Goal: Task Accomplishment & Management: Manage account settings

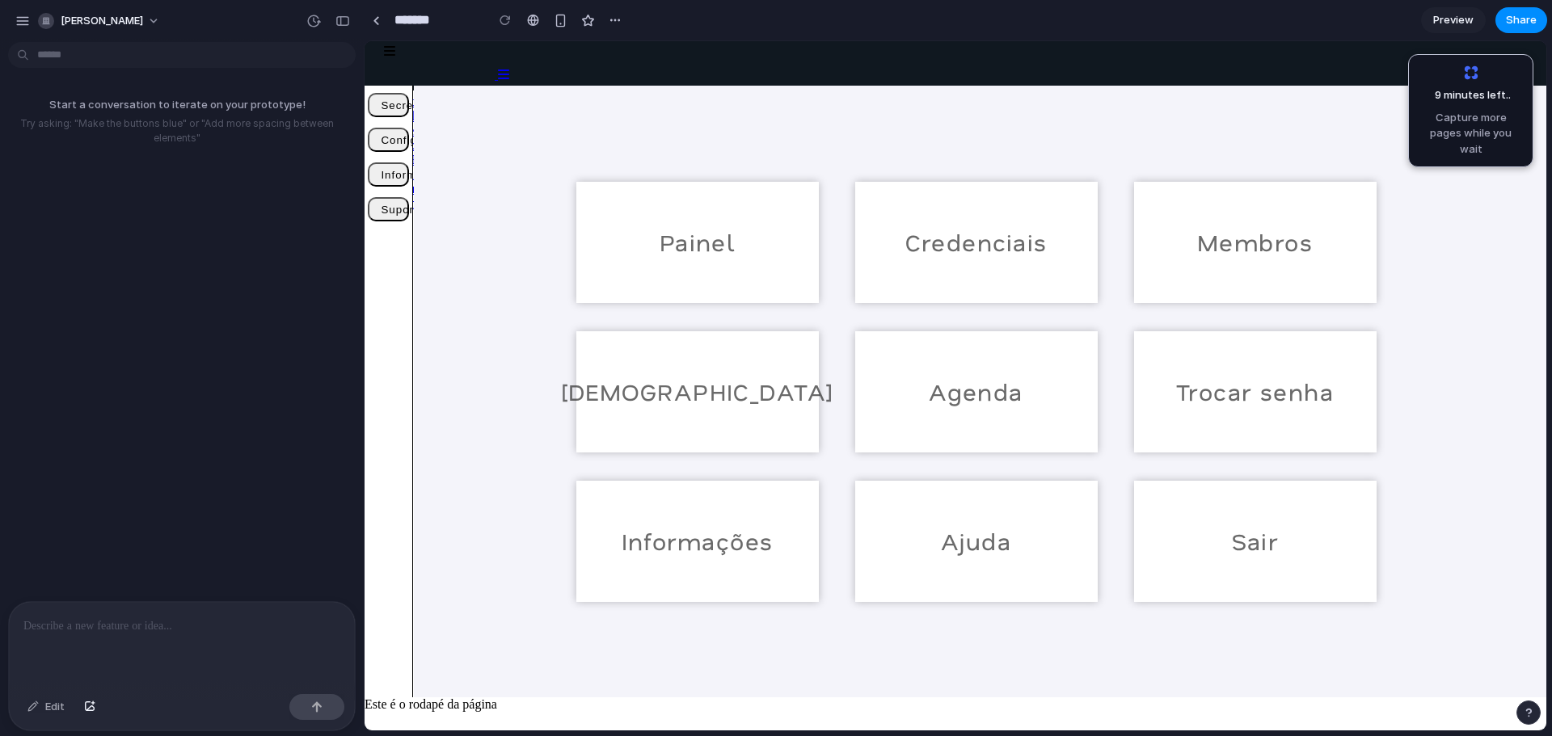
click at [194, 643] on div at bounding box center [182, 645] width 346 height 86
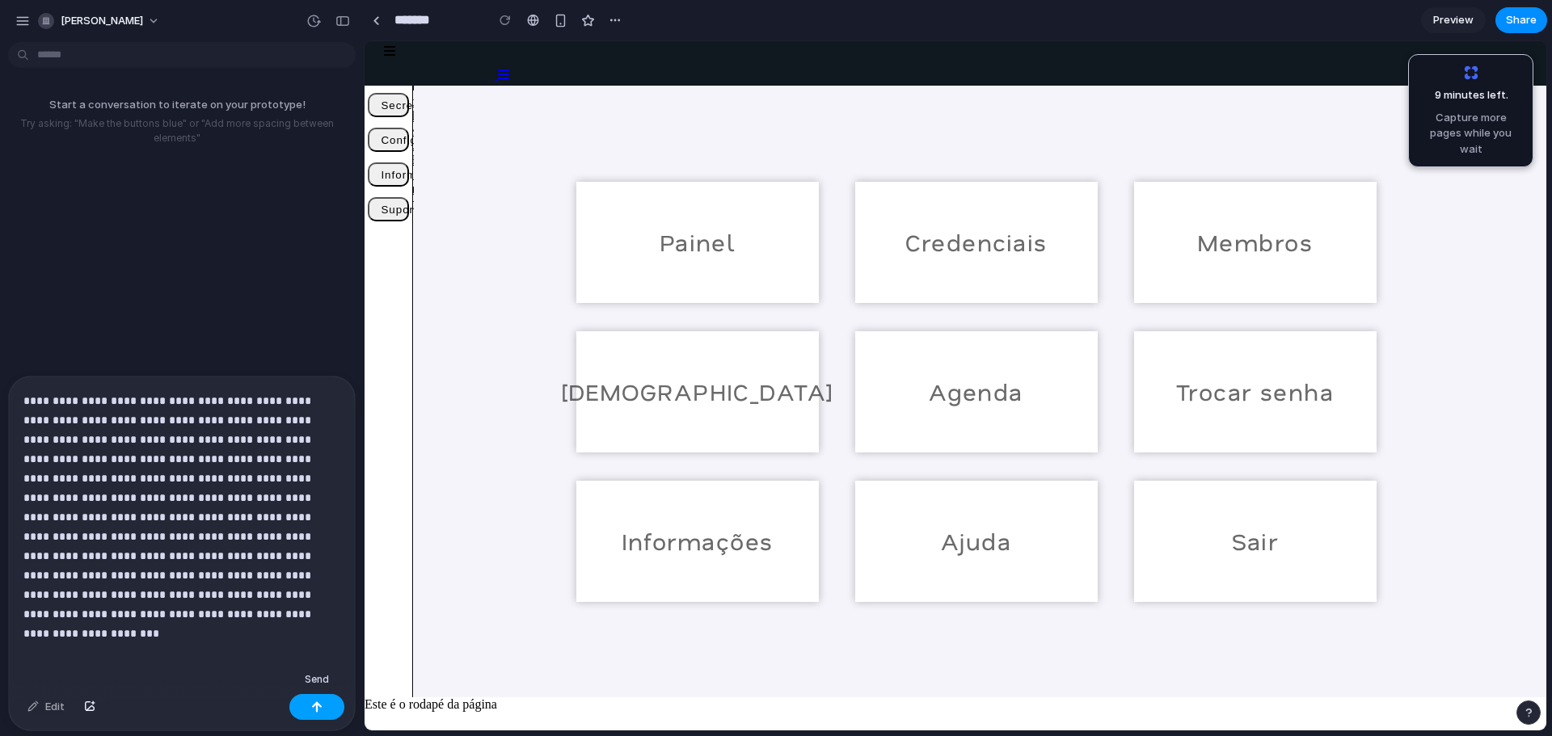
click at [330, 706] on button "button" at bounding box center [316, 707] width 55 height 26
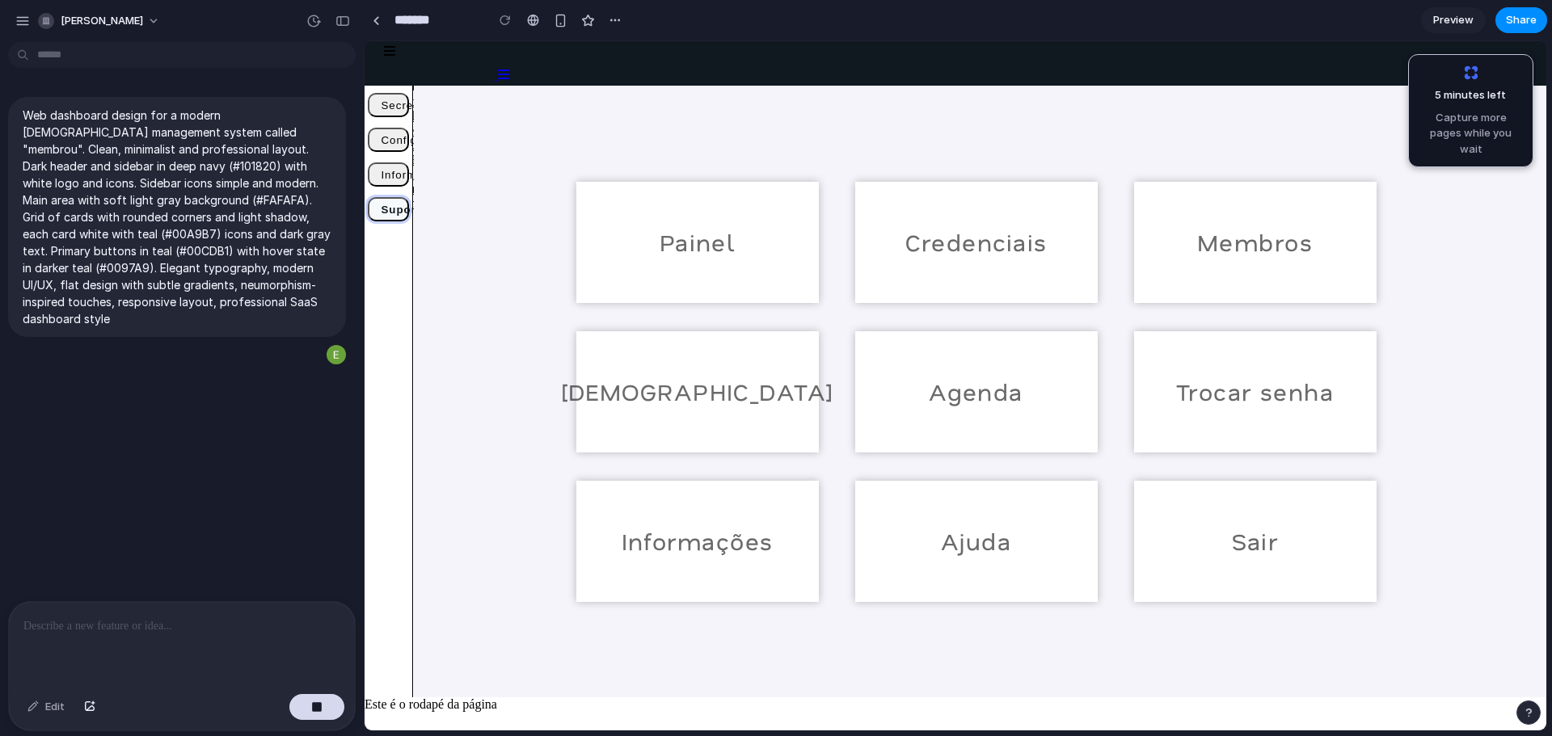
click at [393, 203] on button "Suporte" at bounding box center [388, 209] width 40 height 24
click at [393, 205] on button "Suporte" at bounding box center [388, 209] width 40 height 24
click at [411, 226] on div "Secretaria Painel Credenciais Membros Igrejas Agenda Configurações Controle de …" at bounding box center [389, 392] width 48 height 612
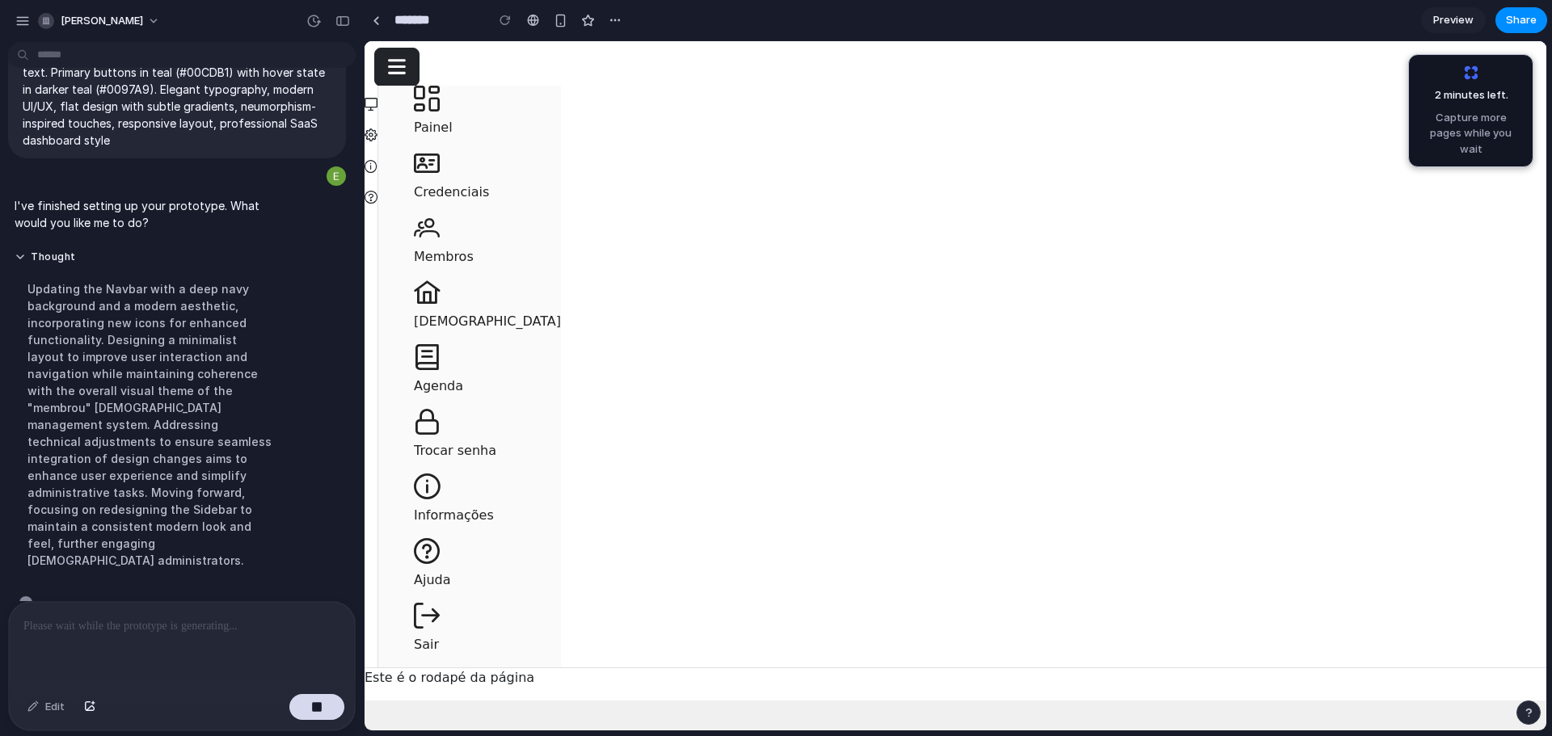
scroll to position [181, 0]
click at [399, 60] on icon "button" at bounding box center [397, 67] width 18 height 20
click at [436, 117] on icon at bounding box center [427, 102] width 26 height 32
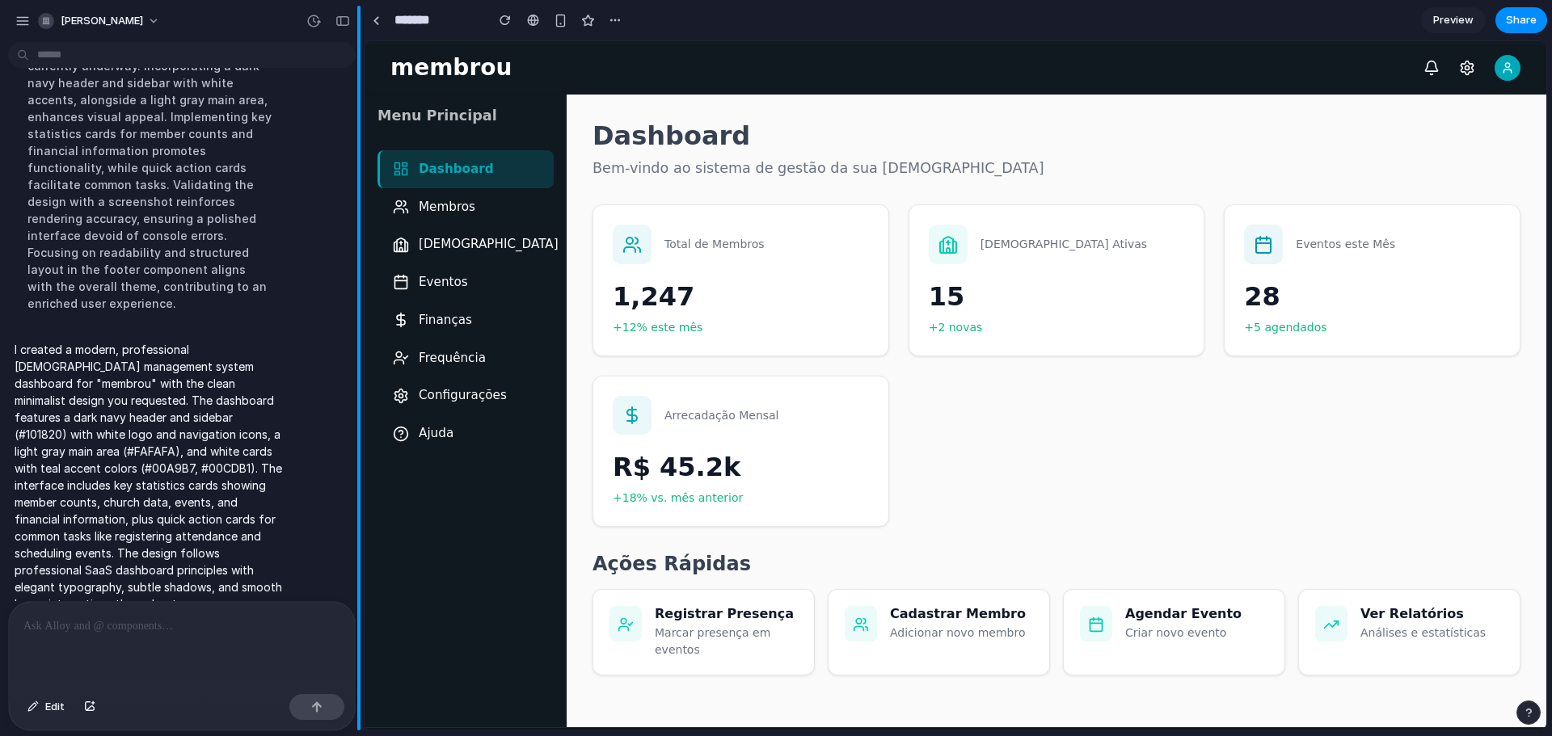
scroll to position [0, 0]
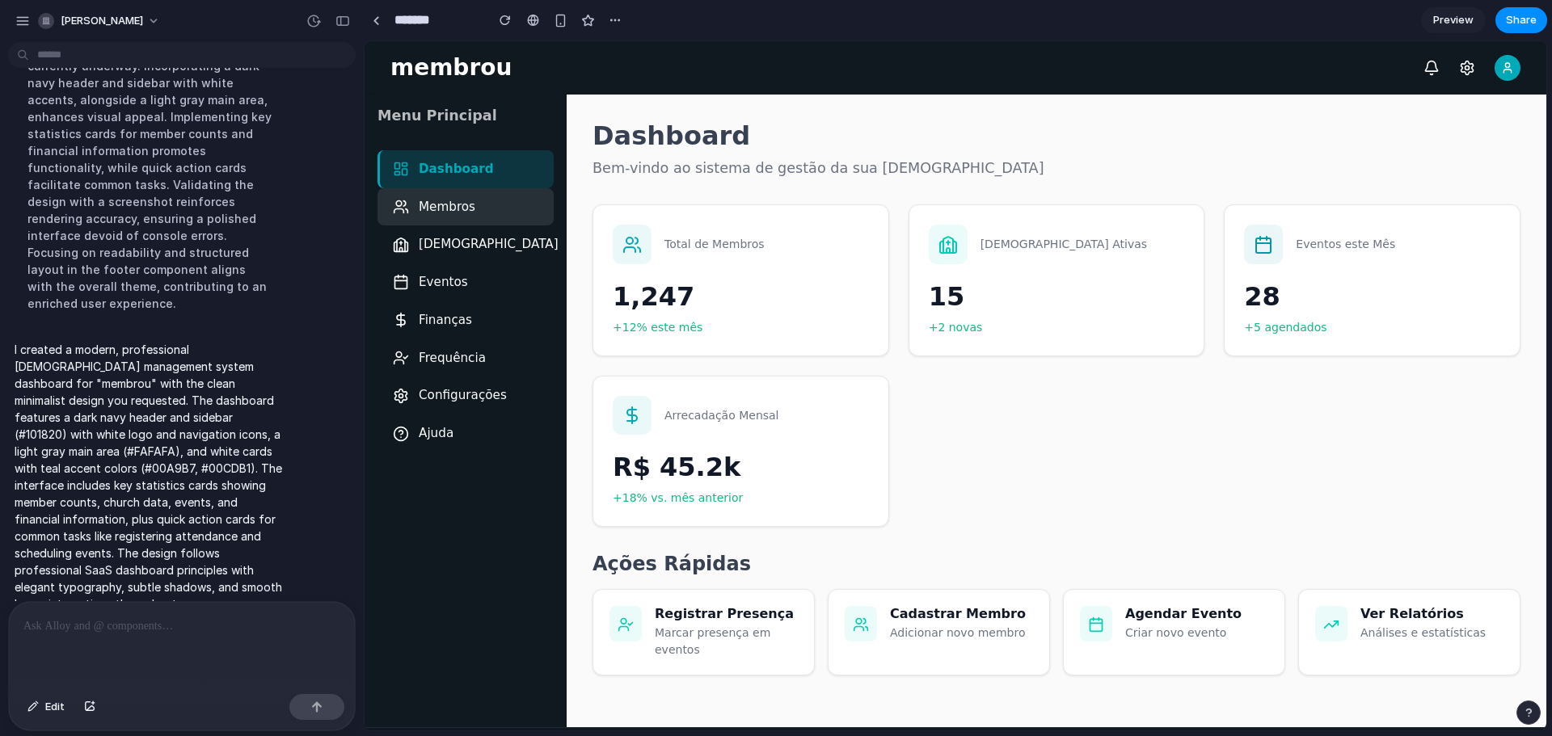
click at [449, 225] on div "Membros" at bounding box center [465, 207] width 176 height 38
click at [453, 214] on span "Membros" at bounding box center [447, 207] width 57 height 19
click at [447, 256] on div "[DEMOGRAPHIC_DATA]" at bounding box center [465, 245] width 176 height 38
click at [448, 287] on span "Eventos" at bounding box center [443, 282] width 49 height 19
click at [447, 325] on span "Finanças" at bounding box center [445, 320] width 53 height 19
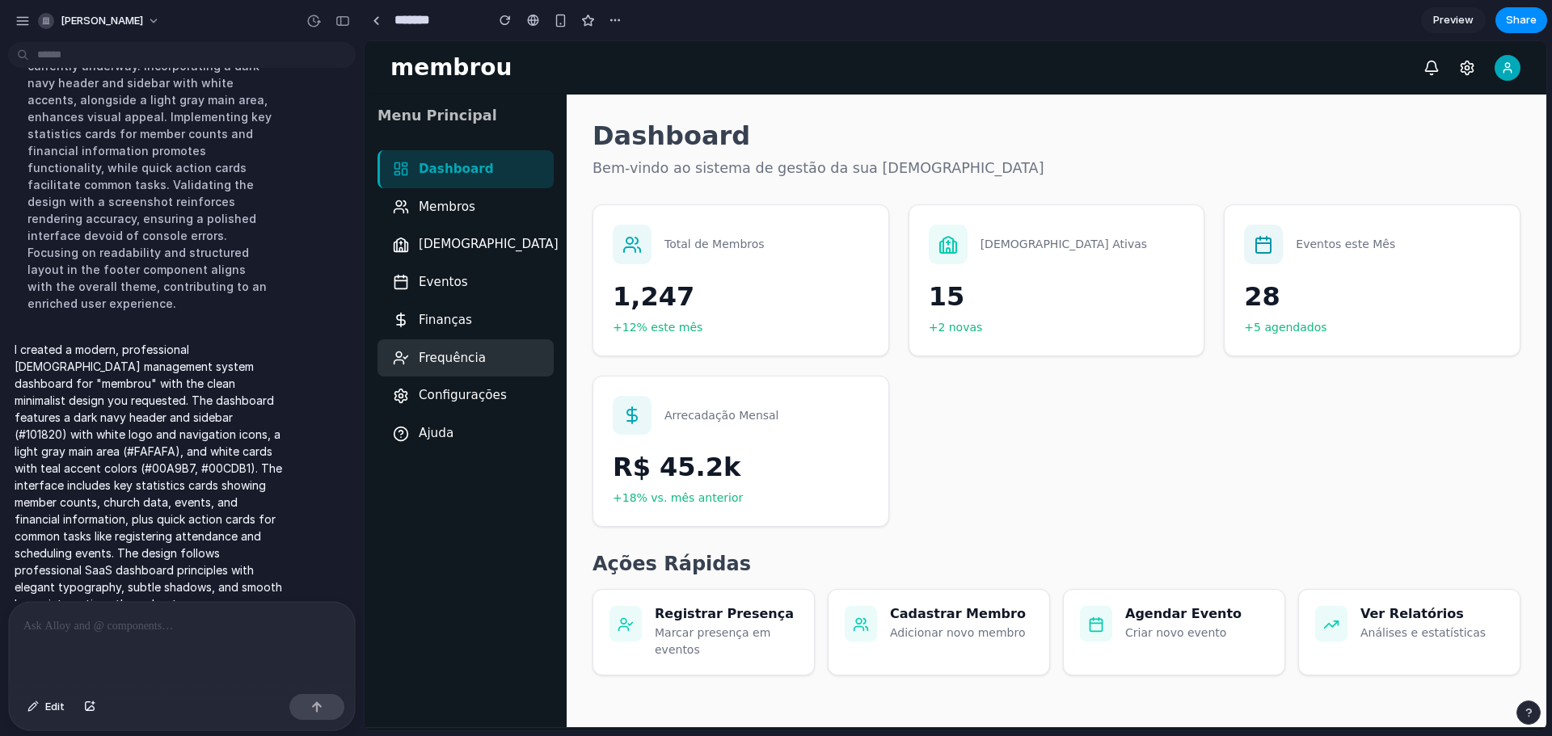
click at [451, 372] on div "Frequência" at bounding box center [465, 359] width 176 height 38
click at [454, 399] on span "Configurações" at bounding box center [463, 395] width 88 height 19
click at [441, 442] on span "Ajuda" at bounding box center [436, 433] width 35 height 19
click at [805, 307] on p "1,247" at bounding box center [741, 295] width 256 height 39
click at [970, 317] on div "15 +2 novas" at bounding box center [1057, 305] width 256 height 59
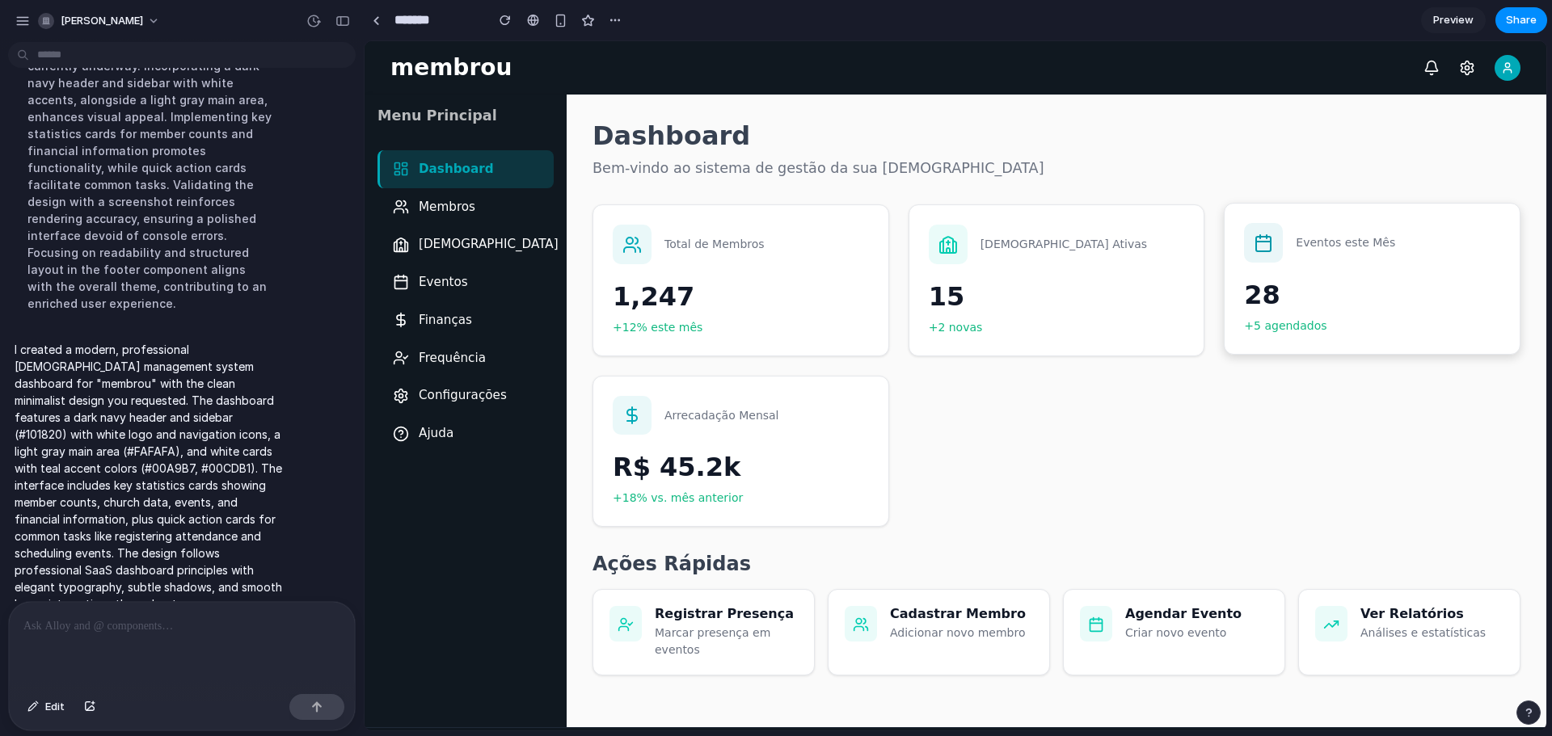
click at [1295, 307] on p "28" at bounding box center [1372, 295] width 256 height 39
click at [687, 476] on p "R$ 45.2k" at bounding box center [741, 465] width 256 height 39
click at [738, 301] on p "1,247" at bounding box center [741, 295] width 256 height 39
click at [740, 434] on div "Arrecadação Mensal" at bounding box center [741, 414] width 256 height 40
drag, startPoint x: 590, startPoint y: 568, endPoint x: 764, endPoint y: 568, distance: 173.8
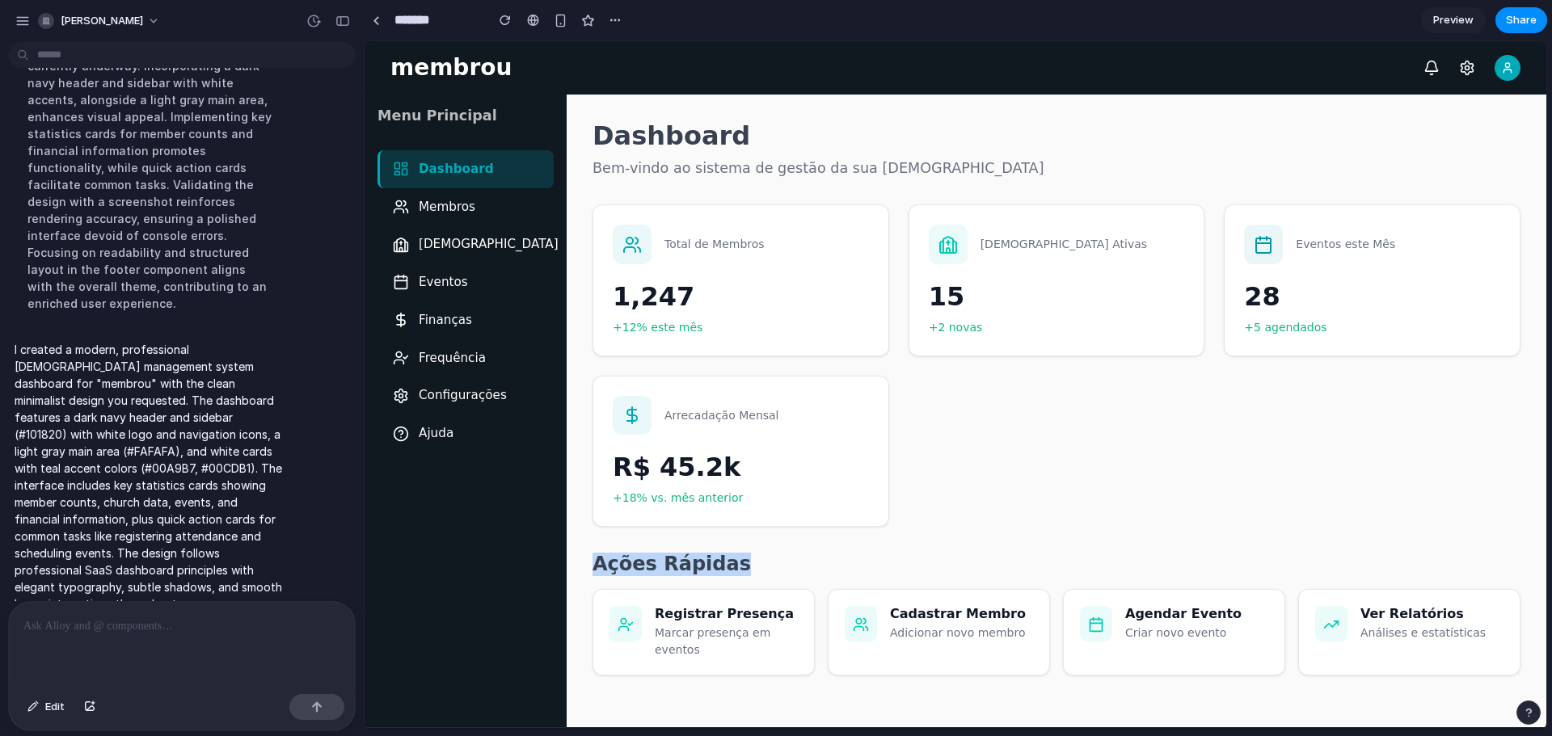
click at [752, 570] on main "Dashboard Bem-vindo ao sistema de gestão da sua igreja Total de Membros 1,247 +…" at bounding box center [1057, 412] width 980 height 634
click at [787, 560] on h2 "Ações Rápidas" at bounding box center [1057, 564] width 928 height 23
drag, startPoint x: 614, startPoint y: 130, endPoint x: 711, endPoint y: 132, distance: 97.0
click at [687, 131] on h1 "Dashboard" at bounding box center [1057, 135] width 928 height 31
click at [800, 126] on h1 "Dashboard" at bounding box center [1057, 135] width 928 height 31
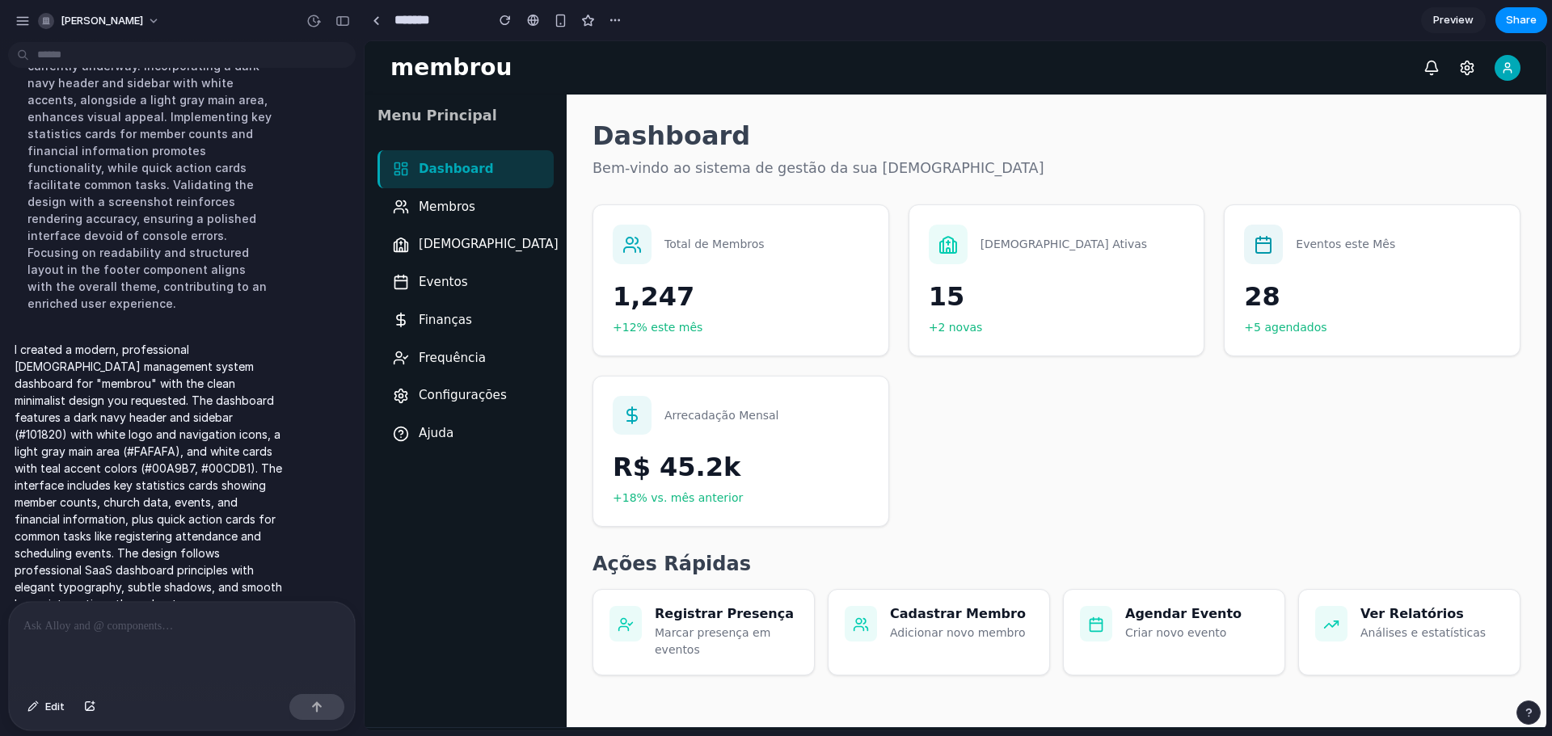
click at [1501, 68] on icon at bounding box center [1507, 67] width 13 height 13
click at [1466, 68] on circle at bounding box center [1468, 67] width 4 height 4
click at [1408, 72] on nav "membrou" at bounding box center [956, 67] width 1182 height 53
click at [1423, 74] on icon at bounding box center [1431, 68] width 16 height 16
click at [436, 201] on span "Membros" at bounding box center [447, 207] width 57 height 19
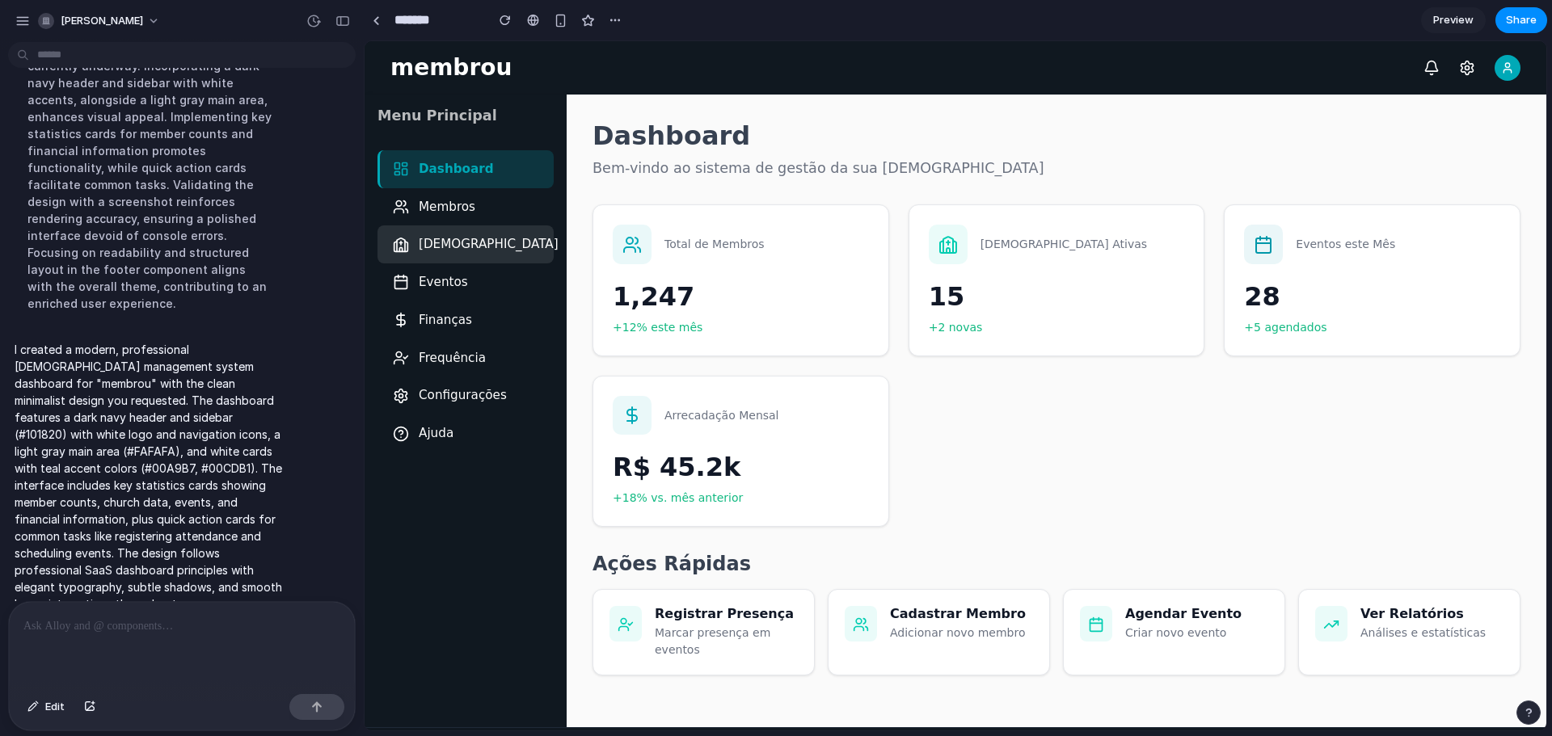
click at [431, 230] on div "Igrejas" at bounding box center [465, 245] width 176 height 38
click at [433, 179] on div "Dashboard" at bounding box center [465, 169] width 176 height 38
click at [679, 242] on h3 "Total de Membros" at bounding box center [714, 243] width 100 height 14
click at [1011, 286] on p "15" at bounding box center [1057, 295] width 256 height 39
click at [1258, 291] on p "28" at bounding box center [1372, 295] width 256 height 39
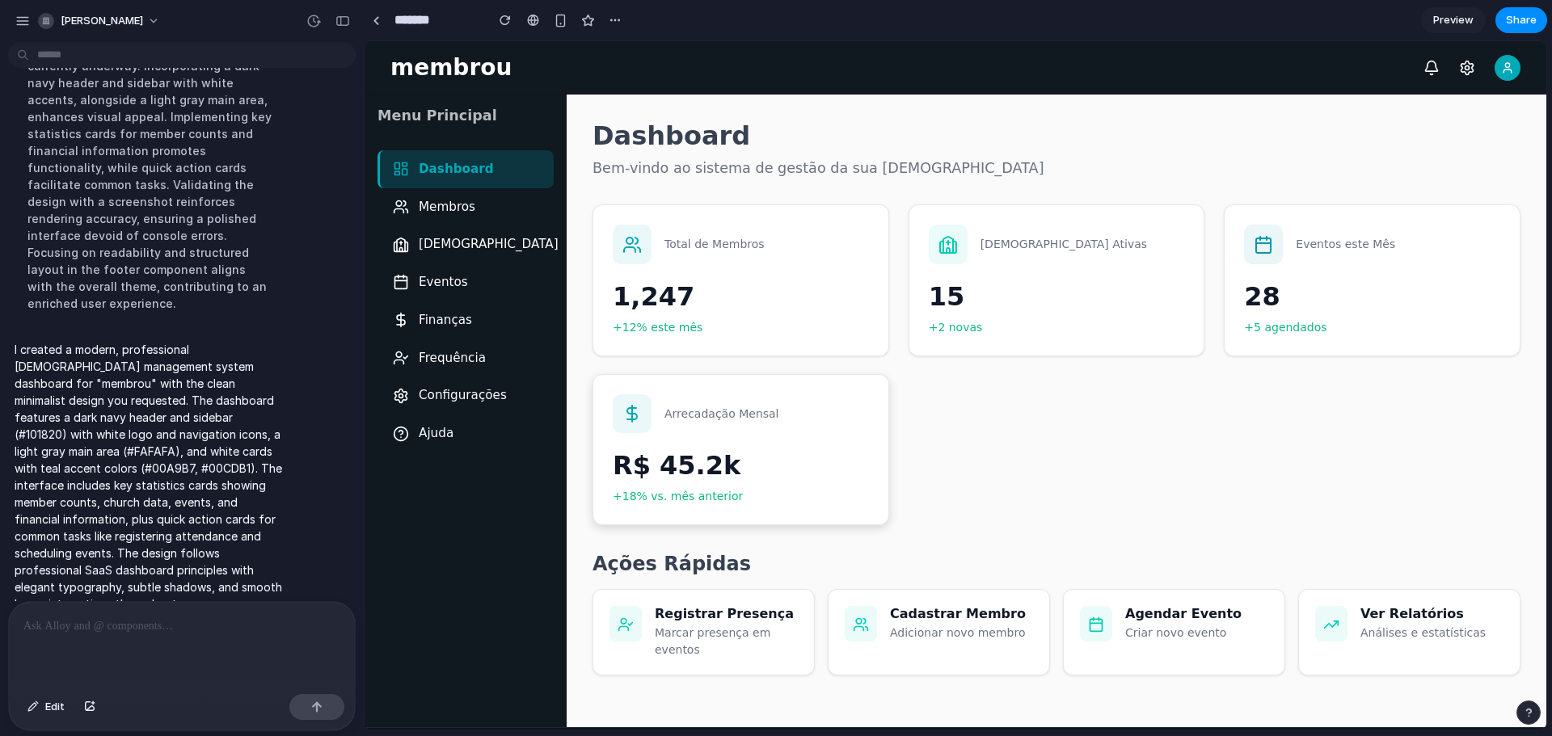
click at [760, 488] on div "R$ 45.2k +18% vs. mês anterior" at bounding box center [741, 475] width 256 height 59
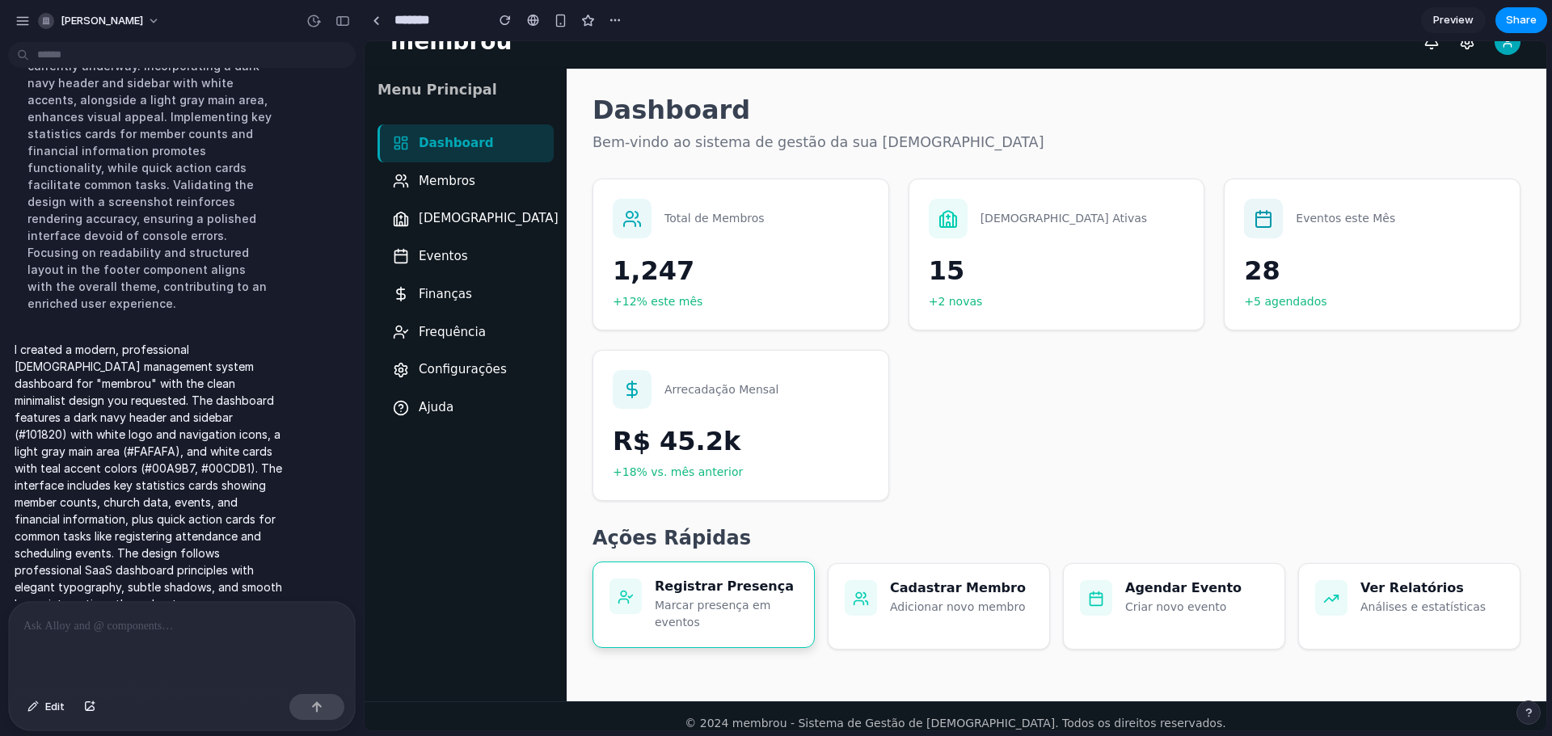
click at [756, 593] on h4 "Registrar Presença" at bounding box center [726, 586] width 143 height 15
click at [777, 274] on p "1,247" at bounding box center [741, 269] width 256 height 39
click at [477, 182] on div "Membros" at bounding box center [465, 181] width 176 height 38
click at [427, 218] on span "Igrejas" at bounding box center [489, 218] width 140 height 19
drag, startPoint x: 445, startPoint y: 254, endPoint x: 445, endPoint y: 264, distance: 10.5
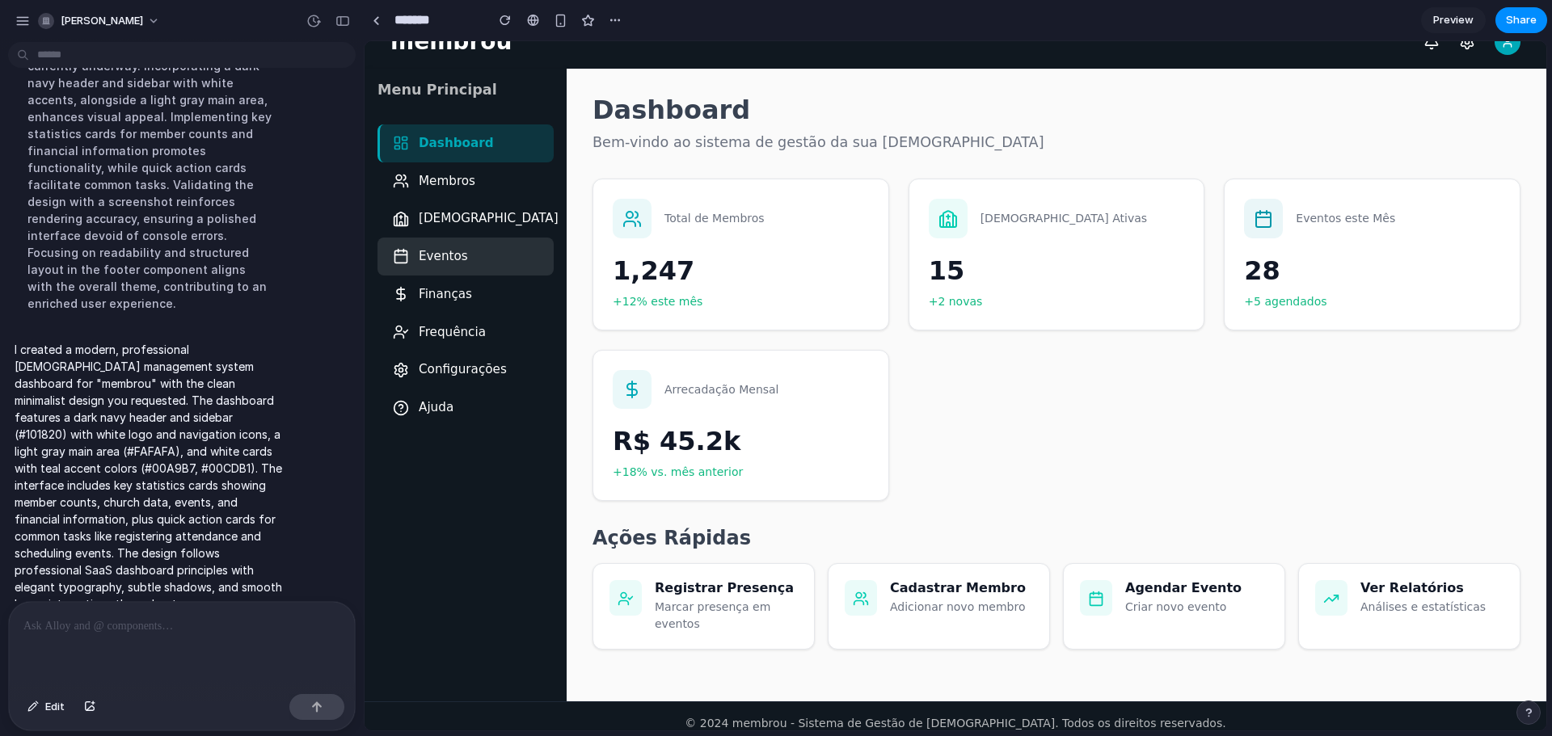
click at [445, 255] on span "Eventos" at bounding box center [443, 256] width 49 height 19
drag, startPoint x: 448, startPoint y: 282, endPoint x: 449, endPoint y: 293, distance: 11.3
click at [448, 286] on div "Finanças" at bounding box center [465, 295] width 176 height 38
click at [449, 297] on span "Finanças" at bounding box center [445, 294] width 53 height 19
drag, startPoint x: 449, startPoint y: 335, endPoint x: 457, endPoint y: 348, distance: 14.8
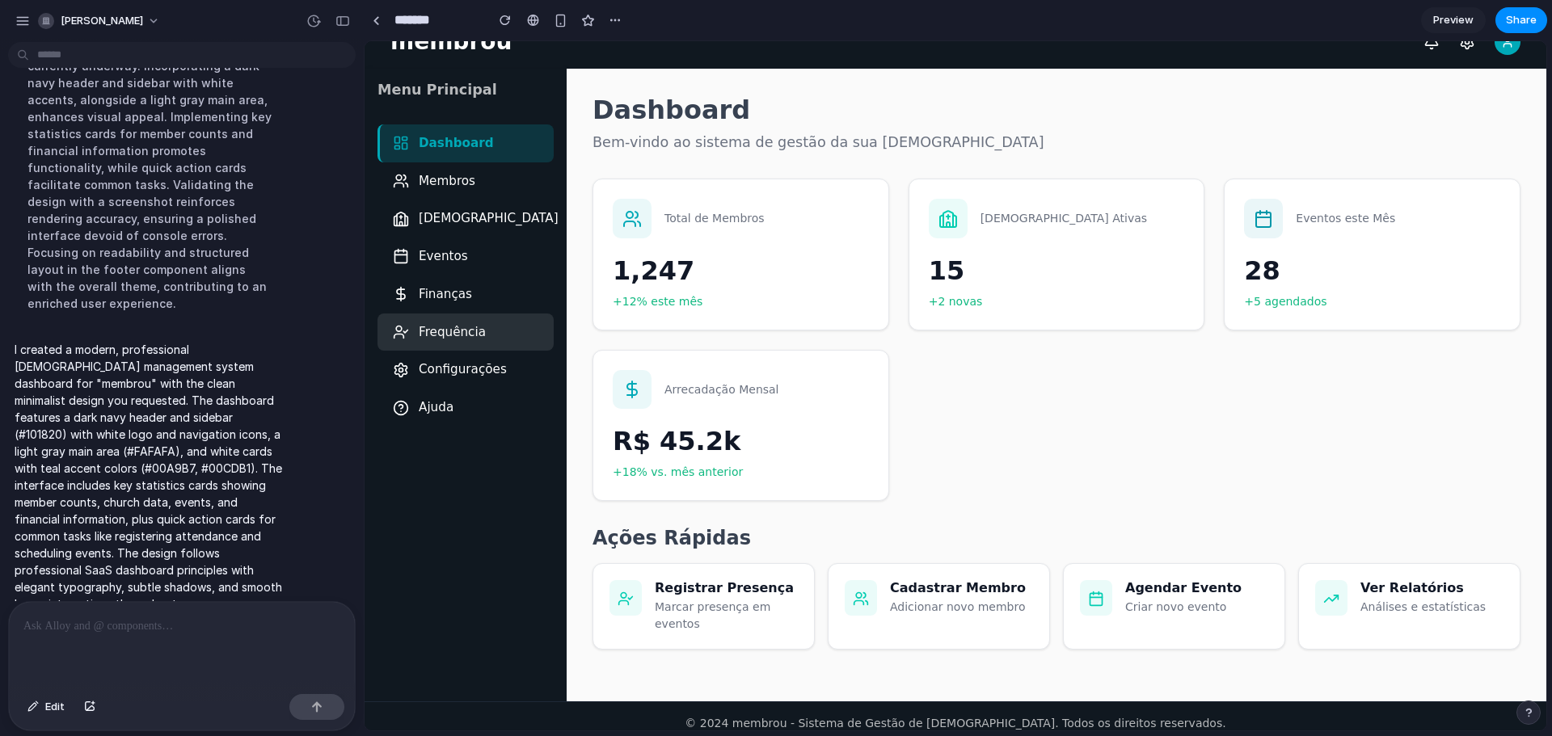
click at [451, 336] on span "Frequência" at bounding box center [452, 332] width 67 height 19
click at [465, 365] on span "Configurações" at bounding box center [463, 370] width 88 height 19
click at [460, 392] on div "Ajuda" at bounding box center [465, 408] width 176 height 38
drag, startPoint x: 616, startPoint y: 271, endPoint x: 690, endPoint y: 271, distance: 73.6
click at [690, 271] on p "1,247" at bounding box center [741, 269] width 256 height 39
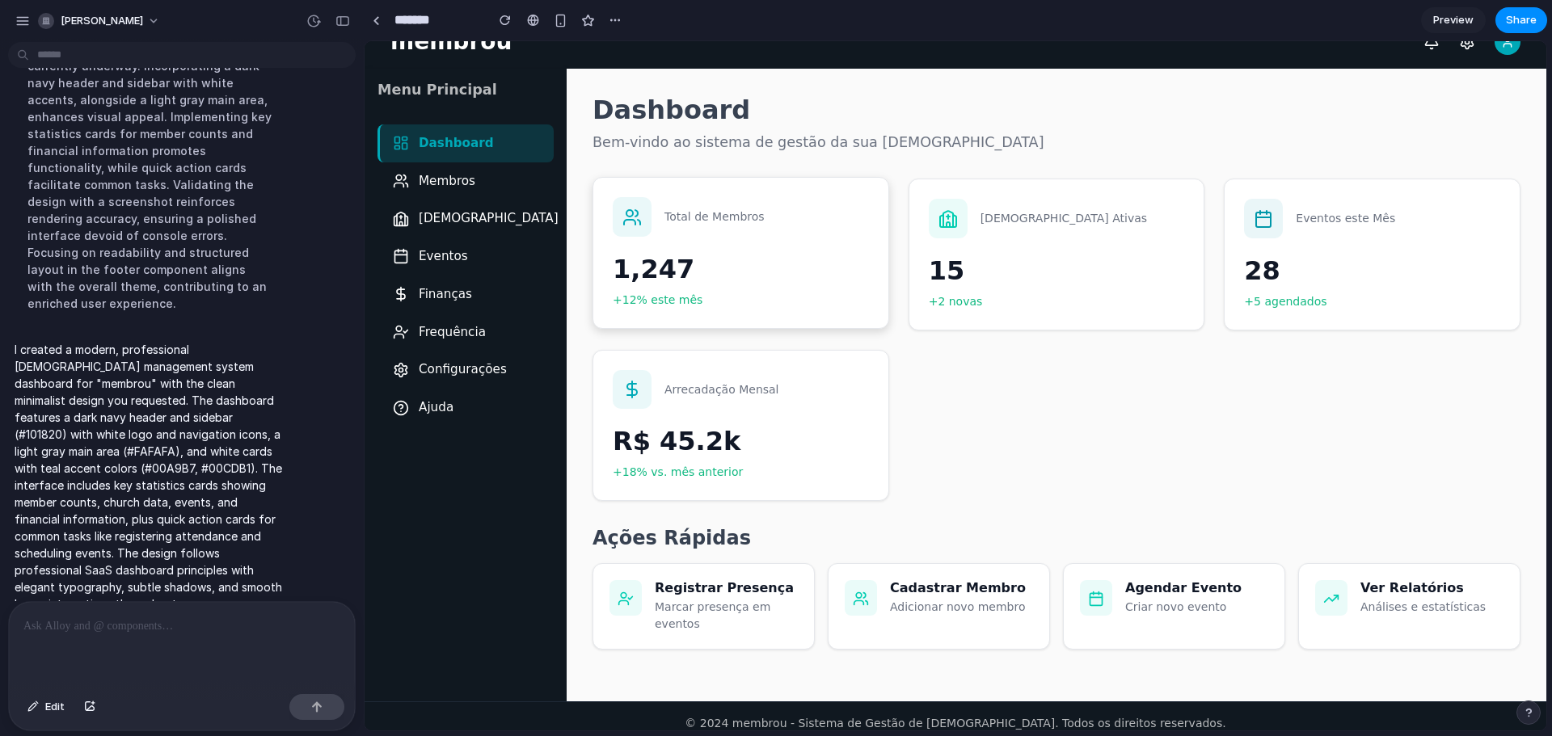
click at [674, 298] on p "+12% este mês" at bounding box center [741, 300] width 256 height 17
drag, startPoint x: 684, startPoint y: 300, endPoint x: 613, endPoint y: 300, distance: 71.1
click at [613, 300] on p "+12% este mês" at bounding box center [741, 300] width 256 height 17
click at [1025, 414] on div "Total de Membros 1,247 +12% este mês Igrejas Ativas 15 +2 novas Eventos este Mê…" at bounding box center [1057, 340] width 928 height 323
click at [727, 127] on div "Dashboard Bem-vindo ao sistema de gestão da sua igreja" at bounding box center [1057, 124] width 928 height 59
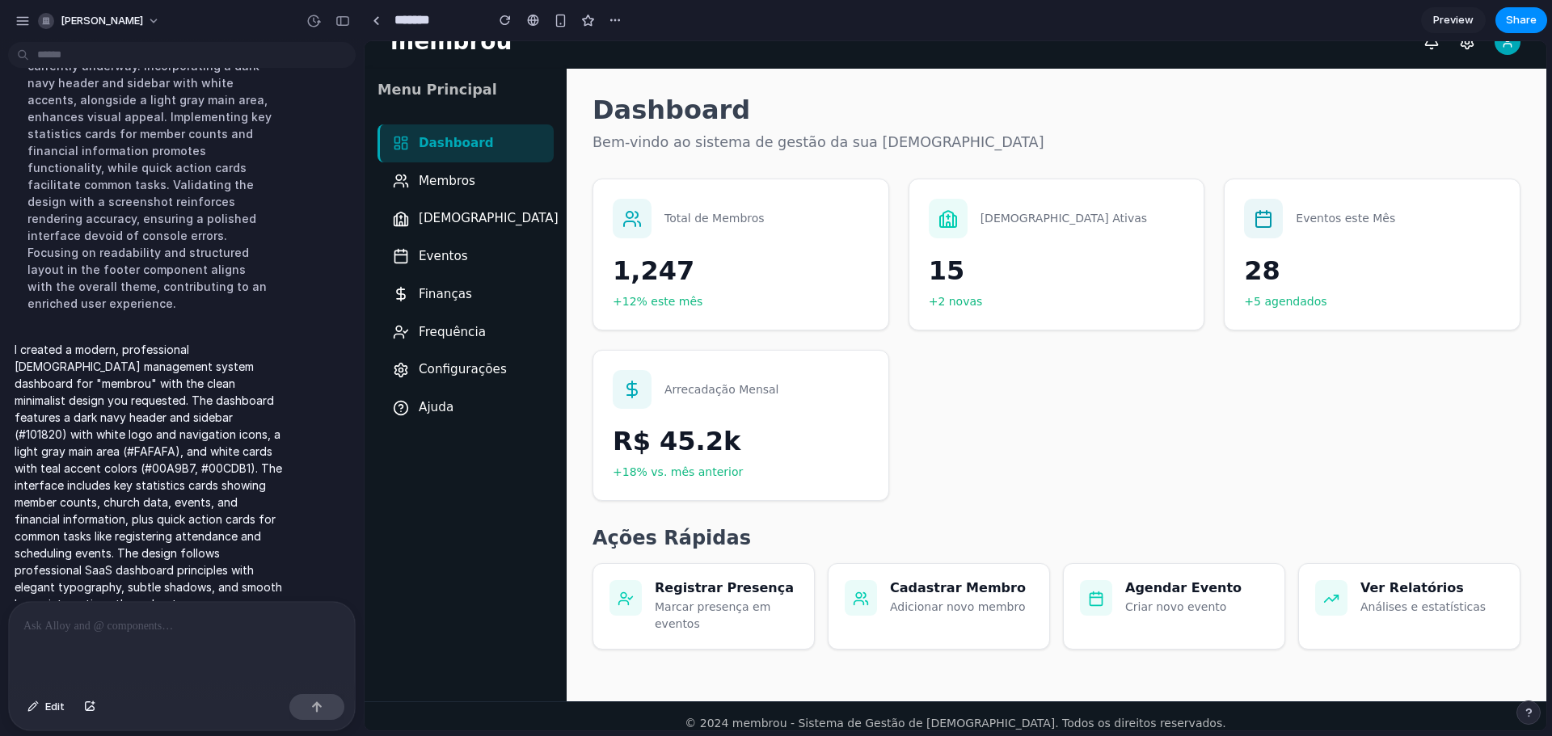
click at [789, 140] on p "Bem-vindo ao sistema de gestão da sua igreja" at bounding box center [1057, 142] width 928 height 21
drag, startPoint x: 170, startPoint y: 419, endPoint x: 221, endPoint y: 414, distance: 52.0
click at [221, 414] on p "I created a modern, professional [DEMOGRAPHIC_DATA] management system dashboard…" at bounding box center [150, 477] width 270 height 272
click at [214, 419] on p "I created a modern, professional [DEMOGRAPHIC_DATA] management system dashboard…" at bounding box center [150, 477] width 270 height 272
click at [166, 419] on p "I created a modern, professional [DEMOGRAPHIC_DATA] management system dashboard…" at bounding box center [150, 477] width 270 height 272
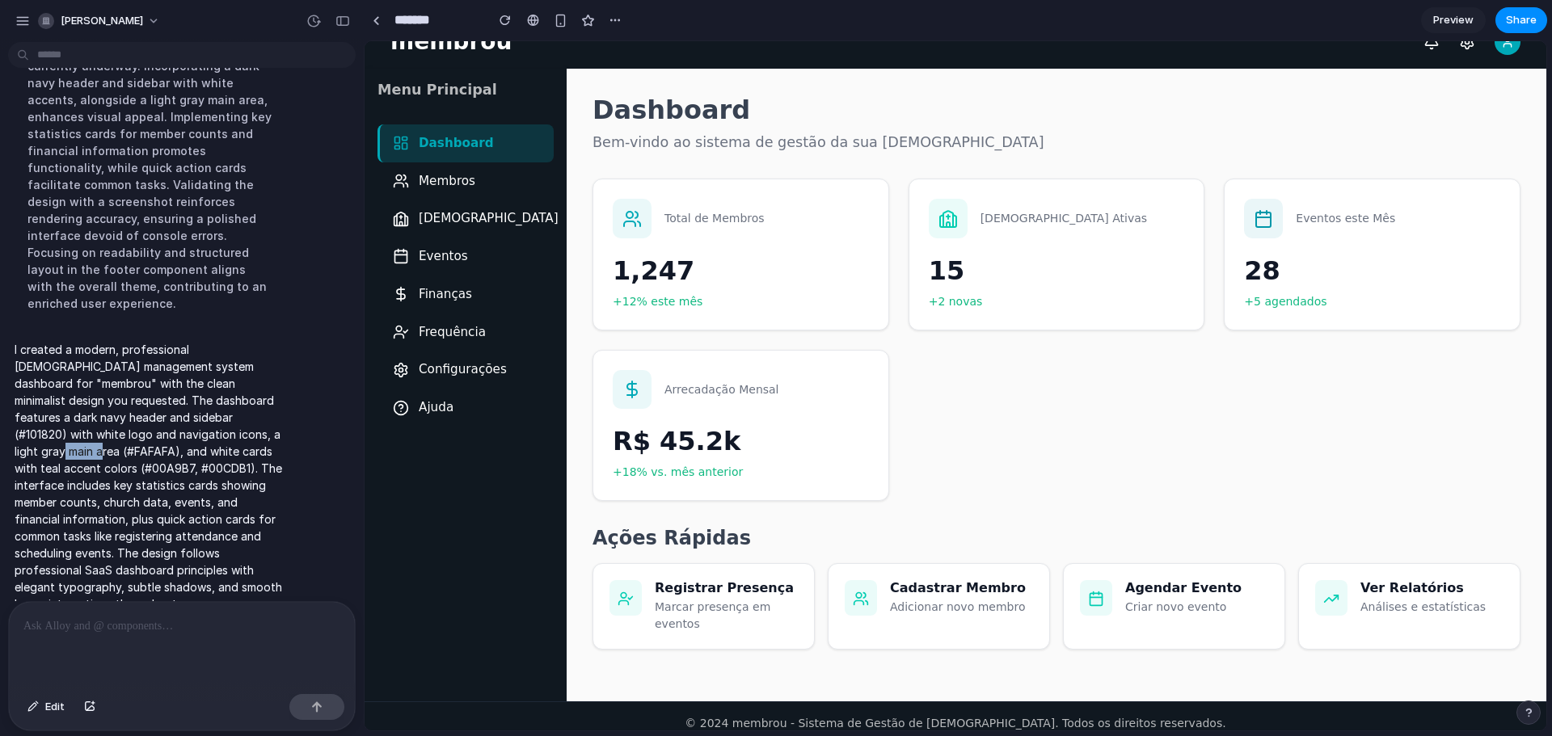
drag, startPoint x: 175, startPoint y: 418, endPoint x: 217, endPoint y: 415, distance: 42.9
click at [217, 415] on p "I created a modern, professional [DEMOGRAPHIC_DATA] management system dashboard…" at bounding box center [150, 477] width 270 height 272
copy p "#FAFAFA"
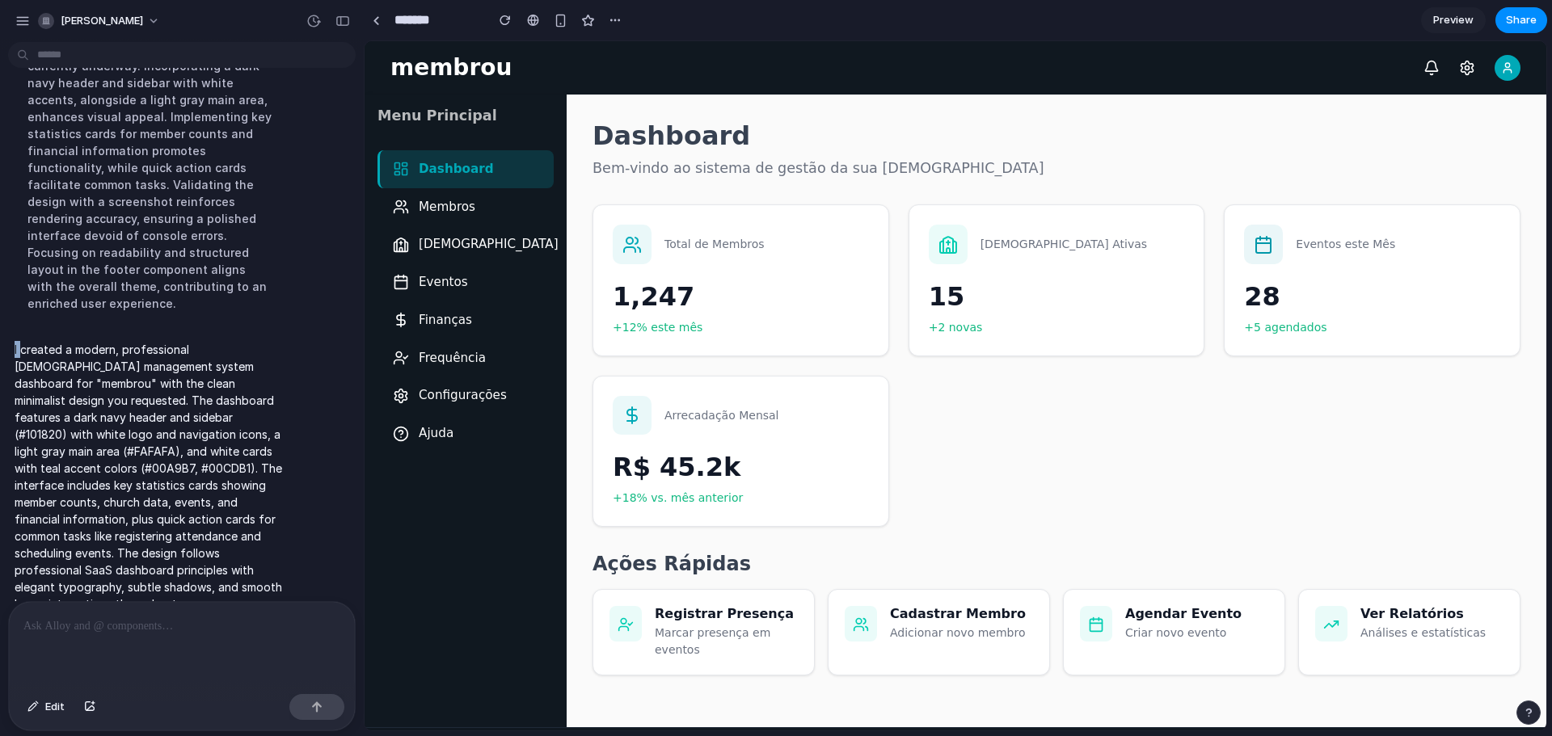
drag, startPoint x: 12, startPoint y: 331, endPoint x: 19, endPoint y: 335, distance: 8.3
click at [19, 335] on div "I created a modern, professional [DEMOGRAPHIC_DATA] management system dashboard…" at bounding box center [149, 476] width 283 height 291
click at [40, 356] on p "I created a modern, professional [DEMOGRAPHIC_DATA] management system dashboard…" at bounding box center [150, 477] width 270 height 272
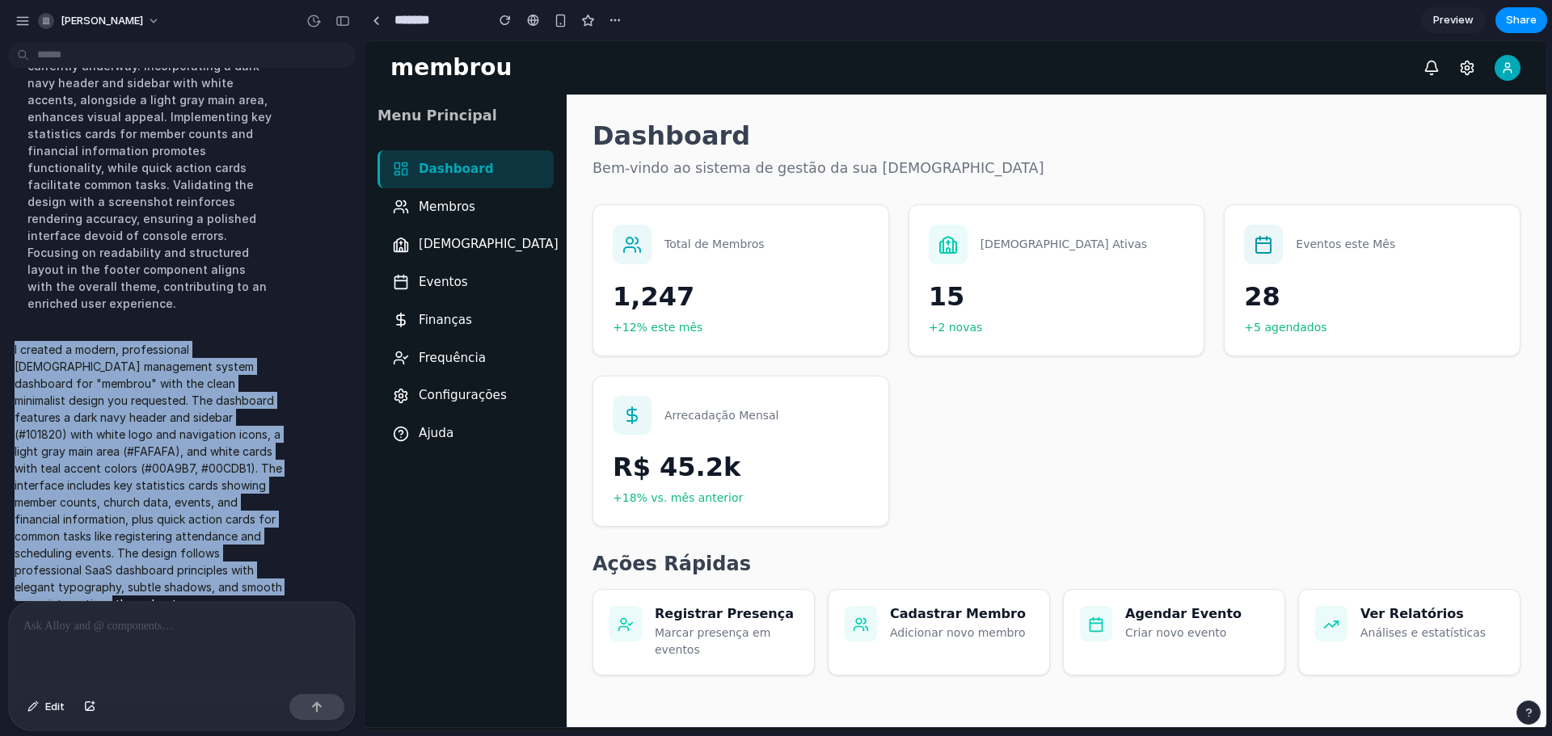
drag, startPoint x: 14, startPoint y: 333, endPoint x: 260, endPoint y: 584, distance: 352.1
click at [260, 580] on div "I created a modern, professional [DEMOGRAPHIC_DATA] management system dashboard…" at bounding box center [149, 476] width 283 height 291
copy p "I created a modern, professional [DEMOGRAPHIC_DATA] management system dashboard…"
click at [297, 528] on div "I created a modern, professional [DEMOGRAPHIC_DATA] management system dashboard…" at bounding box center [177, 476] width 338 height 291
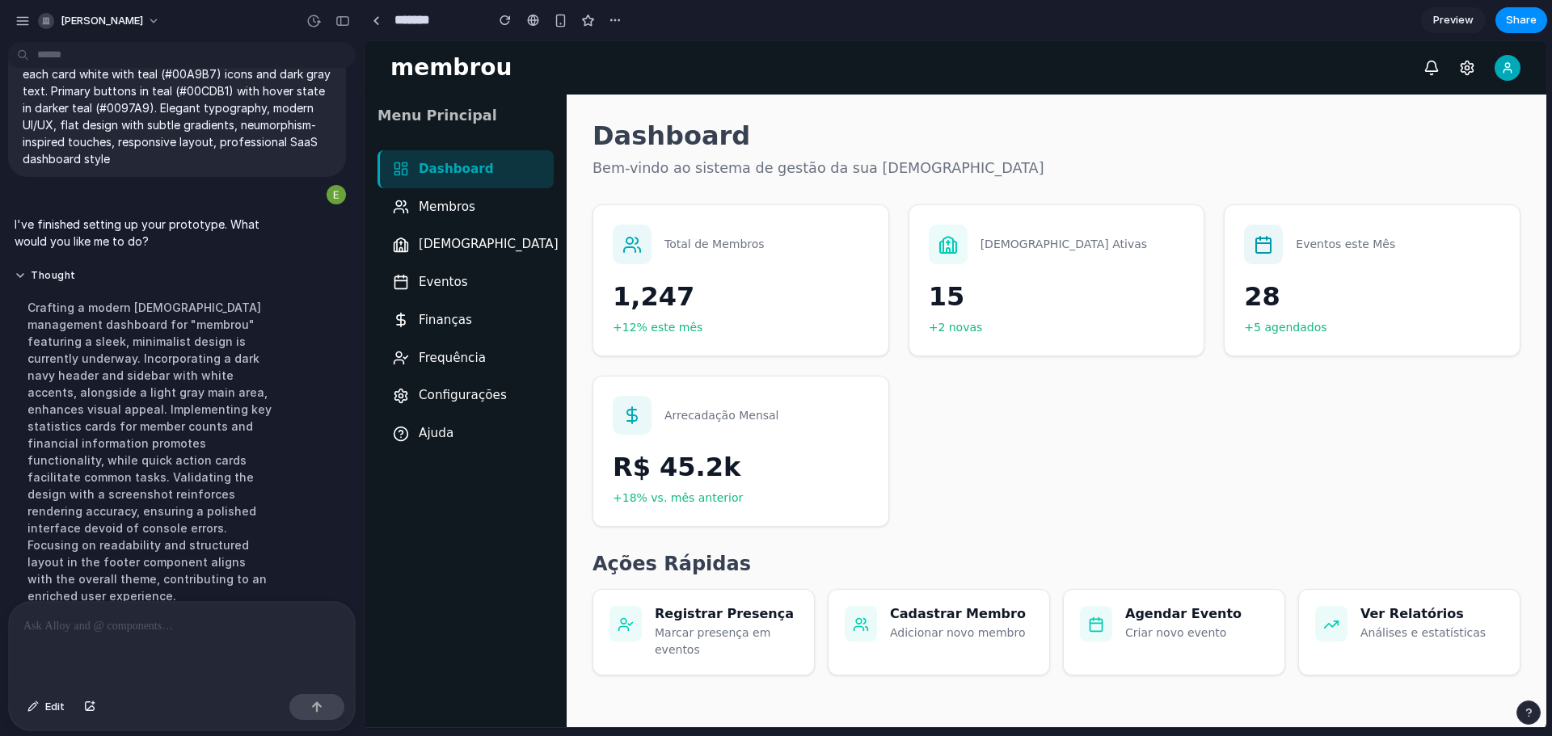
scroll to position [129, 0]
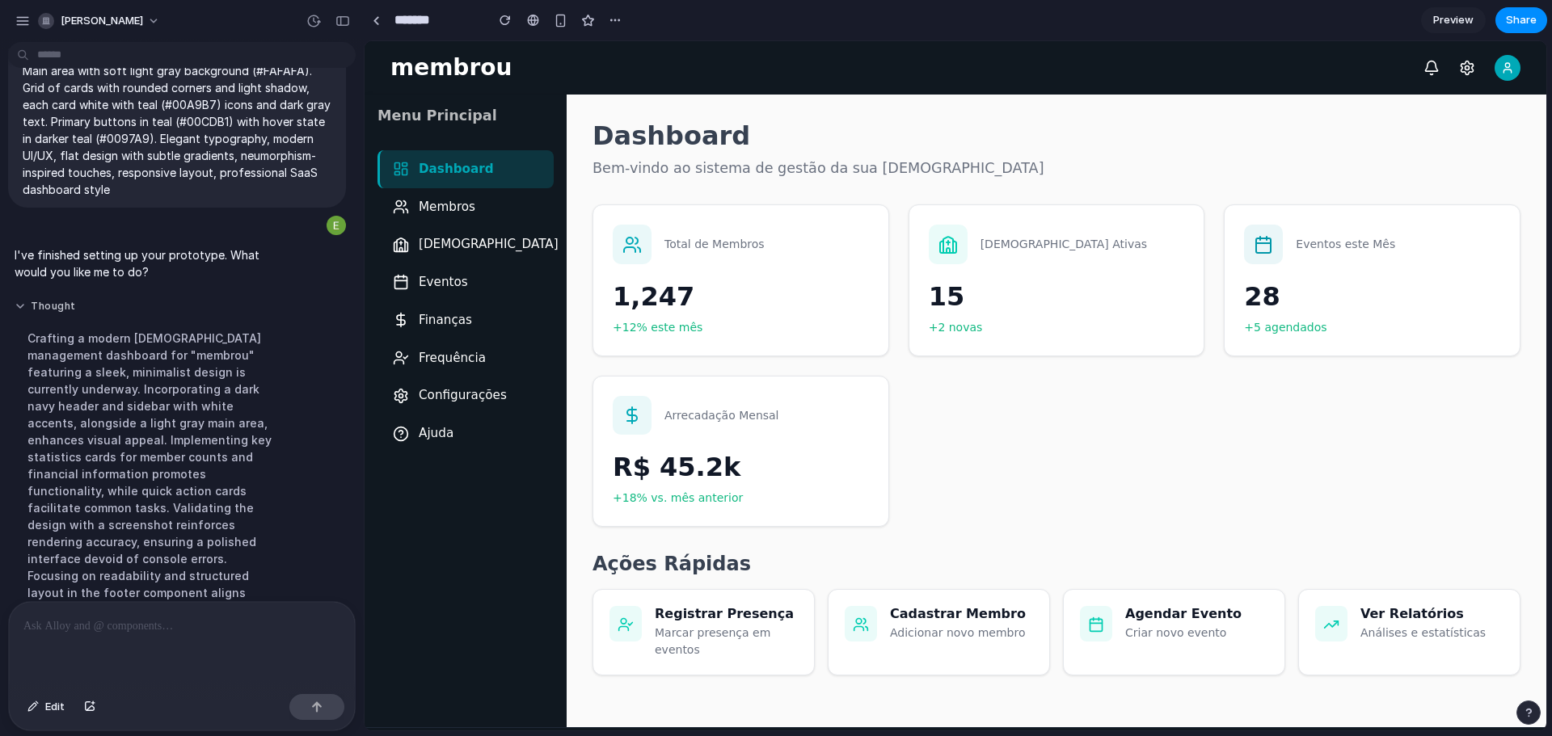
click at [24, 302] on button "Thought" at bounding box center [150, 307] width 270 height 14
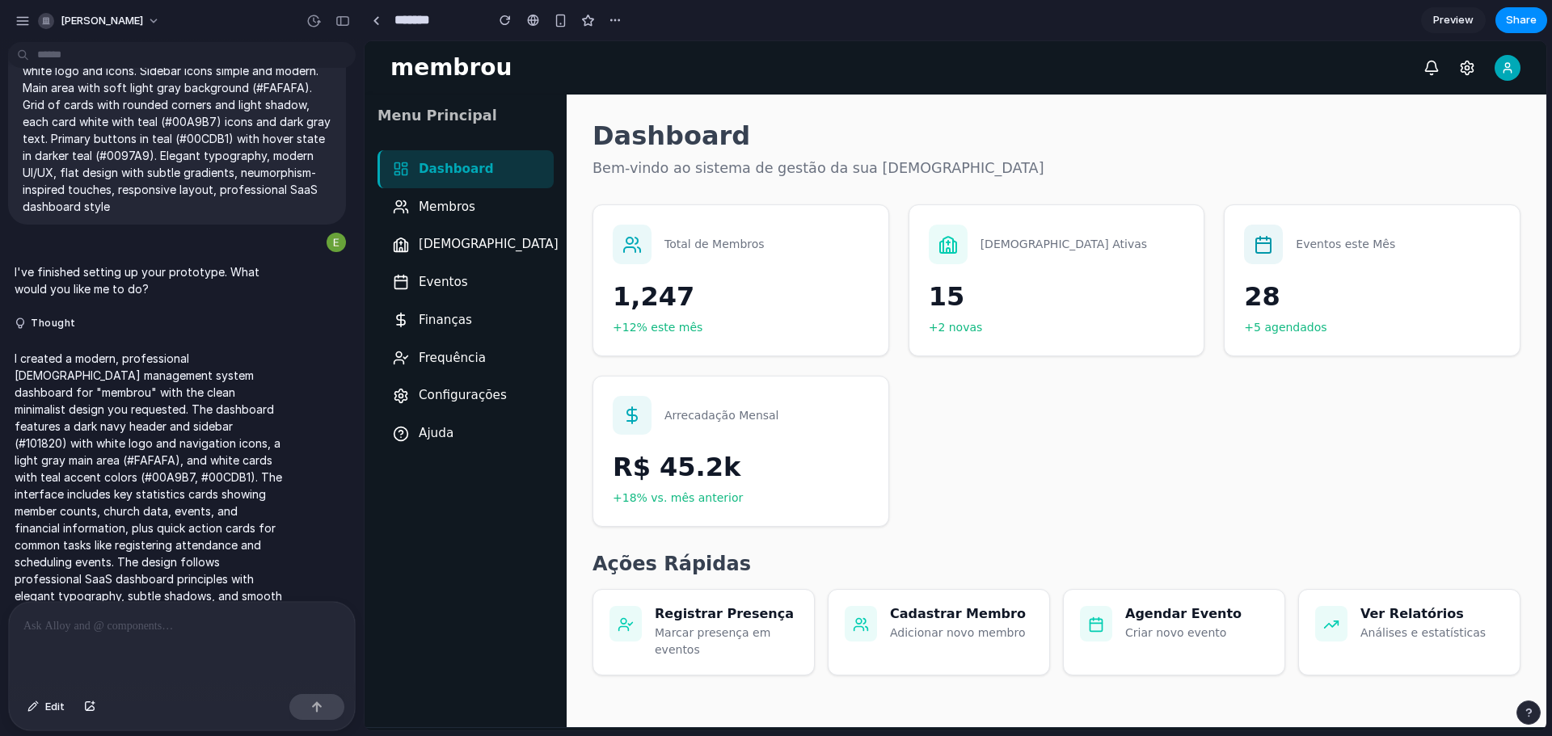
scroll to position [138, 0]
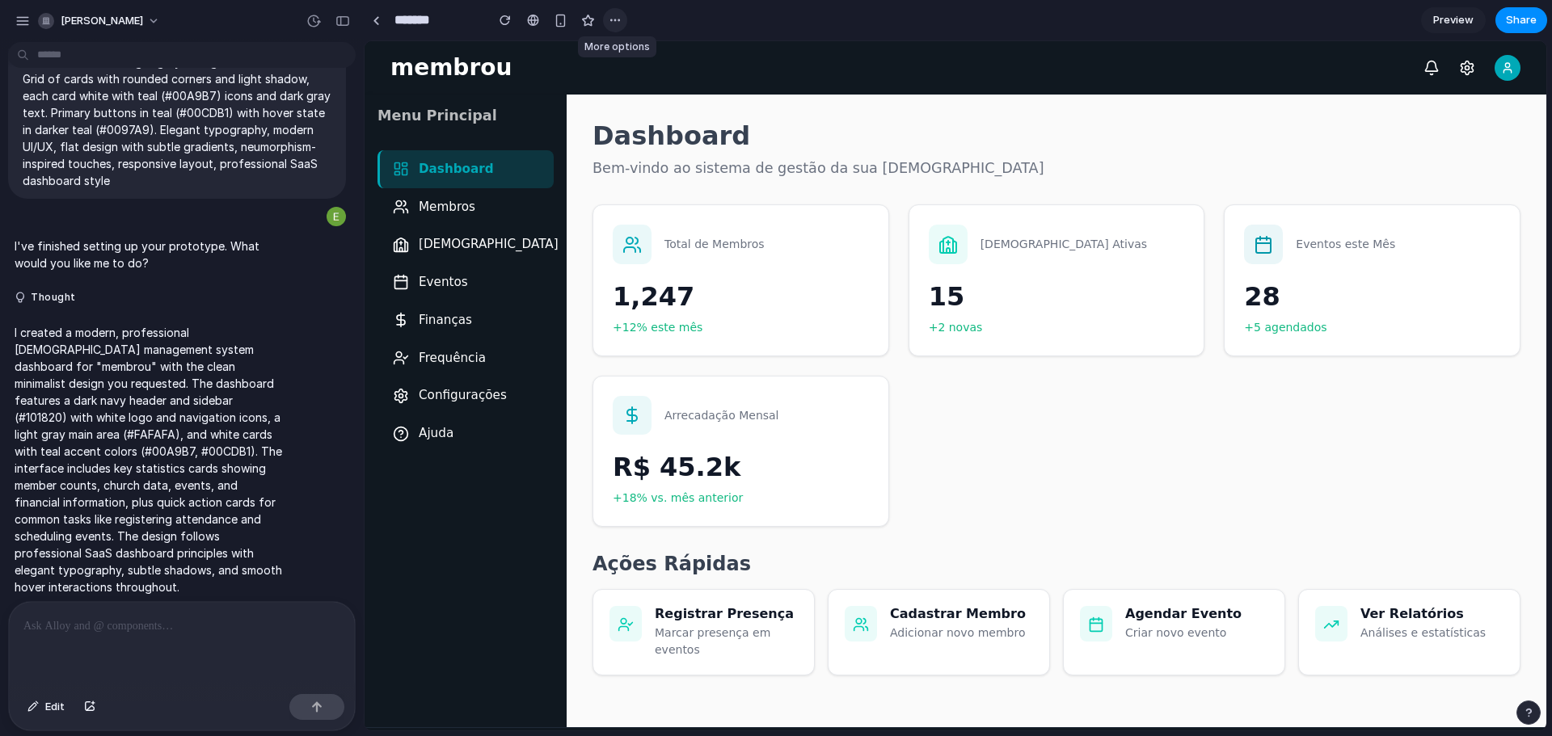
click at [622, 15] on button "button" at bounding box center [615, 20] width 24 height 24
click at [622, 15] on div "Duplicate Delete" at bounding box center [776, 368] width 1552 height 736
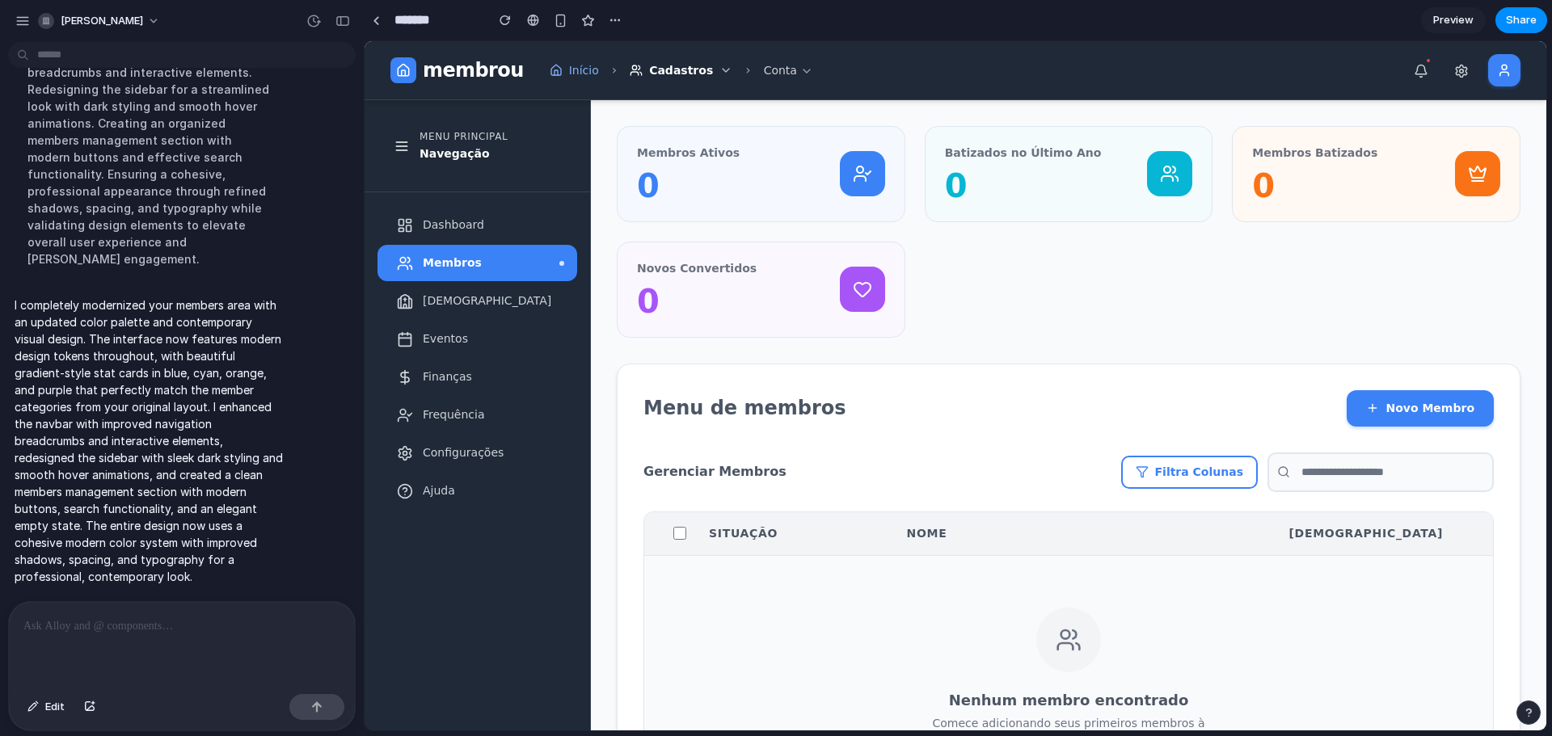
scroll to position [0, 0]
click at [441, 218] on span "Dashboard" at bounding box center [456, 225] width 61 height 17
click at [440, 224] on span "Dashboard" at bounding box center [456, 225] width 61 height 17
click at [445, 255] on div "Membros" at bounding box center [477, 263] width 200 height 36
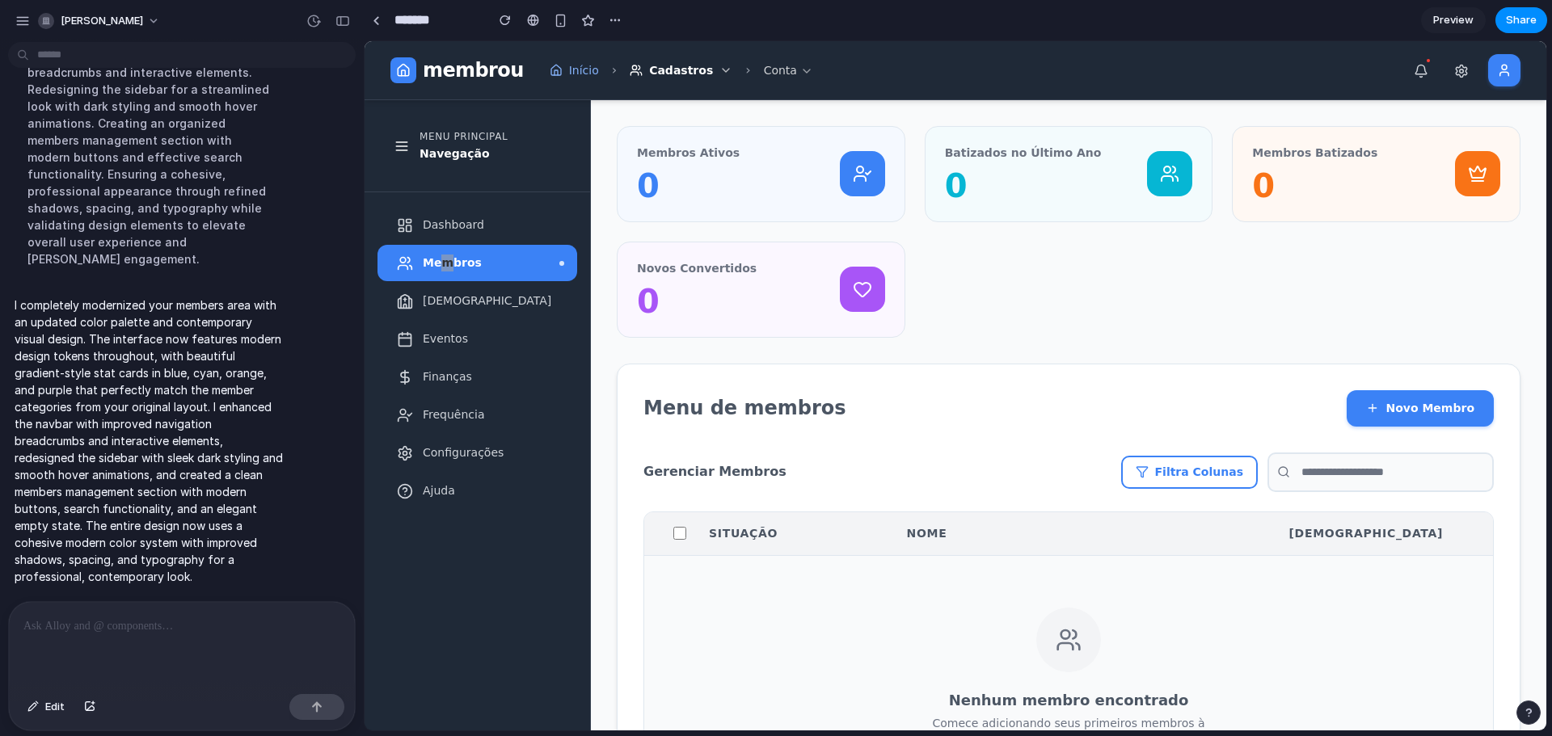
click at [103, 647] on div at bounding box center [182, 645] width 346 height 86
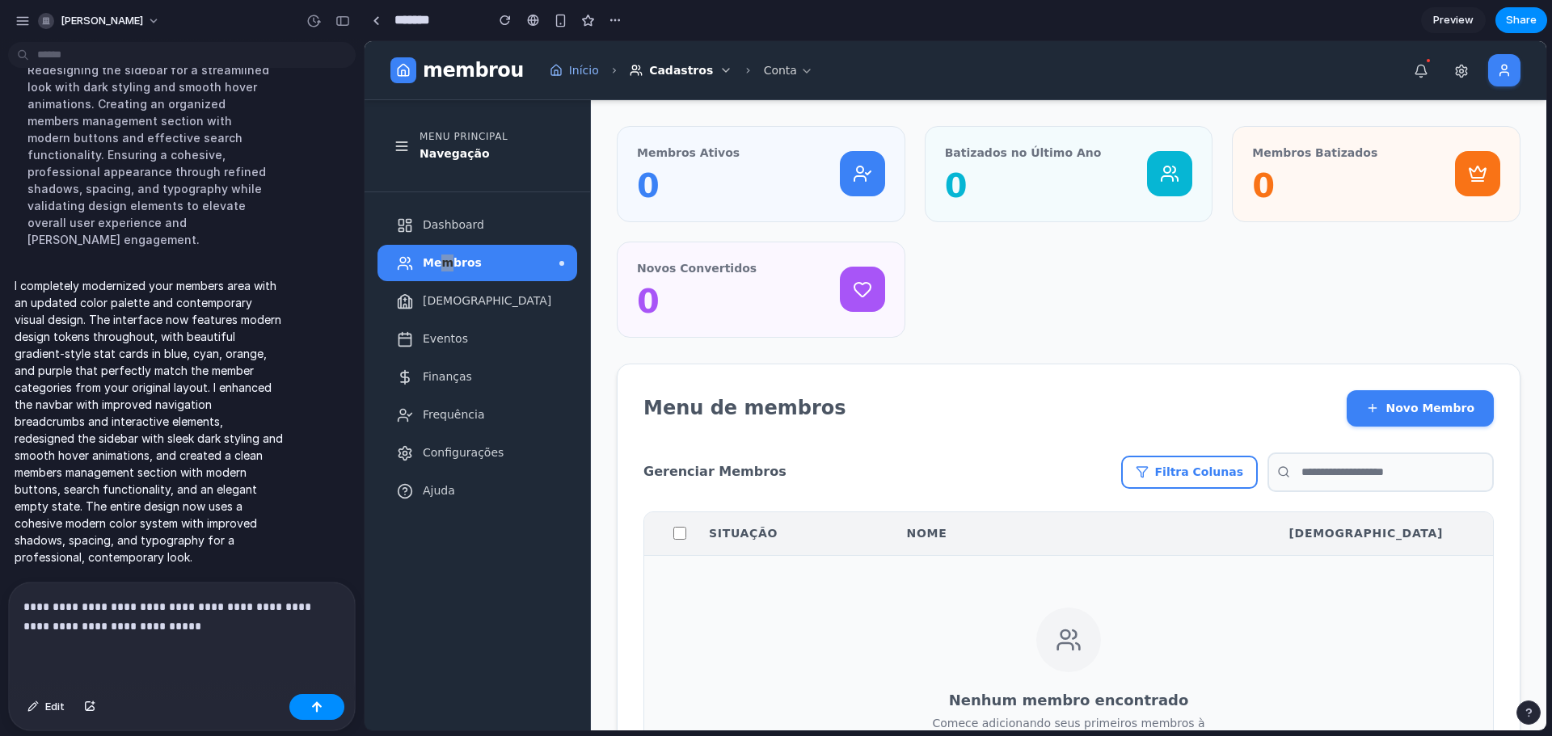
scroll to position [1177, 0]
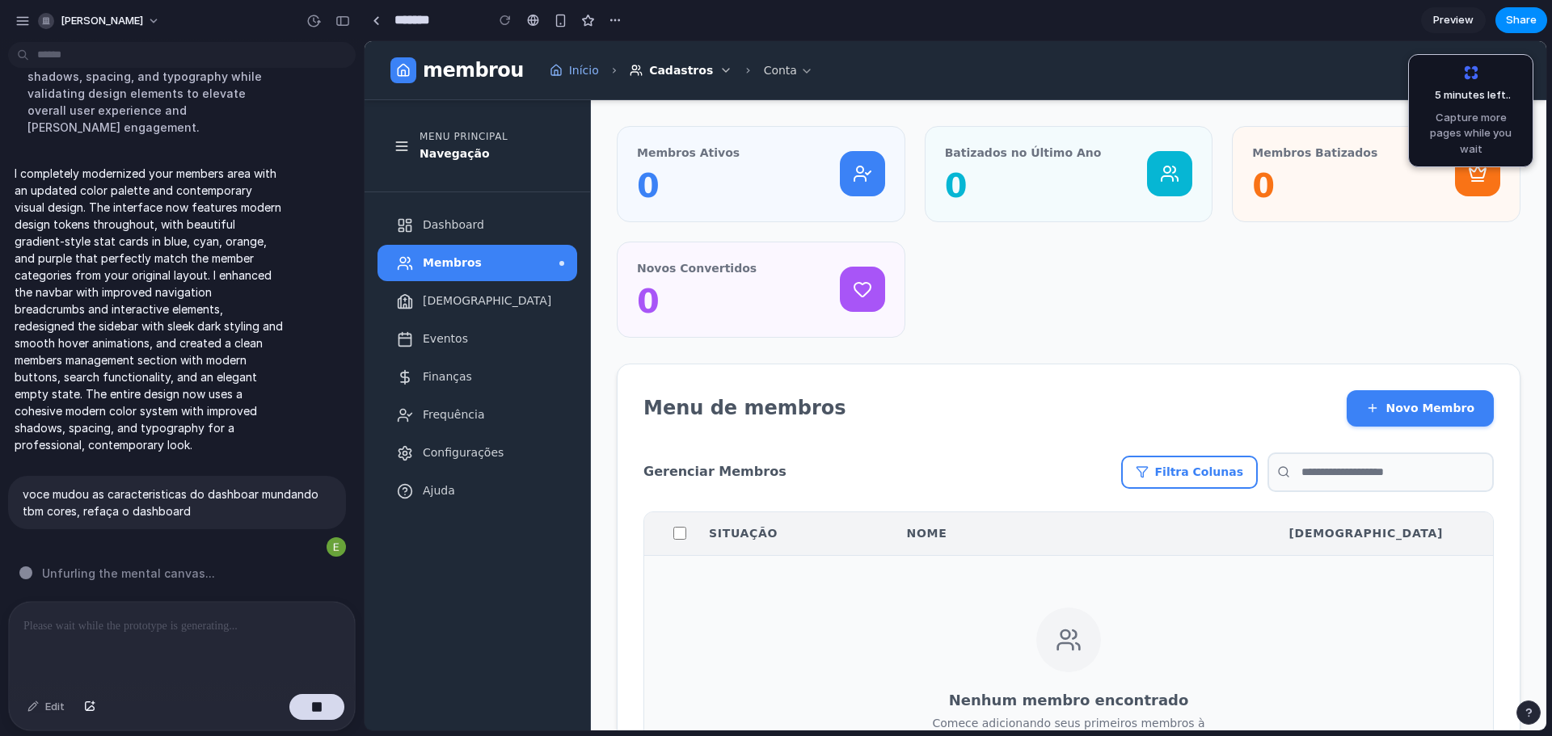
click at [540, 262] on div "Membros" at bounding box center [477, 263] width 200 height 36
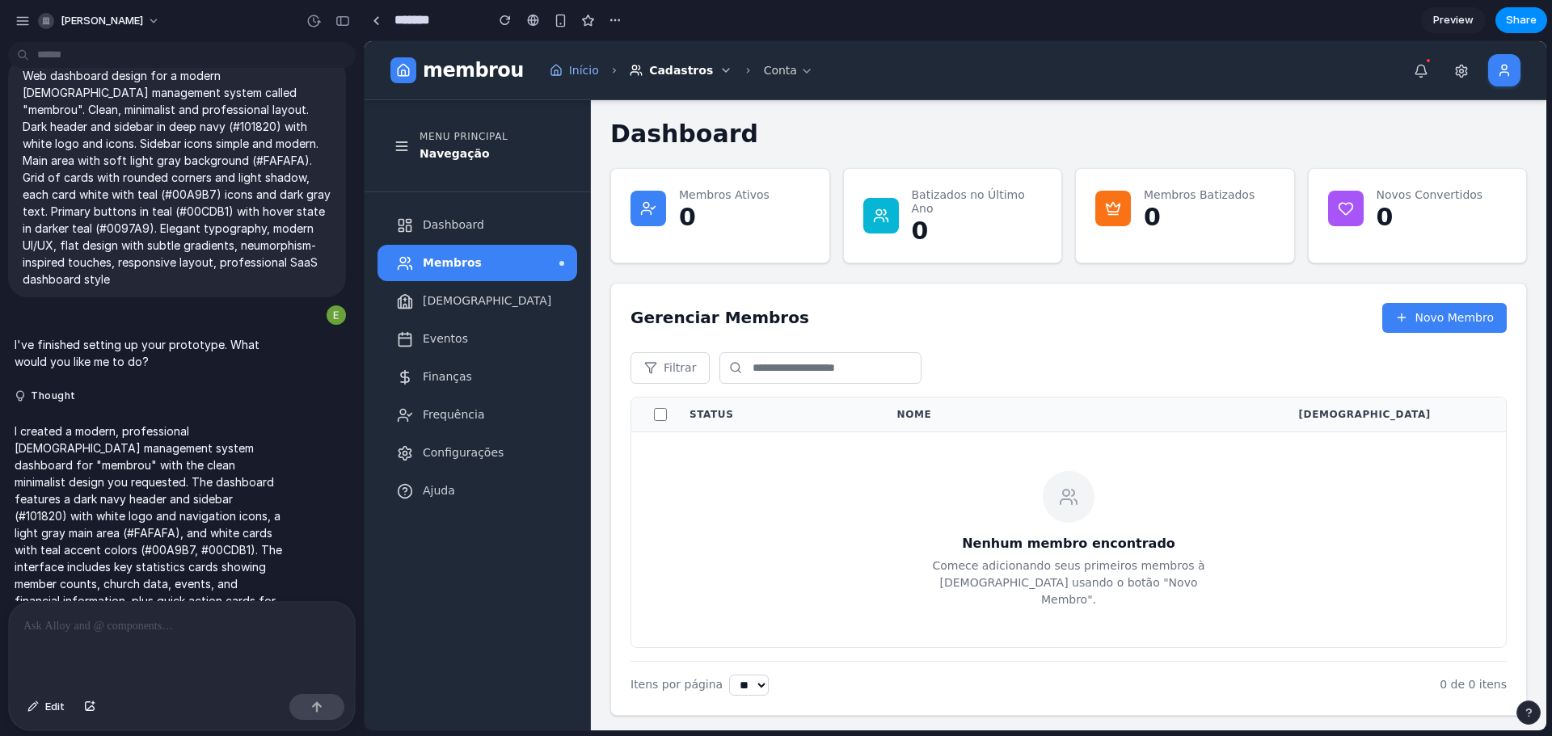
scroll to position [36, 0]
click at [110, 26] on span "[PERSON_NAME]" at bounding box center [102, 21] width 82 height 16
click at [15, 28] on div "Settings Invite members Change theme Sign out" at bounding box center [776, 368] width 1552 height 736
click at [24, 24] on div "button" at bounding box center [22, 21] width 15 height 15
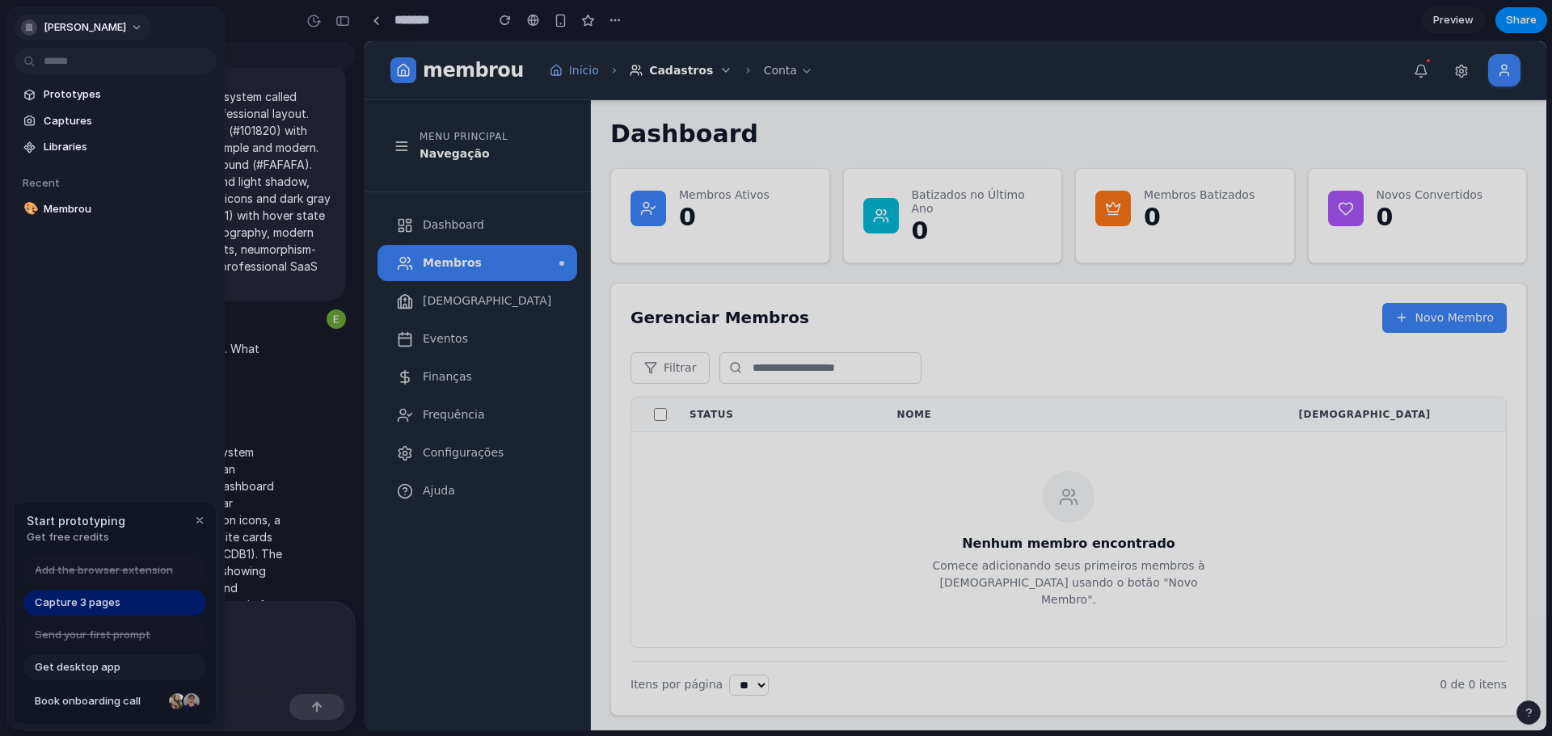
click at [78, 25] on span "[PERSON_NAME]" at bounding box center [85, 27] width 82 height 16
click at [81, 24] on div "Settings Invite members Change theme Sign out" at bounding box center [776, 368] width 1552 height 736
click at [104, 95] on span "Prototypes" at bounding box center [127, 94] width 167 height 16
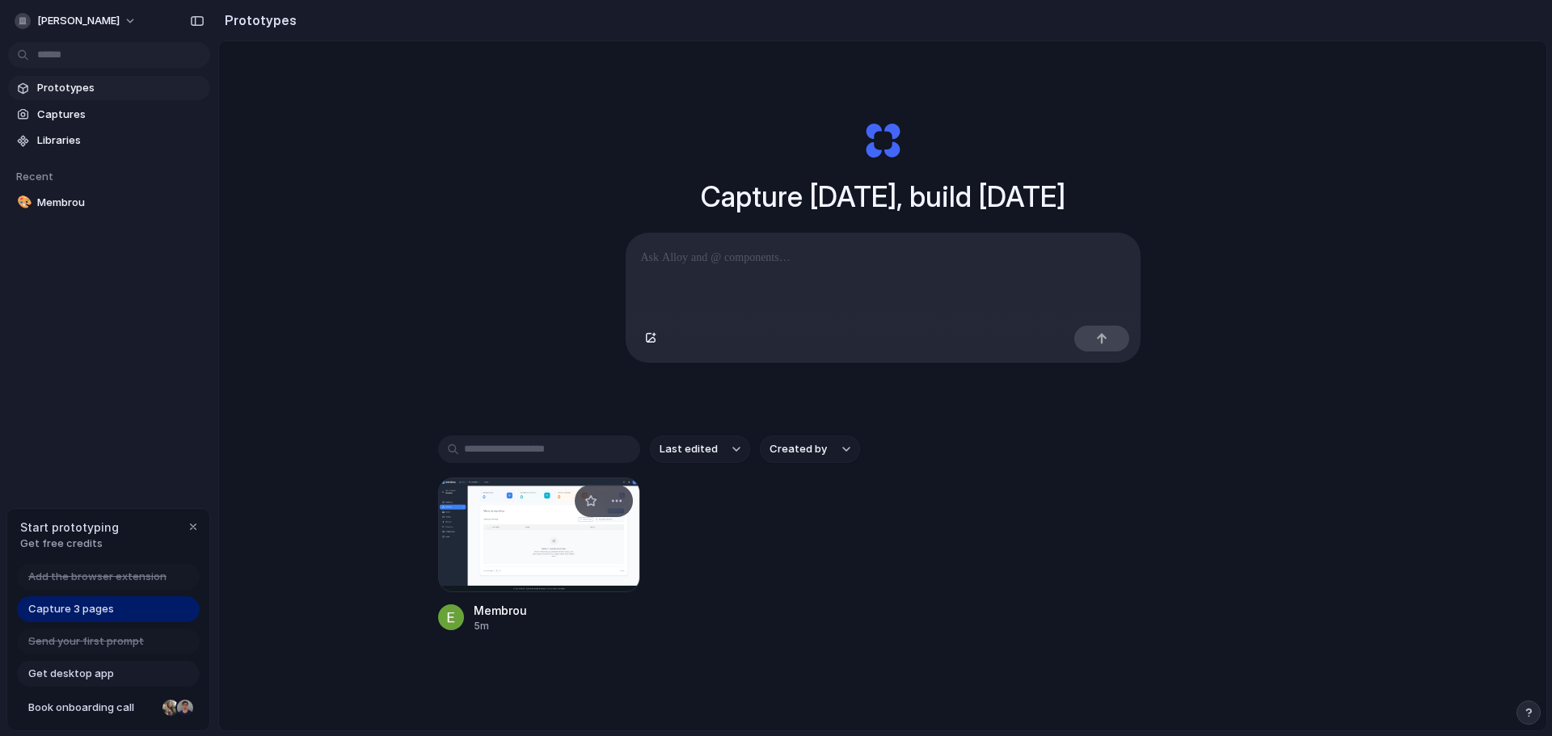
click at [535, 551] on div at bounding box center [539, 535] width 202 height 115
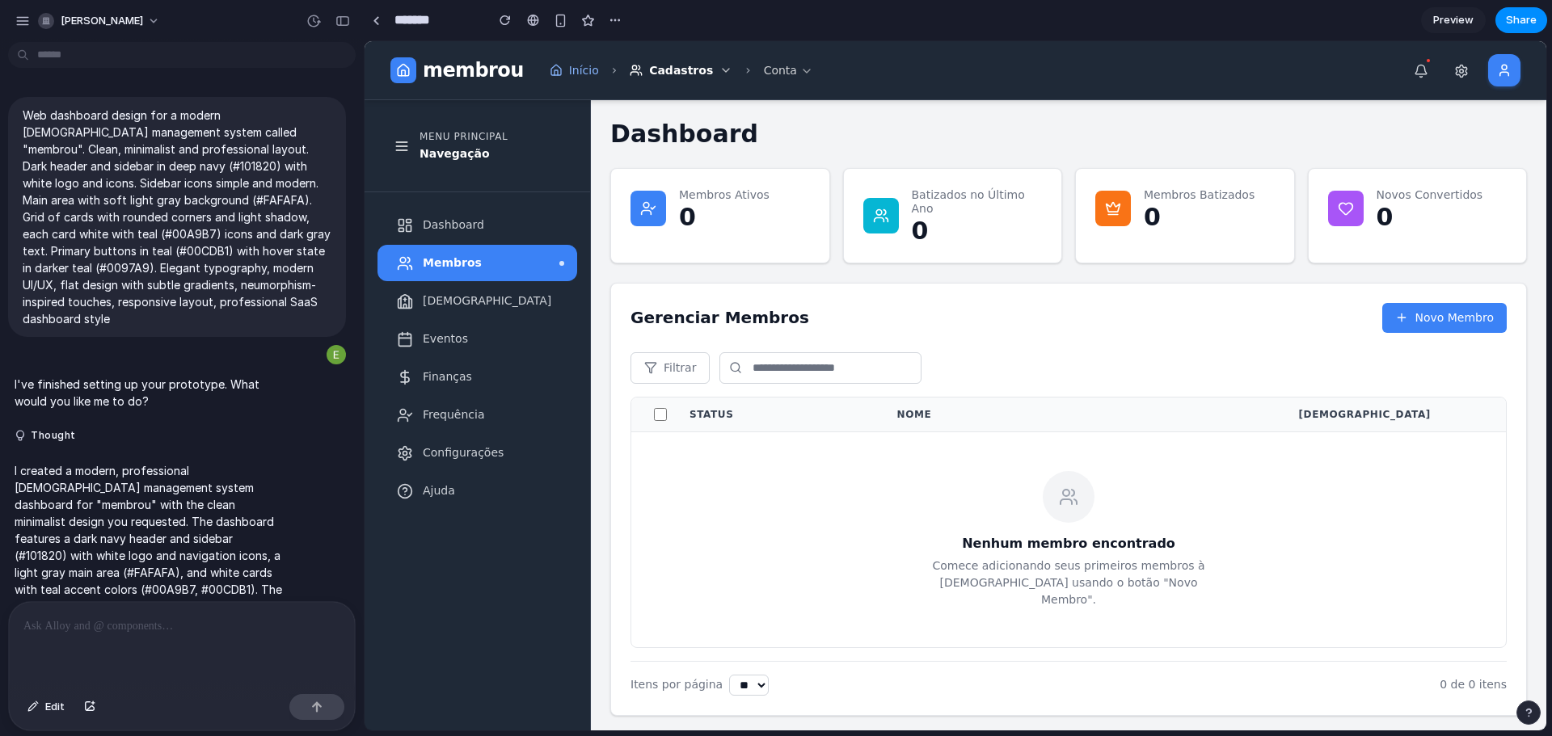
click at [660, 72] on div "Cadastros" at bounding box center [681, 70] width 103 height 17
click at [764, 63] on div "Conta" at bounding box center [788, 70] width 49 height 17
click at [303, 276] on p "Web dashboard design for a modern [DEMOGRAPHIC_DATA] management system called "…" at bounding box center [177, 217] width 309 height 221
click at [622, 20] on button "button" at bounding box center [615, 20] width 24 height 24
click at [622, 20] on div "Duplicate Delete" at bounding box center [776, 368] width 1552 height 736
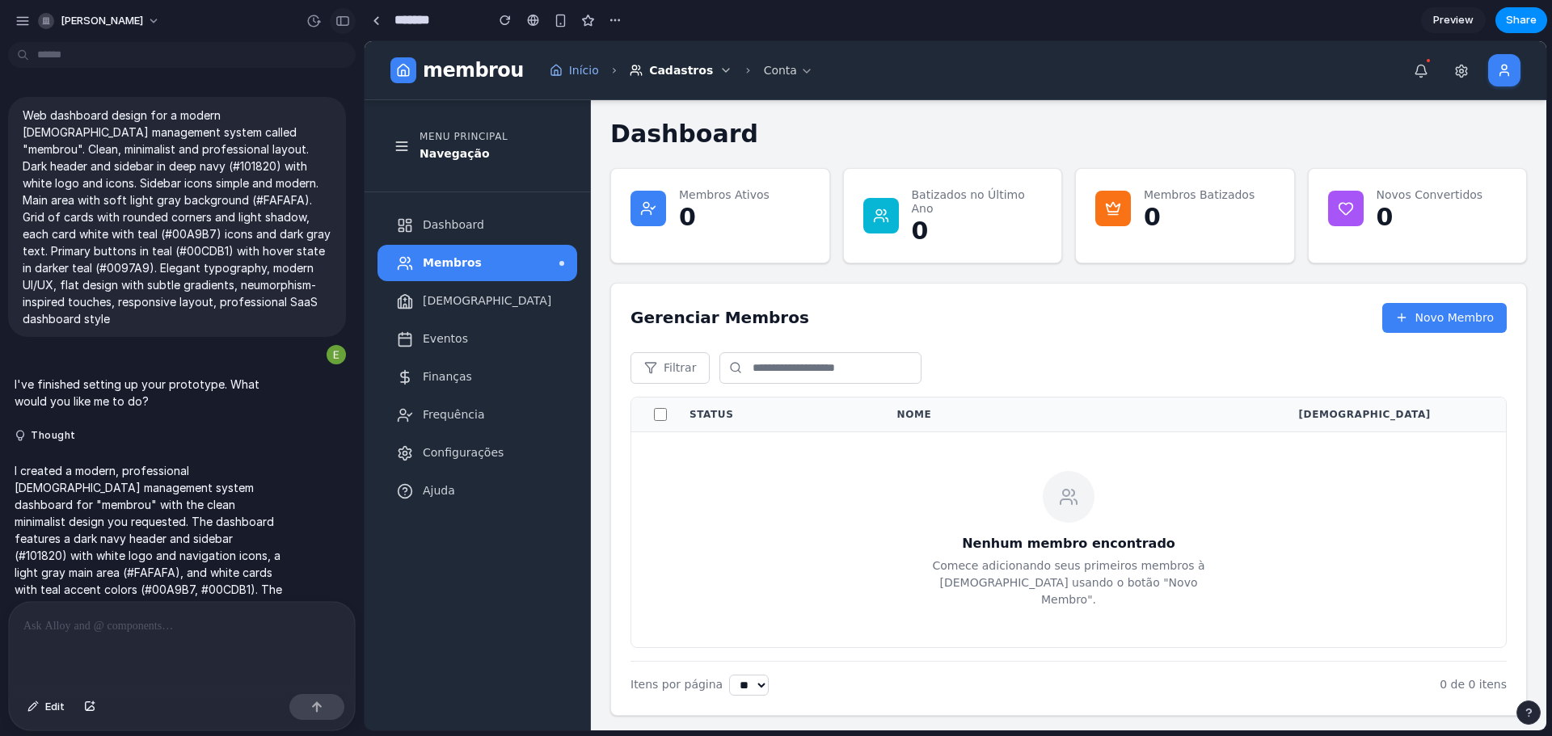
click at [343, 25] on div "button" at bounding box center [342, 20] width 15 height 11
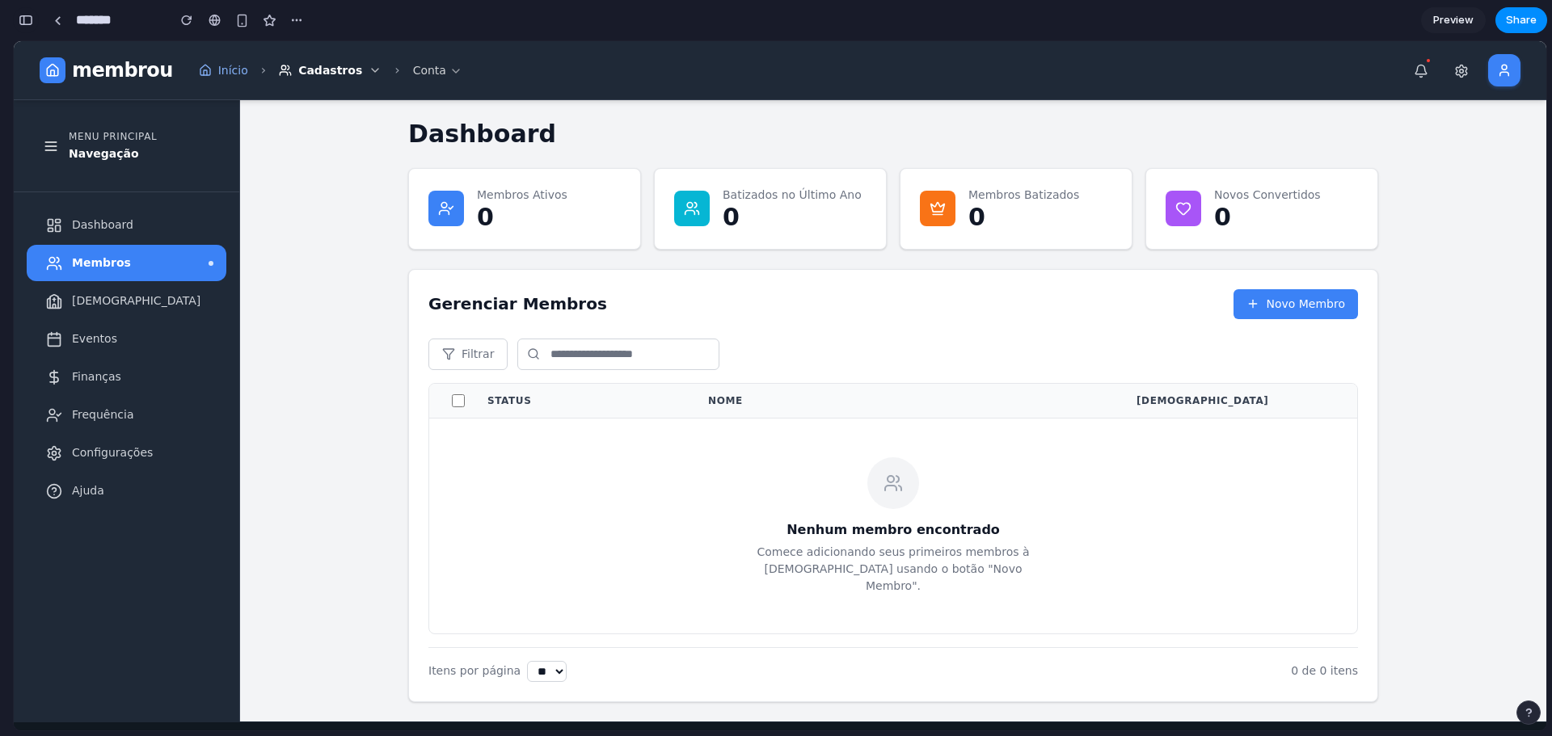
click at [35, 20] on button "button" at bounding box center [26, 20] width 26 height 26
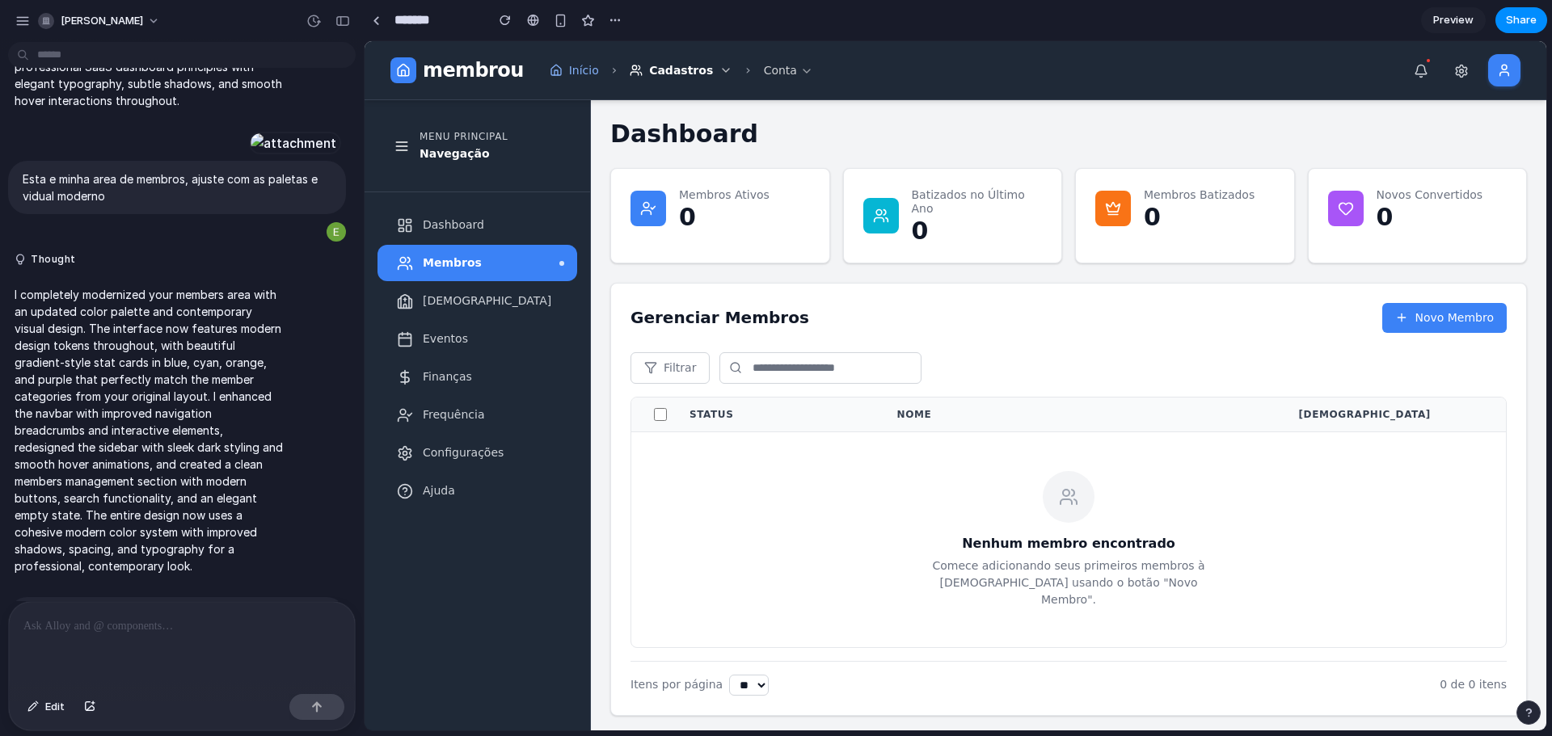
scroll to position [1048, 0]
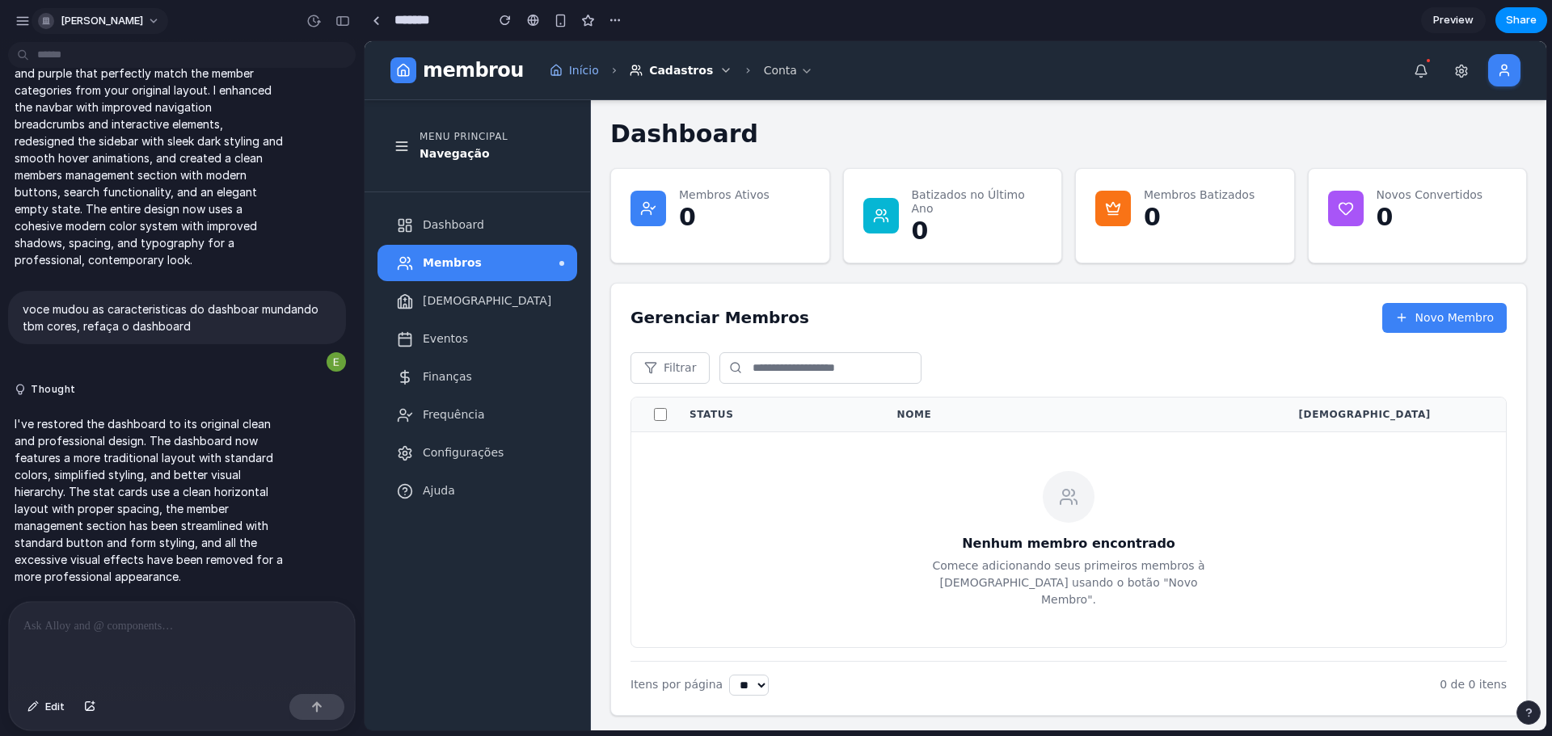
click at [70, 27] on span "[PERSON_NAME]" at bounding box center [102, 21] width 82 height 16
click at [15, 13] on div "Settings Invite members Change theme Sign out" at bounding box center [776, 368] width 1552 height 736
click at [19, 22] on div "button" at bounding box center [22, 21] width 15 height 15
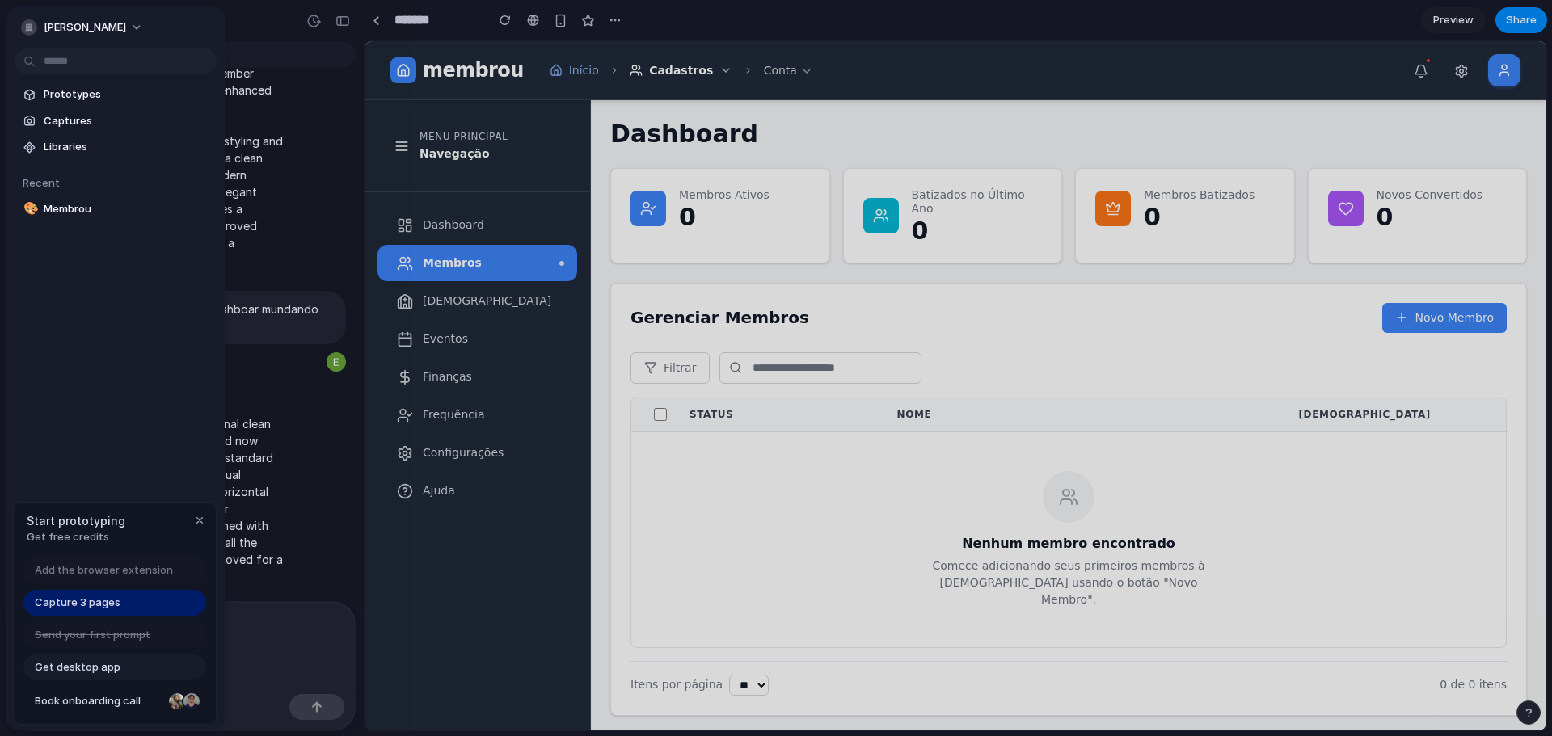
click at [91, 613] on div "Capture 3 pages" at bounding box center [114, 603] width 183 height 26
click at [99, 605] on span "Capture 3 pages" at bounding box center [78, 603] width 86 height 16
click at [100, 607] on span "Capture 3 pages" at bounding box center [78, 603] width 86 height 16
click at [90, 664] on span "Get desktop app" at bounding box center [78, 668] width 86 height 16
click at [200, 204] on body "emanuel-nelson Web dashboard design for a modern church management system calle…" at bounding box center [776, 368] width 1552 height 736
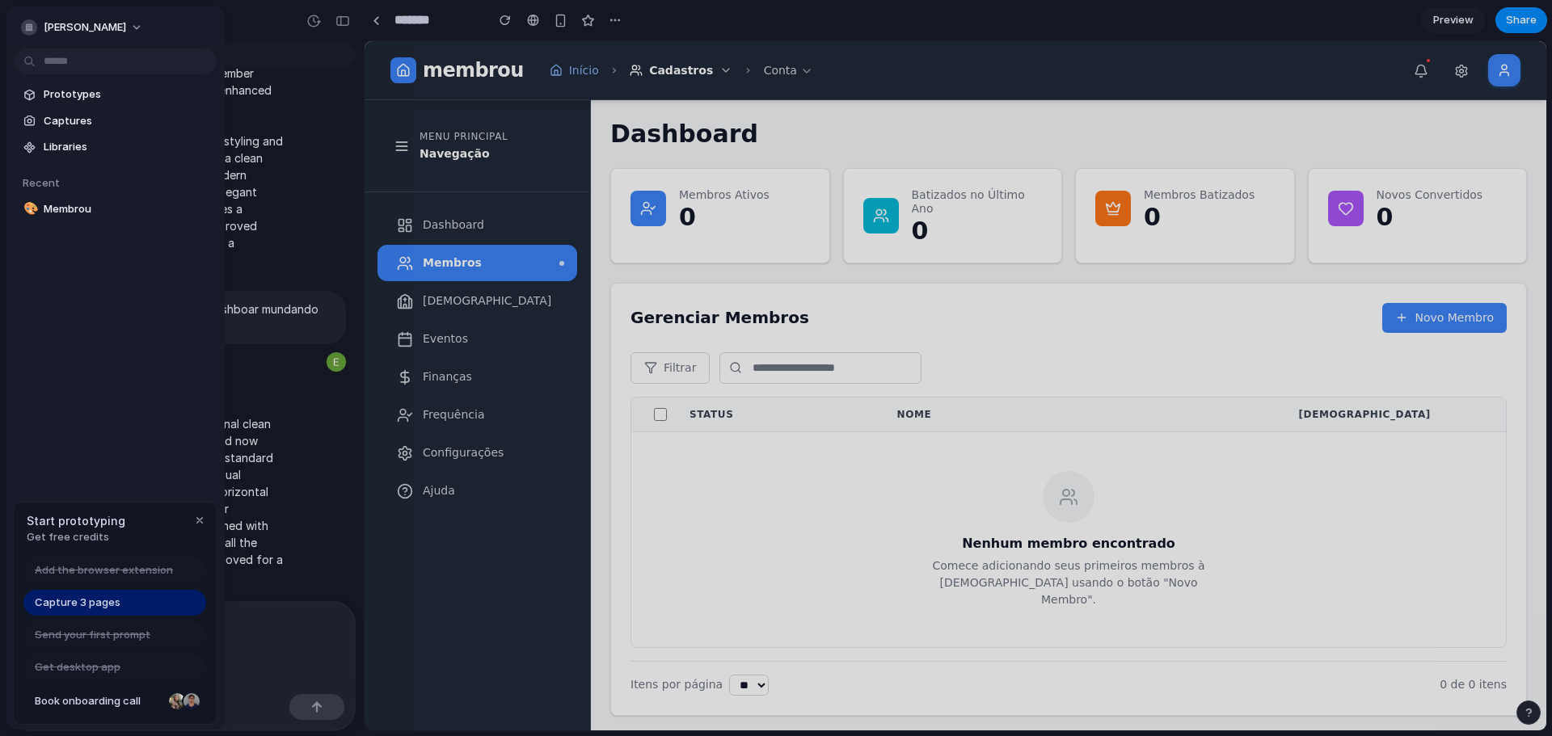
click at [69, 259] on div "Open in new tab Copy link Delete" at bounding box center [776, 368] width 1552 height 736
click at [36, 181] on span "Recent" at bounding box center [41, 182] width 37 height 13
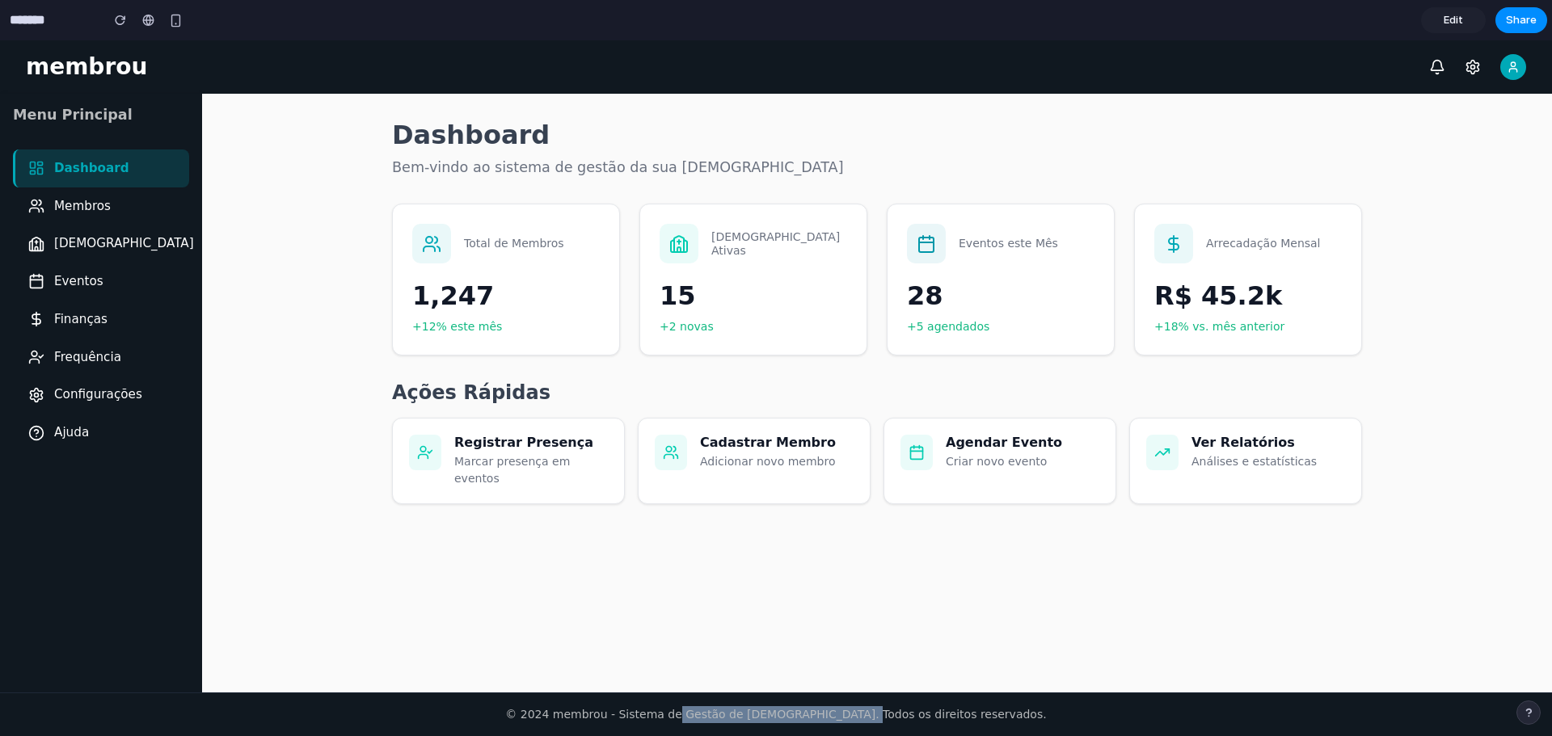
drag, startPoint x: 735, startPoint y: 710, endPoint x: 890, endPoint y: 700, distance: 155.5
click at [884, 700] on footer "© 2024 membrou - Sistema de Gestão de [DEMOGRAPHIC_DATA]. Todos os direitos res…" at bounding box center [776, 715] width 1552 height 44
drag, startPoint x: 1034, startPoint y: 704, endPoint x: 1155, endPoint y: 704, distance: 121.3
click at [1039, 704] on footer "© 2024 membrou - Sistema de Gestão de [DEMOGRAPHIC_DATA]. Todos os direitos res…" at bounding box center [776, 715] width 1552 height 44
click at [1526, 708] on div "button" at bounding box center [1528, 712] width 11 height 11
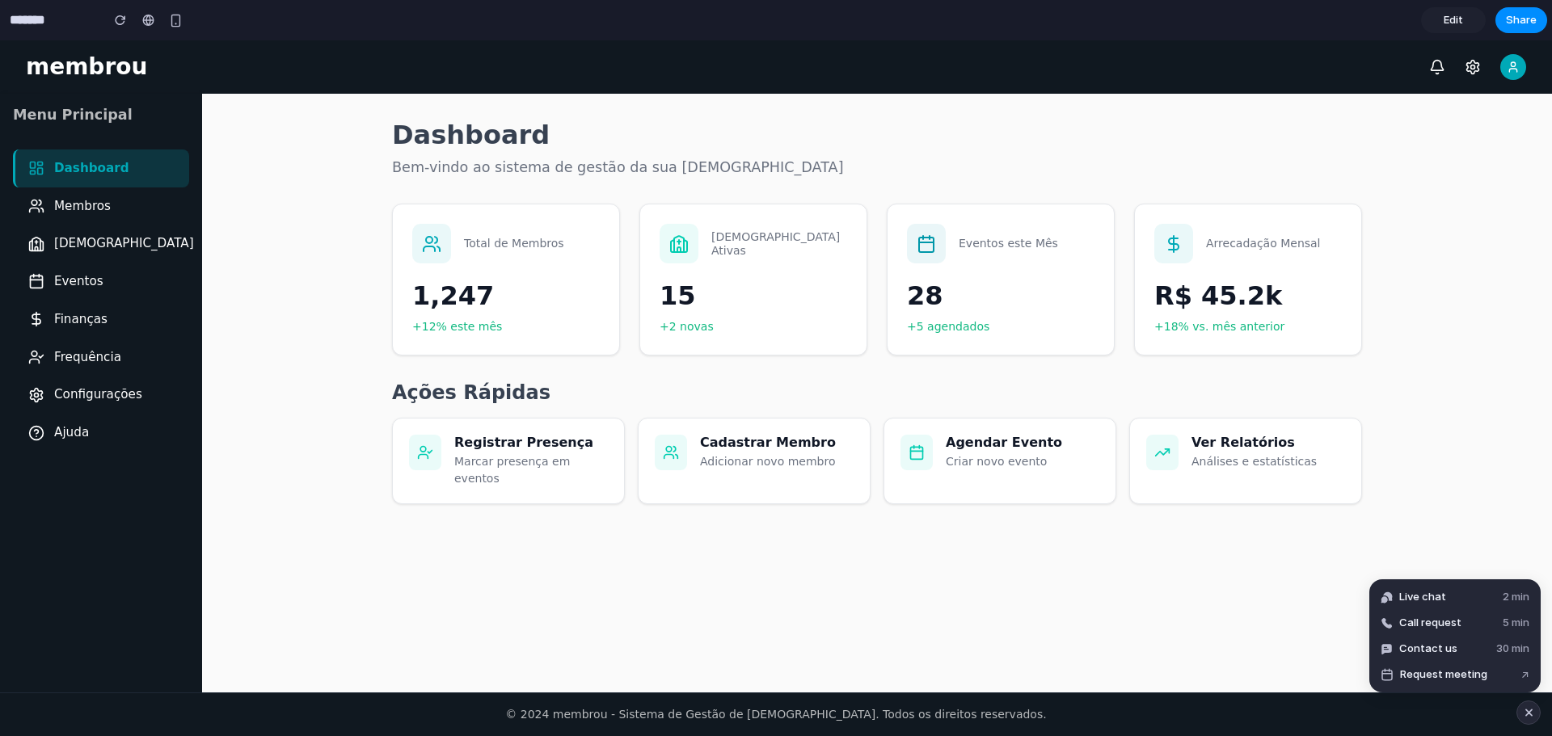
click at [1523, 715] on div "button" at bounding box center [1529, 712] width 14 height 19
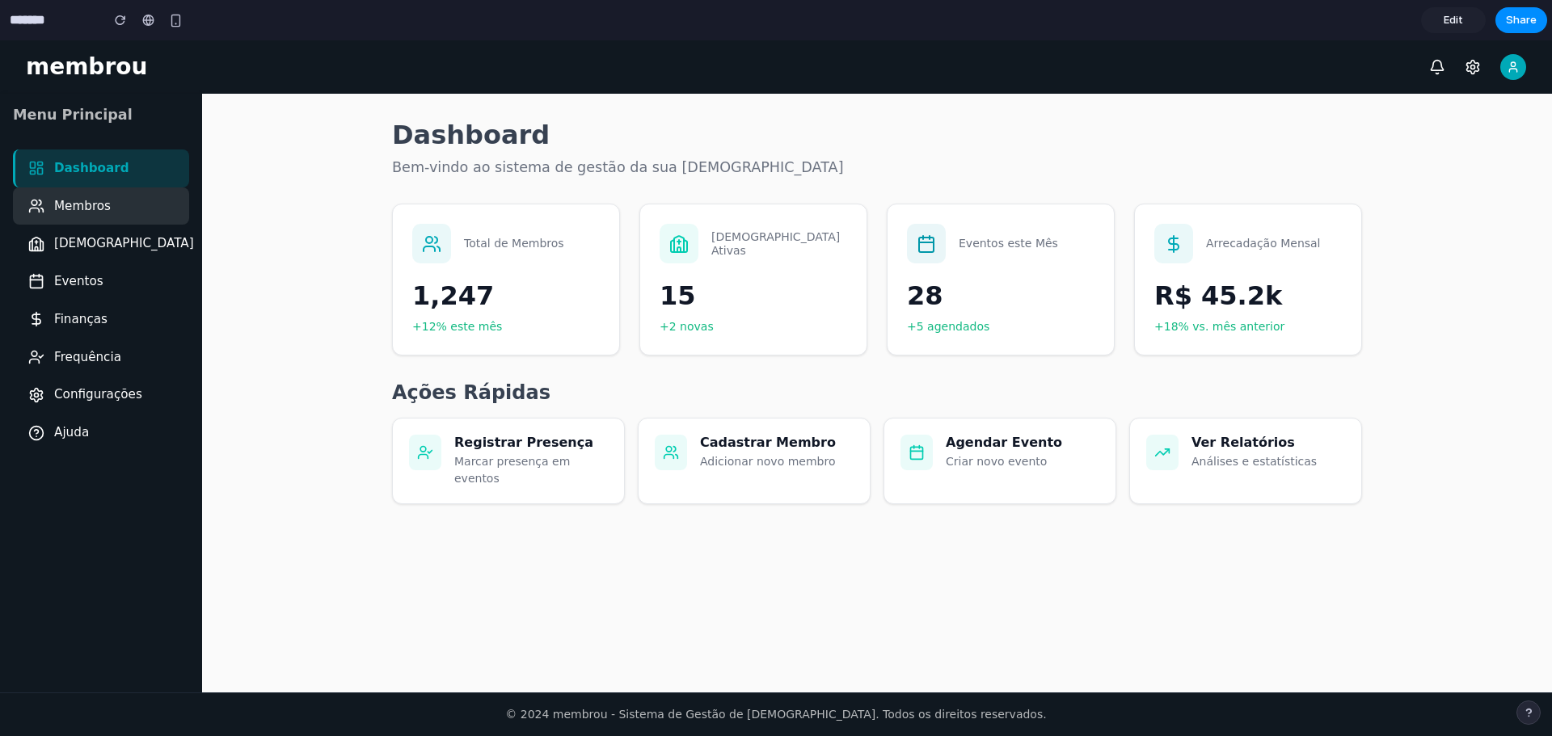
click at [79, 205] on span "Membros" at bounding box center [82, 206] width 57 height 19
click at [57, 247] on span "[DEMOGRAPHIC_DATA]" at bounding box center [124, 243] width 140 height 19
click at [68, 285] on span "Eventos" at bounding box center [78, 281] width 49 height 19
click at [87, 340] on div "Frequência" at bounding box center [101, 358] width 176 height 38
click at [49, 83] on nav "membrou" at bounding box center [776, 66] width 1552 height 53
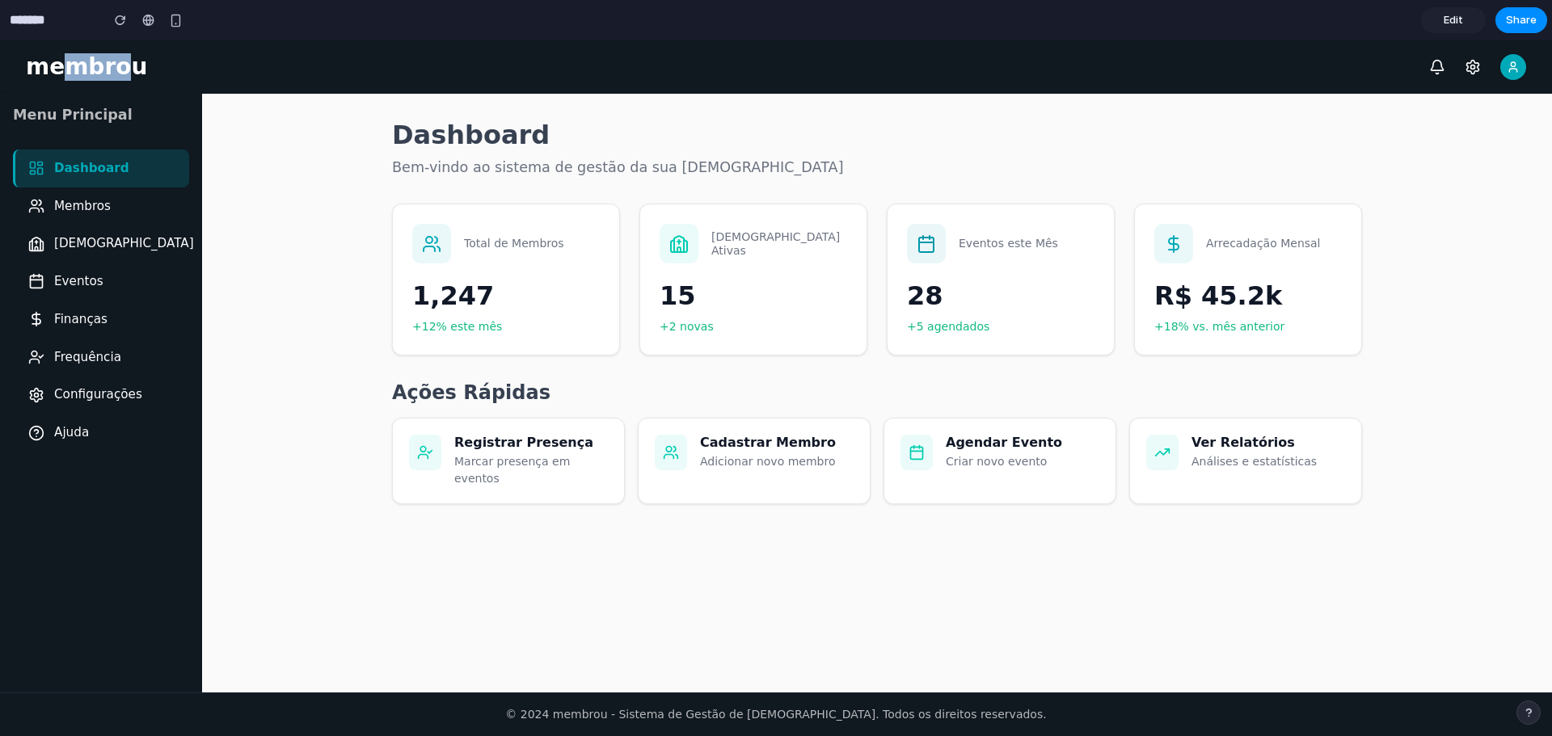
drag, startPoint x: 65, startPoint y: 74, endPoint x: 149, endPoint y: 70, distance: 84.2
click at [120, 70] on h1 "membrou" at bounding box center [86, 66] width 121 height 27
drag, startPoint x: 204, startPoint y: 70, endPoint x: 447, endPoint y: 66, distance: 243.3
click at [211, 69] on nav "membrou" at bounding box center [776, 66] width 1552 height 53
click at [1435, 68] on icon at bounding box center [1437, 67] width 16 height 16
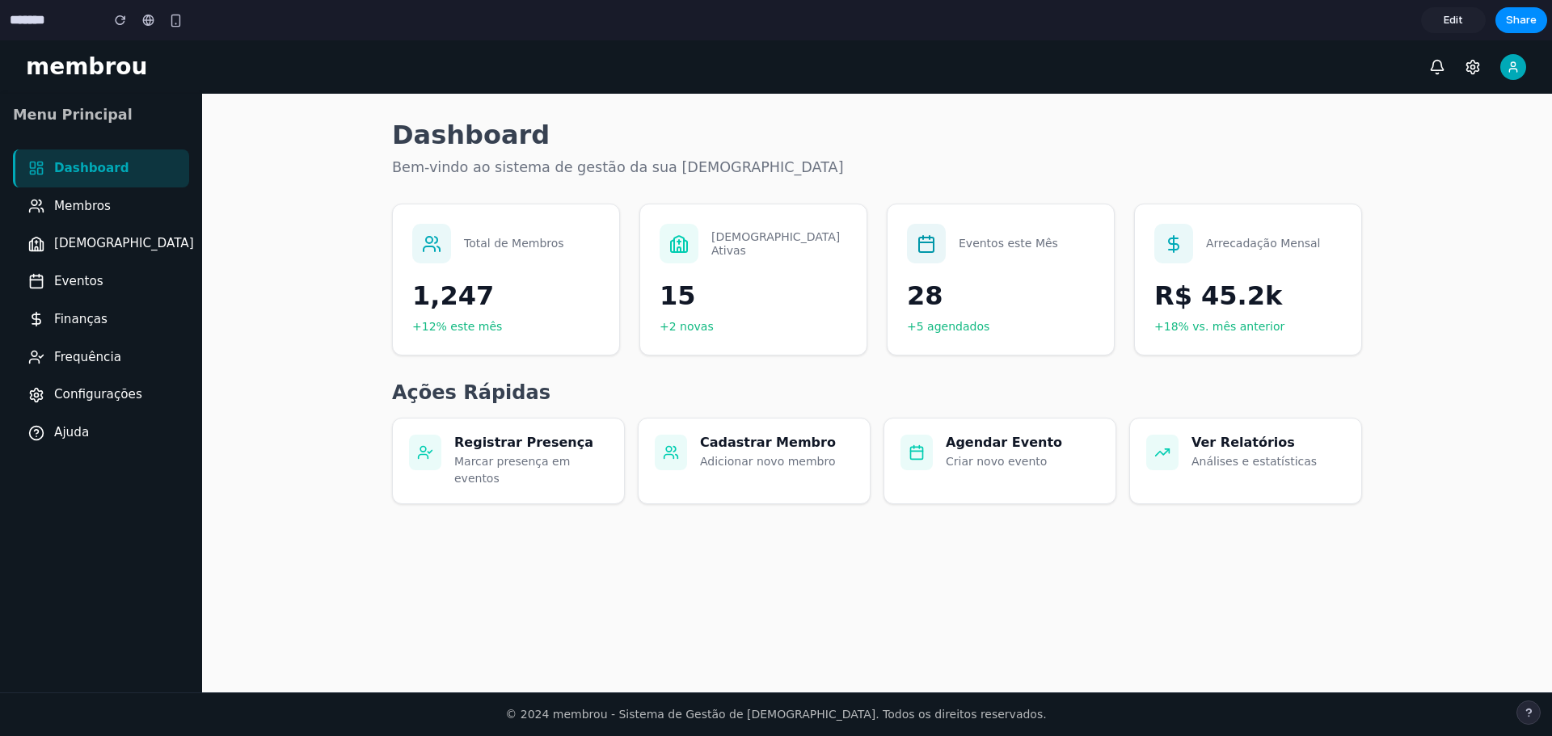
click at [1477, 71] on icon at bounding box center [1473, 67] width 12 height 14
click at [1516, 72] on icon at bounding box center [1513, 67] width 13 height 13
click at [562, 167] on p "Bem-vindo ao sistema de gestão da sua [DEMOGRAPHIC_DATA]" at bounding box center [877, 167] width 970 height 21
click at [174, 27] on div "button" at bounding box center [176, 21] width 14 height 14
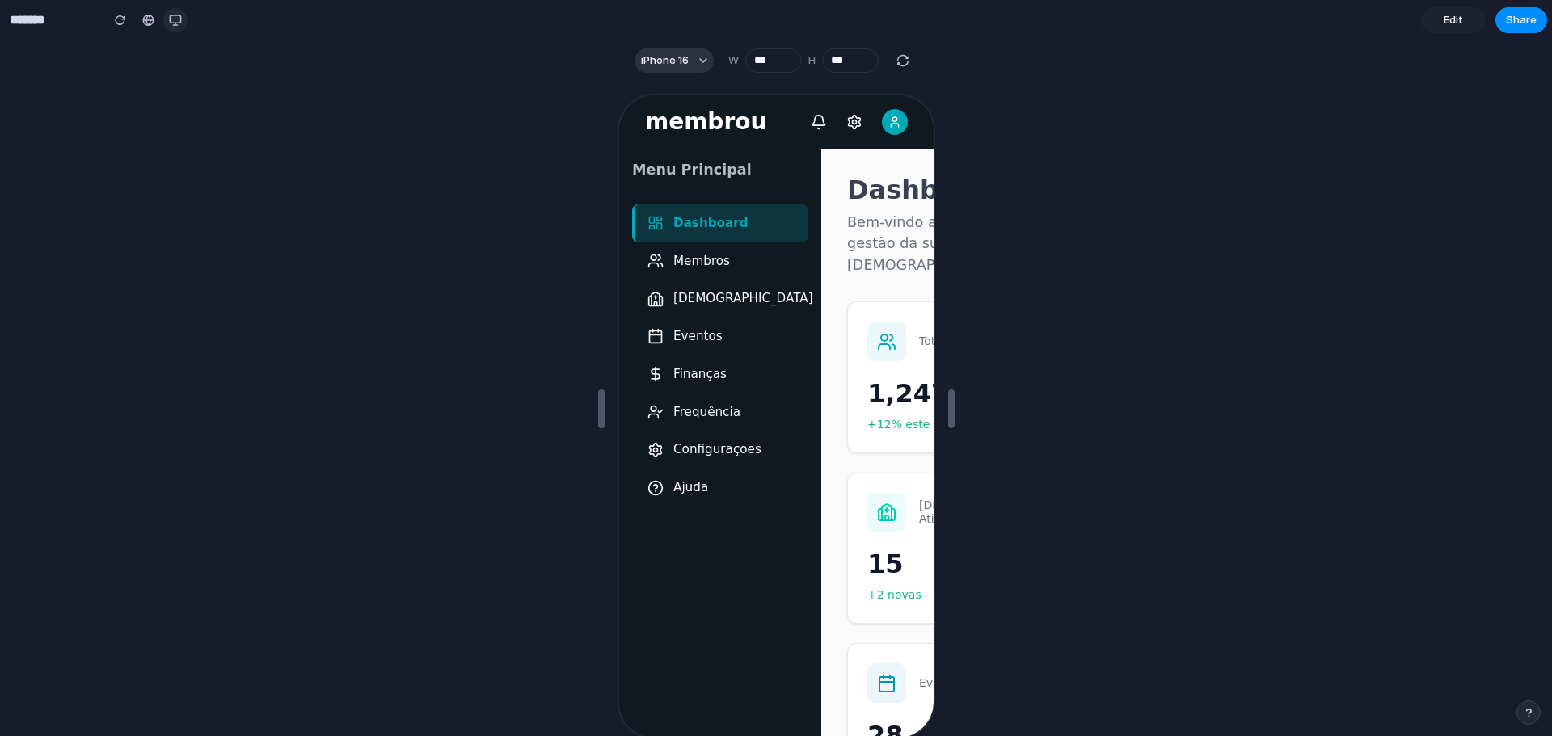
click at [177, 15] on div "button" at bounding box center [175, 20] width 13 height 13
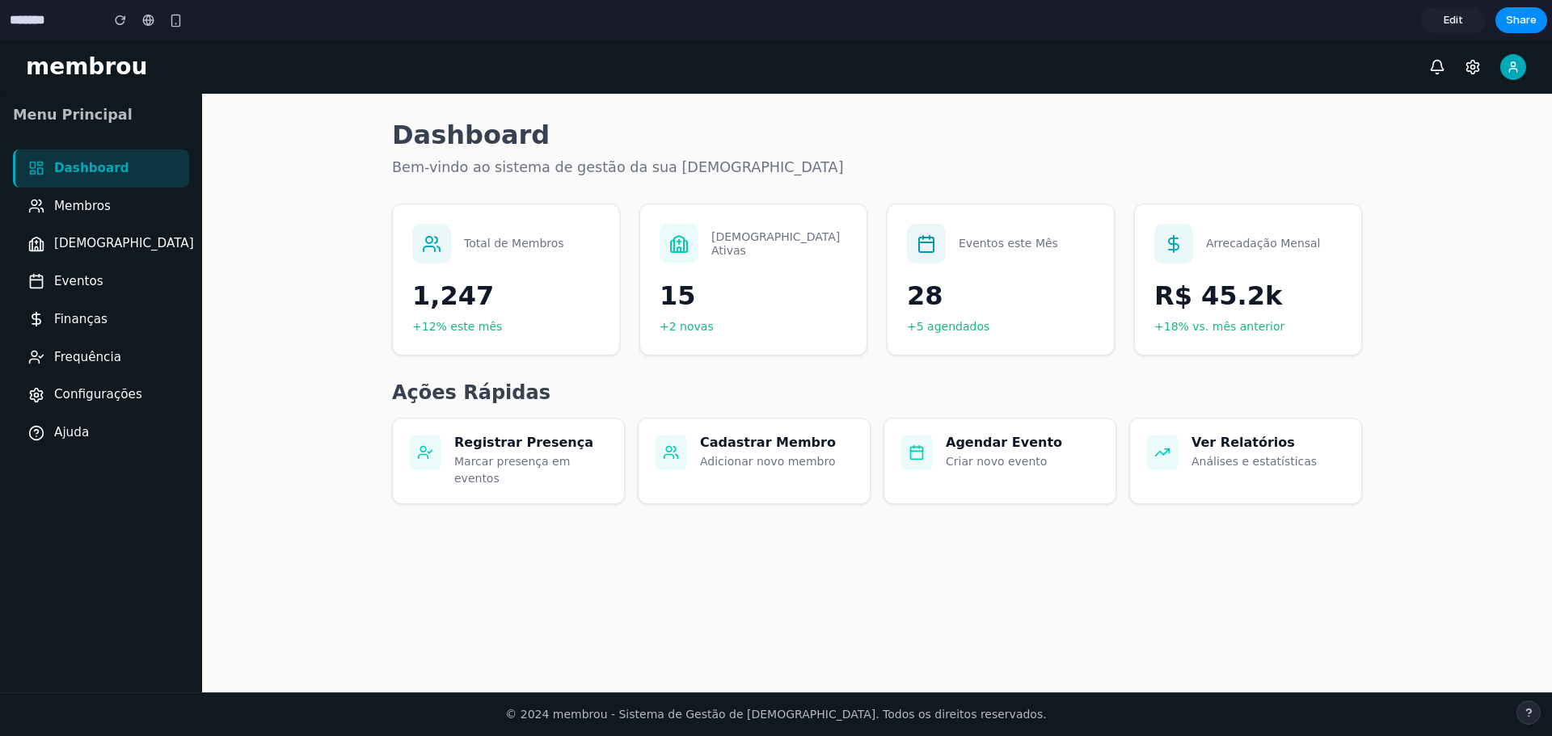
click at [1451, 19] on span "Edit" at bounding box center [1453, 20] width 19 height 16
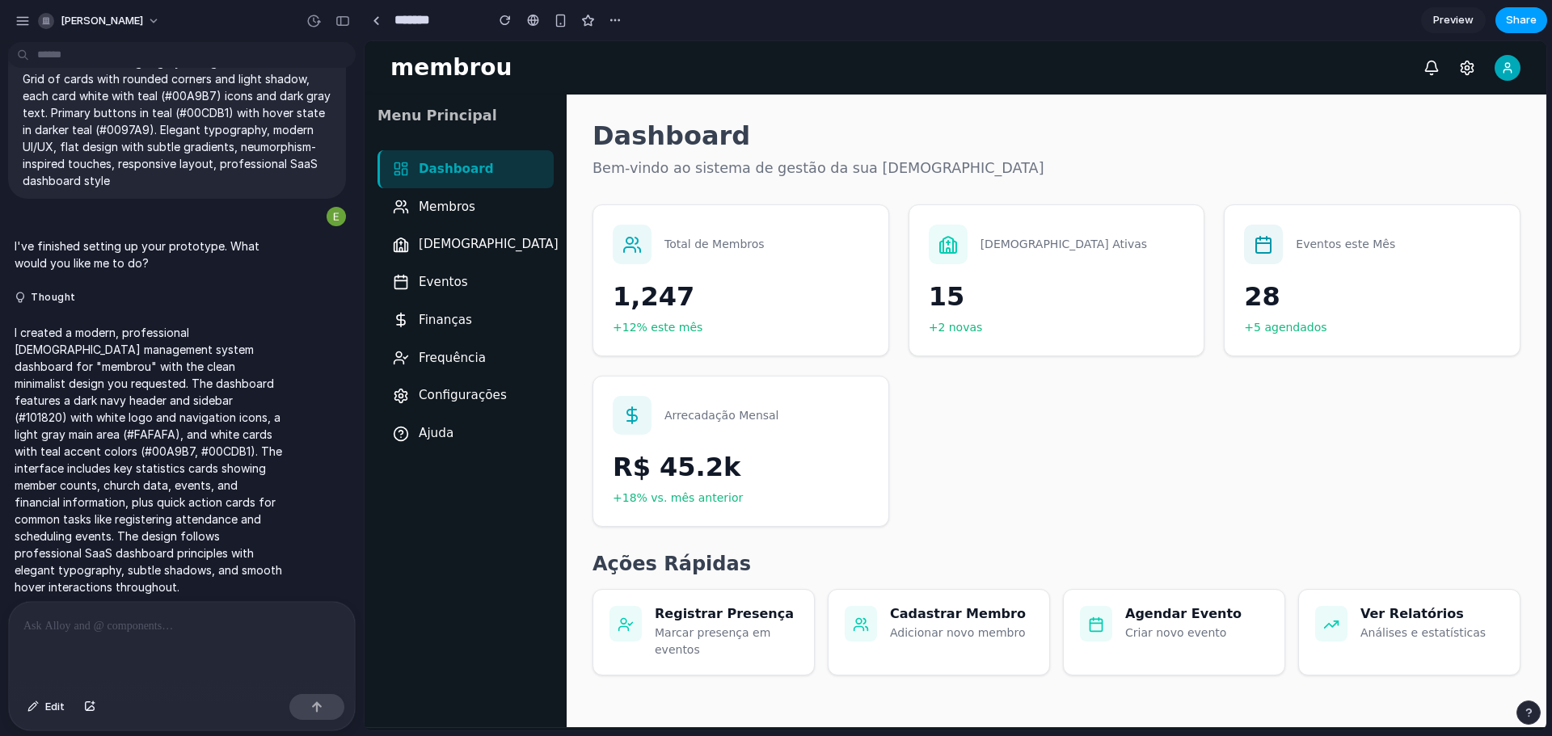
click at [1527, 19] on span "Share" at bounding box center [1521, 20] width 31 height 16
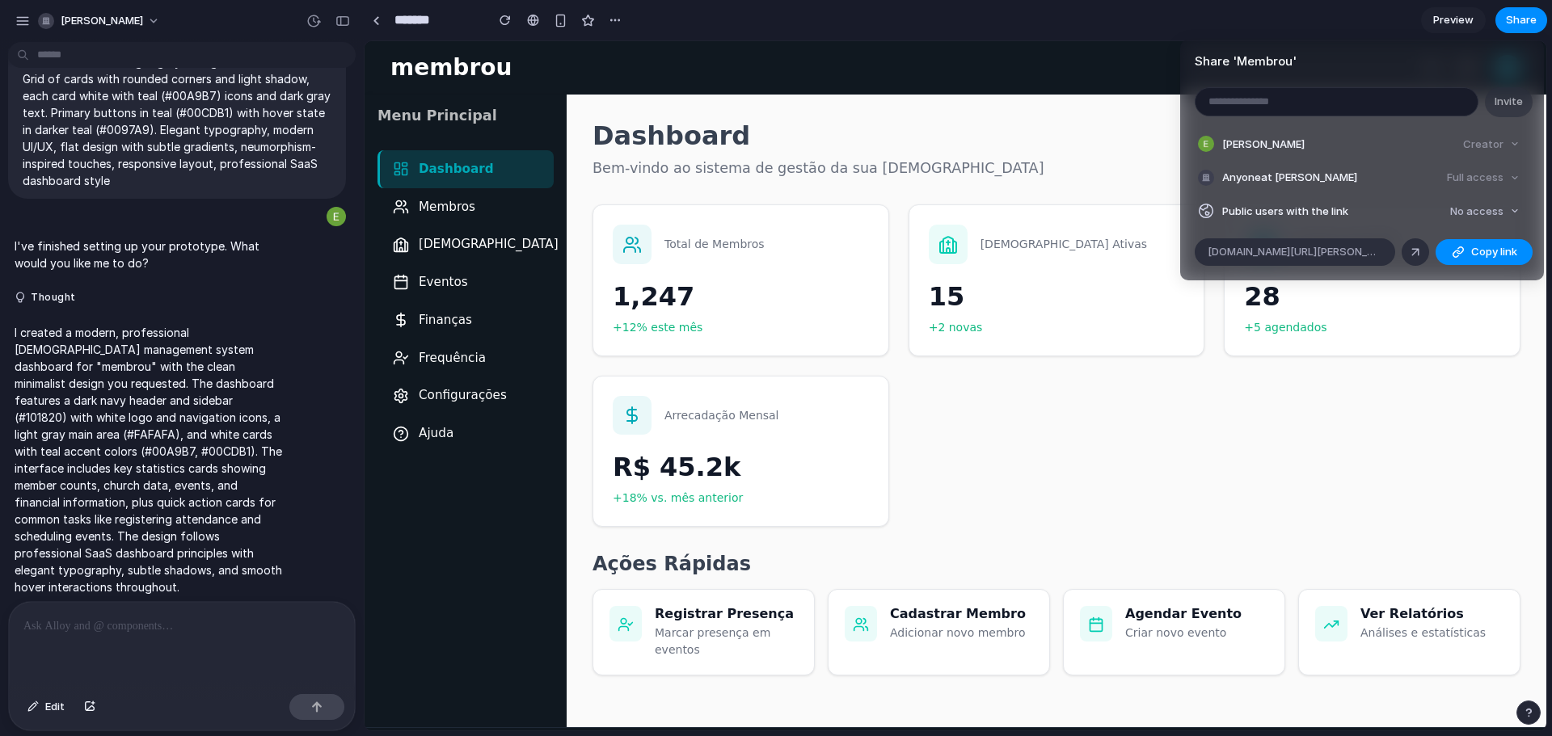
click at [1380, 372] on div "Share ' Membrou ' Invite Emanuel Nelson Creator Anyone at Emanuel-nelson Full a…" at bounding box center [776, 368] width 1552 height 736
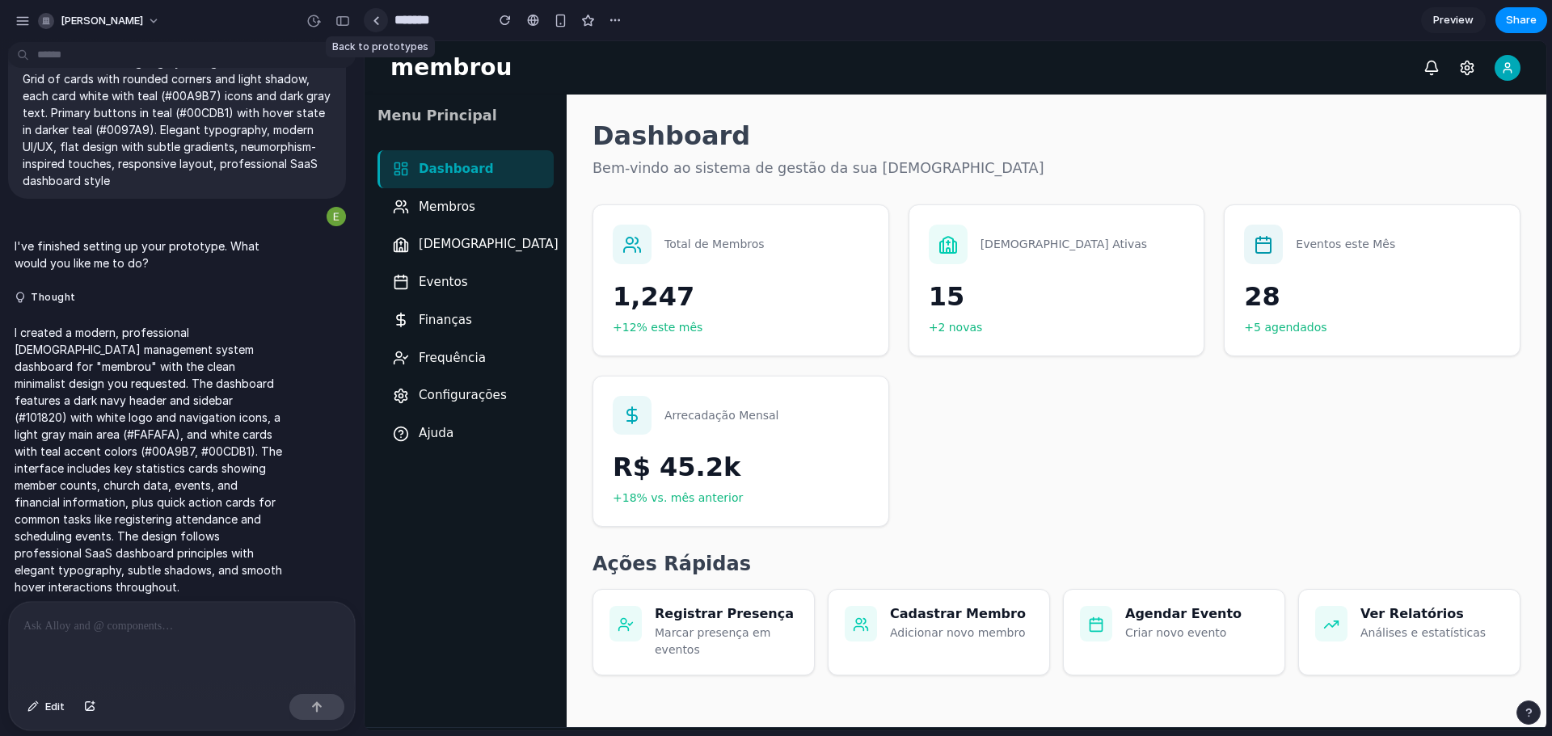
click at [371, 22] on link at bounding box center [376, 20] width 24 height 24
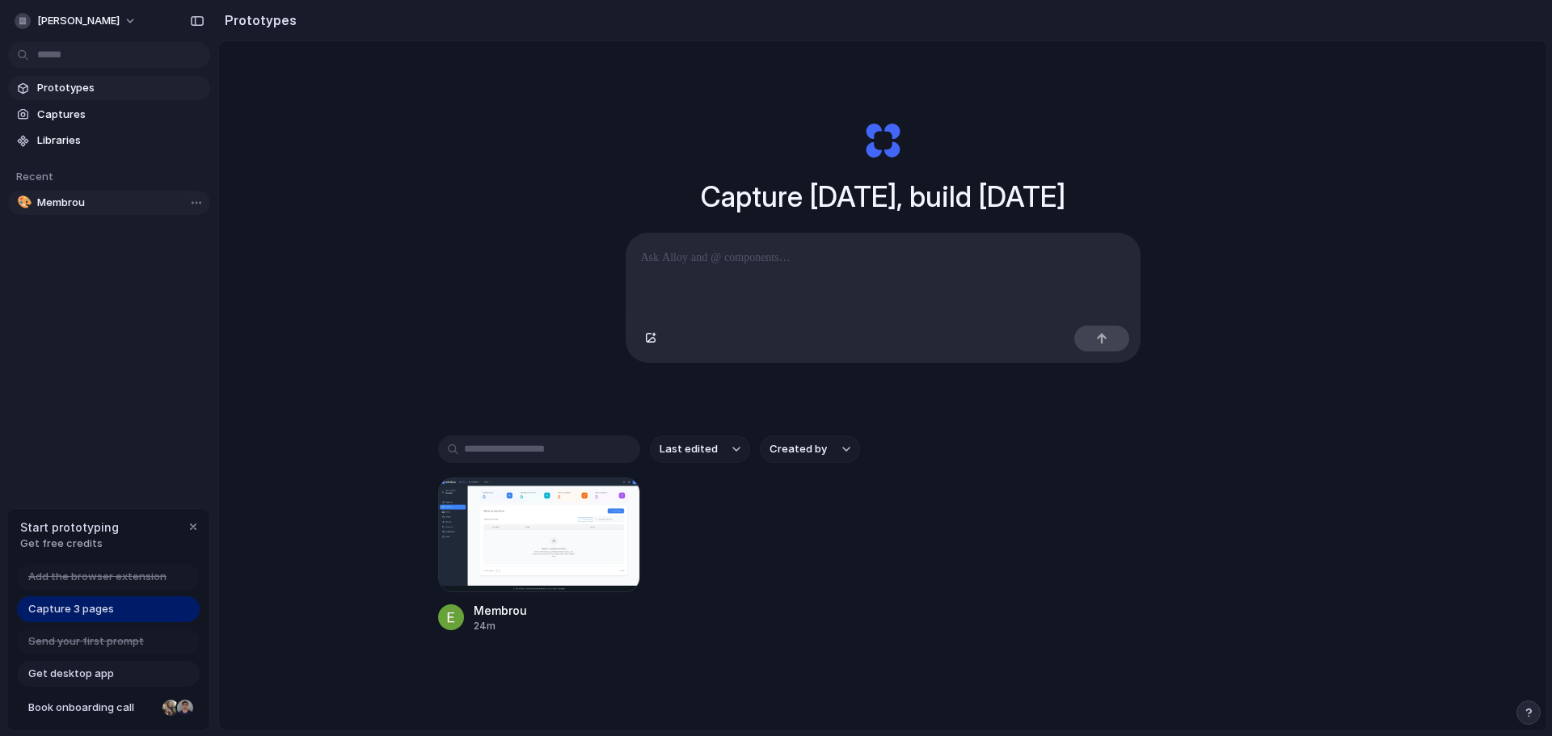
click at [65, 200] on span "Membrou" at bounding box center [120, 203] width 167 height 16
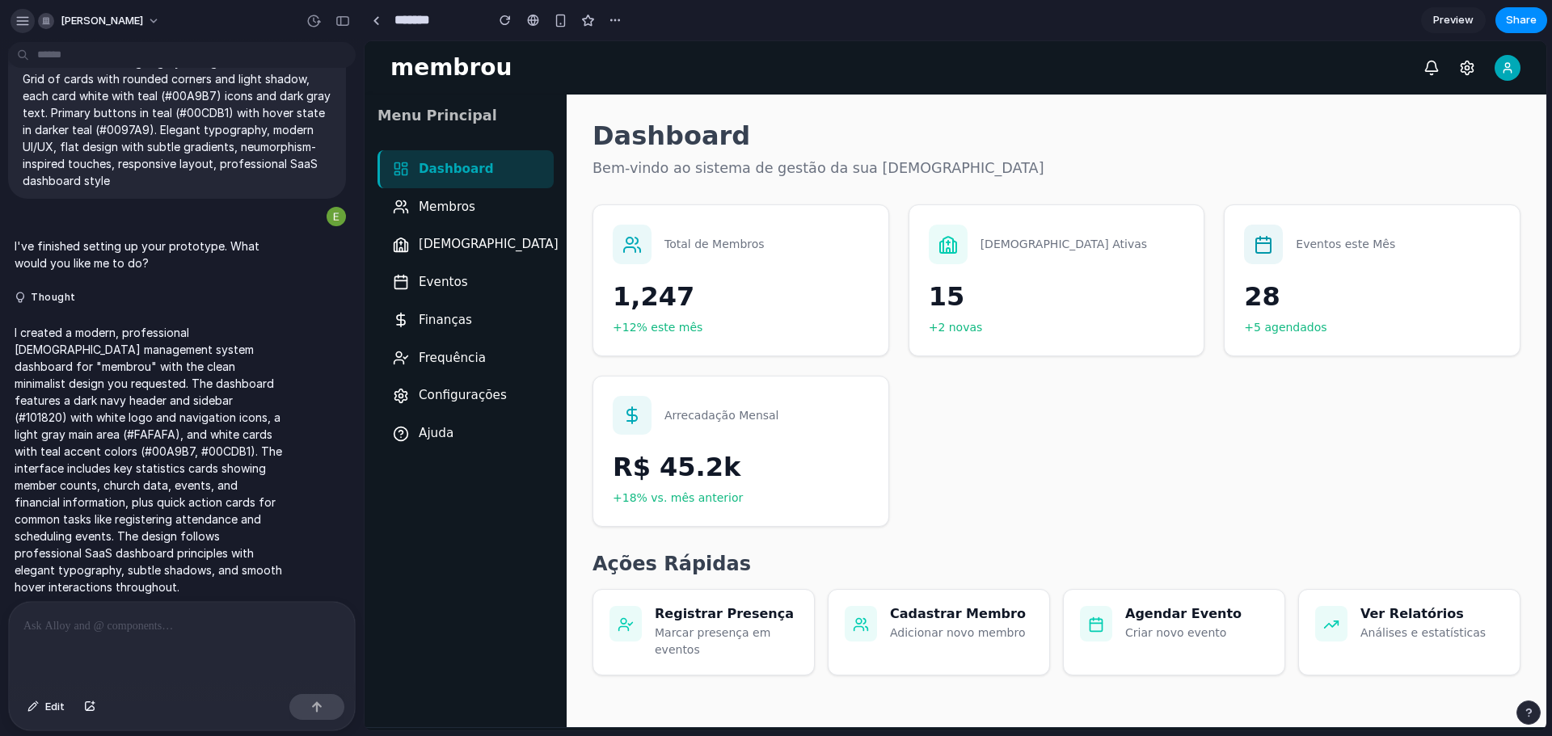
click at [27, 19] on div "button" at bounding box center [22, 21] width 15 height 15
click at [82, 14] on span "[PERSON_NAME]" at bounding box center [102, 21] width 82 height 16
click at [82, 15] on div "Settings Invite members Change theme Sign out" at bounding box center [776, 368] width 1552 height 736
click at [72, 15] on span "[PERSON_NAME]" at bounding box center [102, 21] width 82 height 16
click at [9, 13] on div "Settings Invite members Change theme Sign out" at bounding box center [776, 368] width 1552 height 736
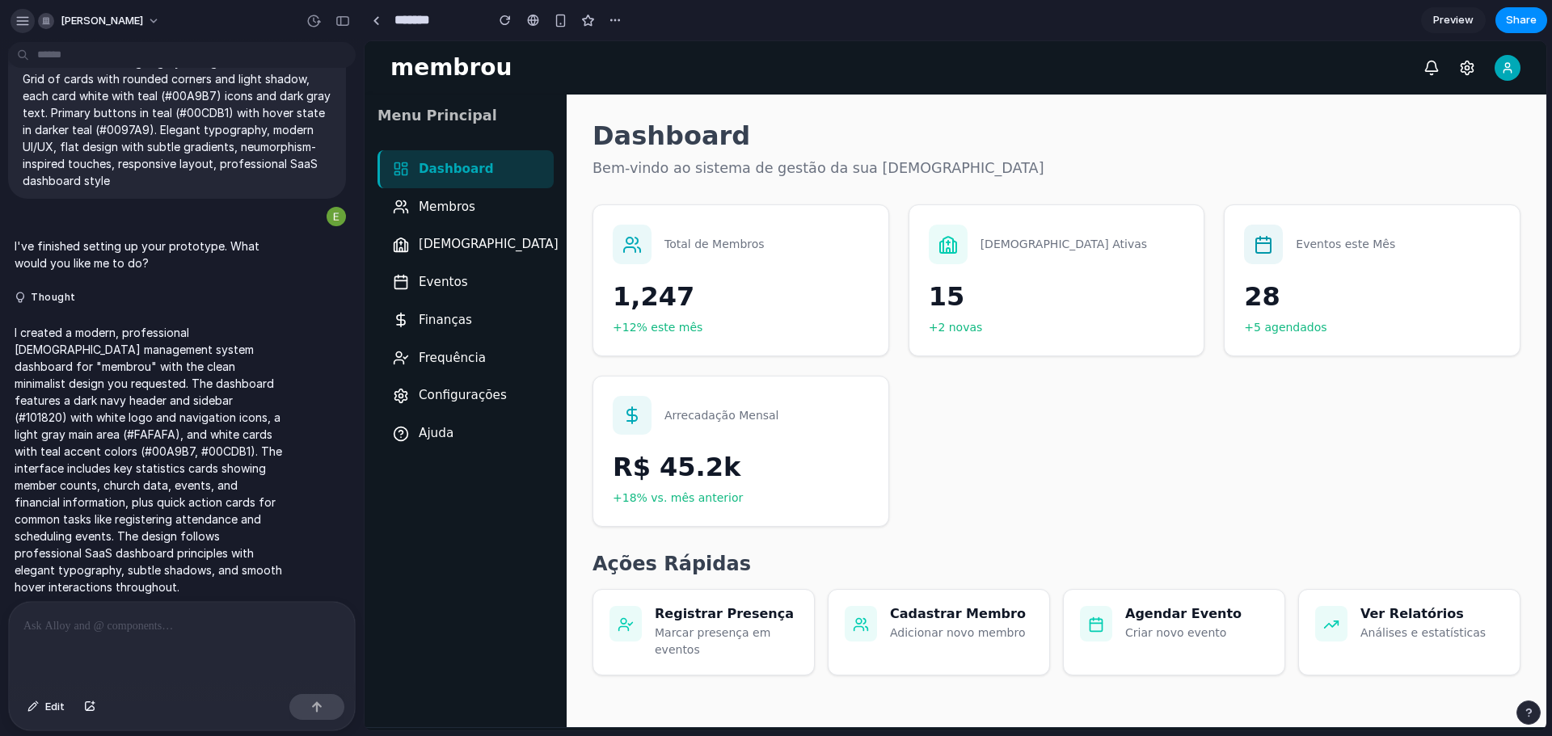
click at [21, 17] on div "button" at bounding box center [22, 21] width 15 height 15
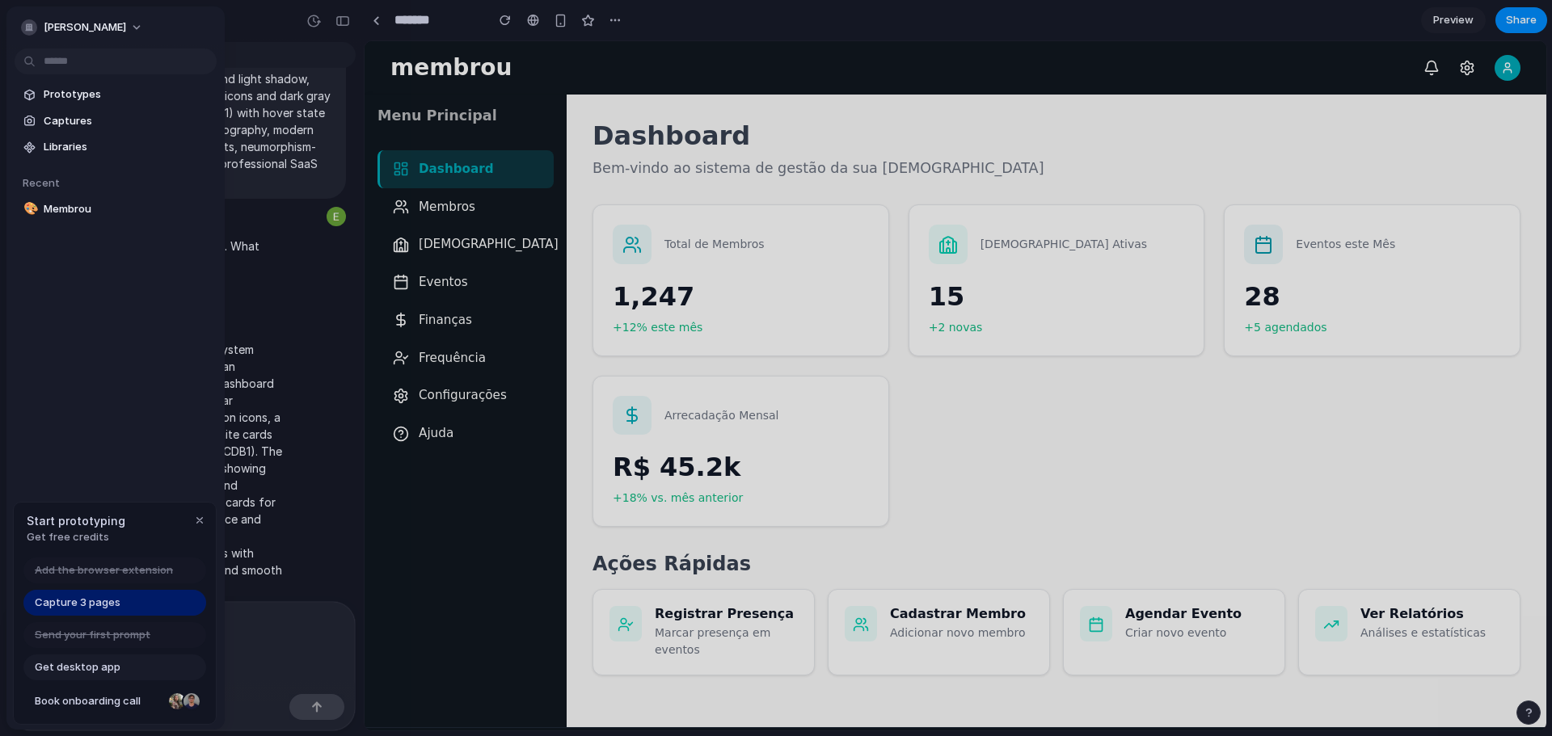
click at [122, 597] on div "Capture 3 pages" at bounding box center [114, 603] width 183 height 26
click at [233, 632] on div at bounding box center [776, 368] width 1552 height 736
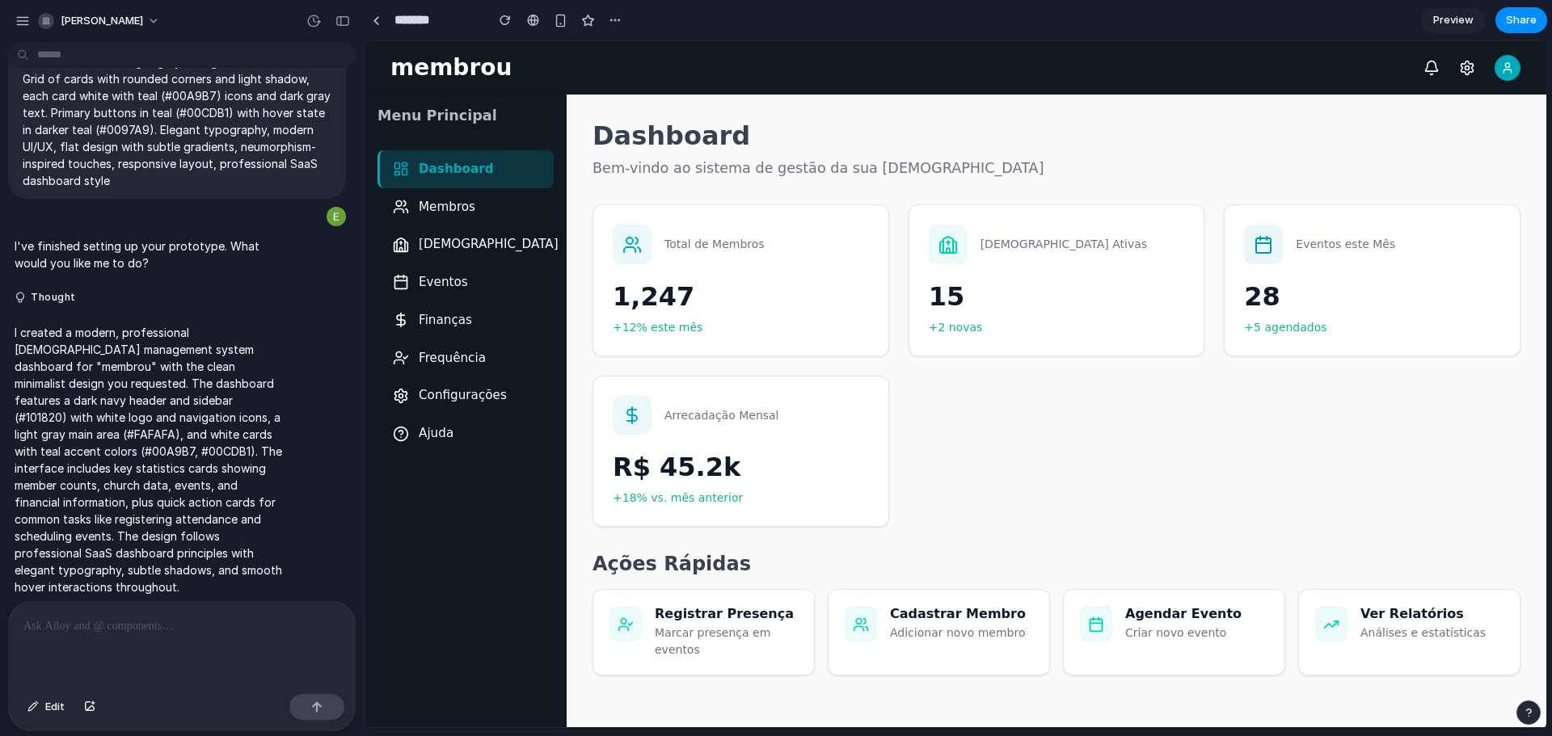
drag, startPoint x: 256, startPoint y: 633, endPoint x: 322, endPoint y: 449, distance: 194.8
click at [256, 632] on div at bounding box center [182, 645] width 346 height 86
click at [199, 637] on div at bounding box center [182, 645] width 346 height 86
click at [158, 624] on p at bounding box center [181, 626] width 317 height 19
click at [89, 716] on button "button" at bounding box center [89, 707] width 27 height 26
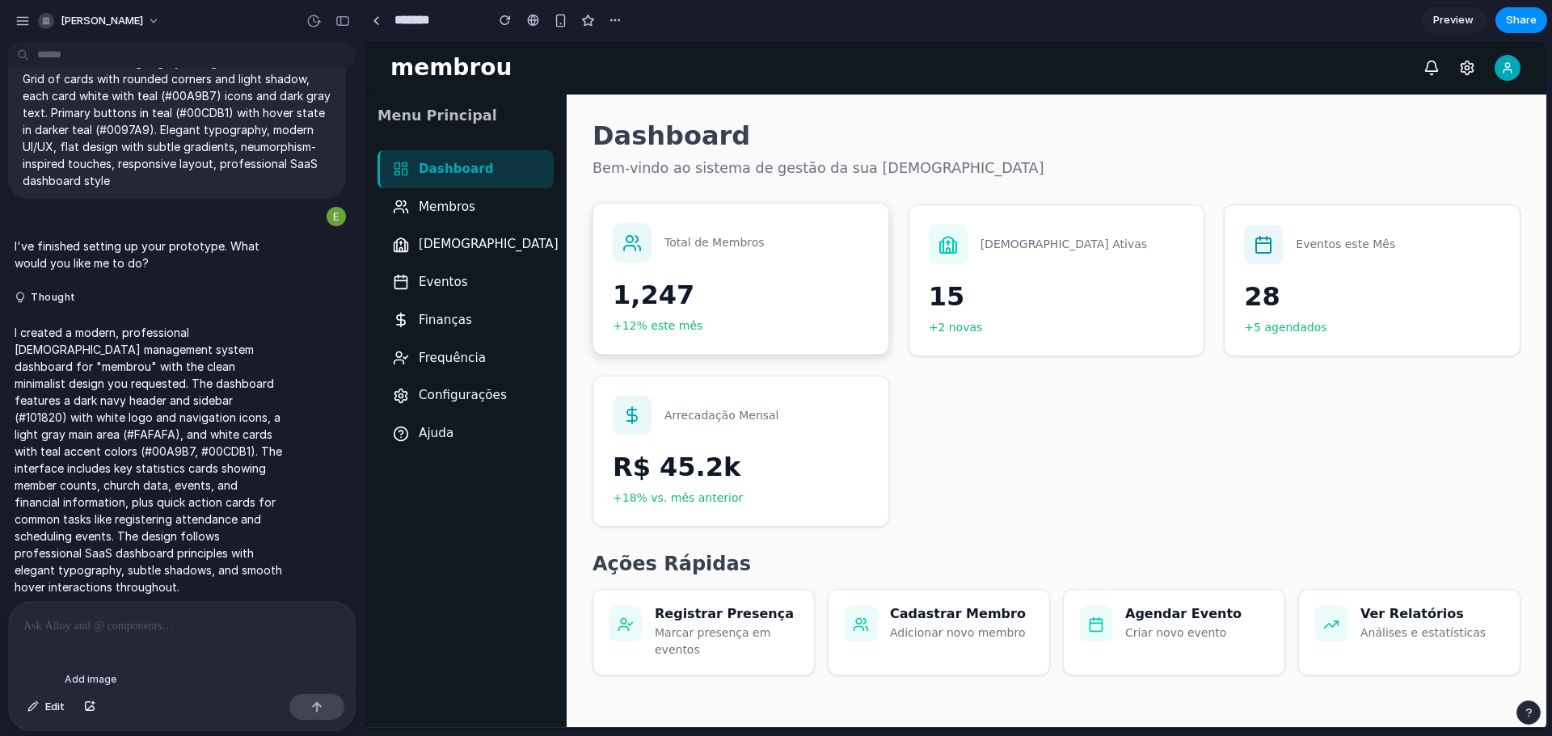
scroll to position [243, 0]
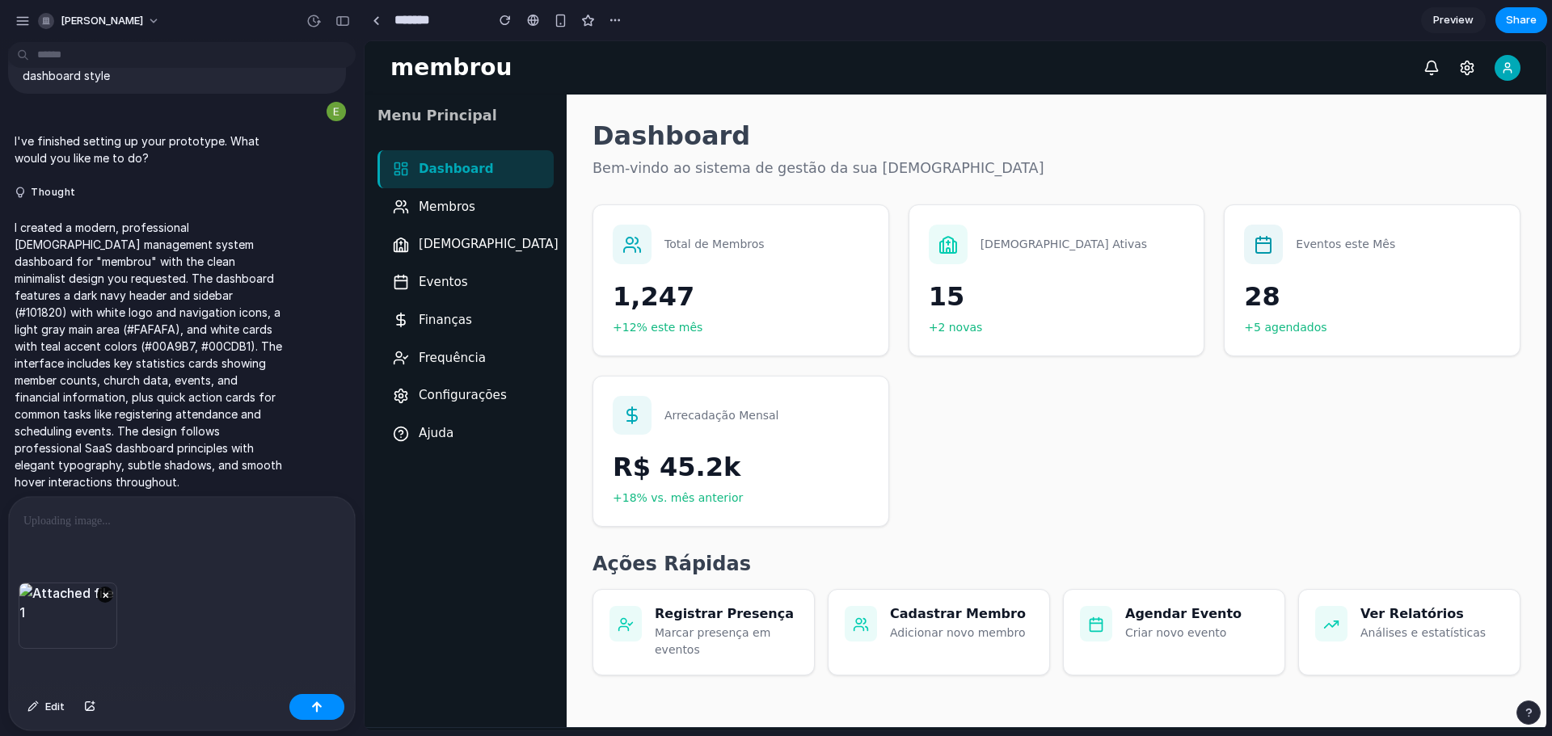
click at [206, 608] on div "×" at bounding box center [182, 635] width 346 height 105
click at [128, 528] on div at bounding box center [182, 540] width 346 height 86
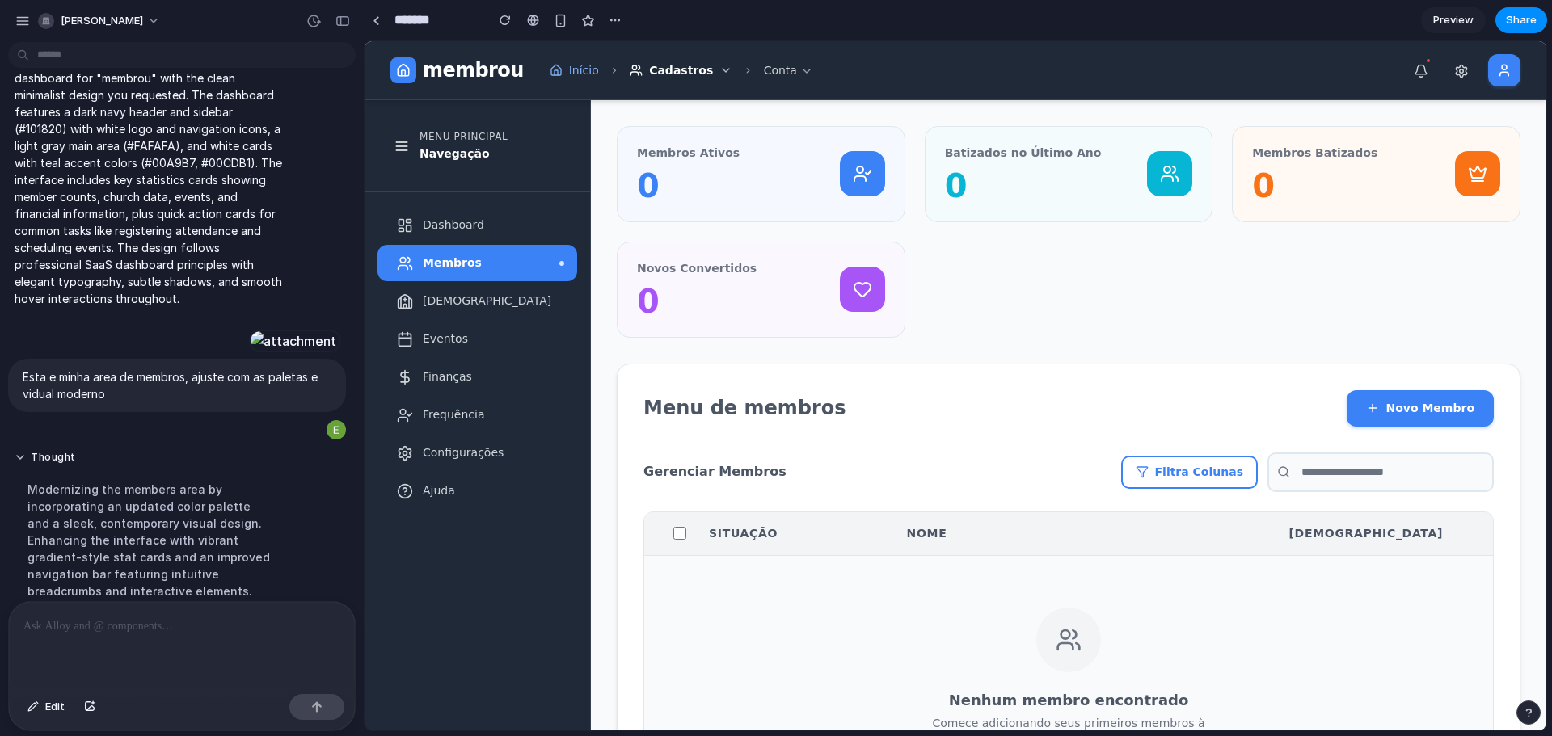
scroll to position [0, 0]
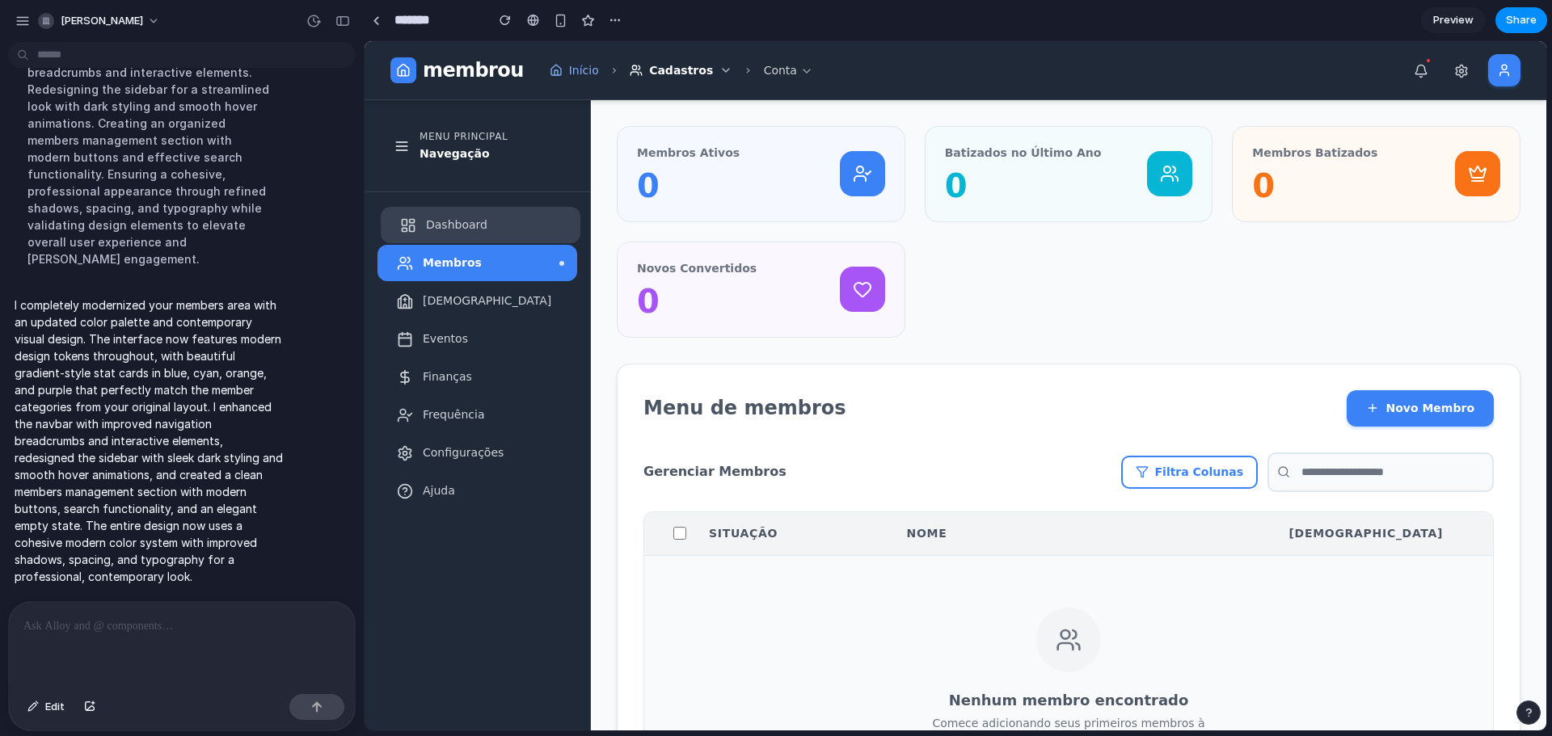
click at [442, 230] on span "Dashboard" at bounding box center [456, 225] width 61 height 17
click at [479, 254] on div "Membros" at bounding box center [477, 263] width 200 height 36
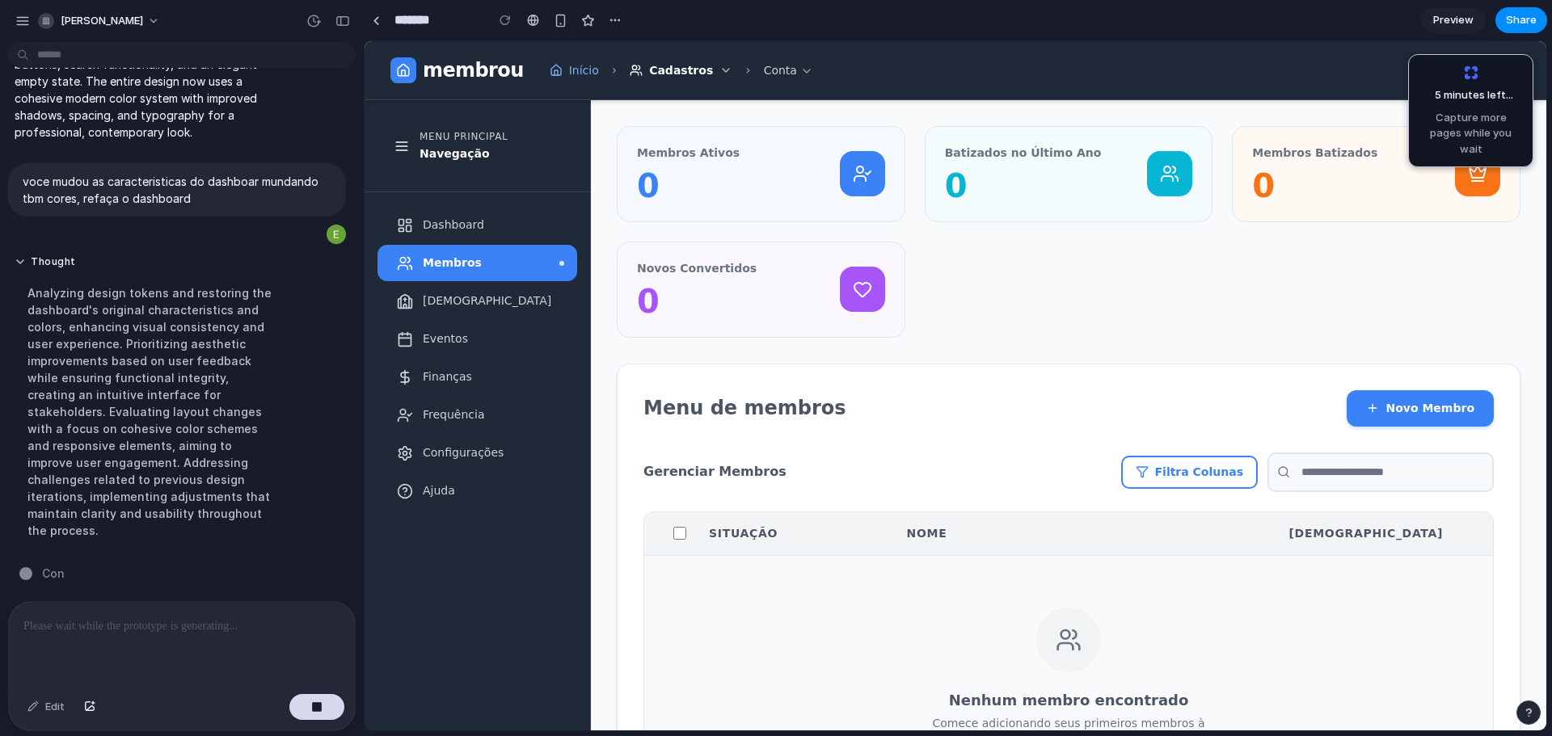
scroll to position [1159, 0]
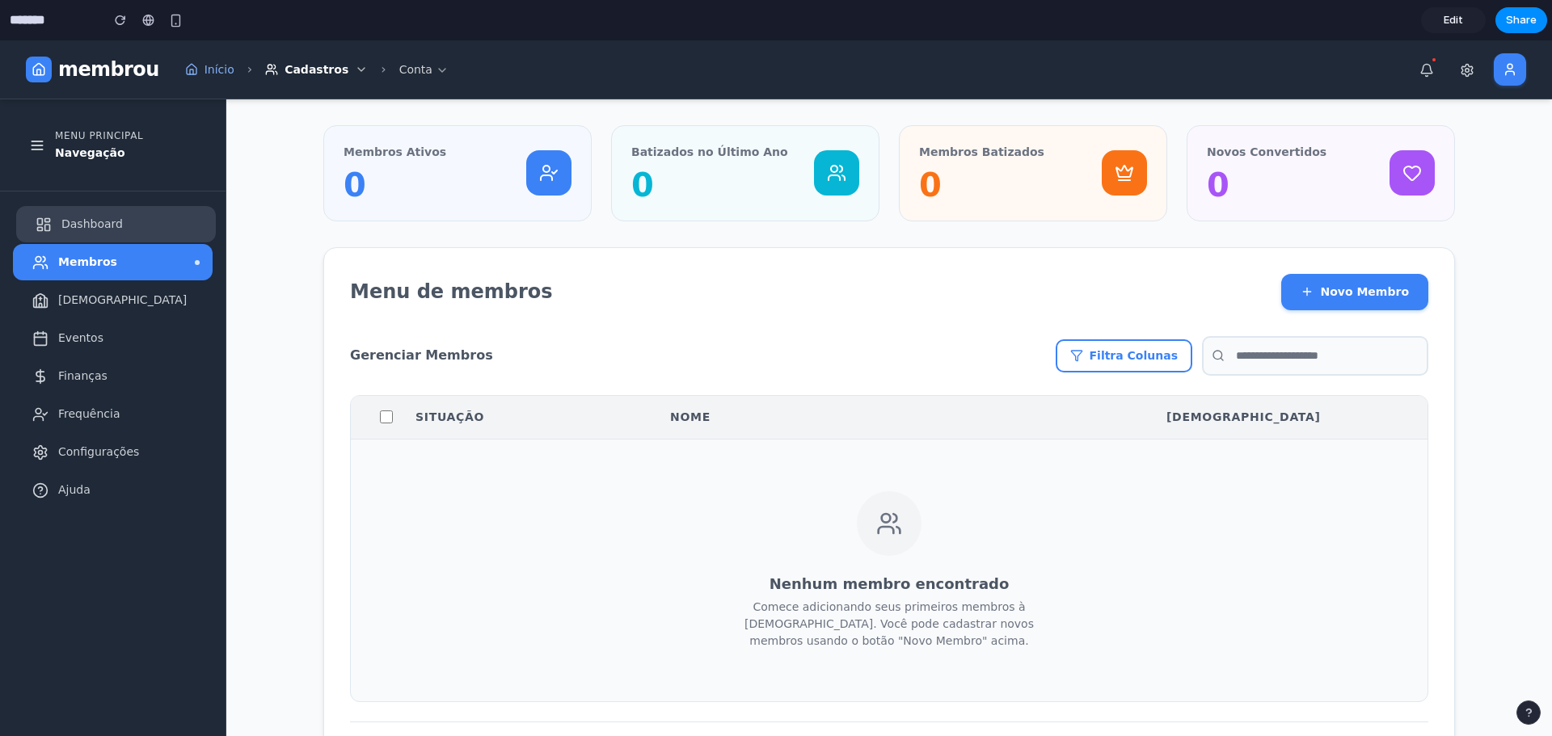
click at [99, 219] on span "Dashboard" at bounding box center [91, 224] width 61 height 17
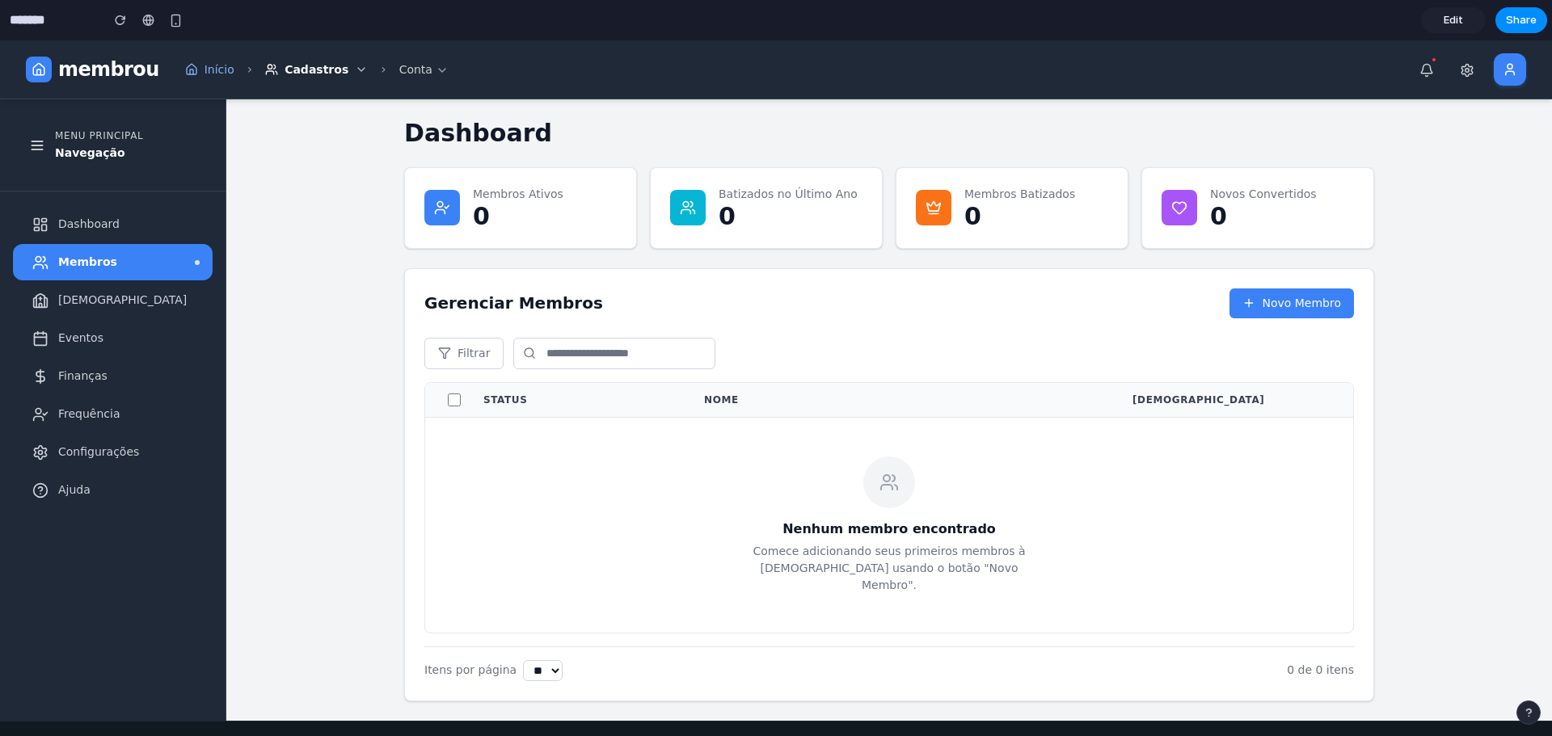
click at [180, 266] on div "Membros" at bounding box center [113, 262] width 200 height 36
click at [142, 246] on div "Membros" at bounding box center [113, 262] width 200 height 36
click at [133, 353] on div "Eventos" at bounding box center [116, 338] width 200 height 36
click at [134, 297] on div "[DEMOGRAPHIC_DATA]" at bounding box center [116, 300] width 200 height 36
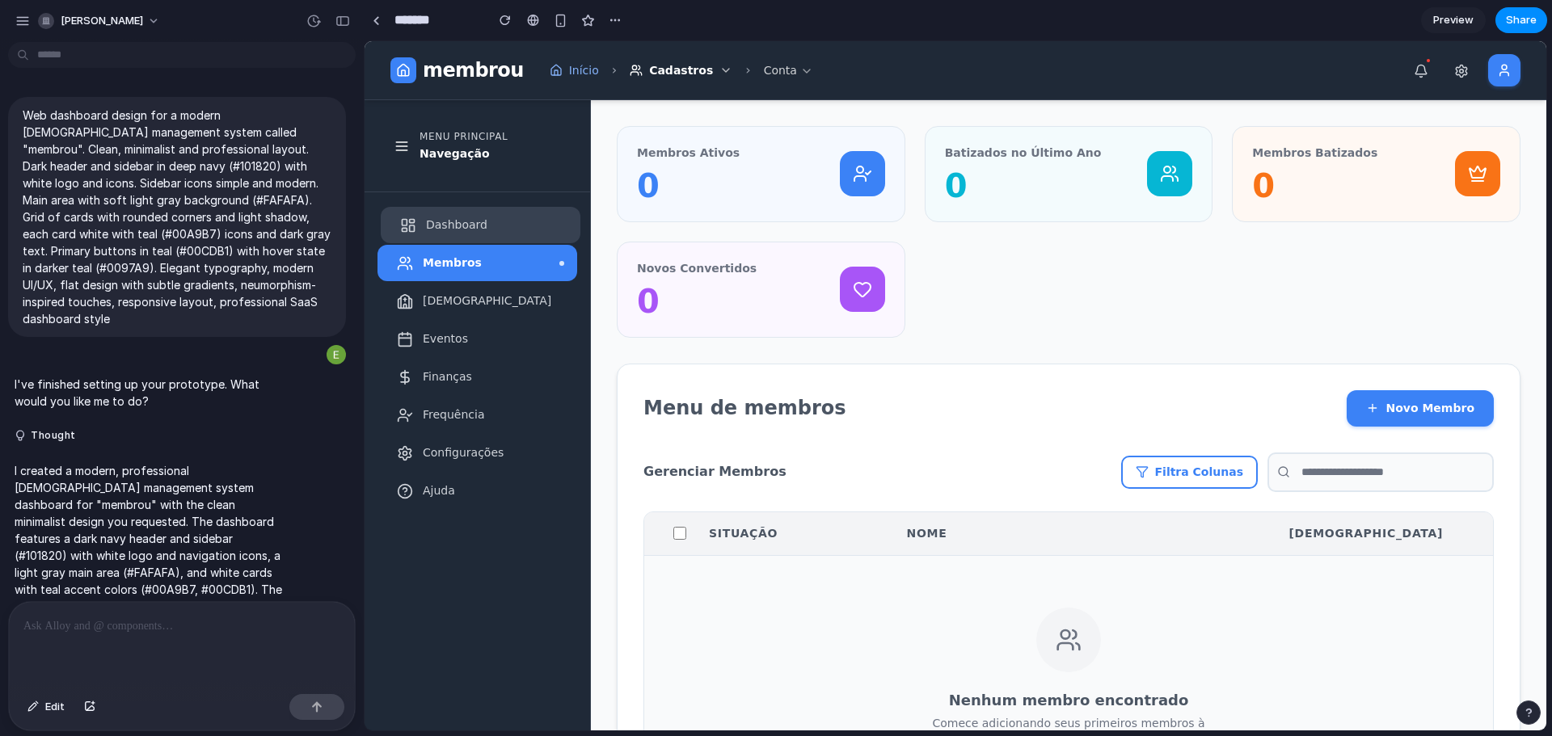
click at [437, 237] on div "Dashboard" at bounding box center [481, 225] width 200 height 36
click at [120, 23] on span "[PERSON_NAME]" at bounding box center [102, 21] width 82 height 16
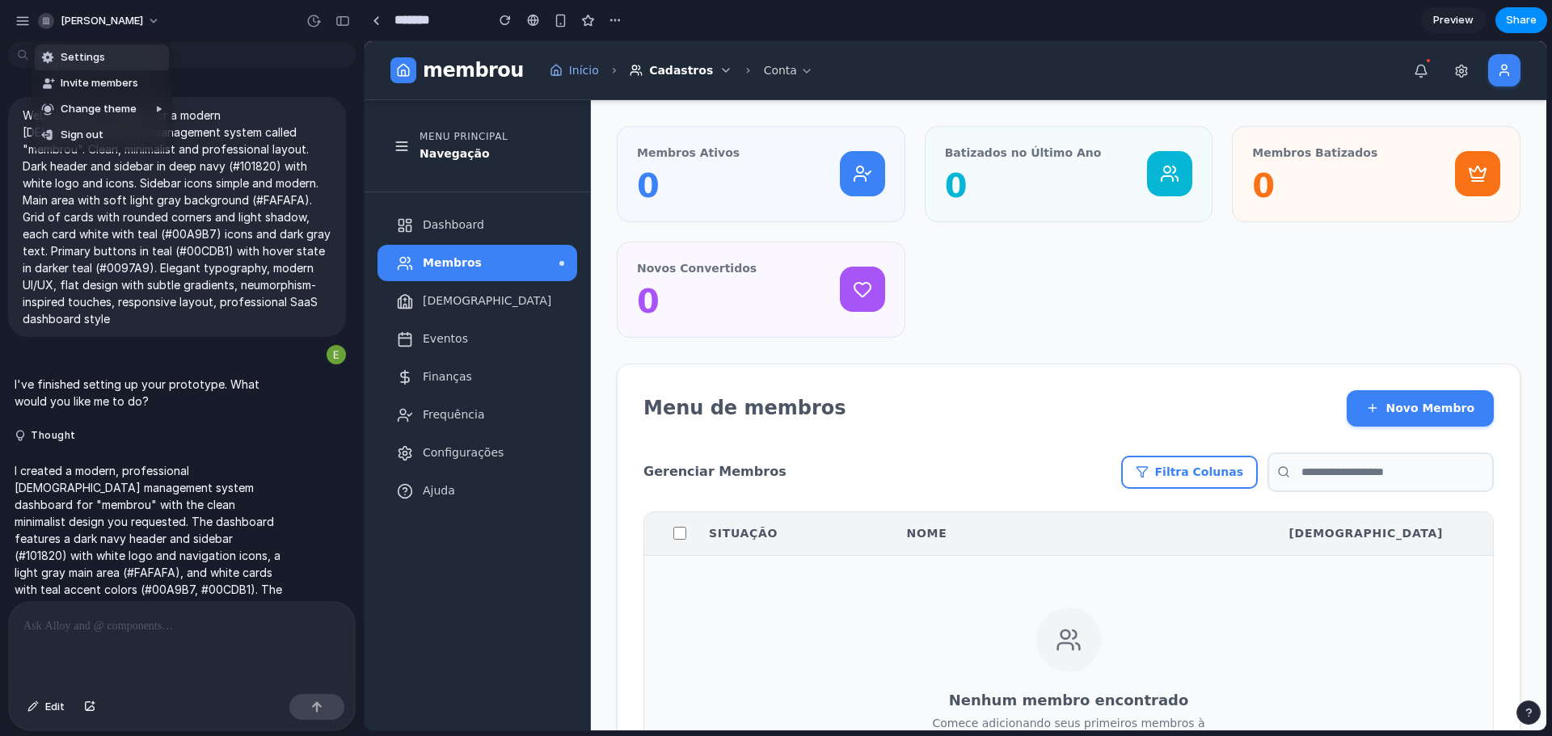
click at [927, 411] on div "Settings Invite members Change theme Sign out" at bounding box center [776, 368] width 1552 height 736
click at [100, 26] on span "[PERSON_NAME]" at bounding box center [102, 21] width 82 height 16
click at [103, 21] on div "Settings Invite members Change theme Sign out" at bounding box center [776, 368] width 1552 height 736
click at [24, 15] on div "button" at bounding box center [22, 21] width 15 height 15
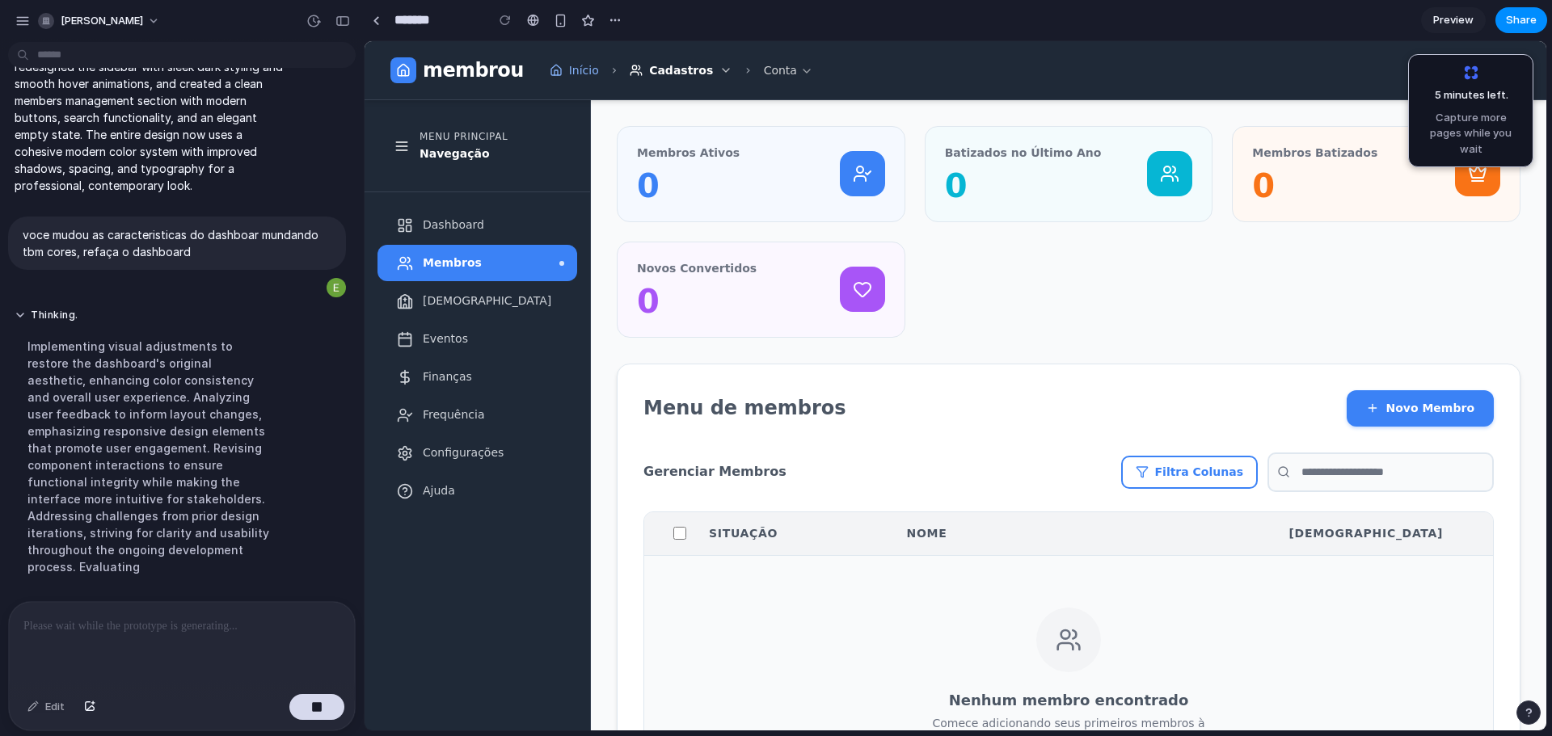
scroll to position [1140, 0]
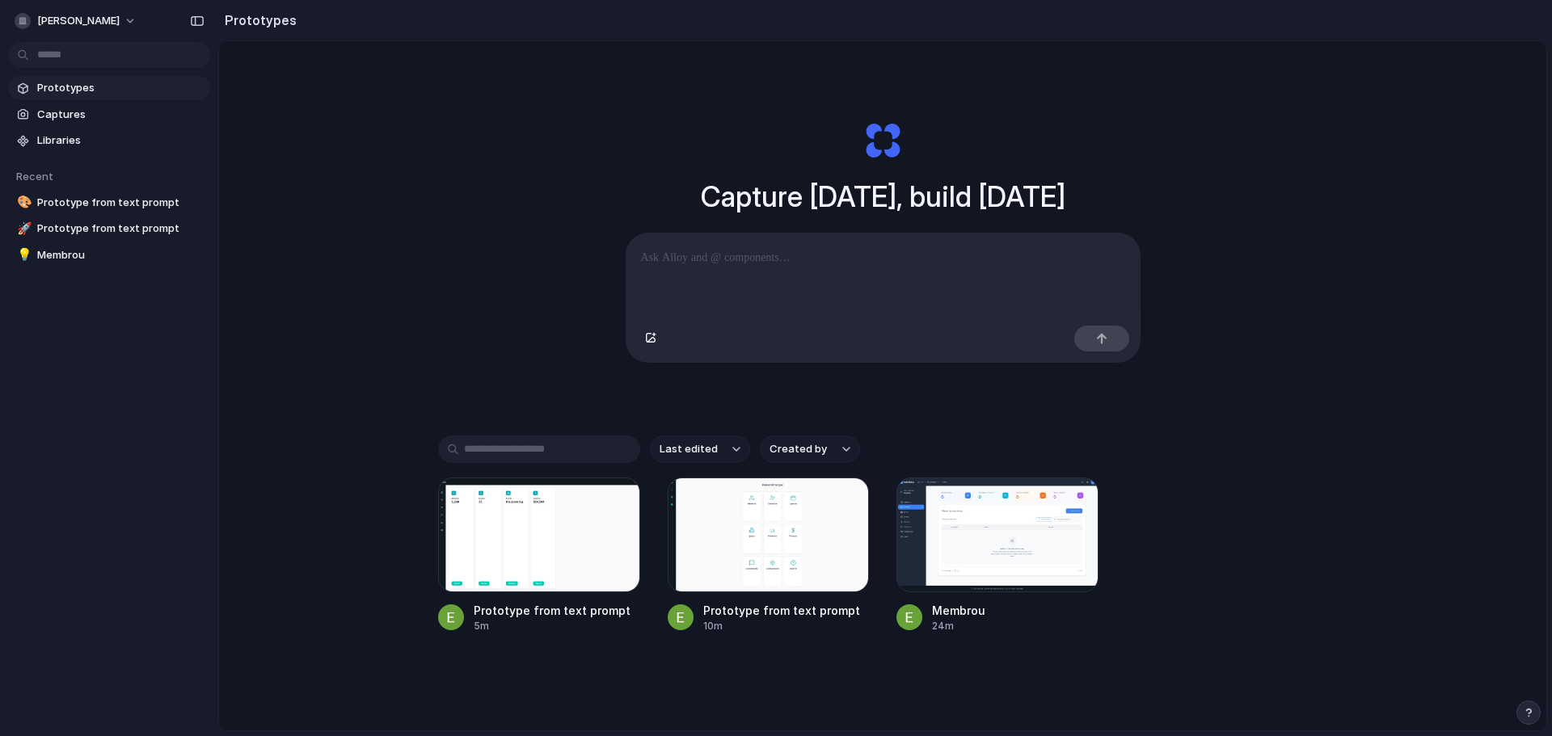
click at [736, 291] on div at bounding box center [882, 277] width 513 height 86
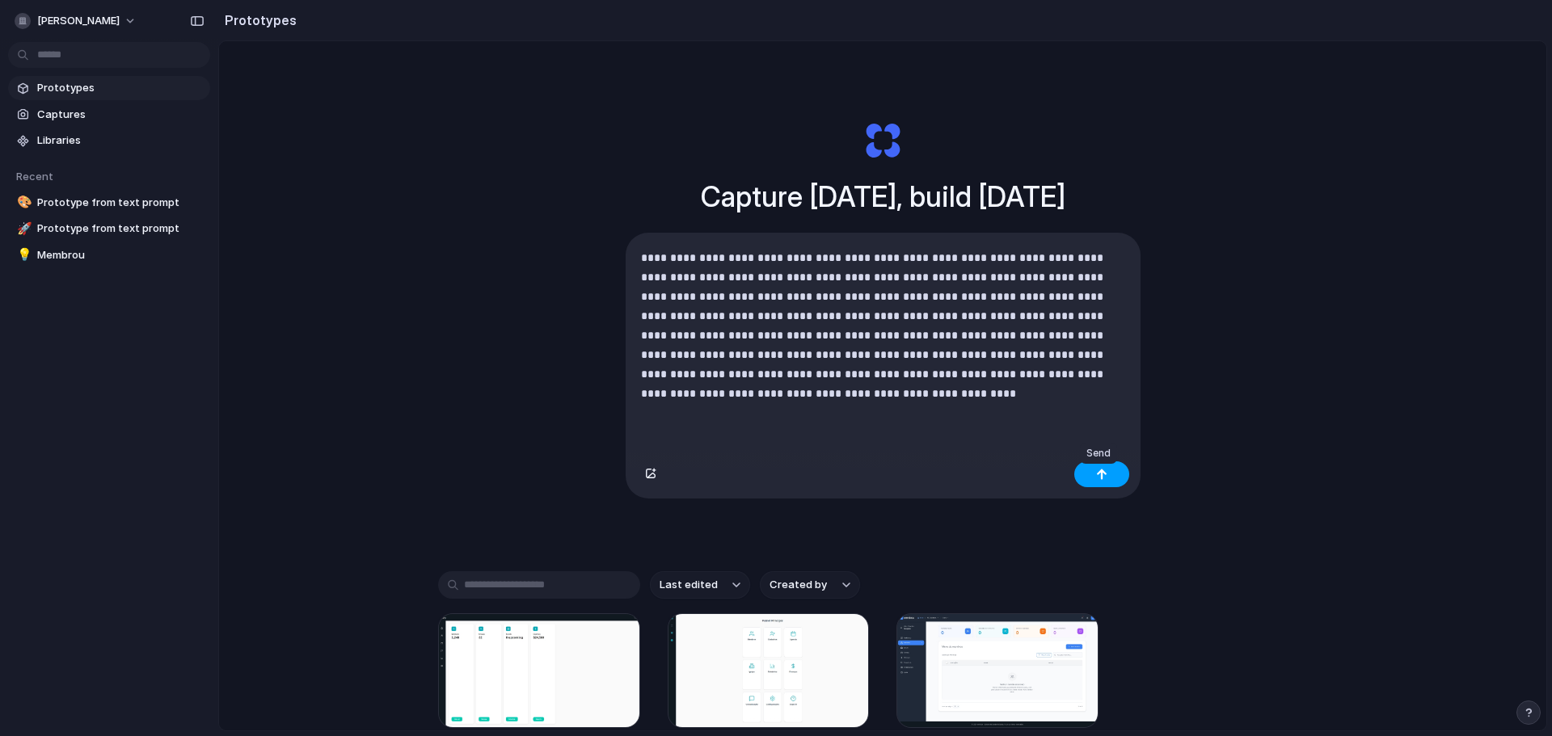
click at [1083, 479] on button "button" at bounding box center [1101, 475] width 55 height 26
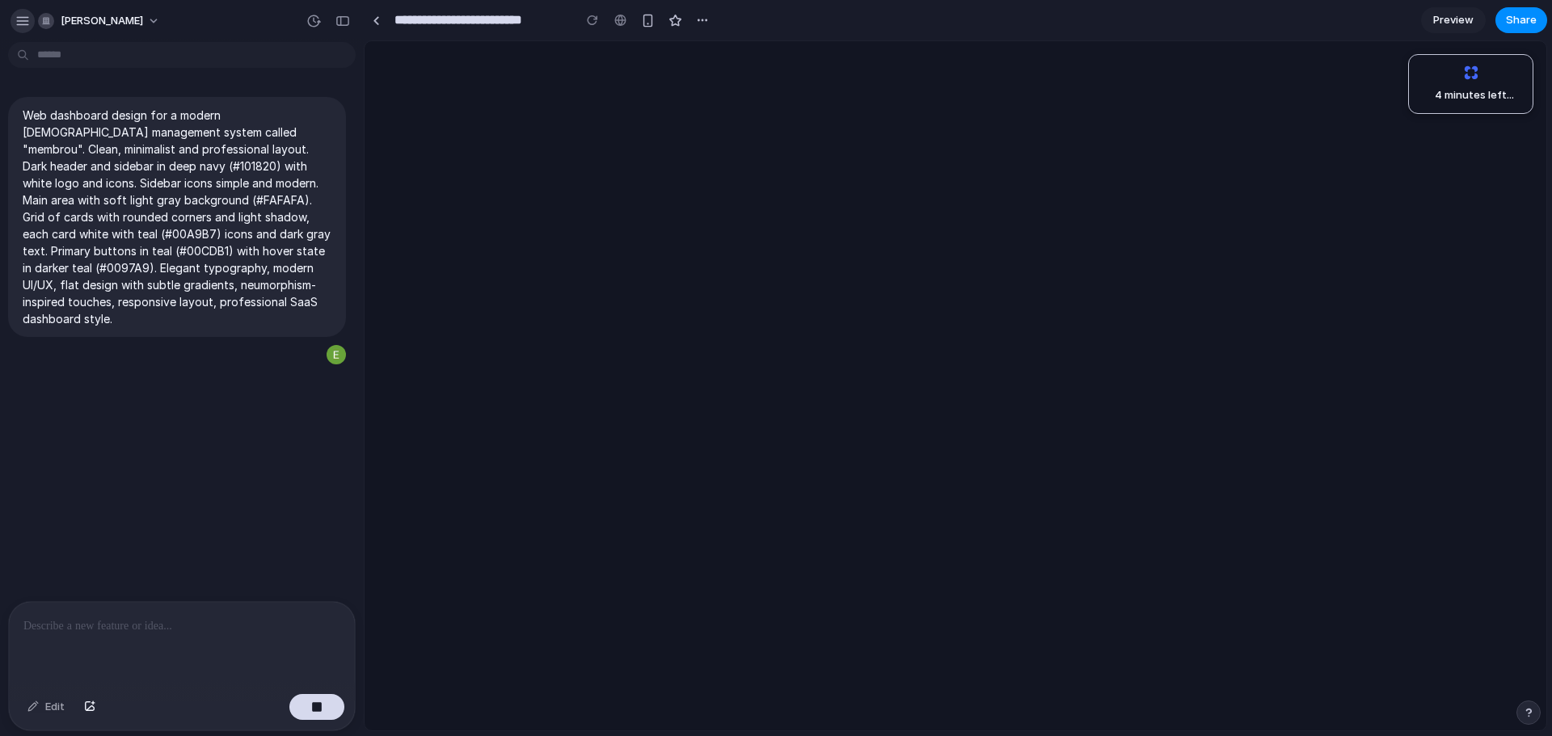
click at [29, 23] on div "button" at bounding box center [22, 21] width 15 height 15
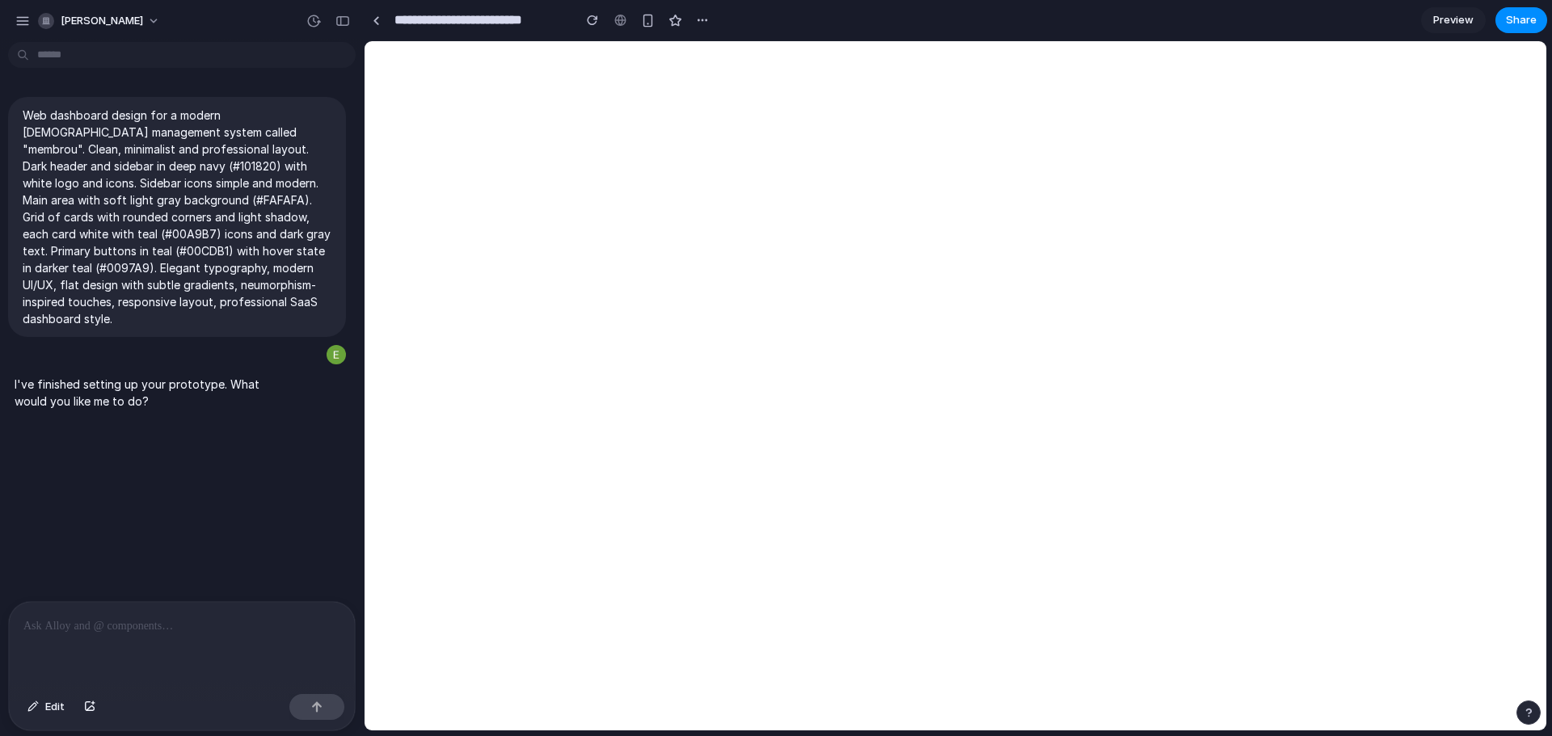
click at [250, 638] on div at bounding box center [182, 645] width 346 height 86
click at [1438, 15] on span "Preview" at bounding box center [1453, 20] width 40 height 16
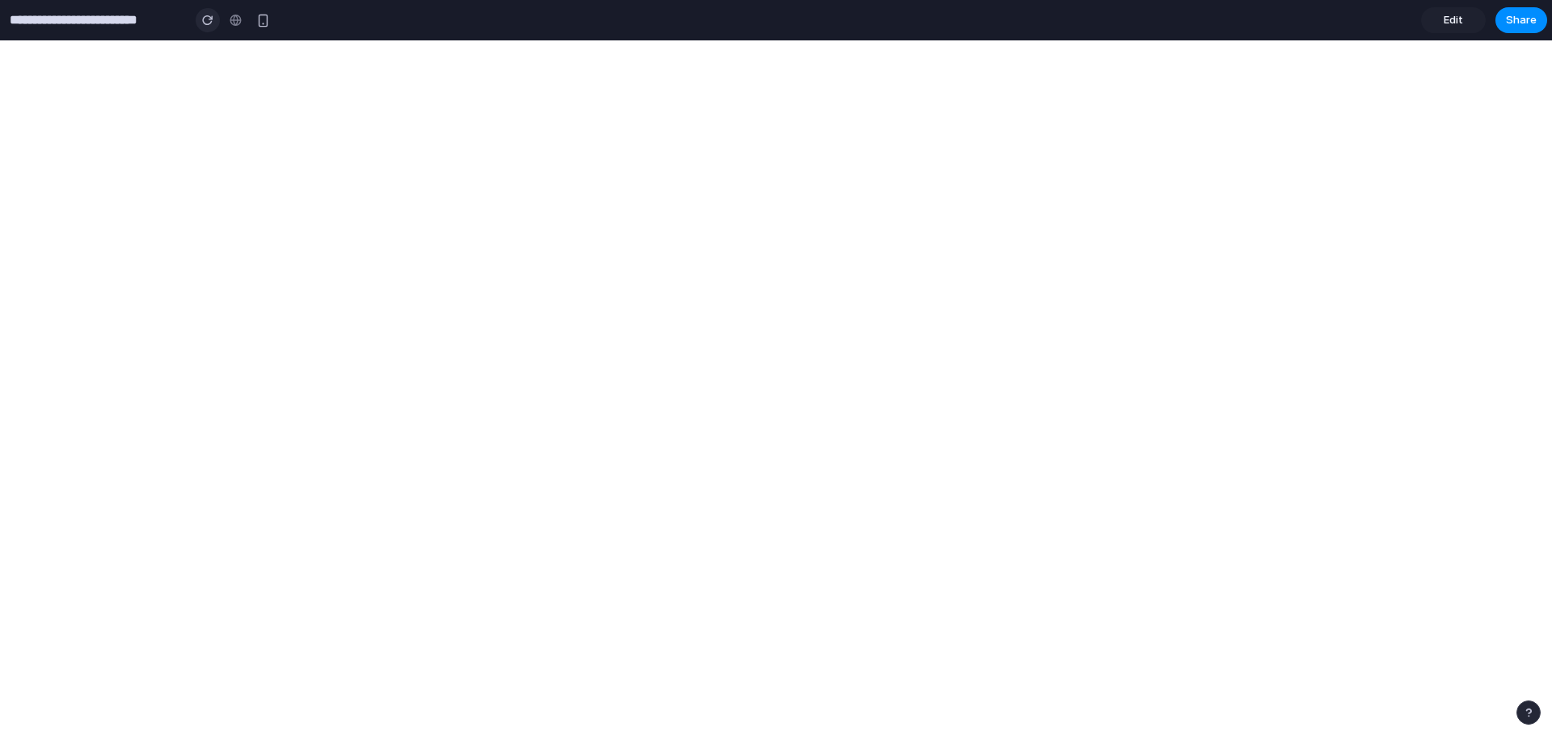
click at [202, 22] on div "button" at bounding box center [207, 20] width 11 height 11
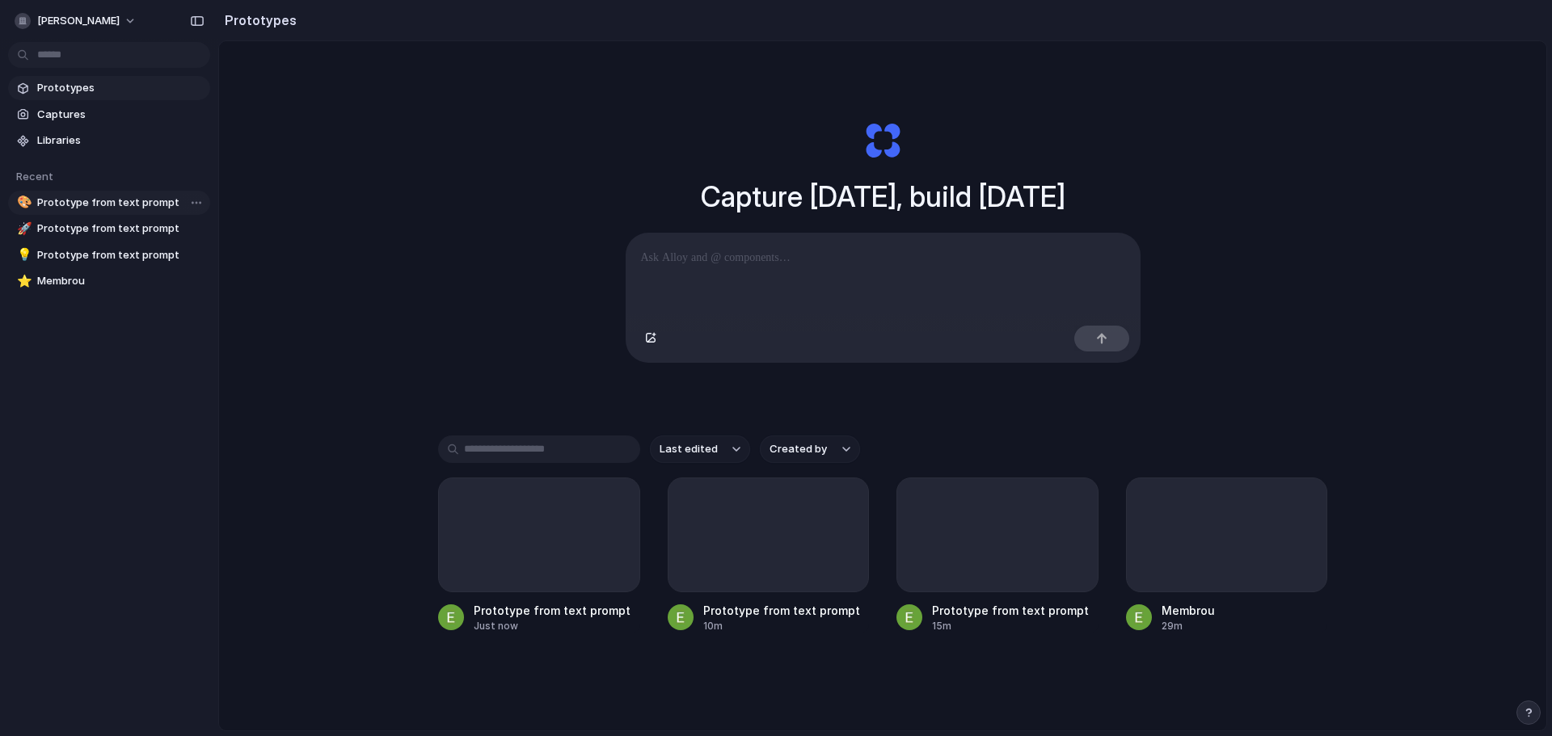
click at [110, 197] on span "Prototype from text prompt" at bounding box center [120, 203] width 167 height 16
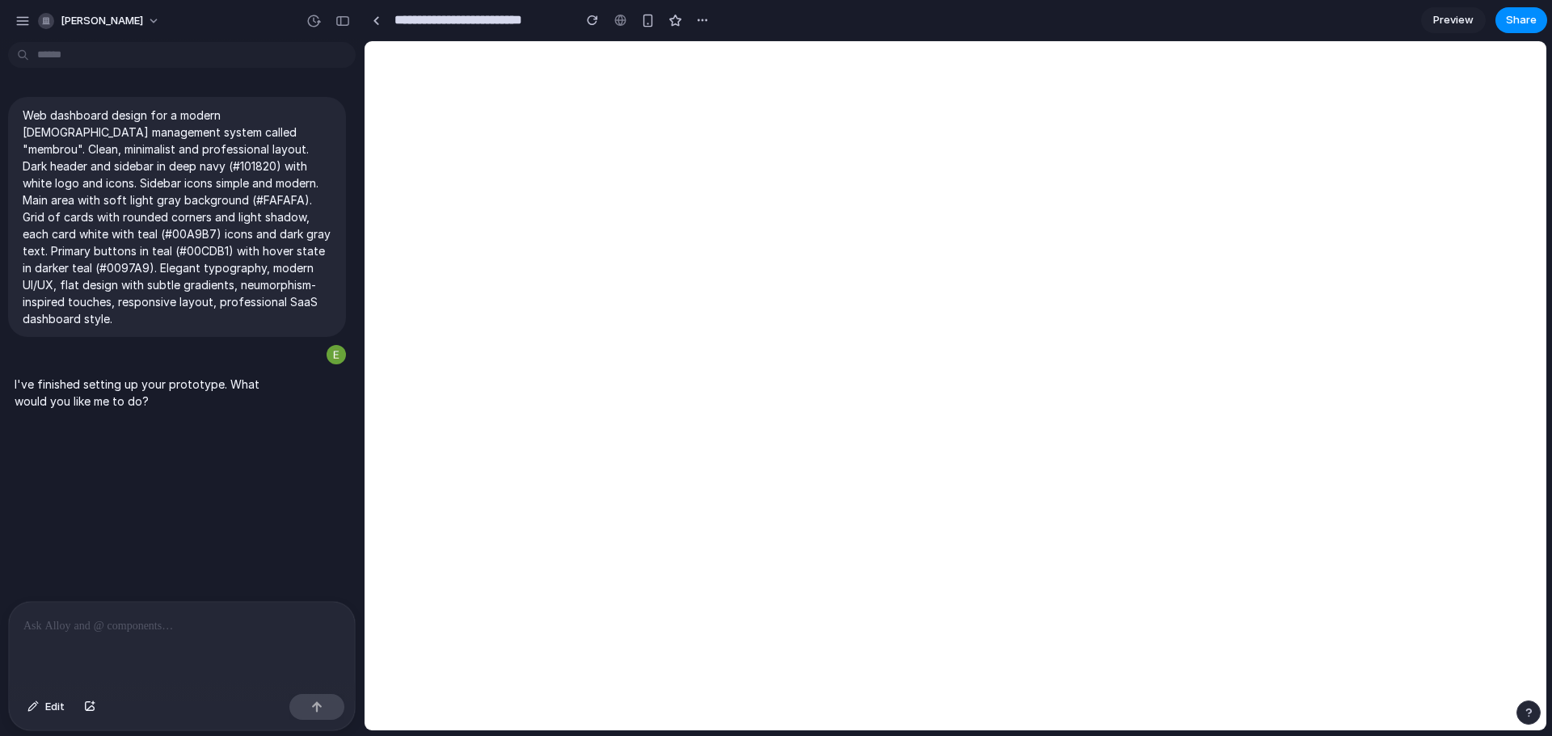
click at [266, 369] on div "I've finished setting up your prototype. What would you like me to do?" at bounding box center [149, 392] width 283 height 53
drag, startPoint x: 15, startPoint y: 382, endPoint x: 131, endPoint y: 402, distance: 117.3
click at [150, 402] on p "I've finished setting up your prototype. What would you like me to do?" at bounding box center [150, 393] width 270 height 34
copy p "I've finished setting up your prototype. What would you like me to do?"
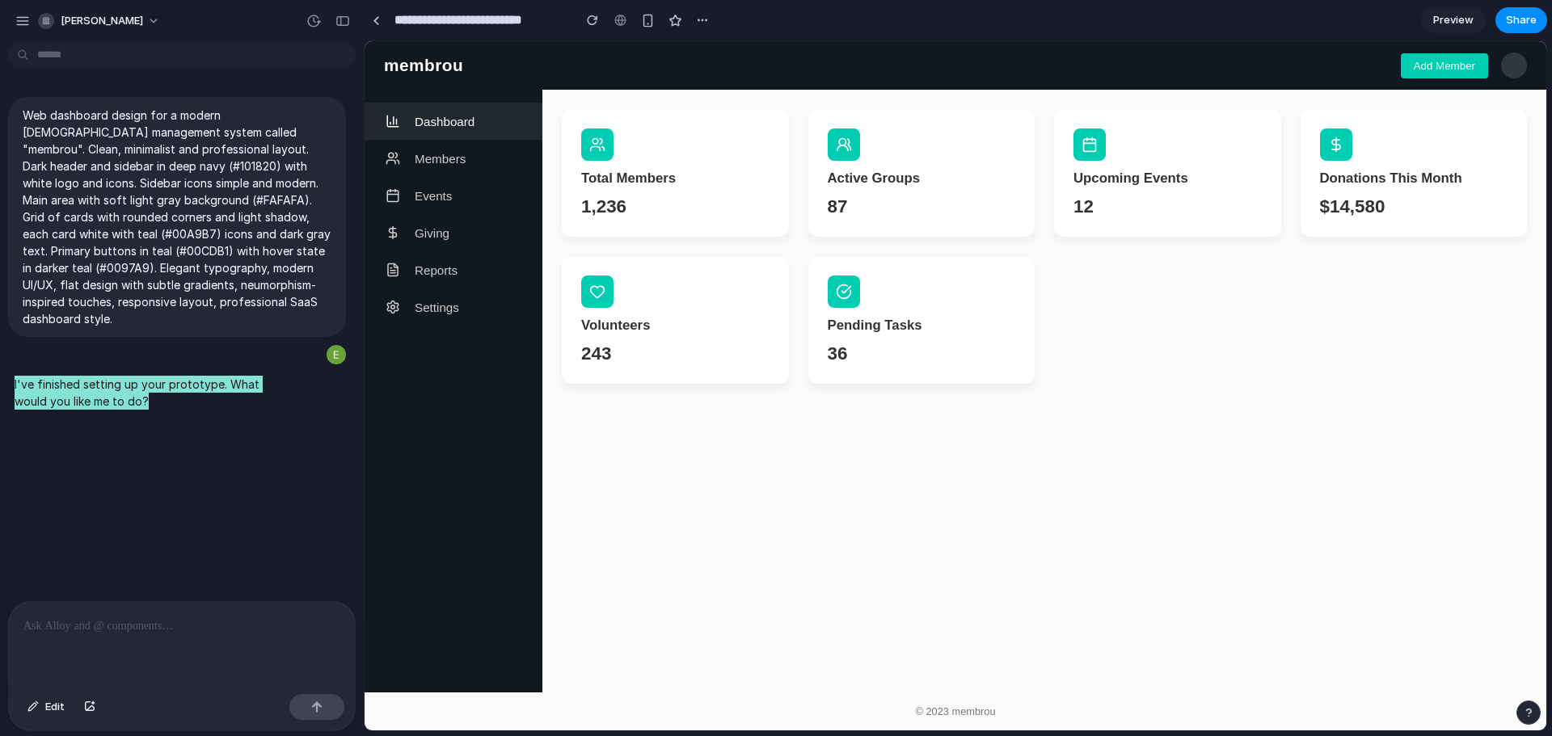
click at [736, 521] on main "Total Members 1,236 Active Groups 87 Upcoming Events 12 Donations This Month $1…" at bounding box center [1044, 391] width 1004 height 603
click at [312, 23] on div "button" at bounding box center [313, 21] width 15 height 15
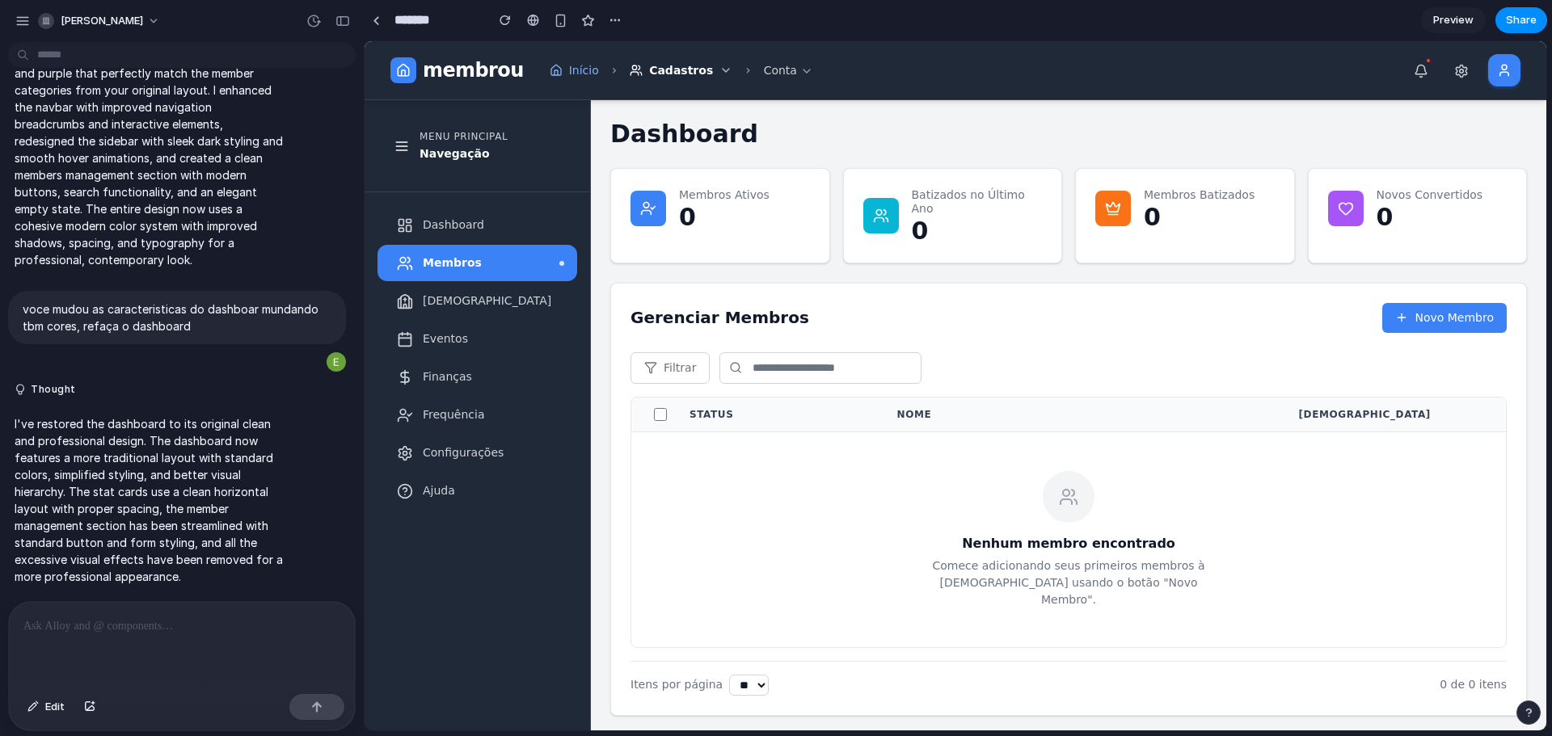
scroll to position [1048, 0]
click at [1454, 72] on icon at bounding box center [1461, 71] width 15 height 15
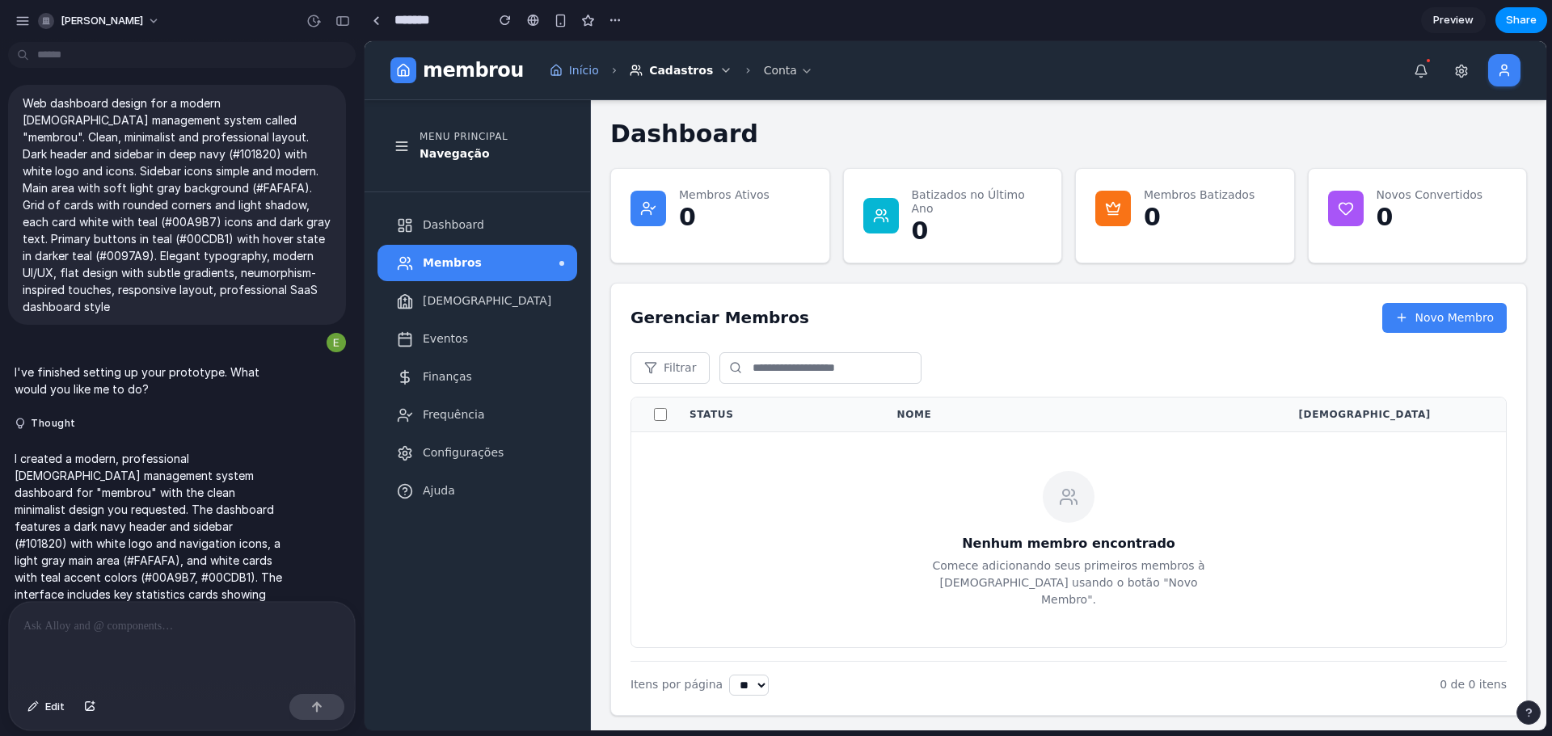
scroll to position [0, 0]
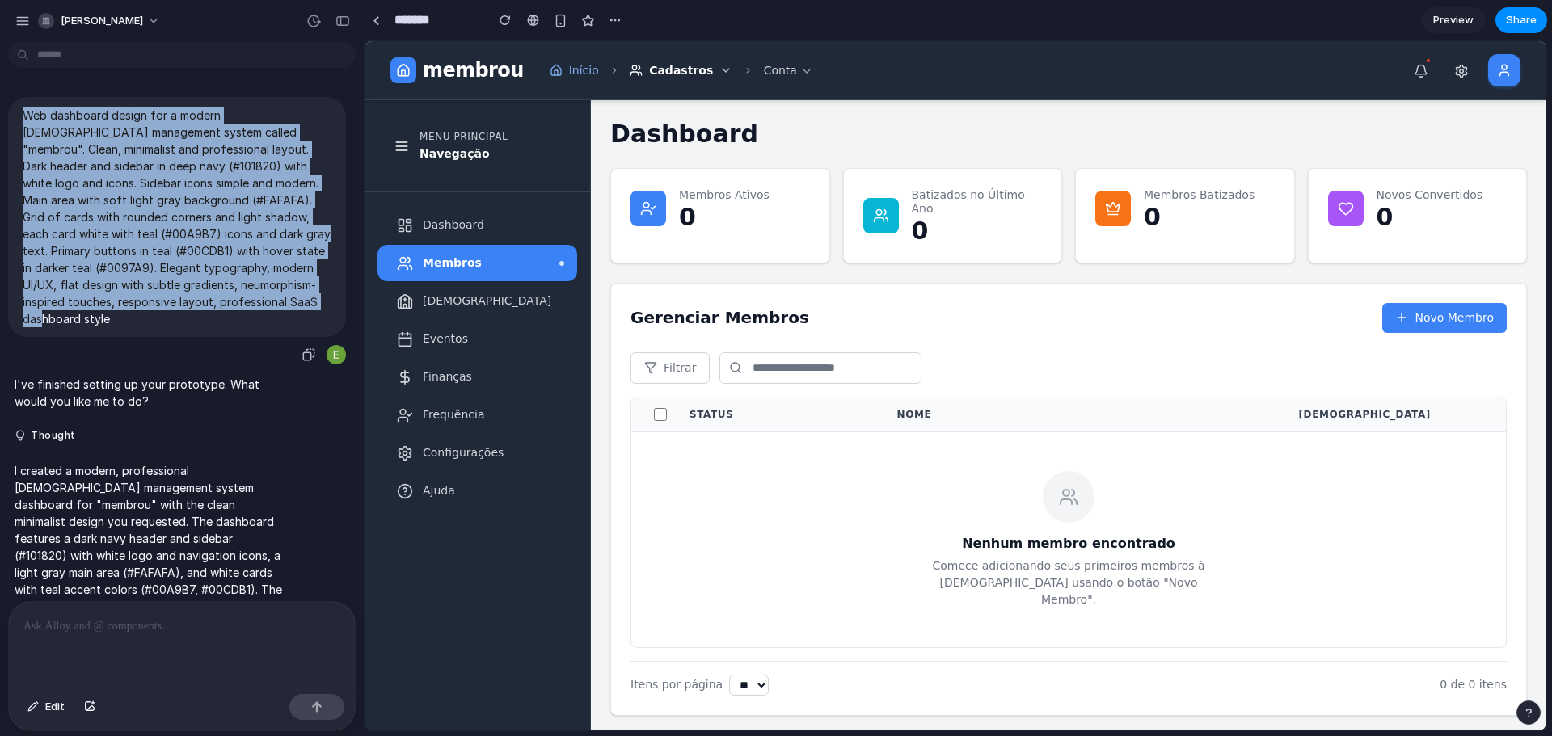
drag, startPoint x: 119, startPoint y: 320, endPoint x: 15, endPoint y: 116, distance: 229.6
click at [15, 116] on div "Web dashboard design for a modern [DEMOGRAPHIC_DATA] management system called "…" at bounding box center [177, 217] width 338 height 240
copy p "Web dashboard design for a modern [DEMOGRAPHIC_DATA] management system called "…"
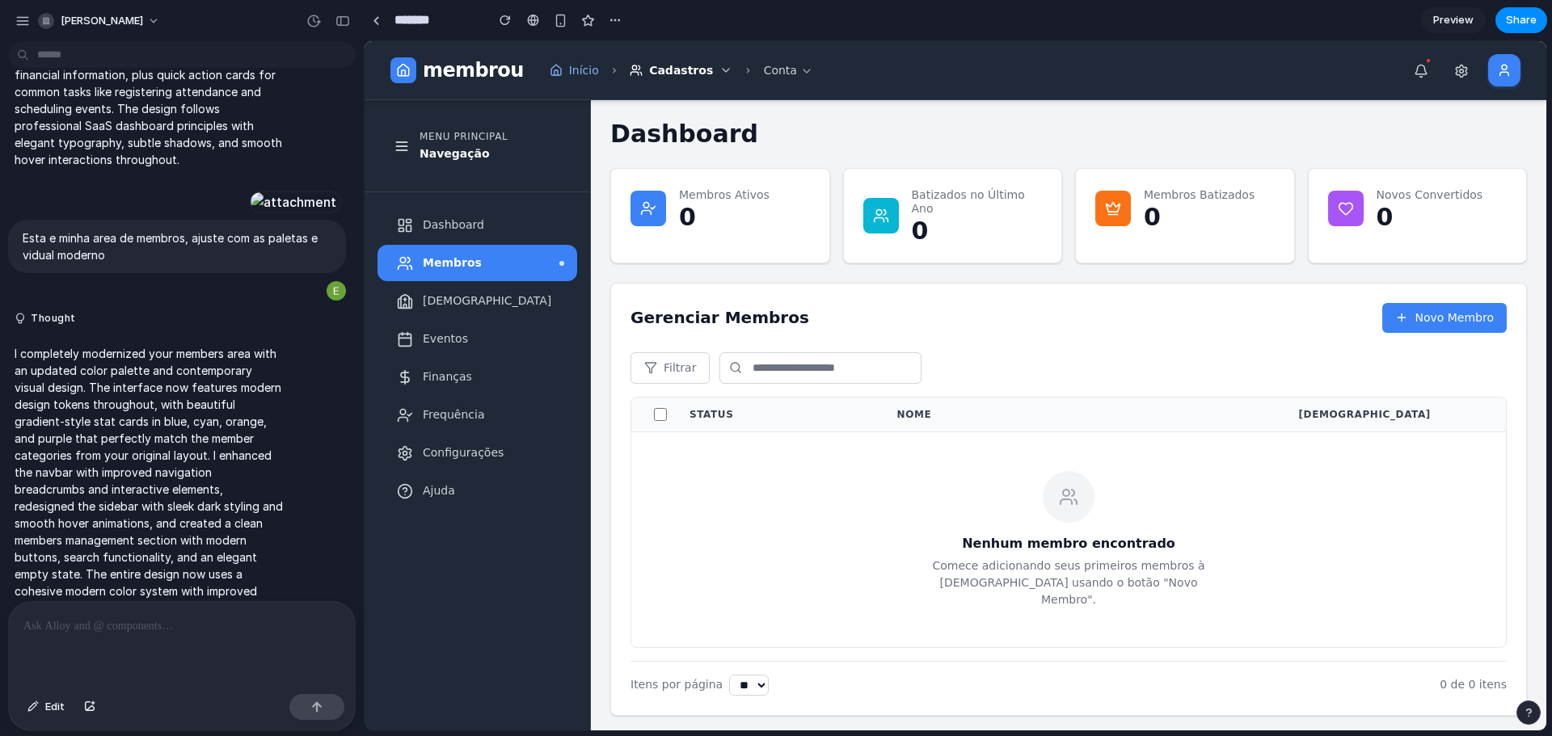
scroll to position [1048, 0]
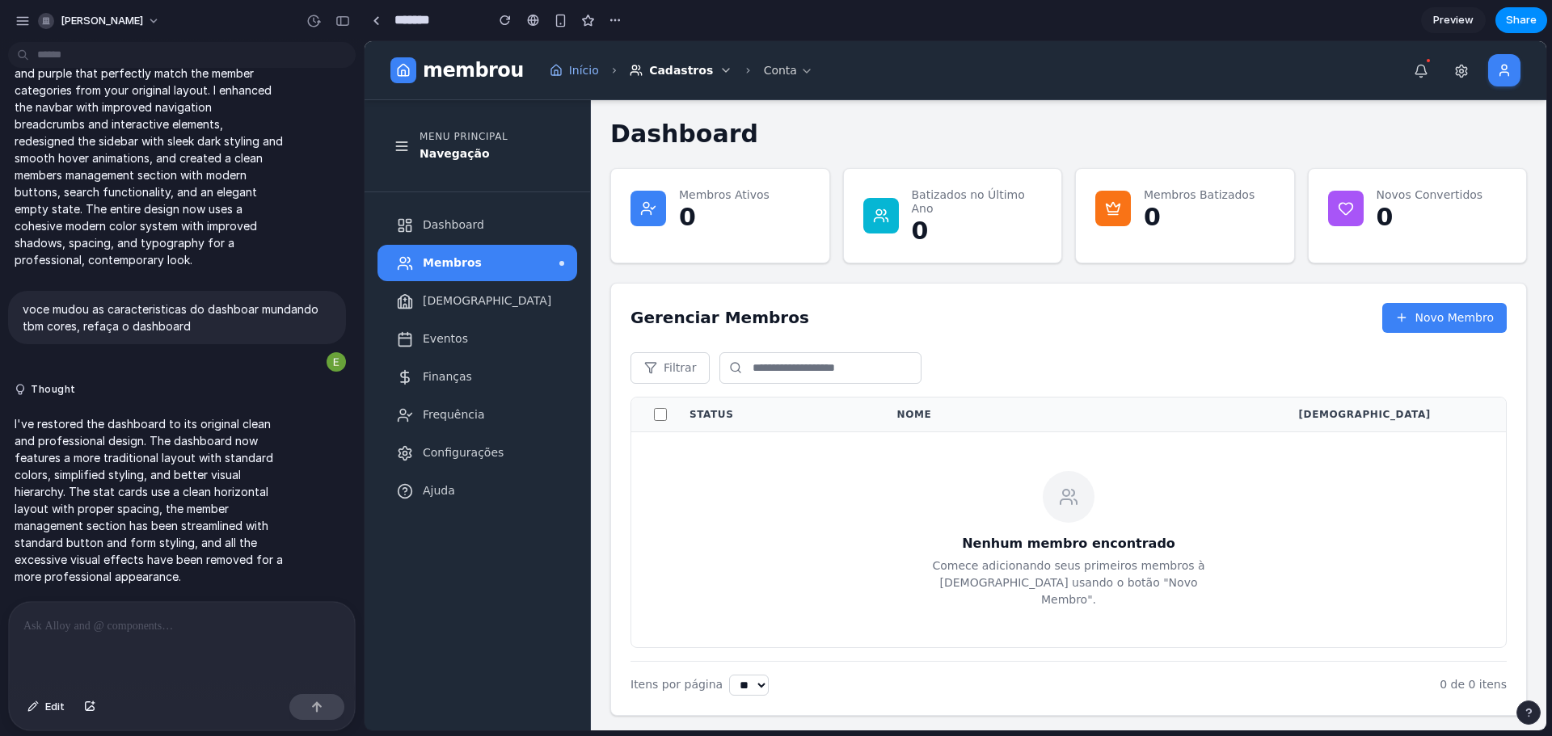
click at [130, 635] on div at bounding box center [182, 645] width 346 height 86
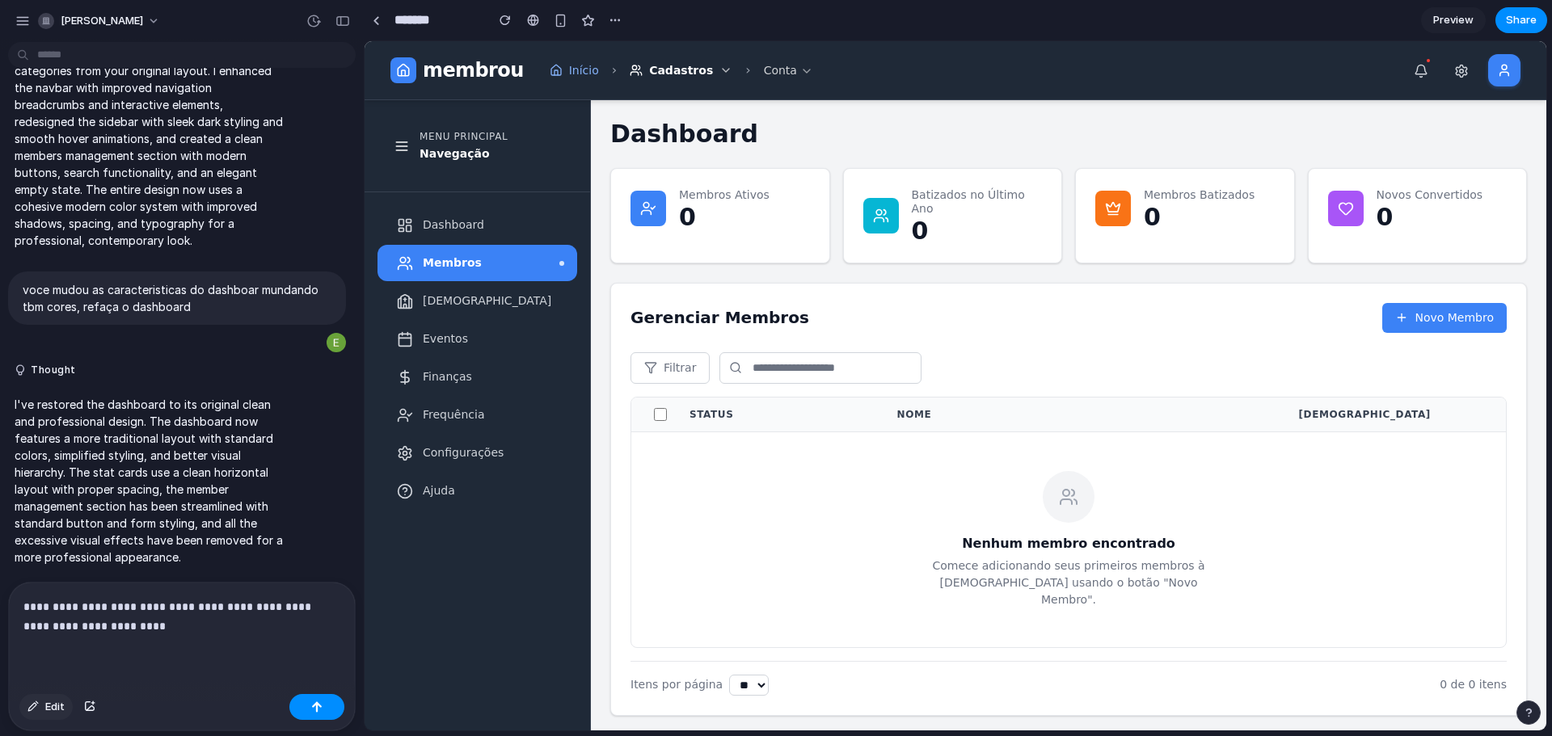
click at [65, 706] on button "Edit" at bounding box center [45, 707] width 53 height 26
click at [55, 710] on span "Edit" at bounding box center [54, 707] width 19 height 16
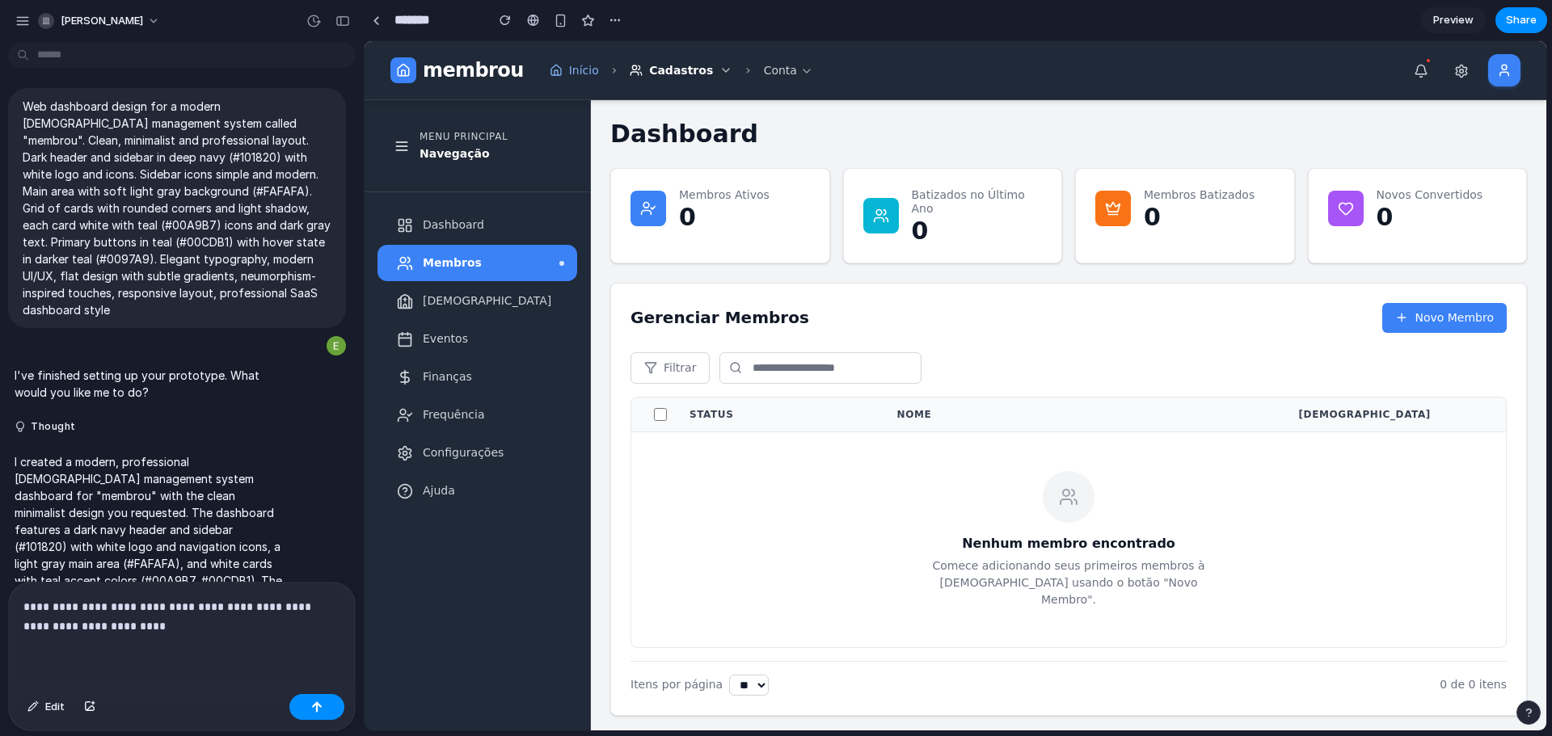
scroll to position [0, 0]
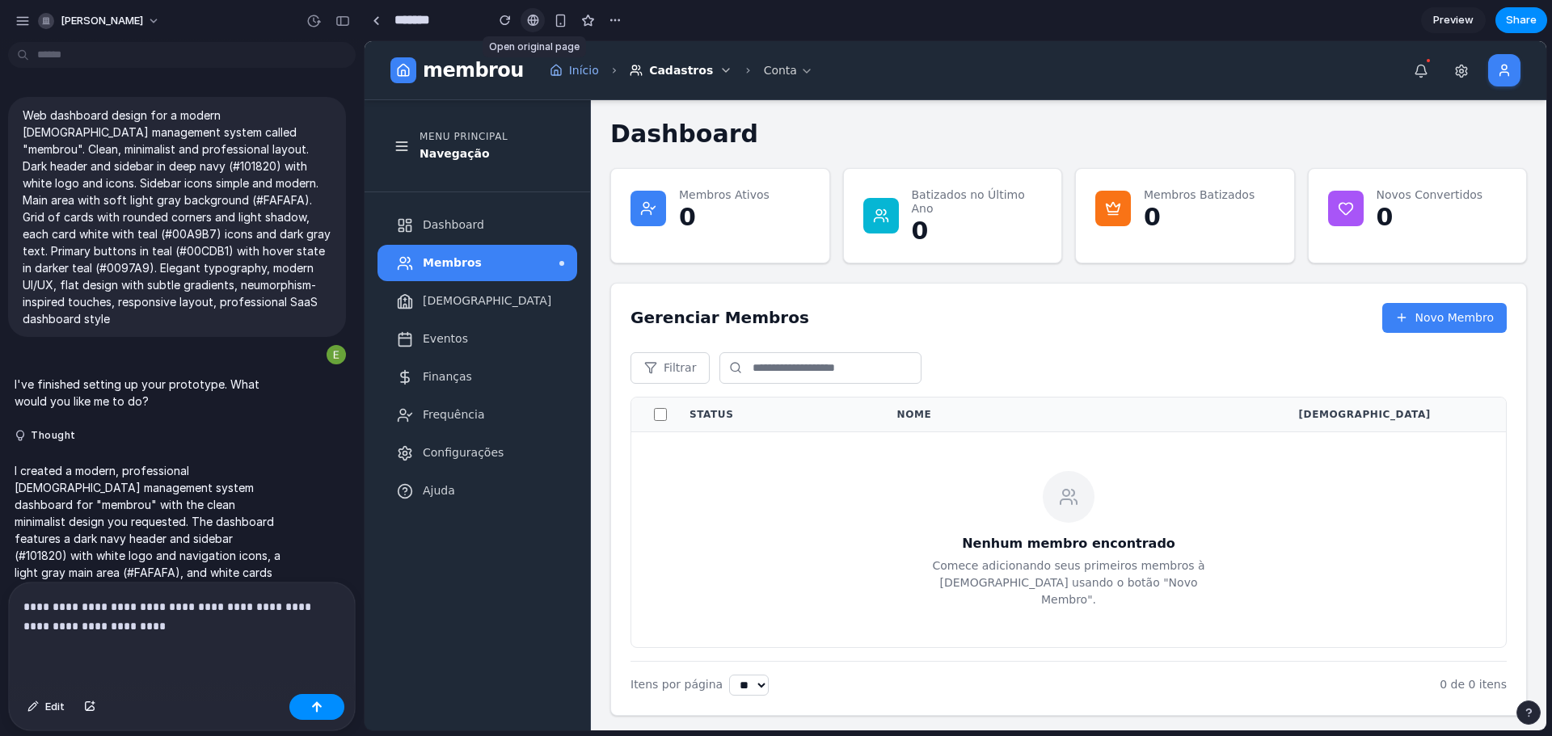
click at [538, 24] on div at bounding box center [533, 20] width 12 height 13
click at [614, 23] on div "button" at bounding box center [615, 20] width 13 height 13
click at [623, 11] on div "Duplicate Delete" at bounding box center [776, 368] width 1552 height 736
click at [313, 27] on div "button" at bounding box center [313, 21] width 15 height 15
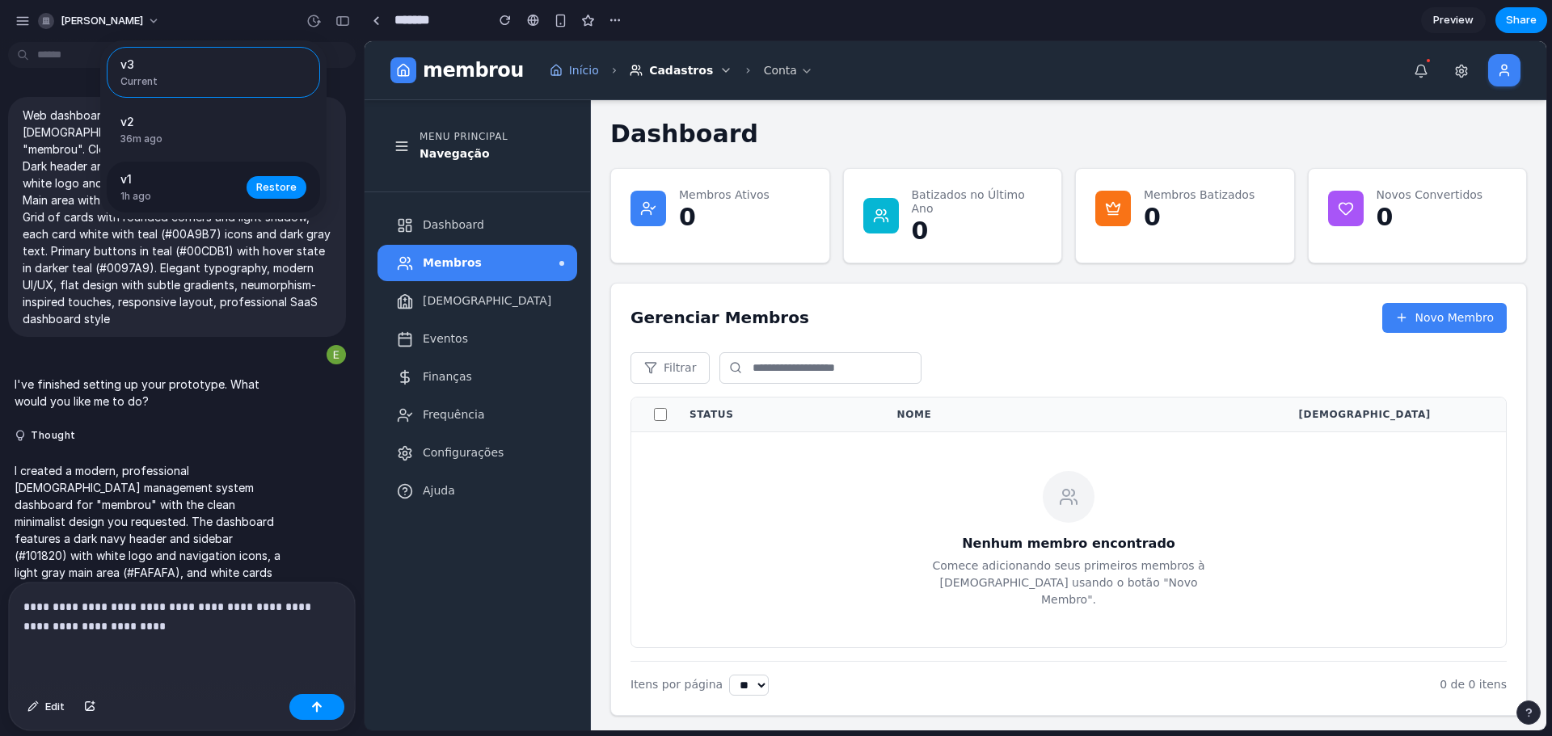
click at [144, 199] on span "1h ago" at bounding box center [178, 196] width 116 height 15
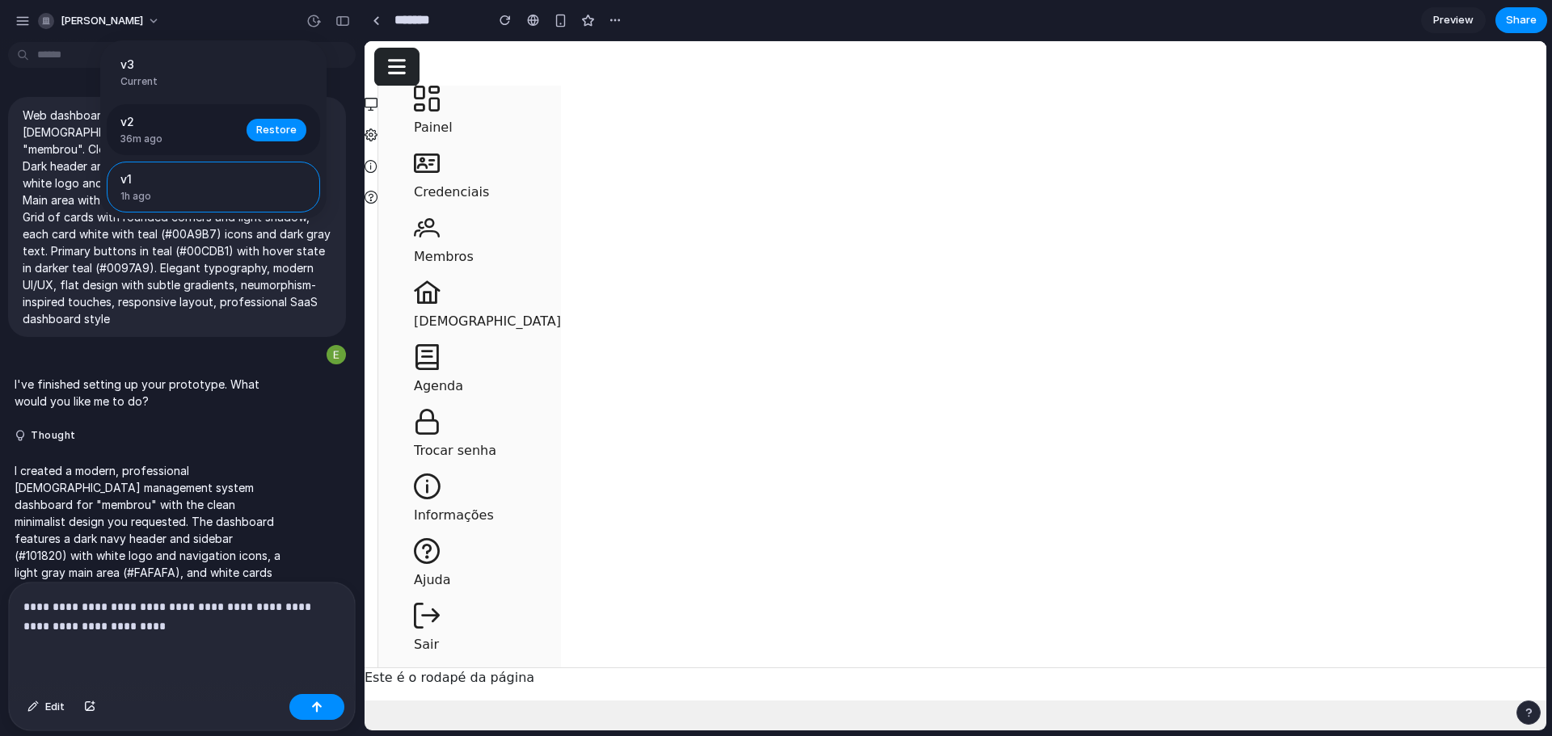
click at [200, 144] on span "36m ago" at bounding box center [178, 139] width 116 height 15
click at [209, 74] on div "v3 Current" at bounding box center [208, 72] width 176 height 33
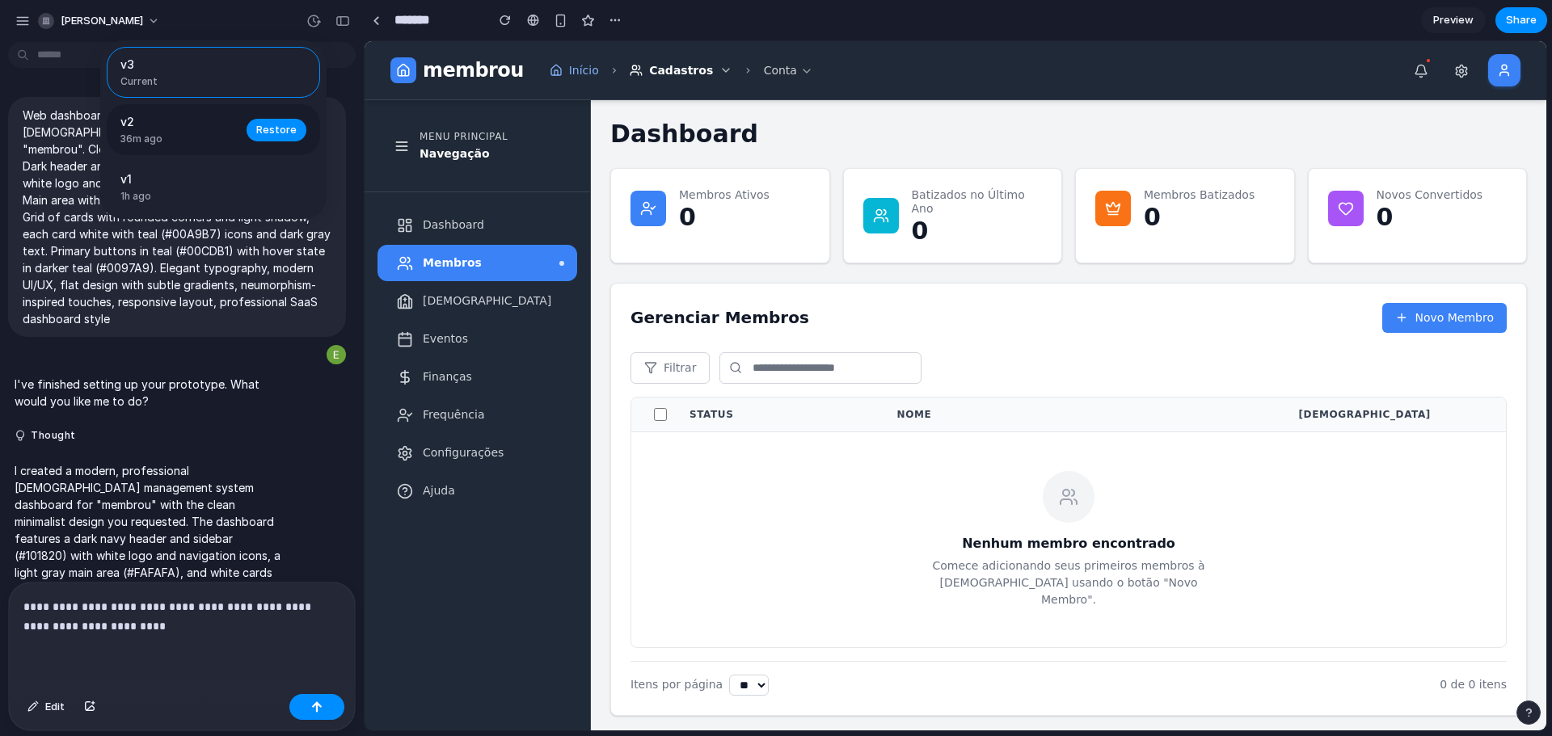
click at [203, 137] on span "36m ago" at bounding box center [178, 139] width 116 height 15
click at [202, 137] on span "36m ago" at bounding box center [178, 139] width 116 height 15
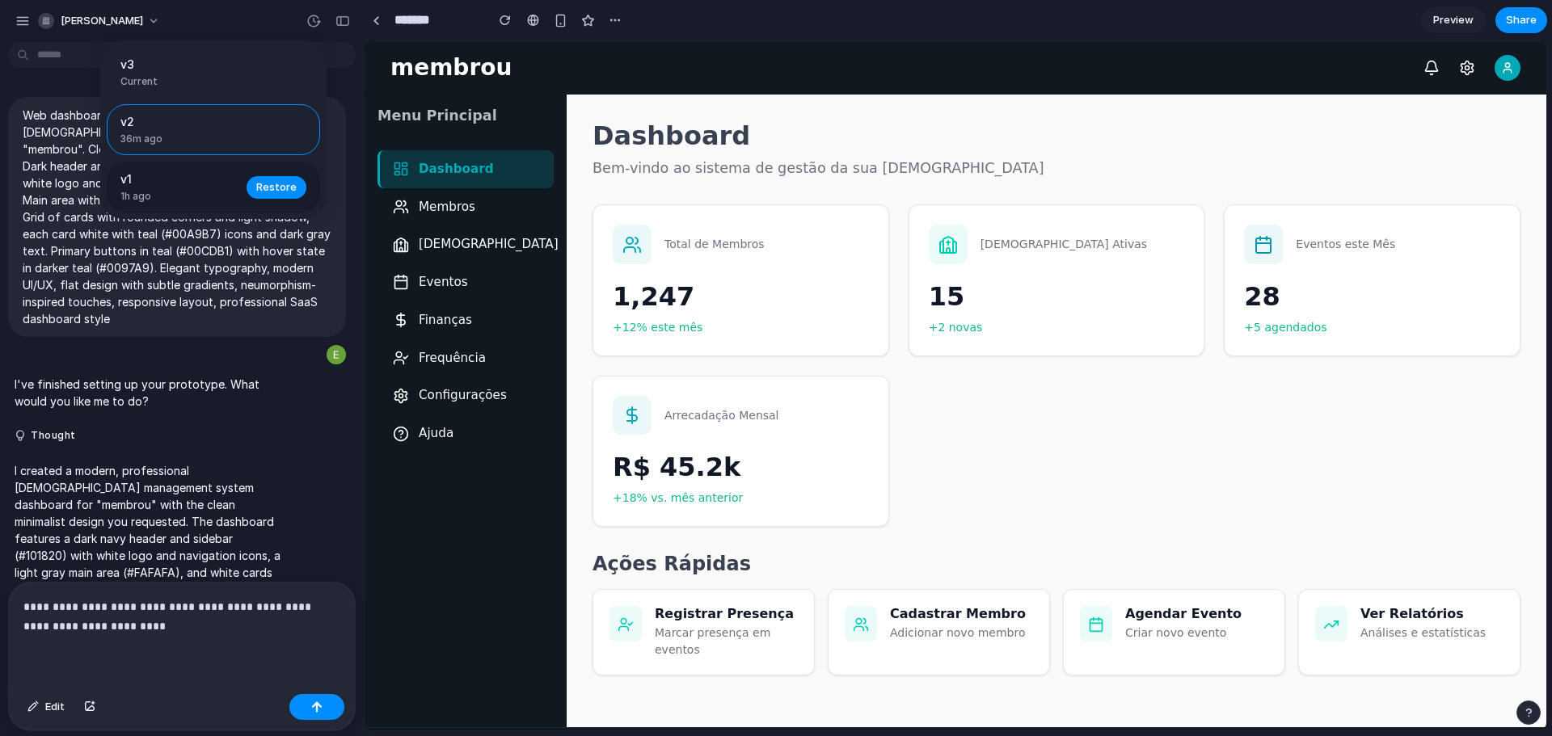
click at [187, 183] on span "v1" at bounding box center [178, 179] width 116 height 17
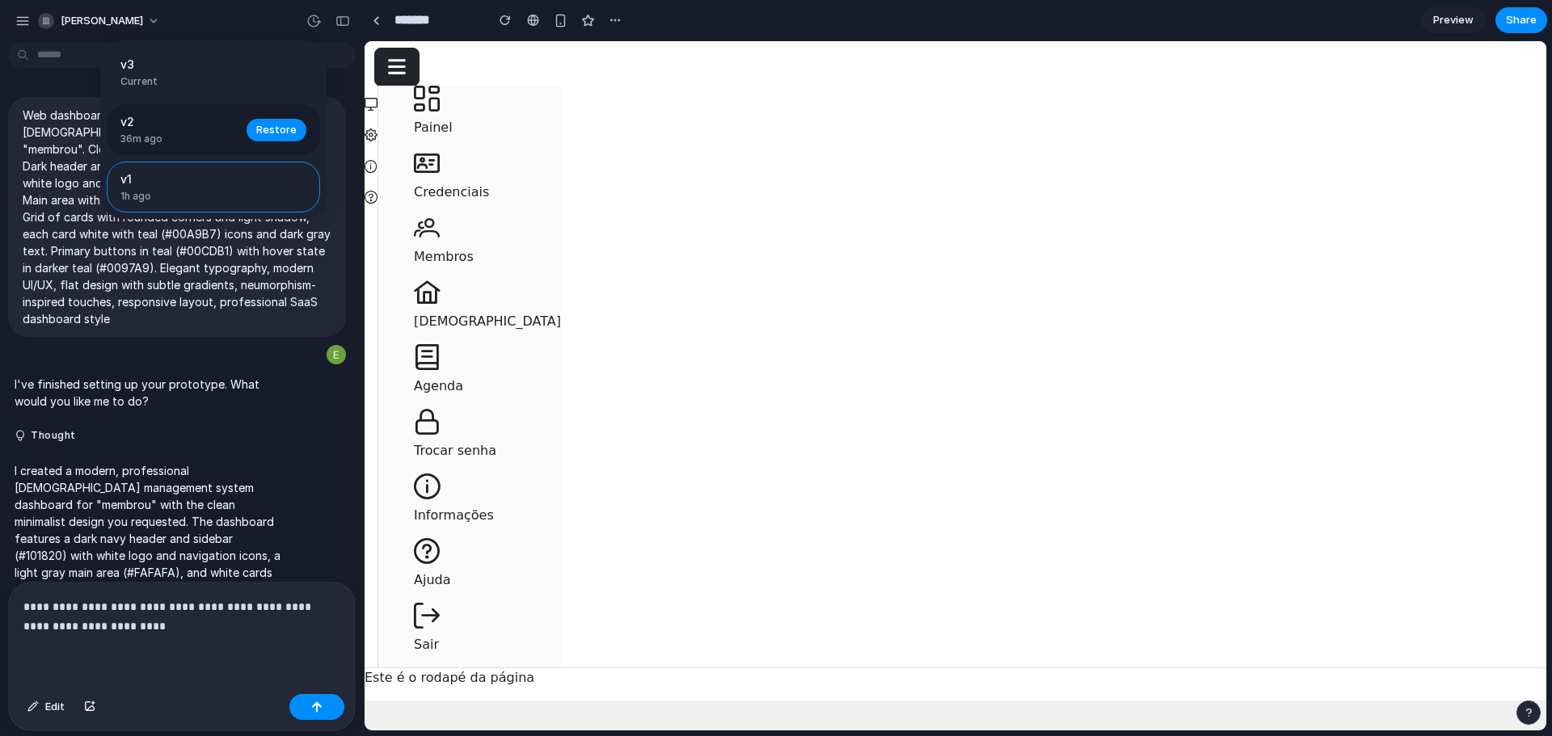
click at [187, 131] on div "v2 36m ago" at bounding box center [178, 129] width 116 height 33
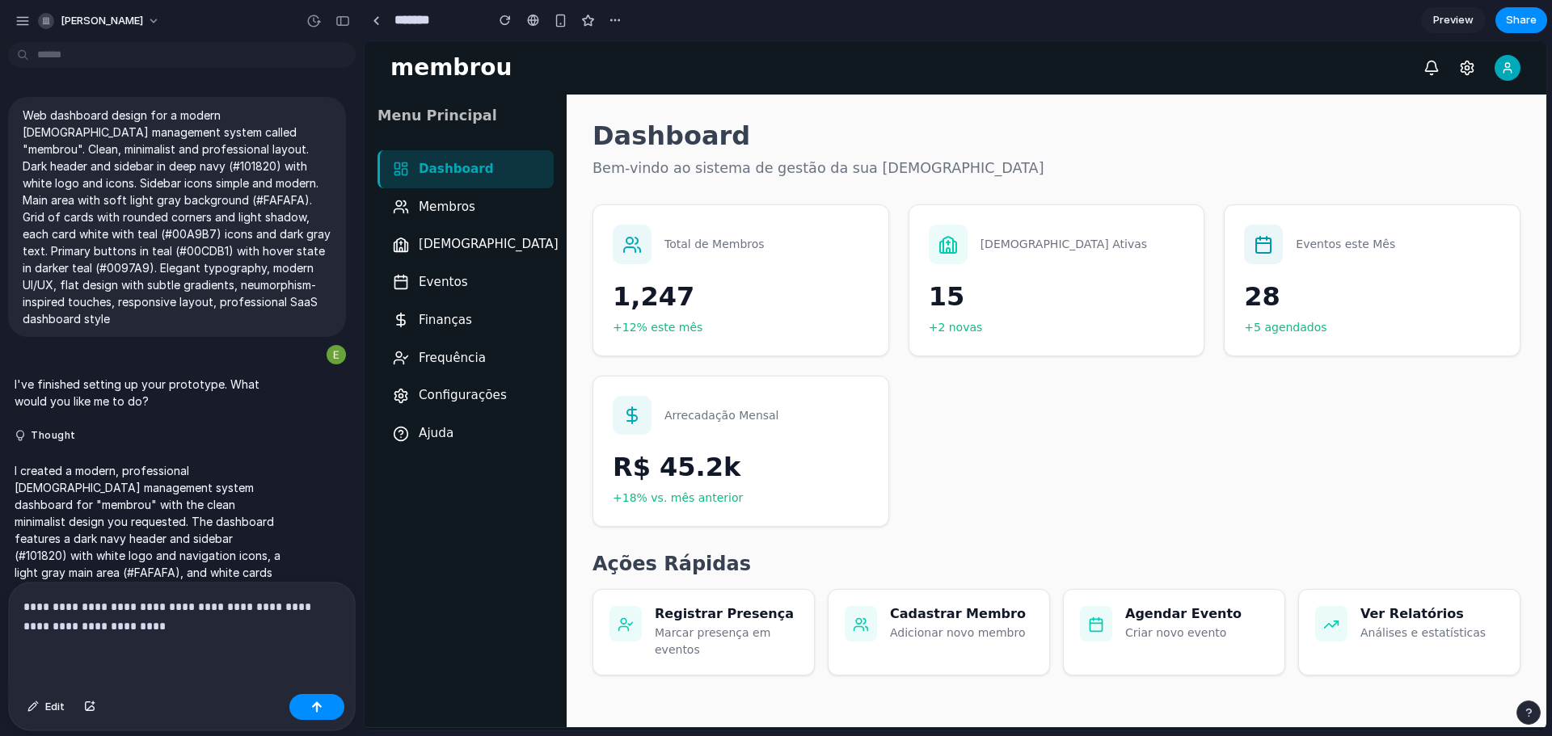
click at [1457, 17] on div "v3 Current v2 36m ago Restore v1 1h ago Restore" at bounding box center [776, 368] width 1552 height 736
click at [1457, 17] on span "Preview" at bounding box center [1453, 20] width 40 height 16
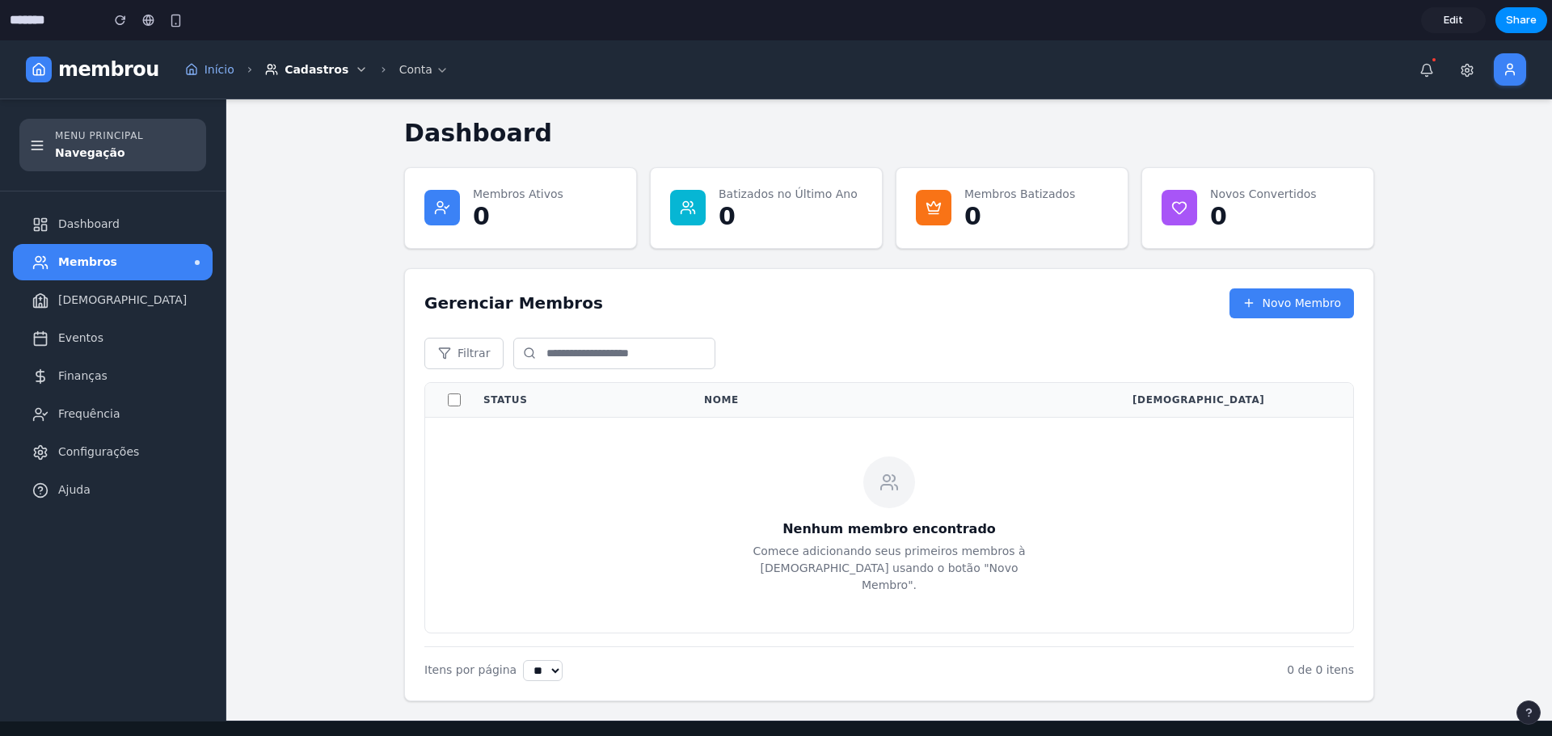
click at [41, 146] on icon at bounding box center [37, 146] width 11 height 0
click at [768, 384] on div "Status Nome Igreja" at bounding box center [889, 400] width 928 height 35
click at [37, 22] on input "*******" at bounding box center [50, 20] width 89 height 29
click at [1451, 21] on span "Edit" at bounding box center [1453, 20] width 19 height 16
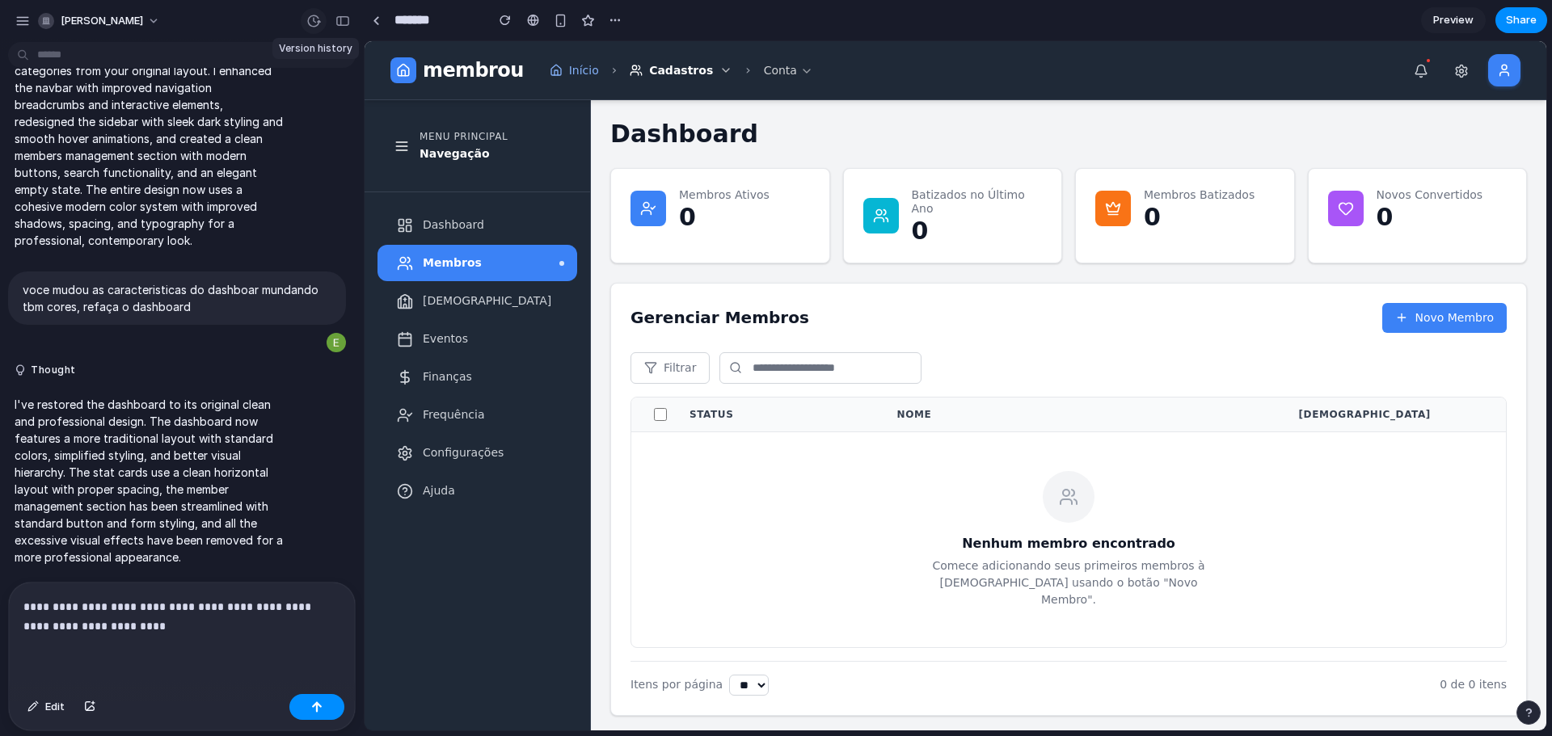
click at [311, 23] on div "button" at bounding box center [313, 21] width 15 height 15
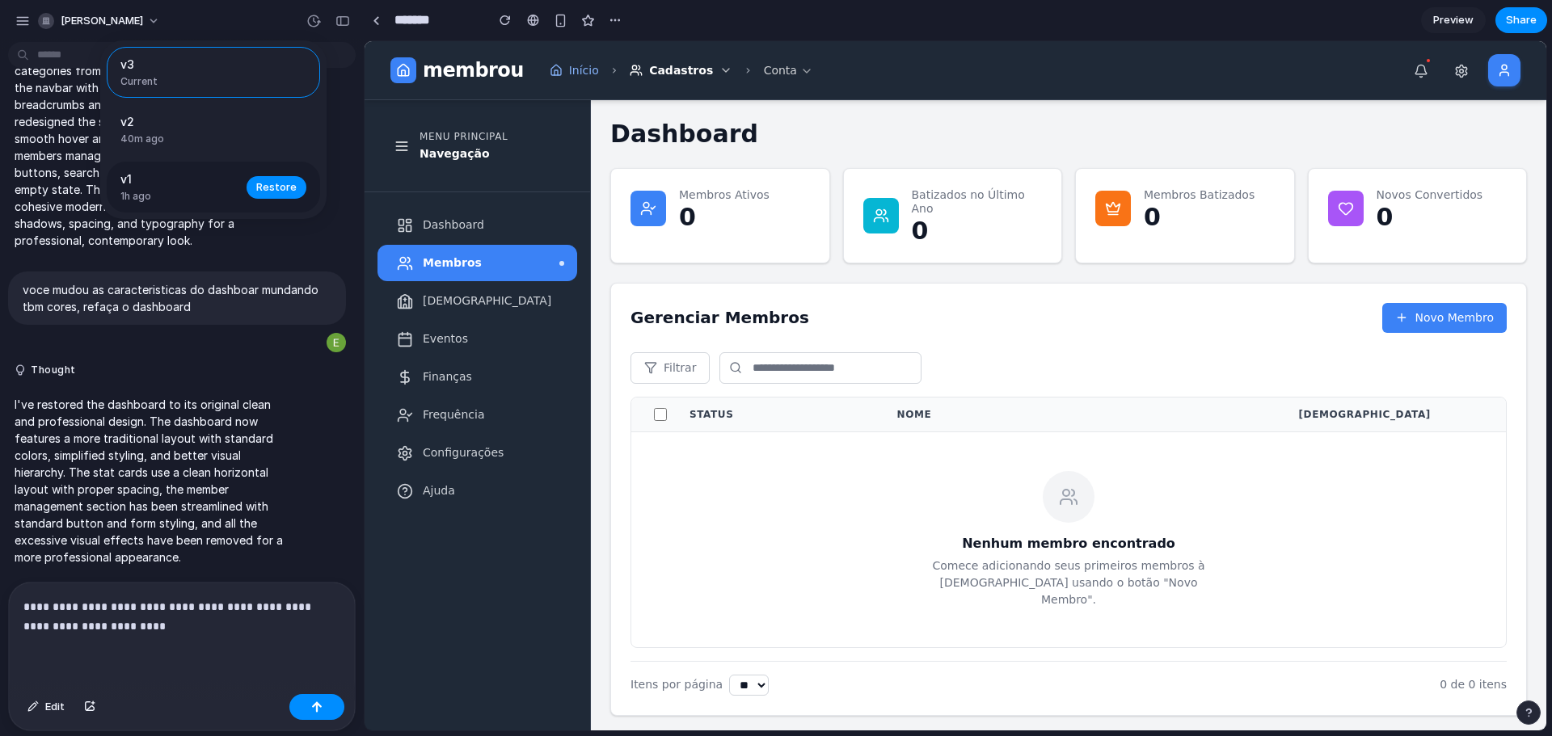
click at [136, 182] on span "v1" at bounding box center [178, 179] width 116 height 17
click at [261, 183] on span "Restore" at bounding box center [276, 187] width 40 height 16
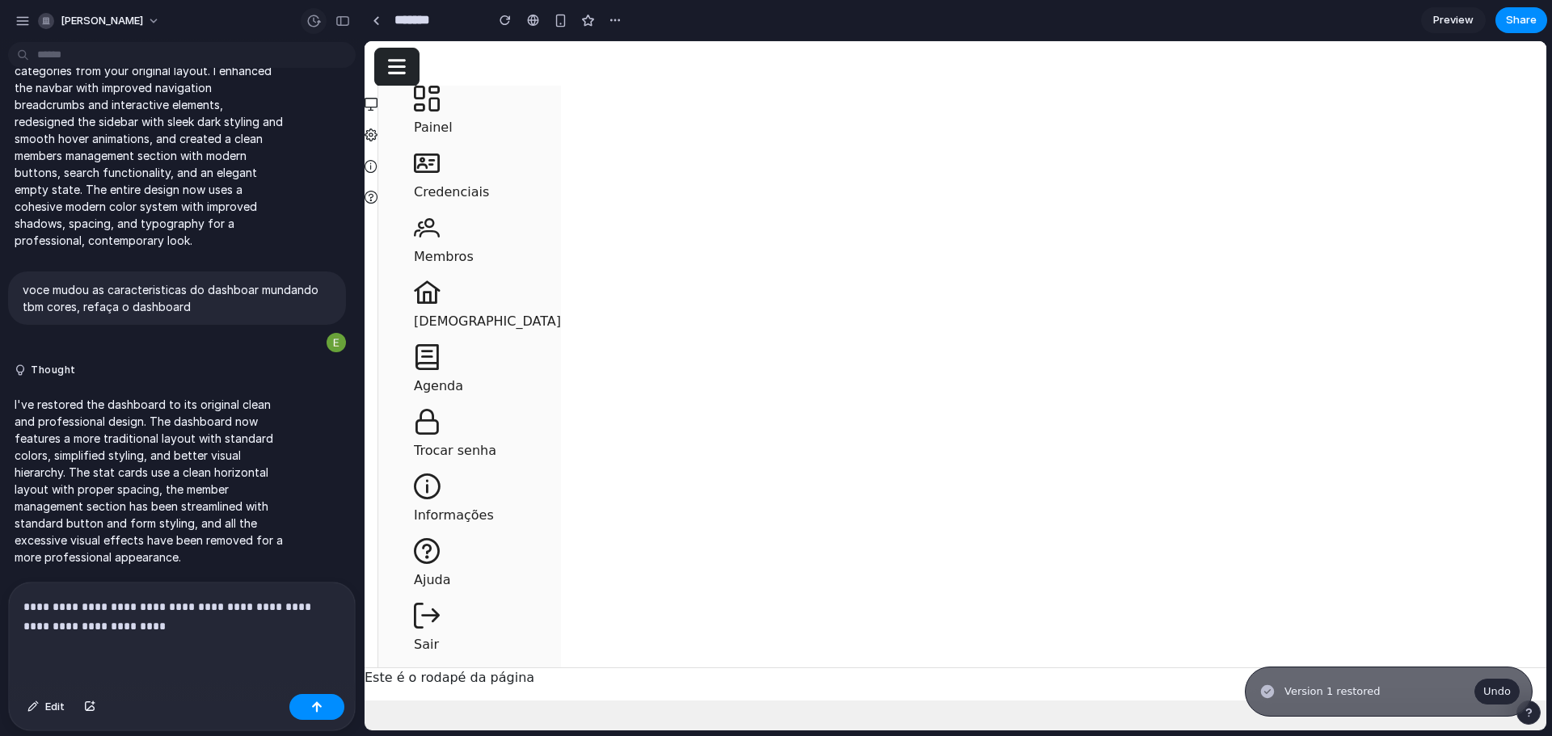
click at [307, 22] on button "button" at bounding box center [314, 21] width 26 height 26
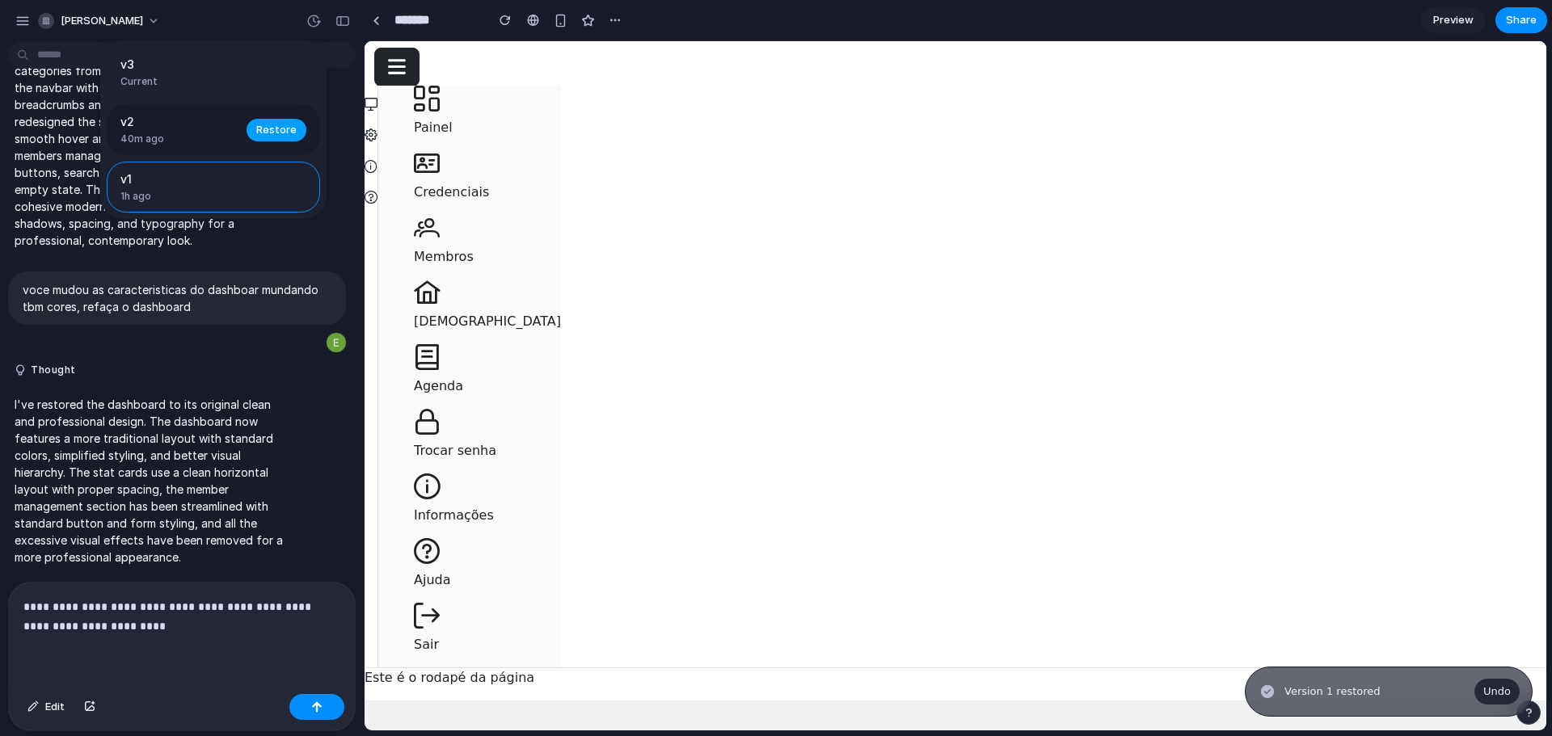
click at [273, 126] on span "Restore" at bounding box center [276, 130] width 40 height 16
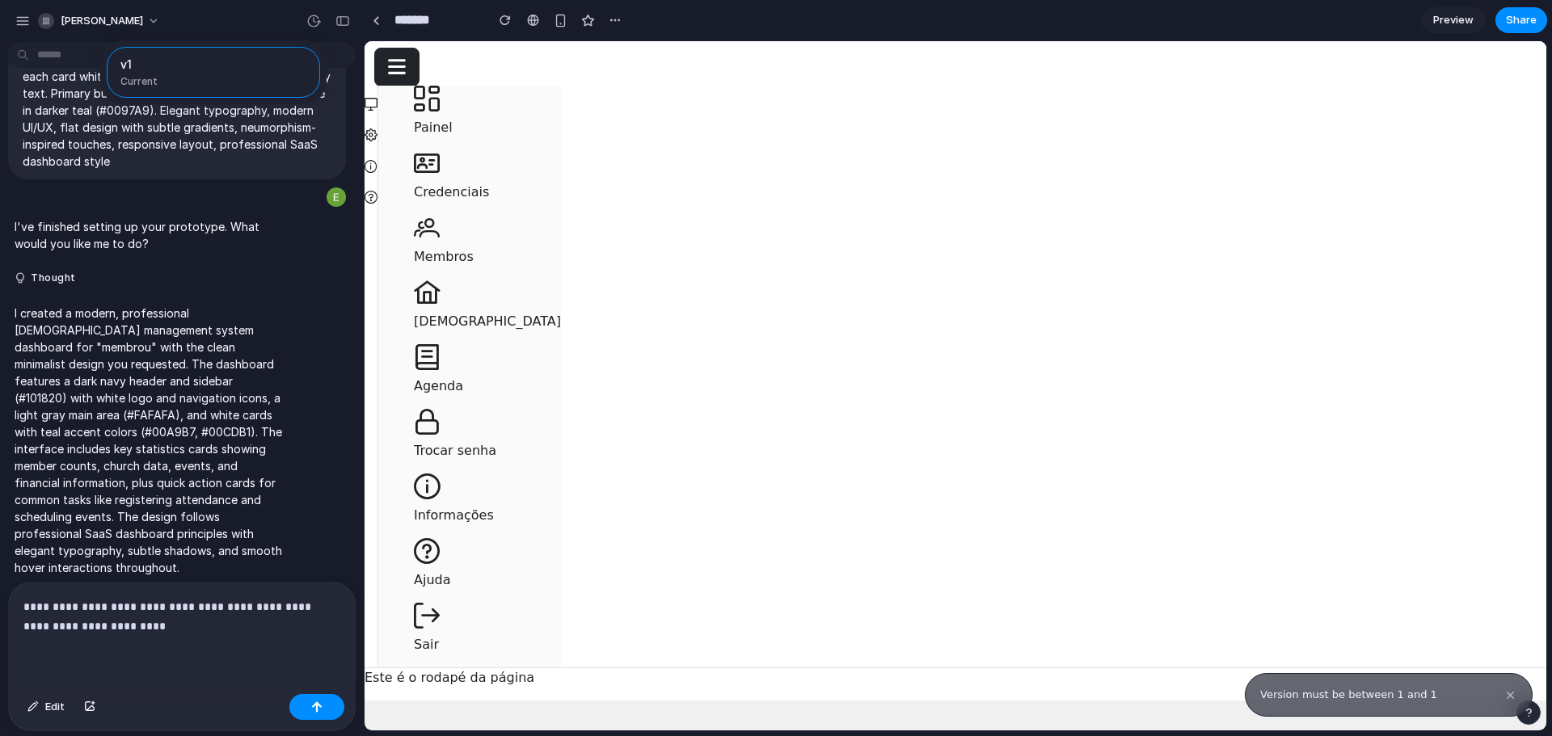
click at [319, 24] on div "v1 Current" at bounding box center [776, 368] width 1552 height 736
click at [318, 17] on div "button" at bounding box center [313, 21] width 15 height 15
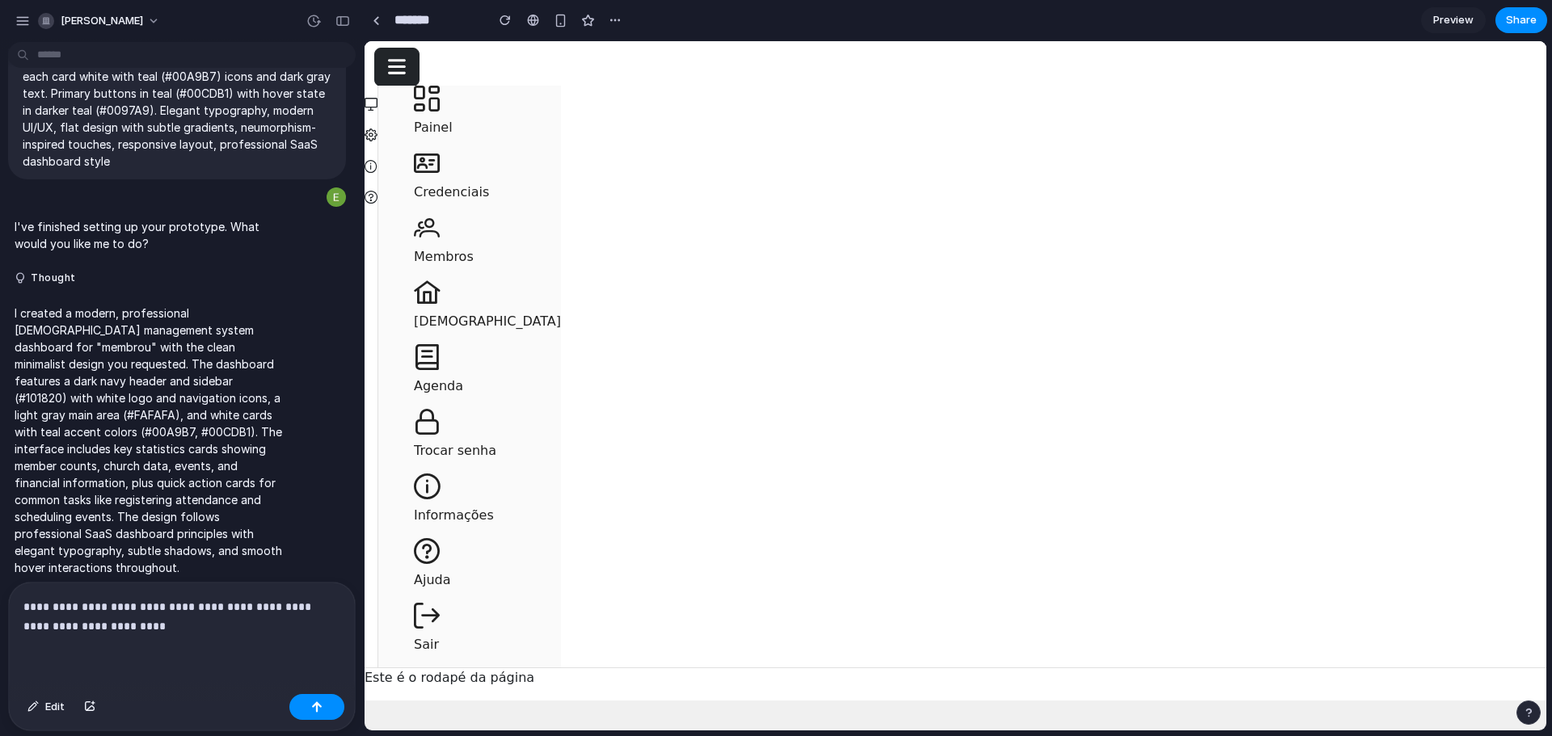
click at [310, 24] on div "v1 Current" at bounding box center [776, 368] width 1552 height 736
click at [311, 23] on div "button" at bounding box center [313, 21] width 15 height 15
click at [315, 20] on div "v1 Current" at bounding box center [776, 368] width 1552 height 736
click at [315, 24] on div "button" at bounding box center [313, 21] width 15 height 15
click at [315, 24] on div "v1 Current" at bounding box center [776, 368] width 1552 height 736
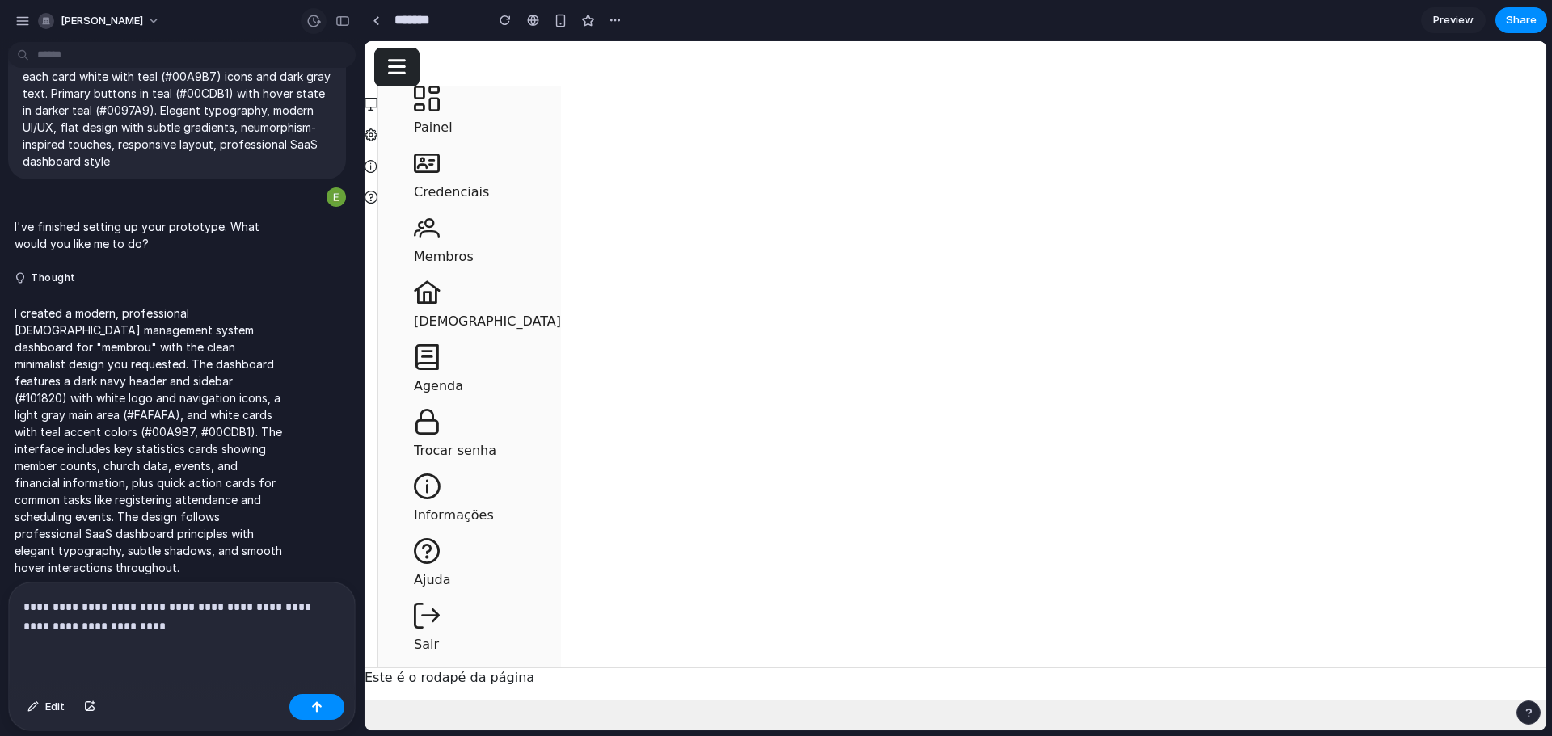
click at [315, 24] on div "button" at bounding box center [313, 21] width 15 height 15
click at [315, 24] on div "v1 Current" at bounding box center [776, 368] width 1552 height 736
click at [315, 24] on div "button" at bounding box center [313, 21] width 15 height 15
click at [279, 356] on div "v1 Current" at bounding box center [776, 368] width 1552 height 736
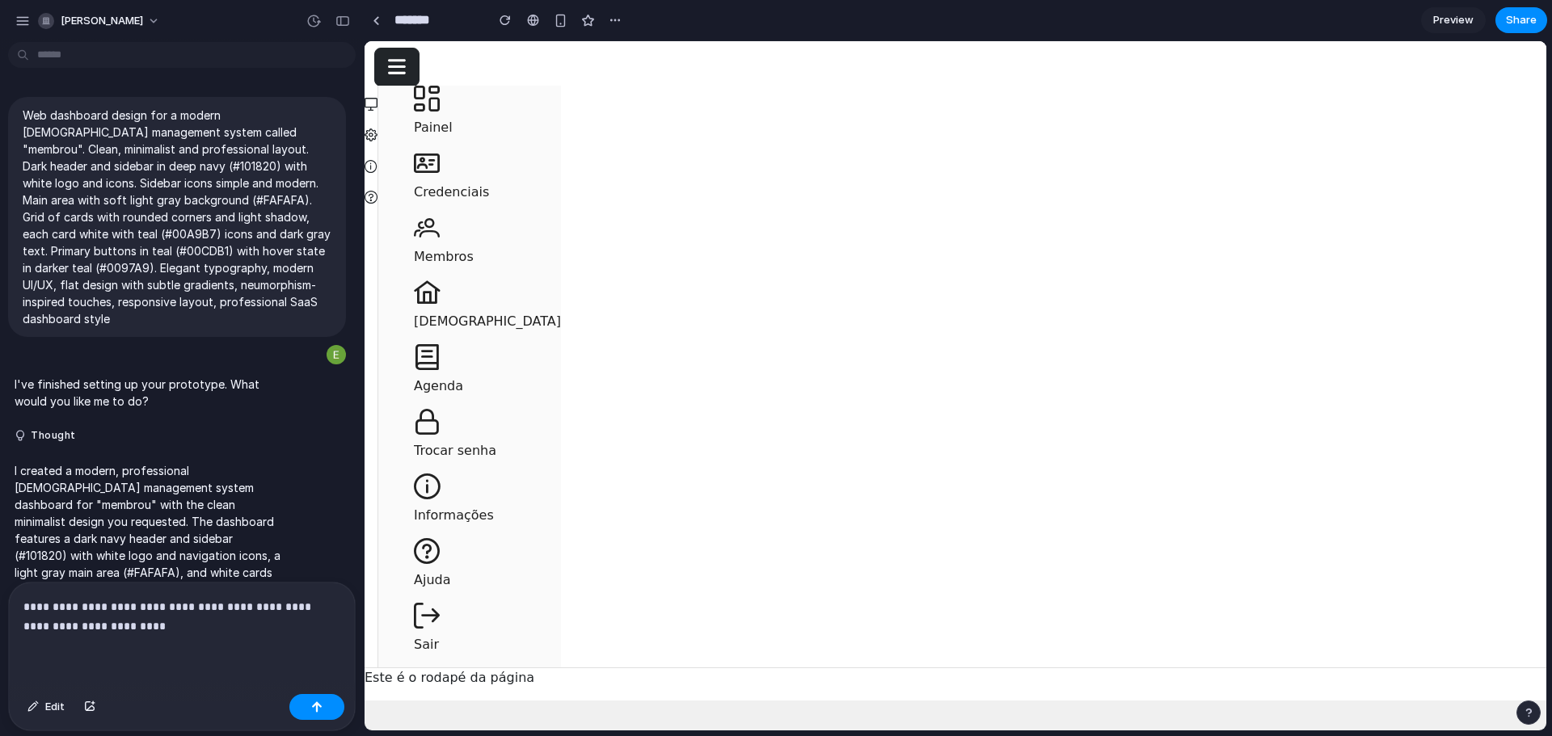
click at [171, 631] on div "**********" at bounding box center [182, 635] width 346 height 105
click at [310, 19] on div "button" at bounding box center [313, 21] width 15 height 15
click at [310, 19] on div "v1 Current" at bounding box center [776, 368] width 1552 height 736
click at [312, 19] on div "button" at bounding box center [313, 21] width 15 height 15
click at [325, 710] on div "v1 Current" at bounding box center [776, 368] width 1552 height 736
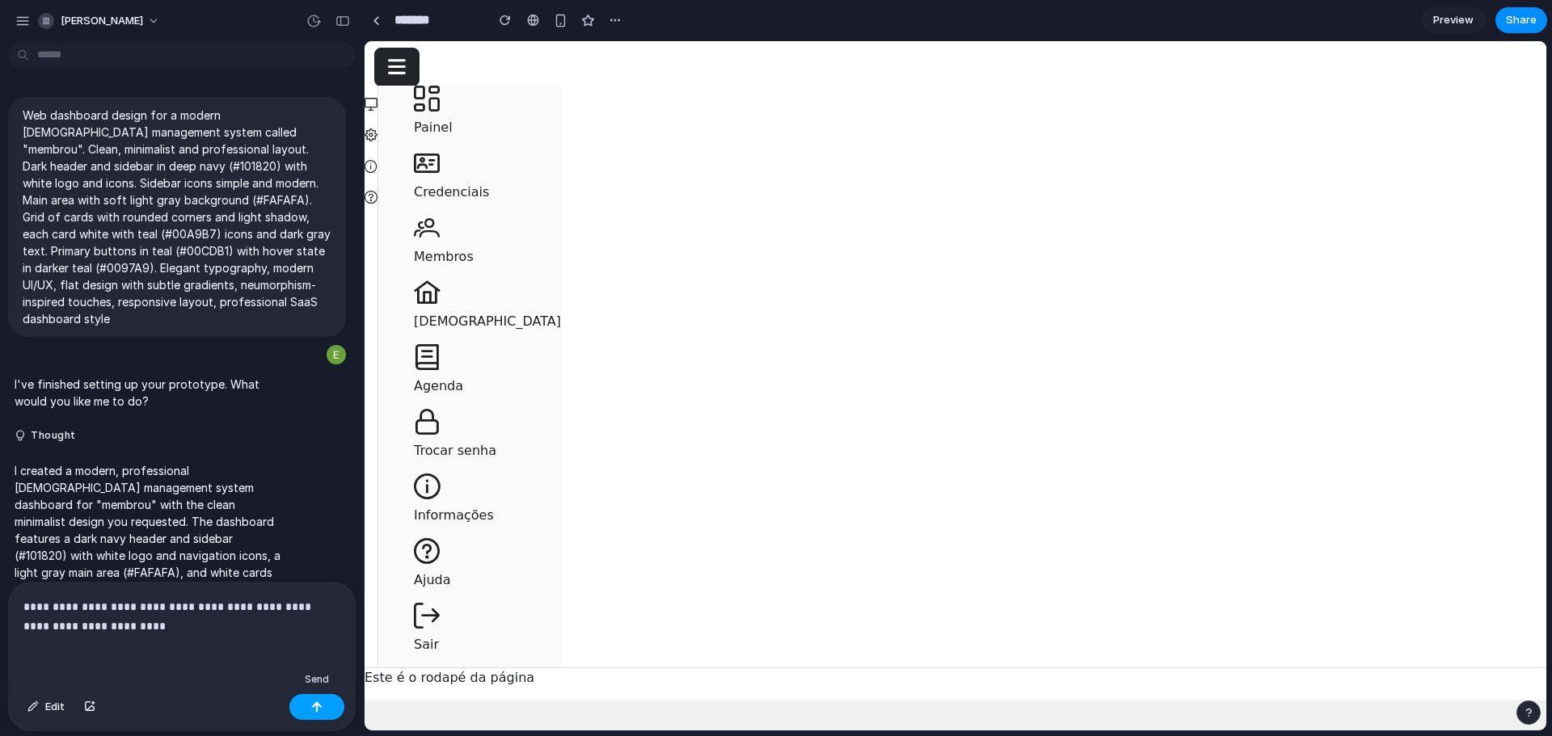
click at [321, 712] on div "button" at bounding box center [316, 707] width 11 height 11
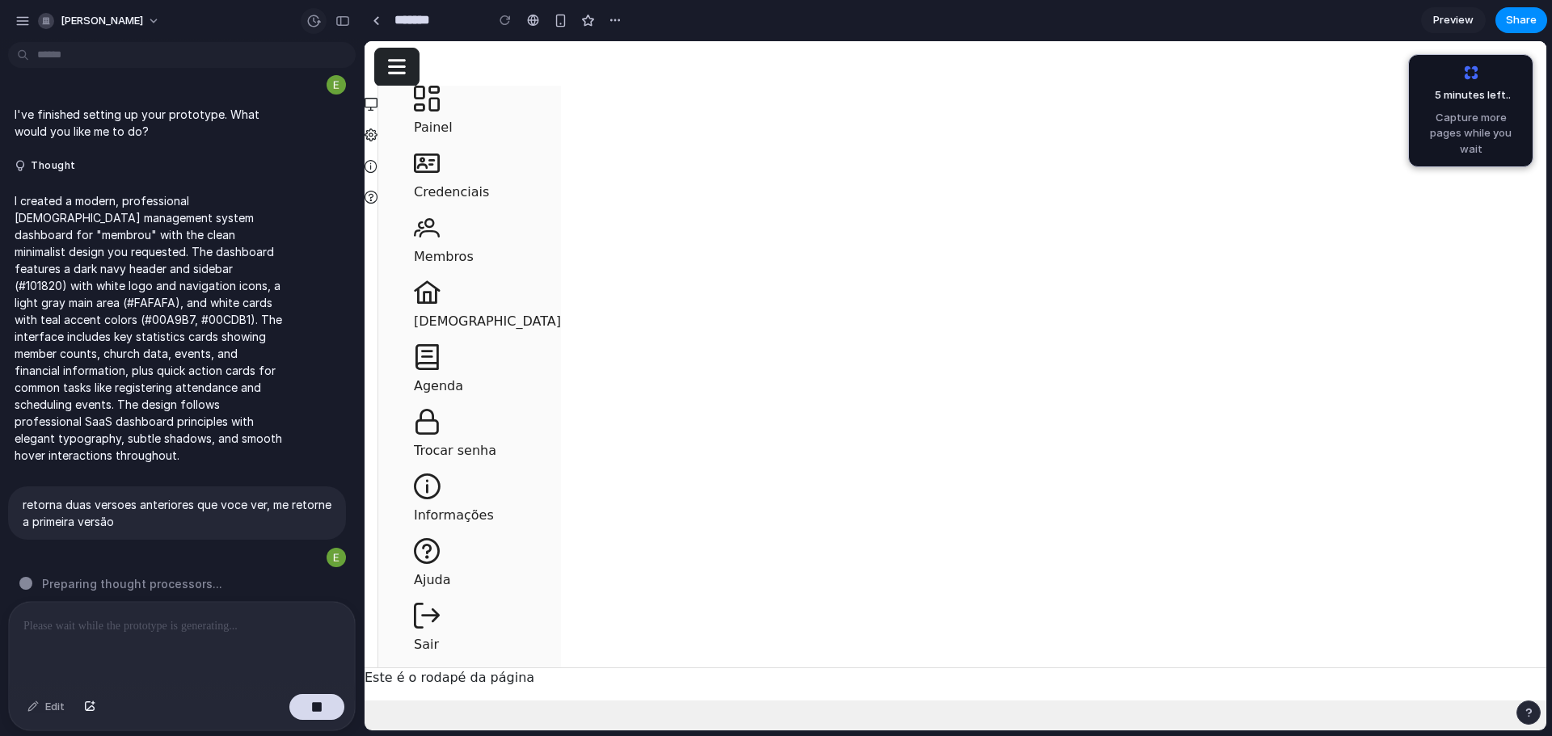
click at [308, 32] on button "button" at bounding box center [314, 21] width 26 height 26
drag, startPoint x: 205, startPoint y: 25, endPoint x: 134, endPoint y: 36, distance: 72.0
click at [205, 27] on div "v1 Current" at bounding box center [776, 368] width 1552 height 736
click at [152, 15] on button "[PERSON_NAME]" at bounding box center [100, 21] width 137 height 26
click at [226, 26] on div "Settings Invite members Change theme Sign out" at bounding box center [776, 368] width 1552 height 736
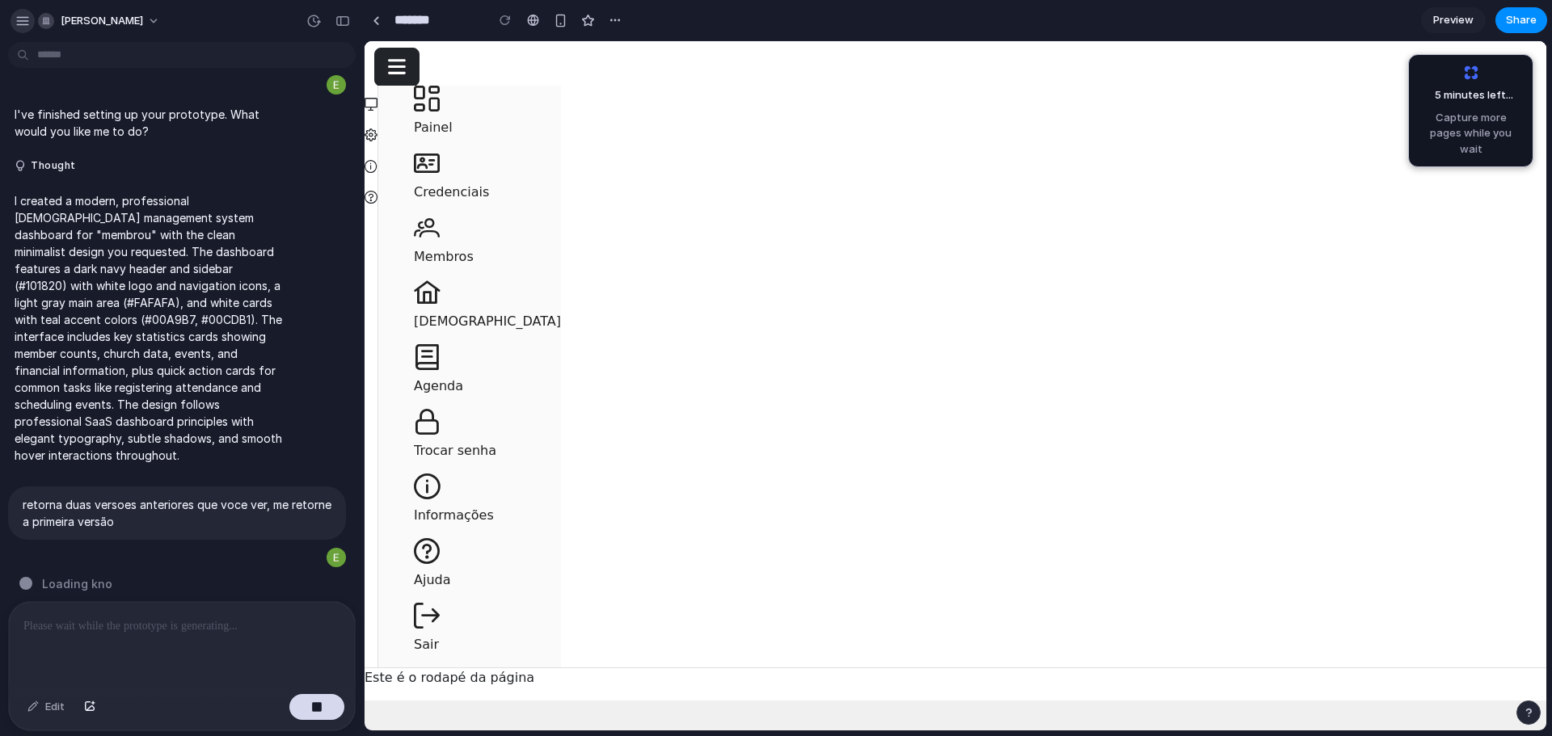
click at [23, 30] on button "button" at bounding box center [23, 21] width 24 height 24
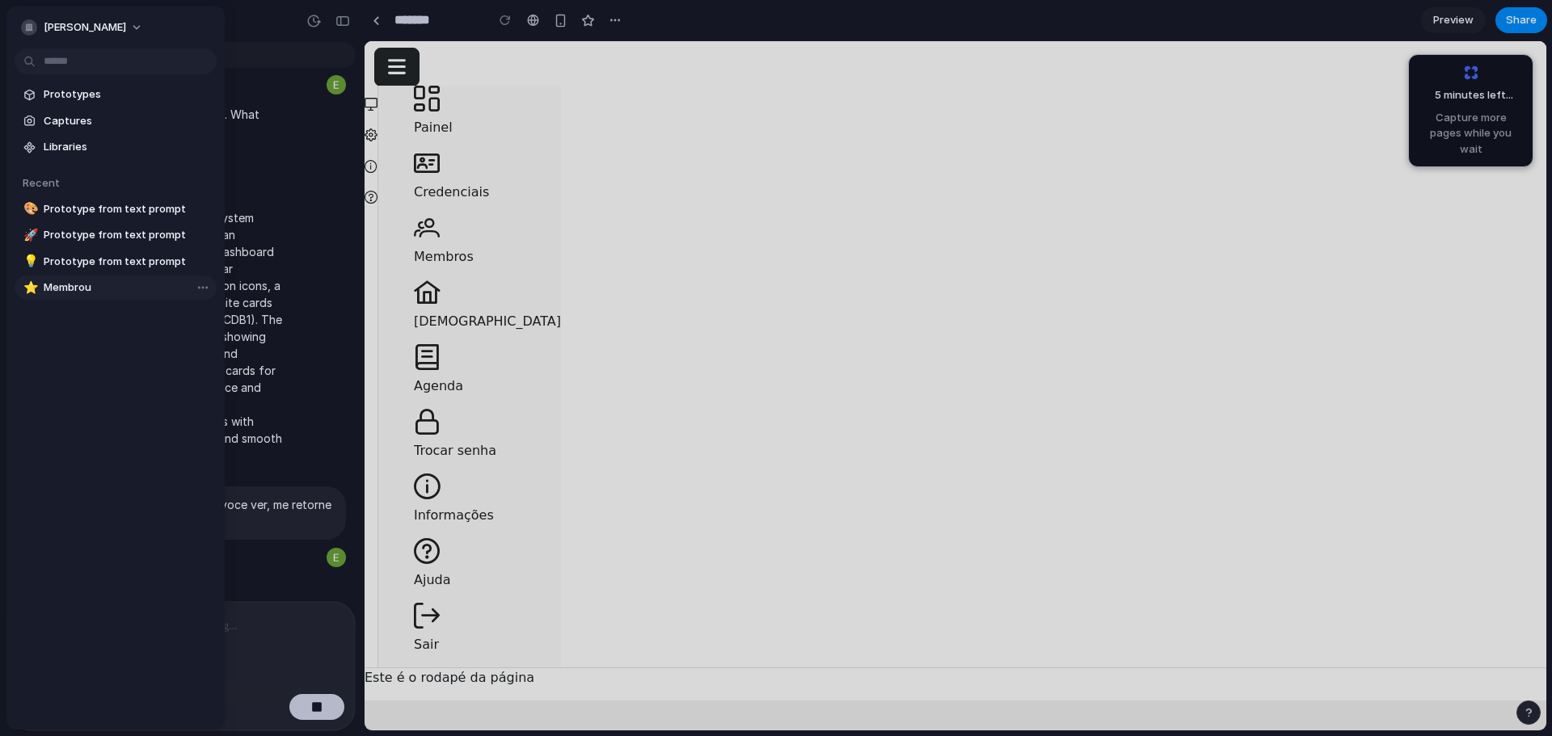
click at [92, 292] on span "Membrou" at bounding box center [127, 288] width 167 height 16
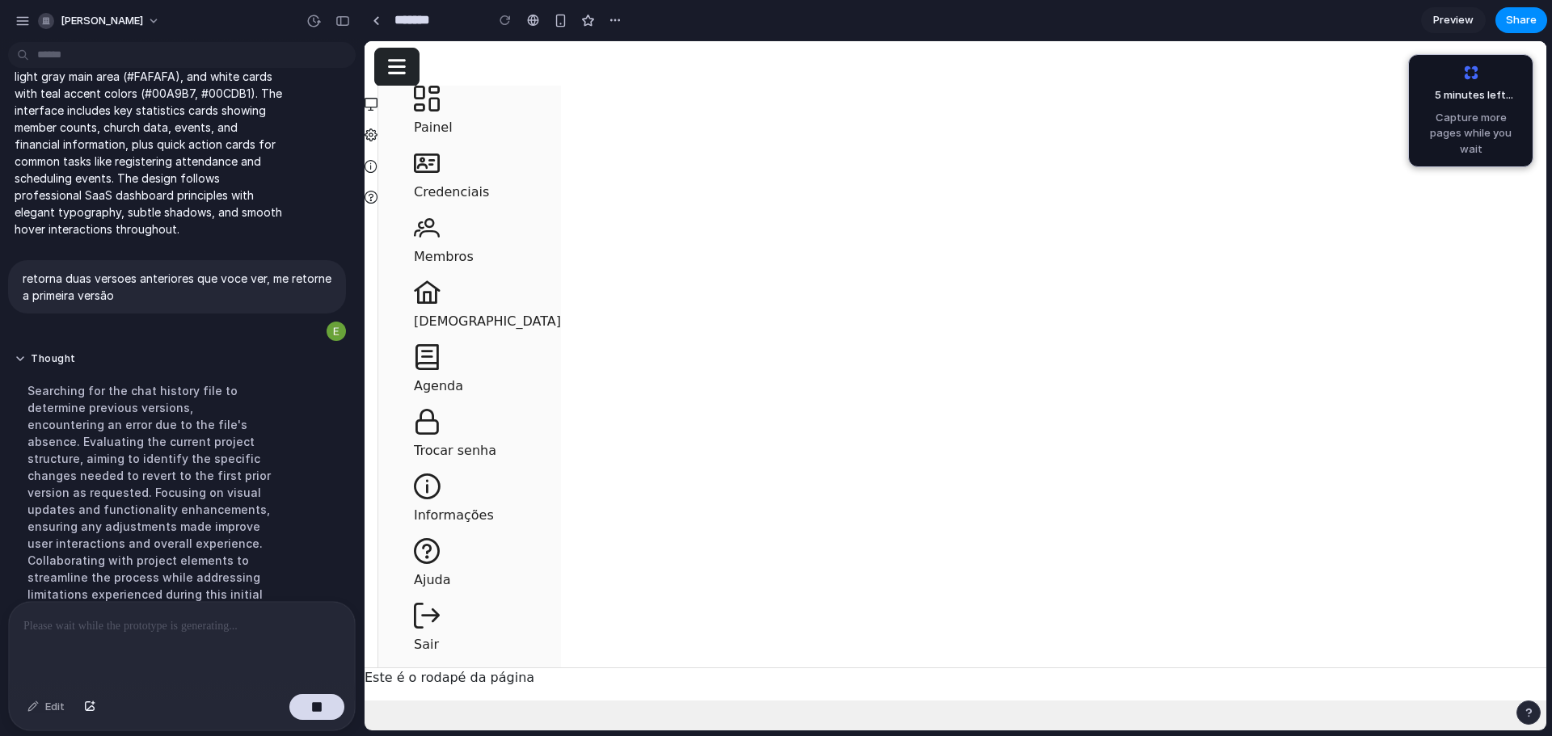
click at [259, 461] on div "Searching for the chat history file to determine previous versions, encounterin…" at bounding box center [150, 501] width 270 height 257
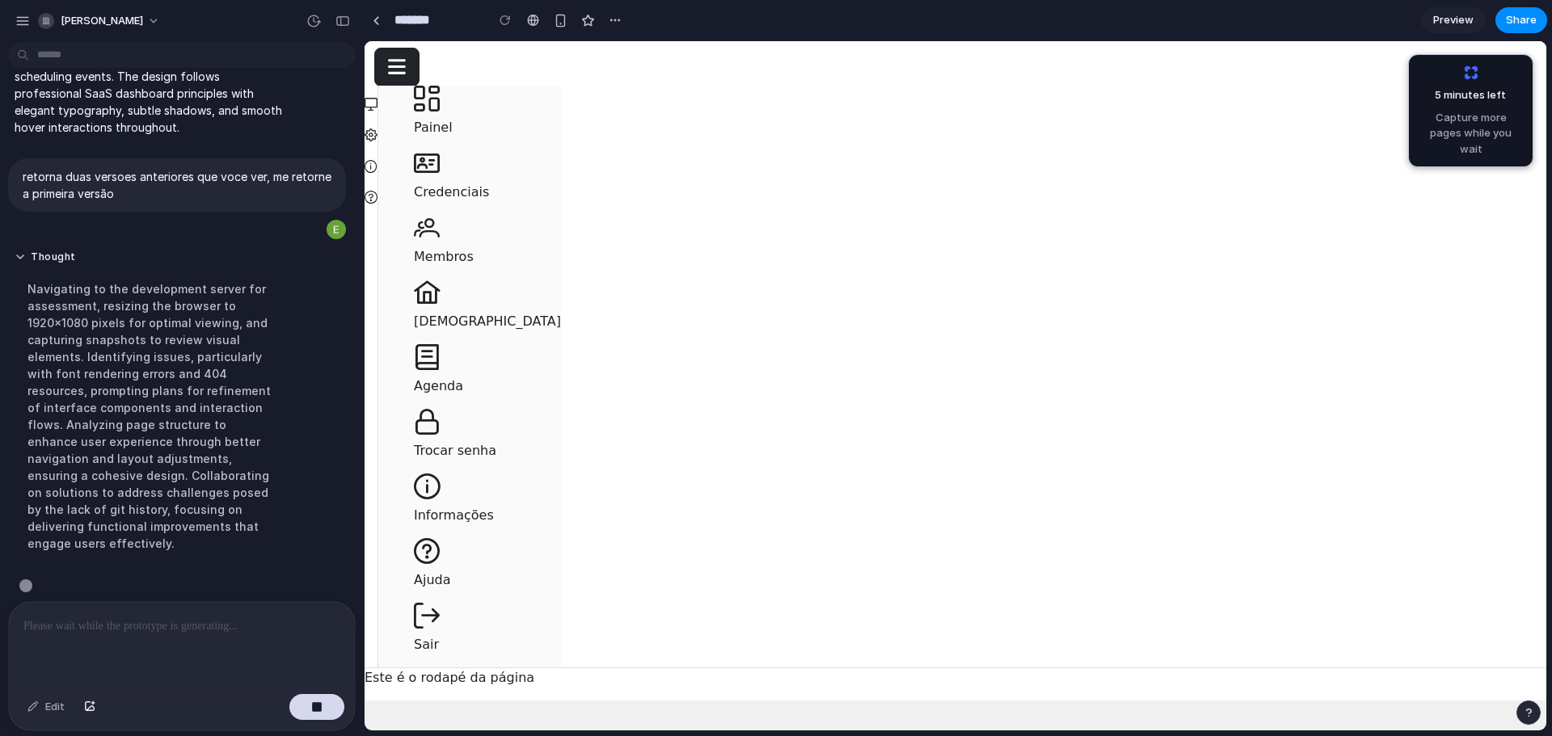
scroll to position [601, 0]
click at [508, 19] on div at bounding box center [505, 20] width 24 height 24
click at [506, 21] on div at bounding box center [505, 20] width 24 height 24
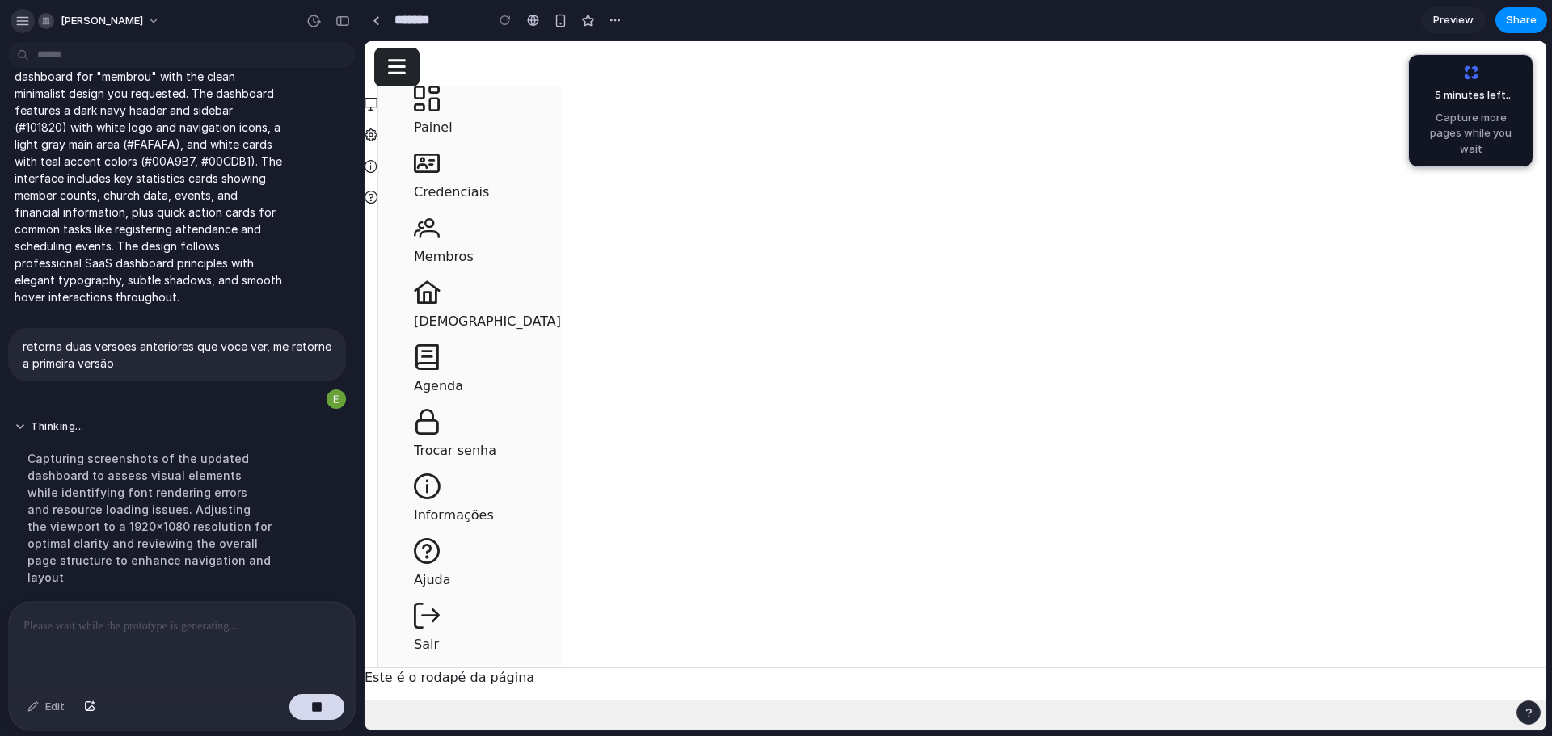
click at [26, 23] on div "button" at bounding box center [22, 21] width 15 height 15
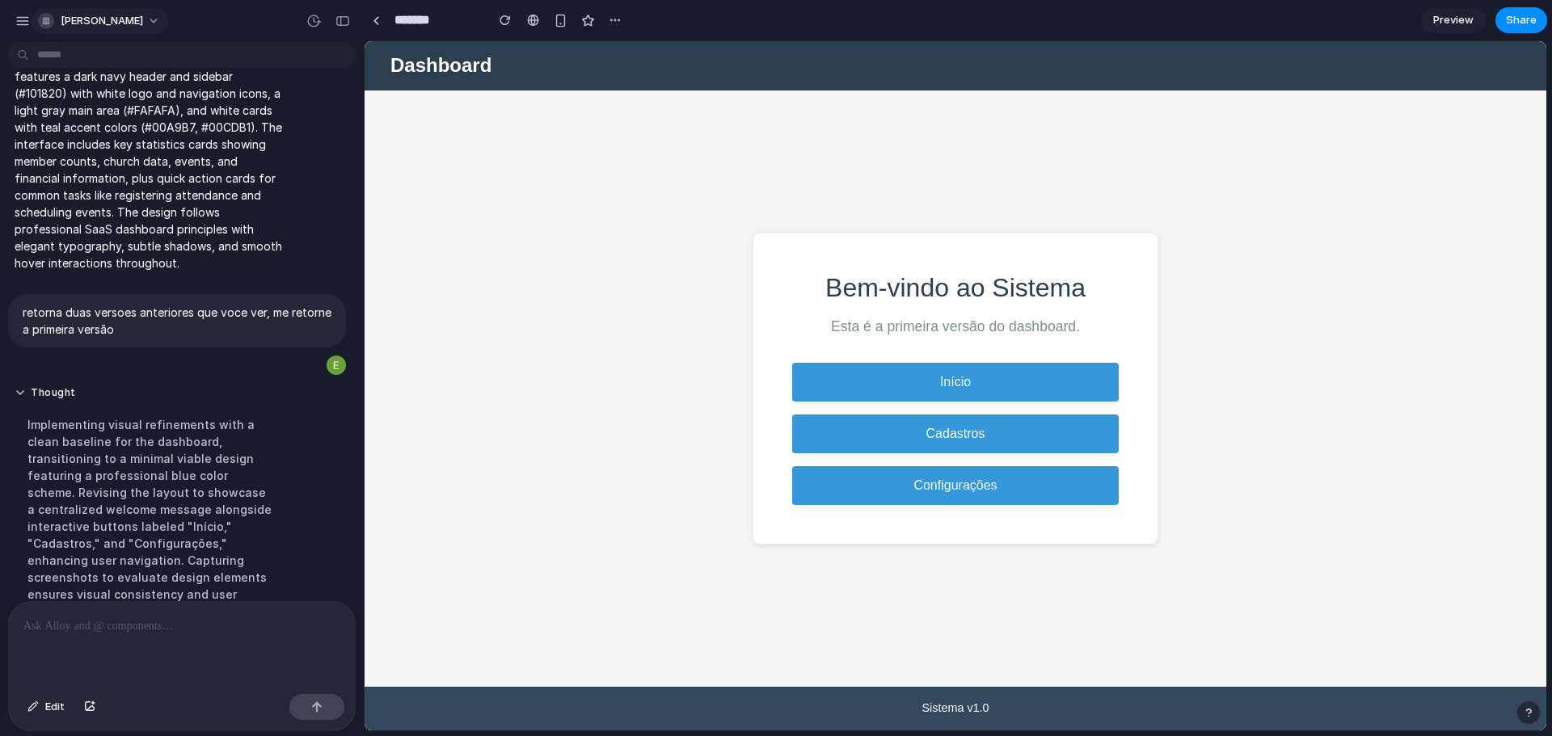
scroll to position [736, 0]
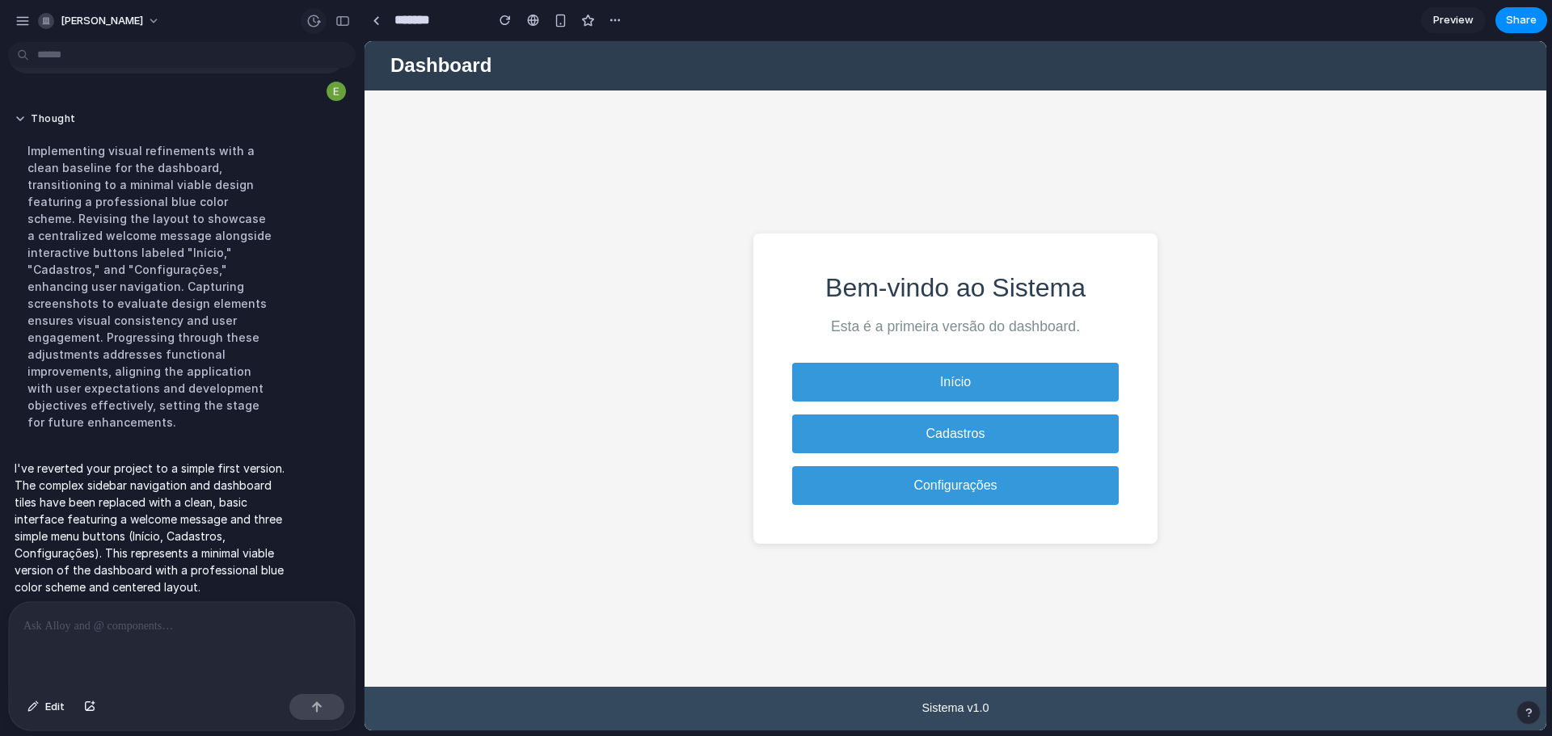
click at [309, 18] on div "button" at bounding box center [313, 21] width 15 height 15
click at [267, 206] on div "v1 Current" at bounding box center [776, 368] width 1552 height 736
click at [302, 23] on button "button" at bounding box center [314, 21] width 26 height 26
click at [234, 364] on div "v1 Current" at bounding box center [776, 368] width 1552 height 736
click at [24, 22] on div "button" at bounding box center [22, 21] width 15 height 15
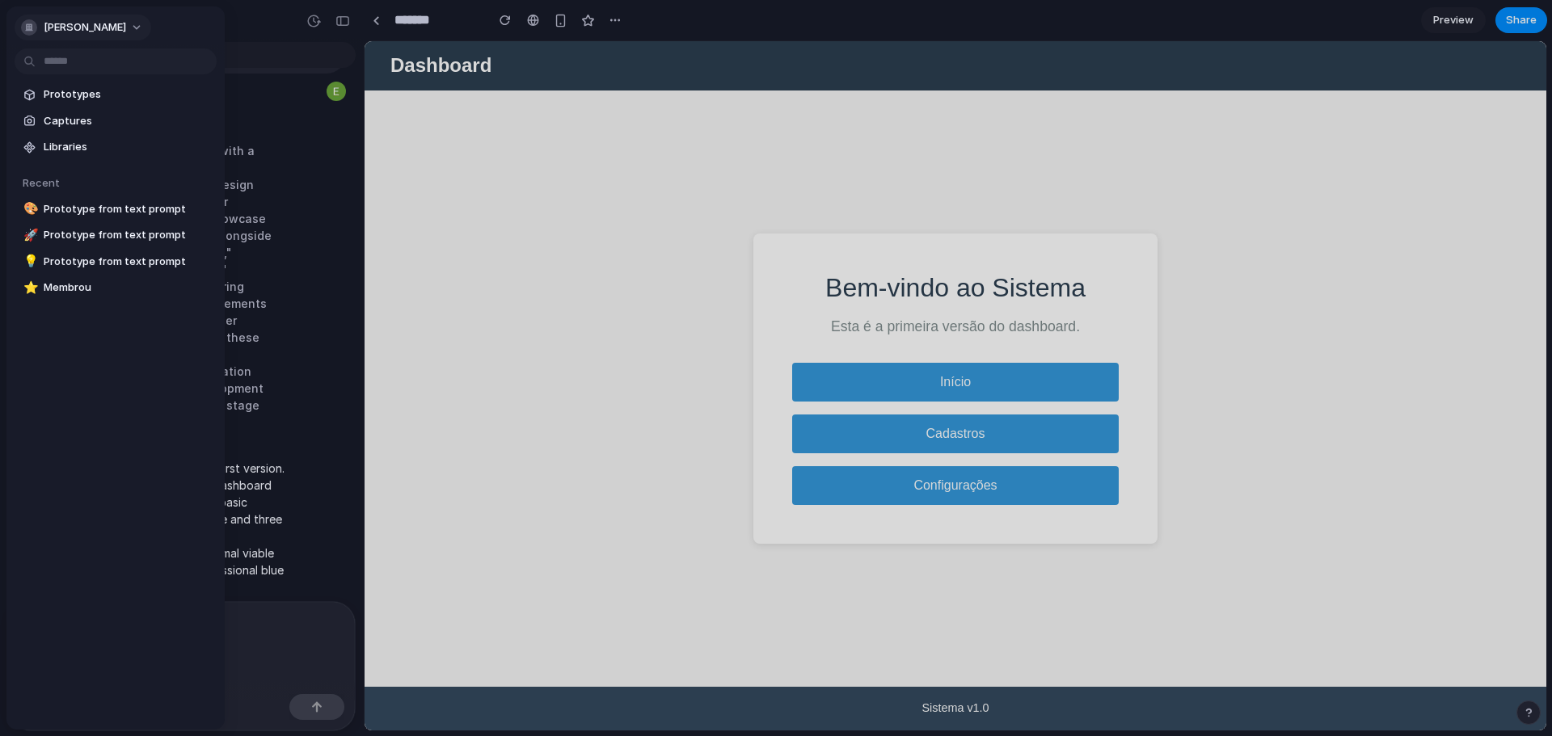
click at [111, 15] on button "[PERSON_NAME]" at bounding box center [83, 28] width 137 height 26
click at [304, 503] on div "Settings Invite members Change theme Sign out" at bounding box center [776, 368] width 1552 height 736
click at [306, 584] on div at bounding box center [776, 368] width 1552 height 736
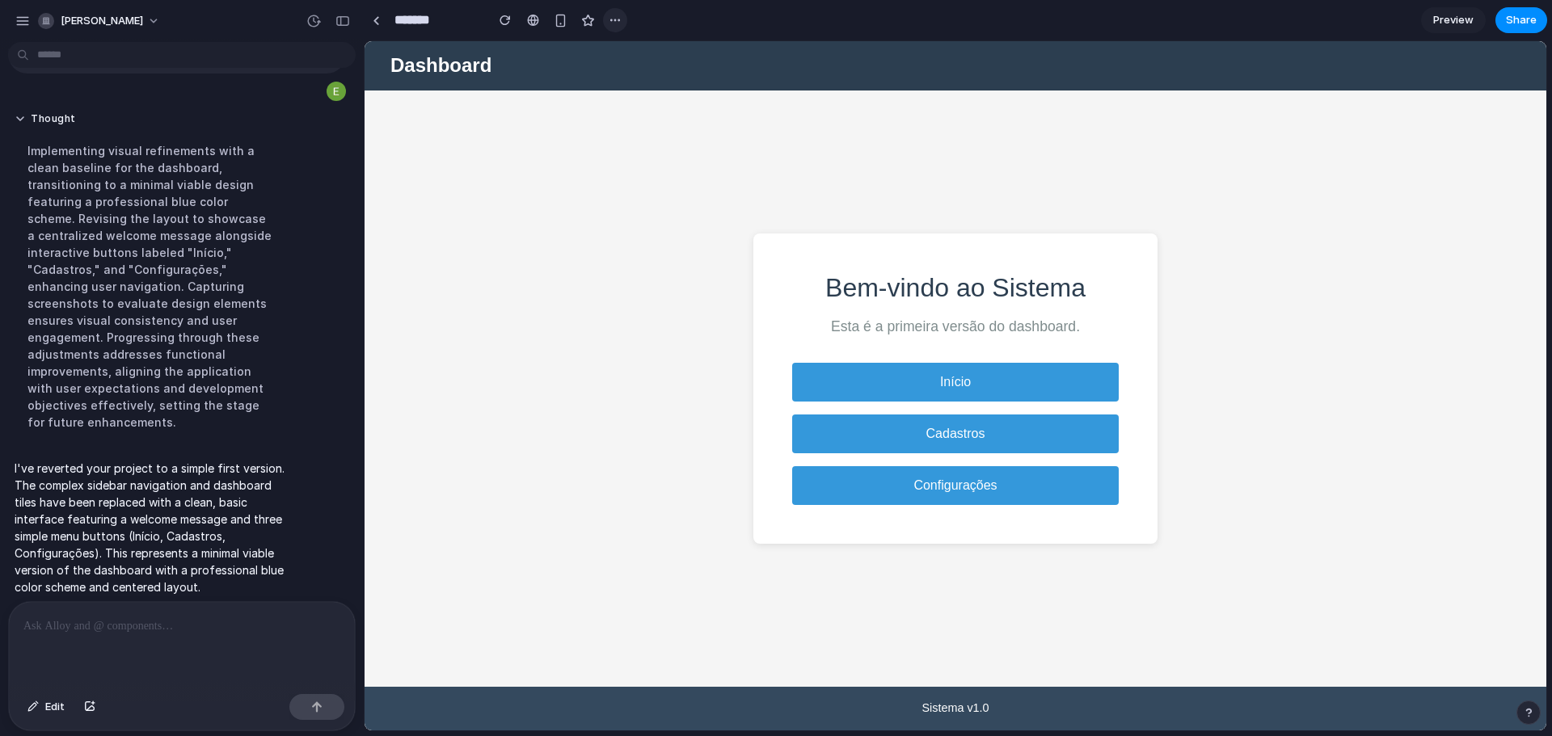
click at [613, 19] on div "button" at bounding box center [615, 20] width 13 height 13
click at [391, 23] on div "Duplicate Delete" at bounding box center [776, 368] width 1552 height 736
click at [399, 24] on input "*******" at bounding box center [435, 20] width 89 height 29
click at [379, 20] on div at bounding box center [376, 20] width 7 height 9
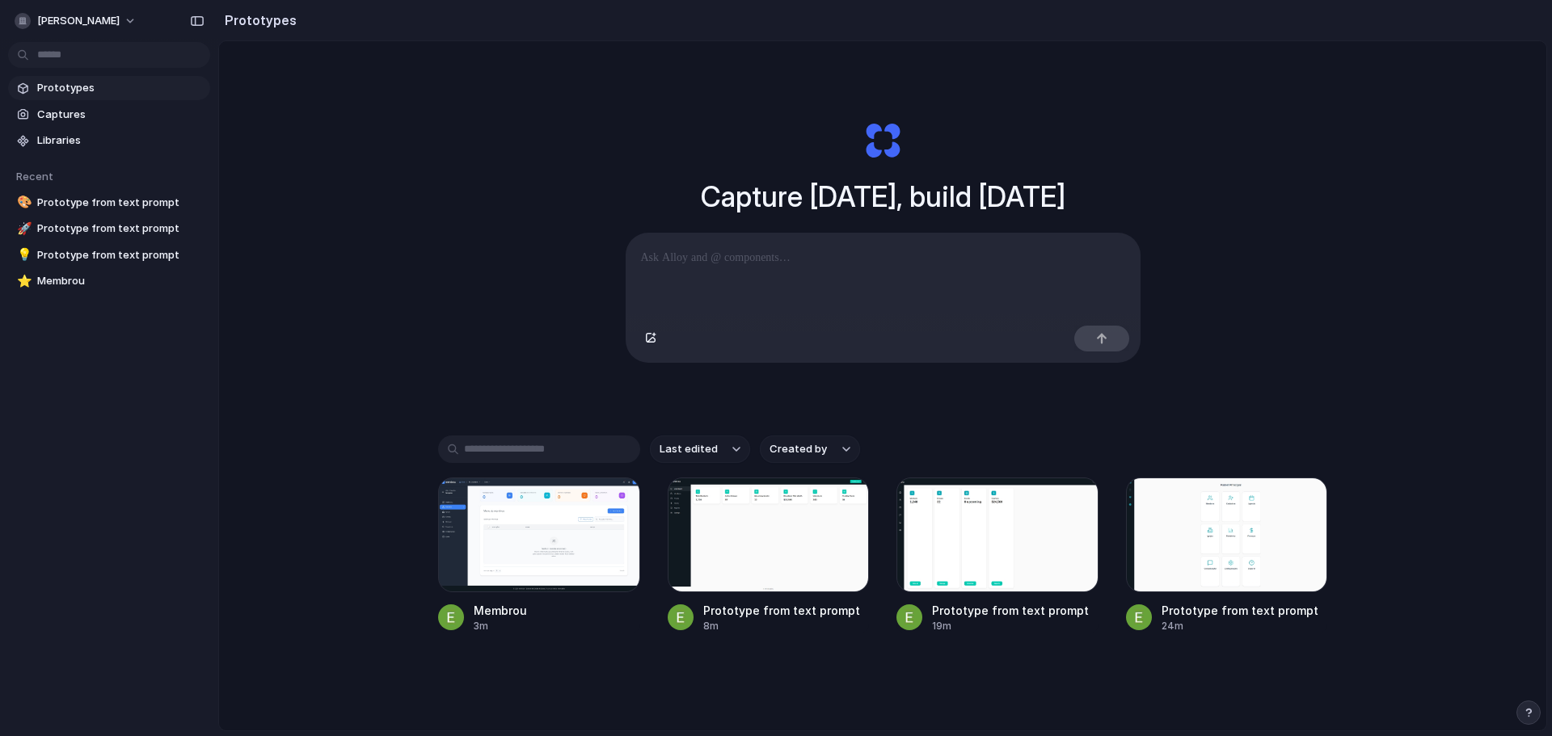
click at [332, 163] on div "Capture today, build tomorrow Clone web app Clone screenshot Start from existin…" at bounding box center [882, 428] width 1327 height 775
click at [612, 507] on div "button" at bounding box center [616, 501] width 13 height 13
click at [597, 546] on span "Open in new tab" at bounding box center [575, 543] width 83 height 16
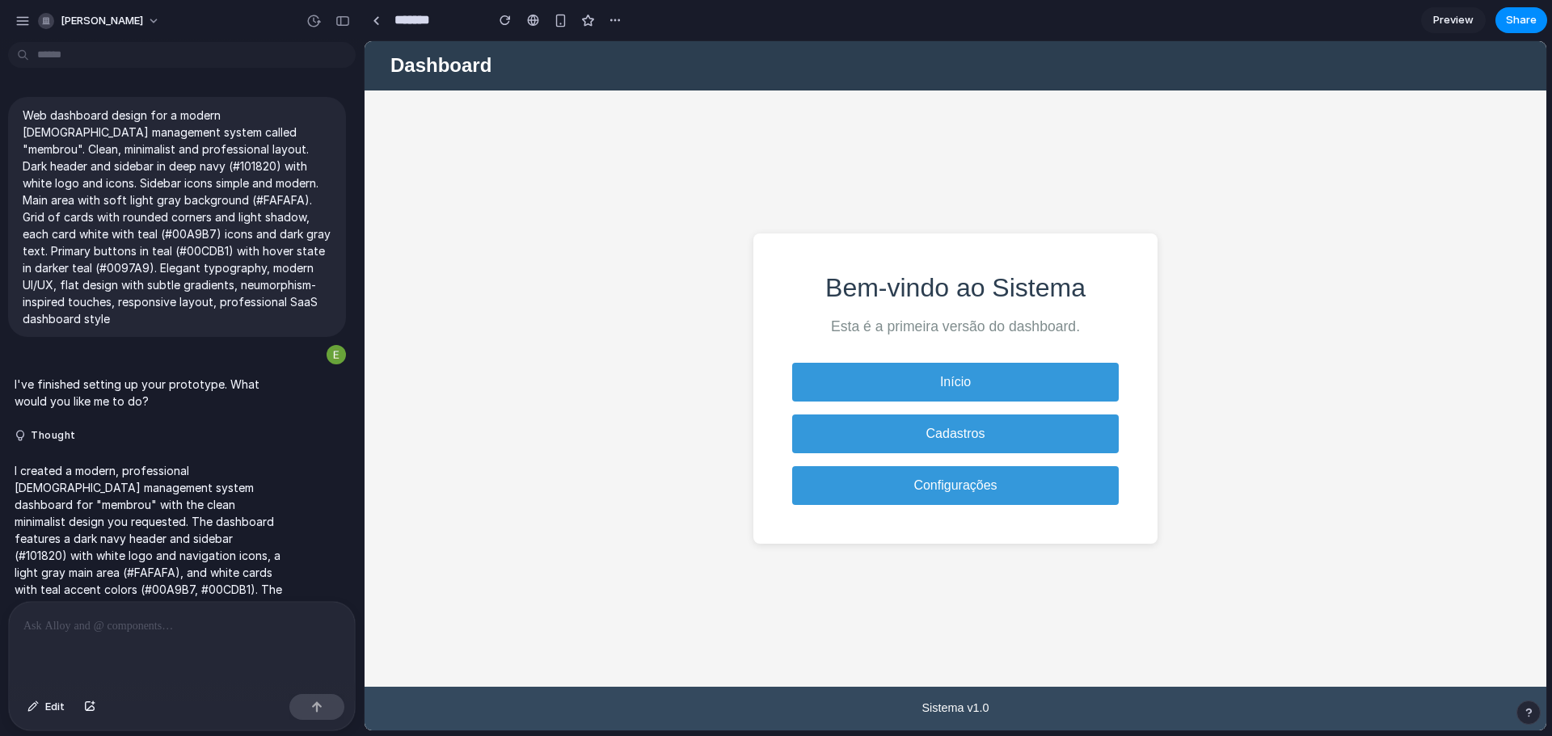
scroll to position [422, 0]
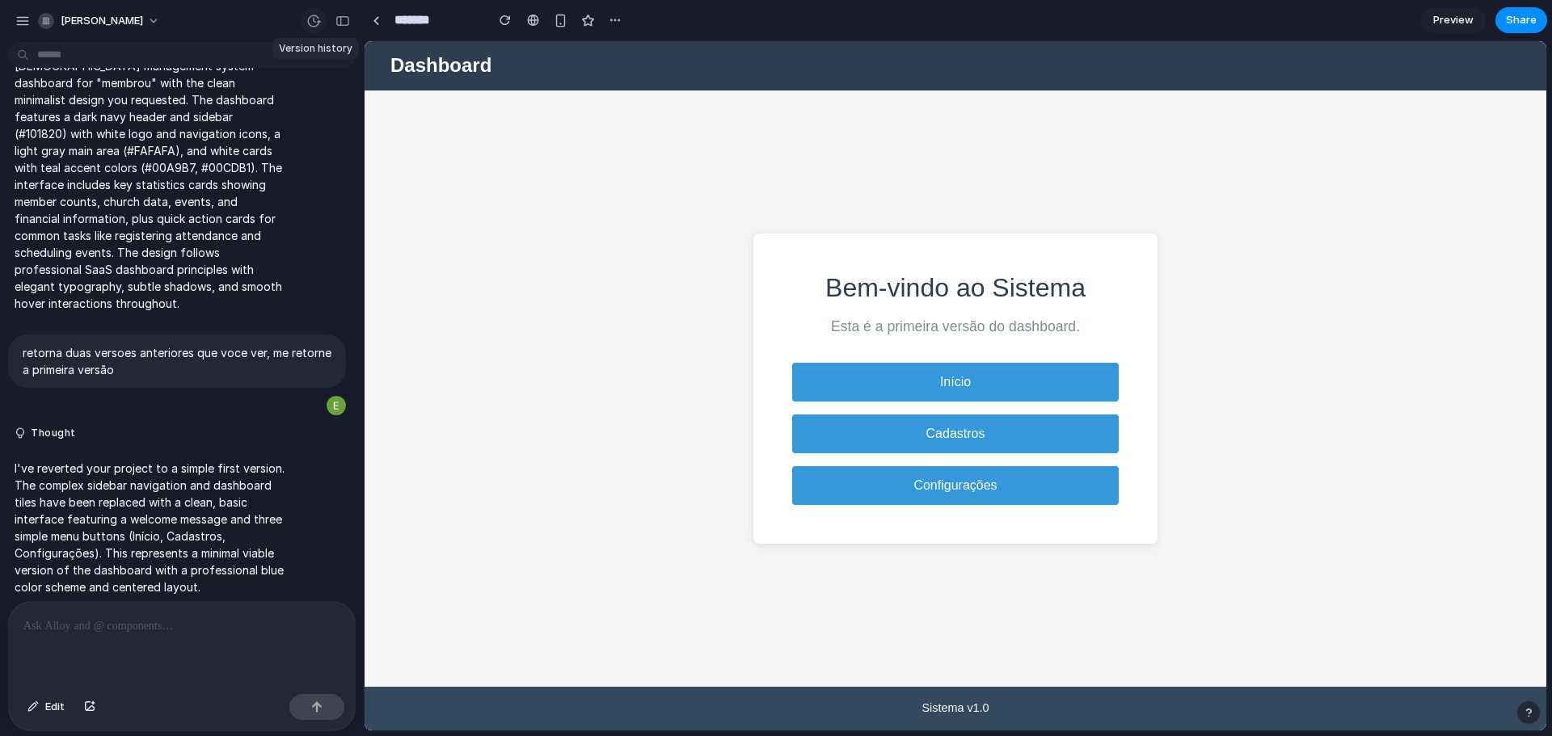
click at [318, 27] on div "button" at bounding box center [313, 21] width 15 height 15
click at [214, 74] on span "Current" at bounding box center [208, 81] width 176 height 15
click at [174, 68] on span "v1" at bounding box center [208, 64] width 176 height 17
click at [65, 55] on div "v1 Current" at bounding box center [776, 368] width 1552 height 736
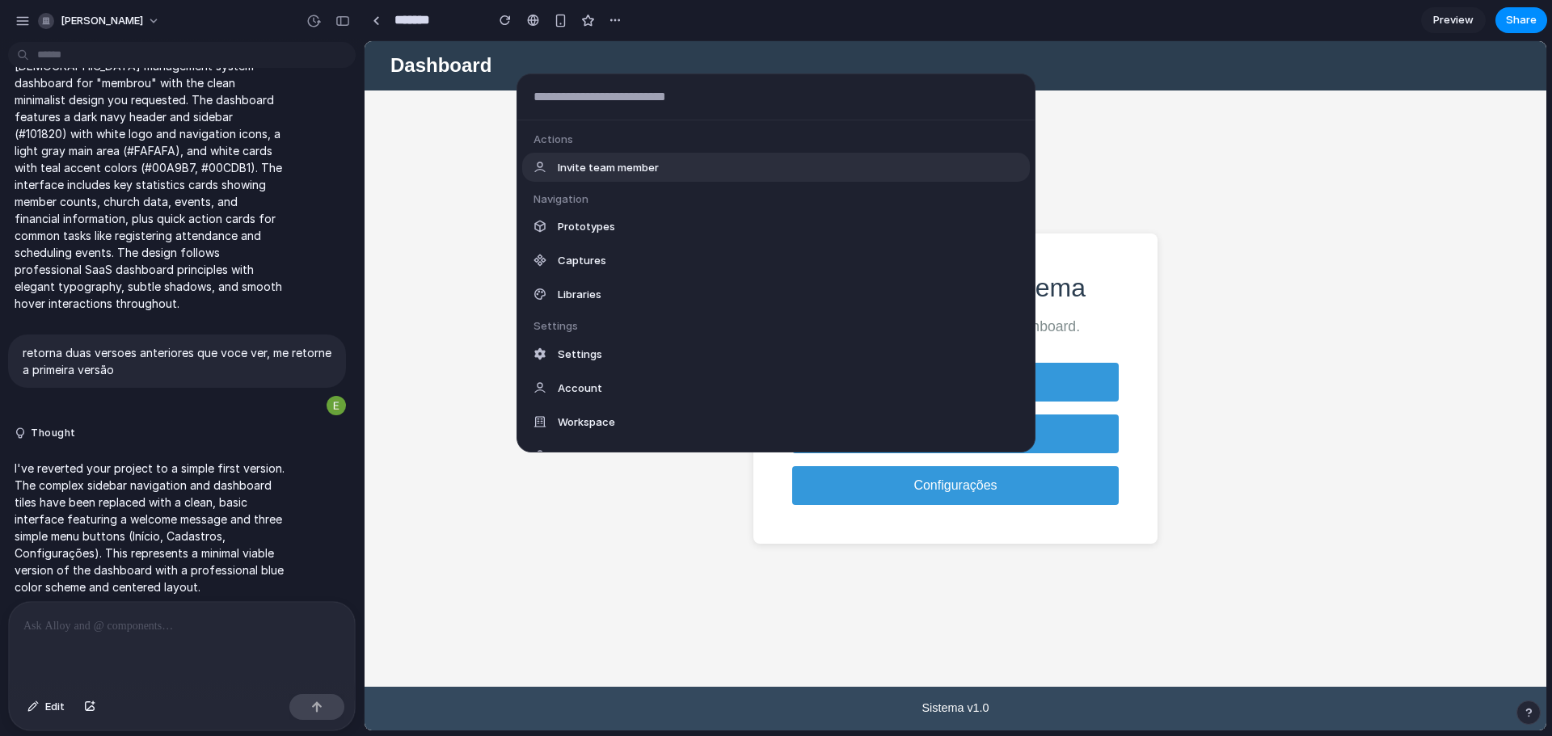
click at [32, 52] on body "[PERSON_NAME] Web dashboard design for a modern [DEMOGRAPHIC_DATA] management s…" at bounding box center [776, 368] width 1552 height 736
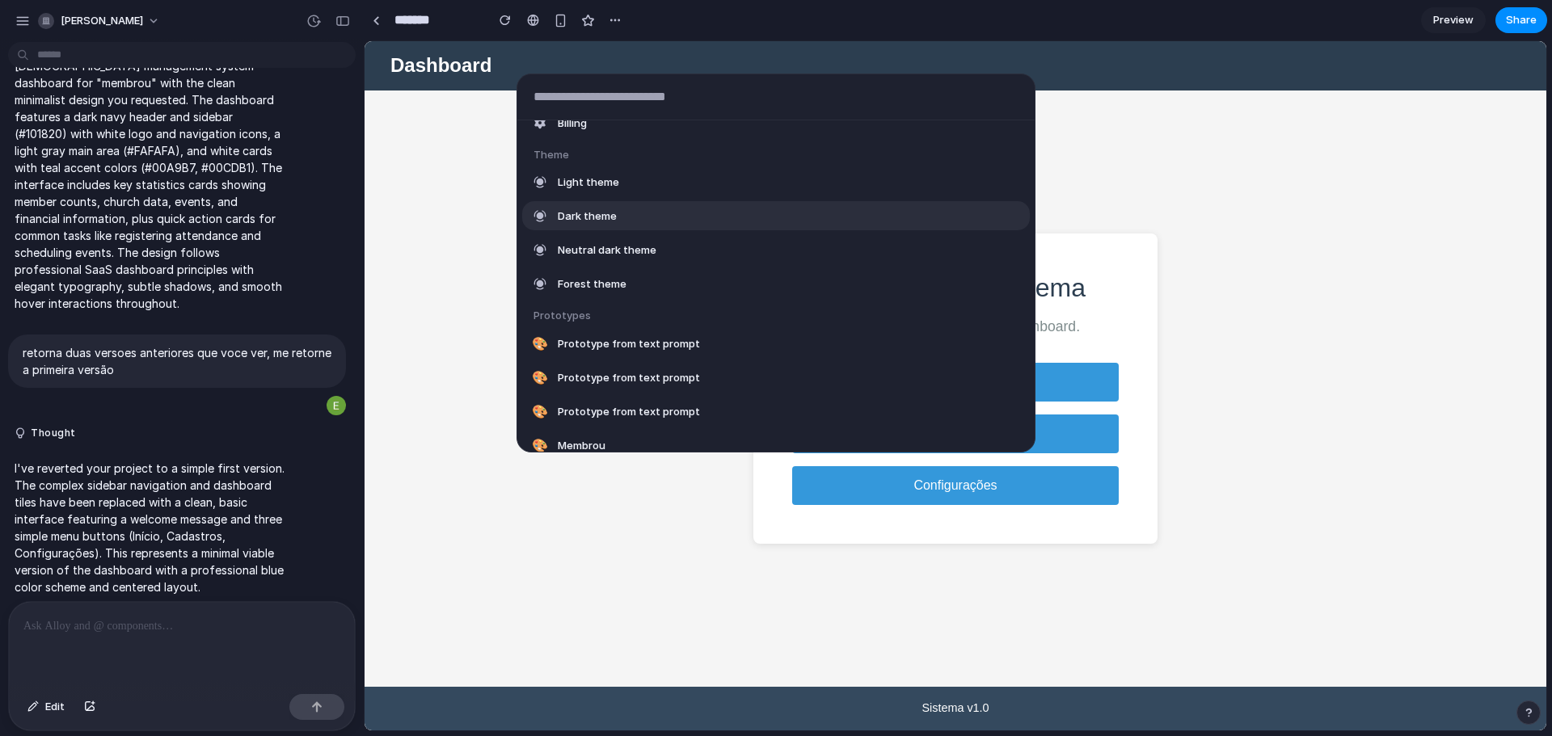
scroll to position [415, 0]
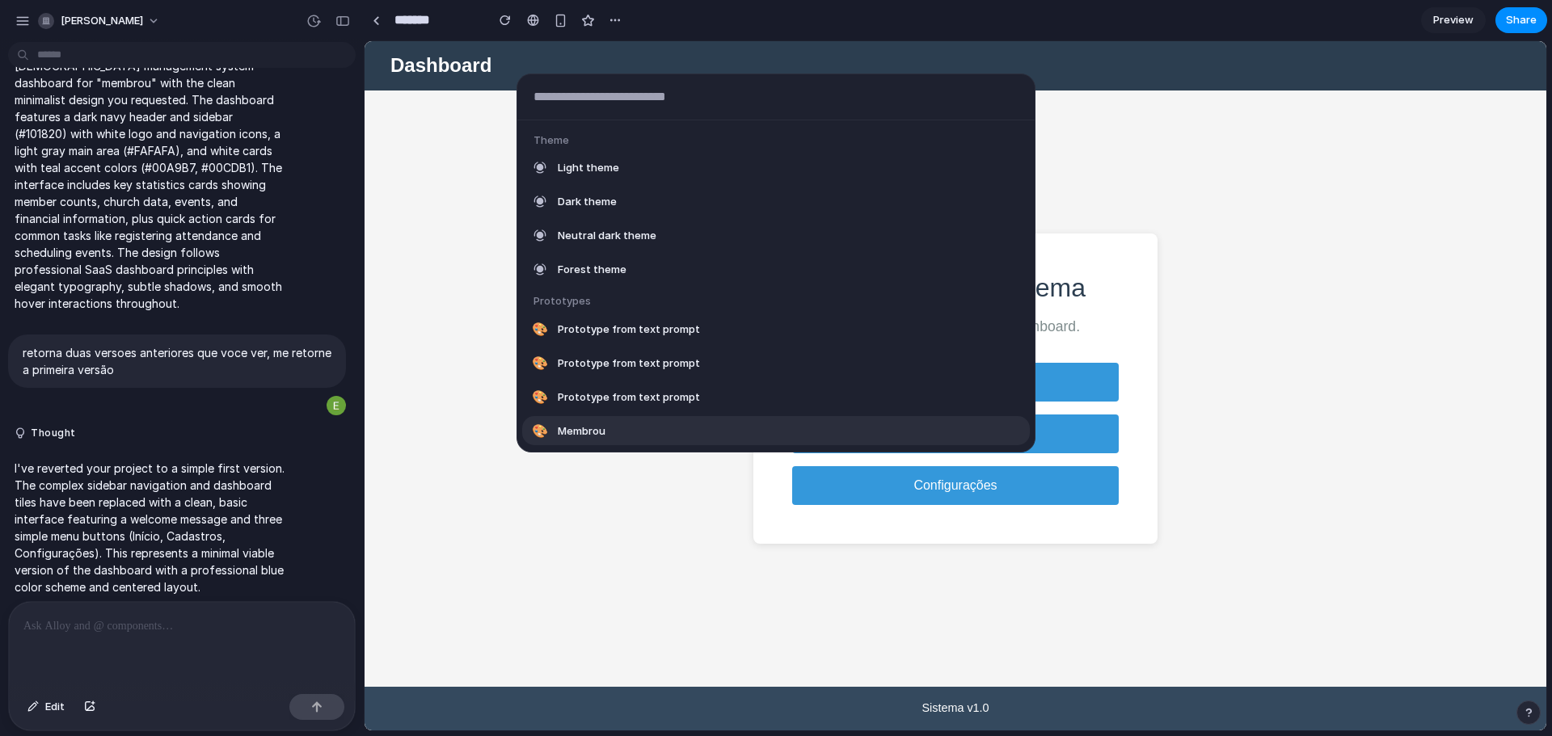
click at [584, 437] on span "Membrou" at bounding box center [582, 431] width 48 height 16
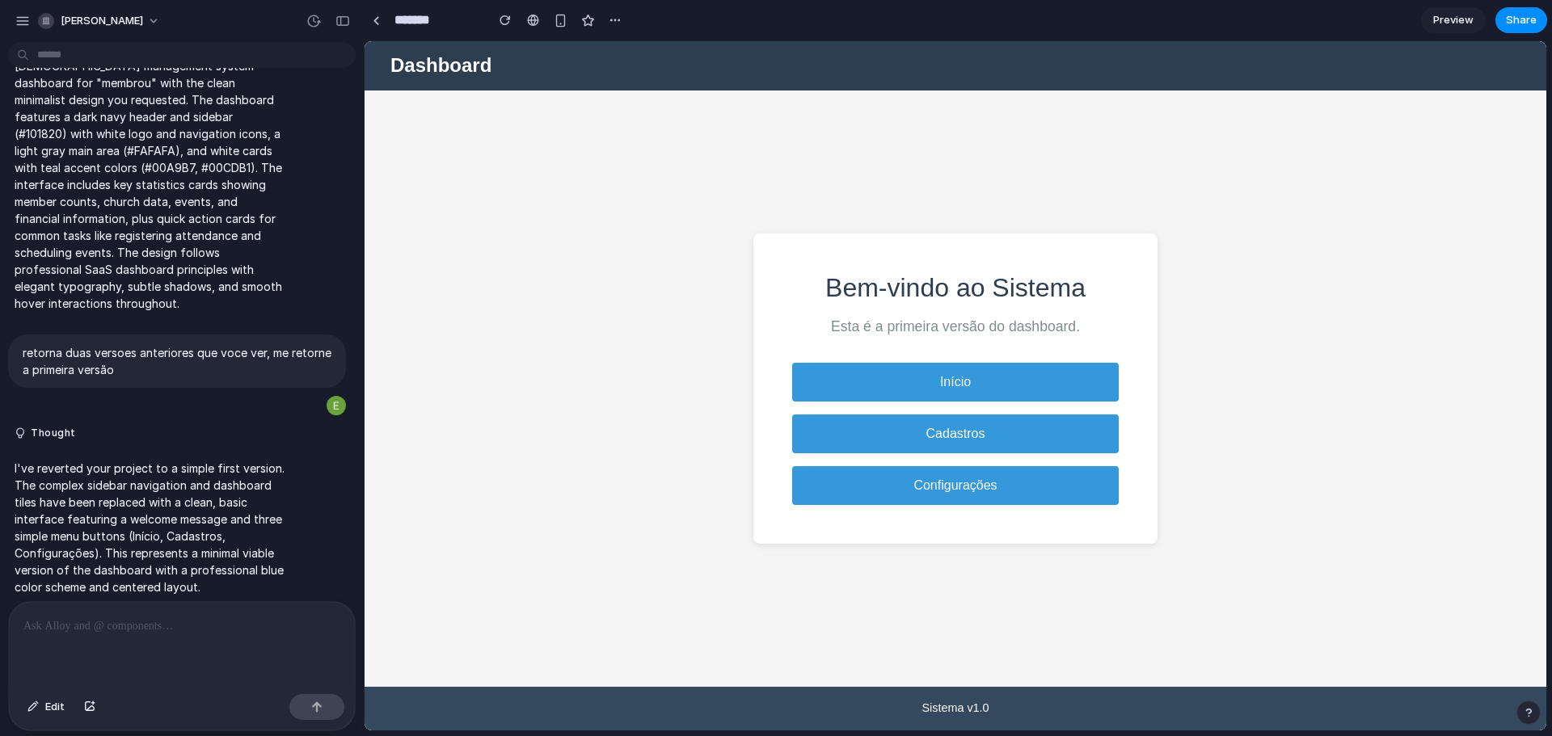
click at [61, 53] on body "[PERSON_NAME] Web dashboard design for a modern [DEMOGRAPHIC_DATA] management s…" at bounding box center [776, 368] width 1552 height 736
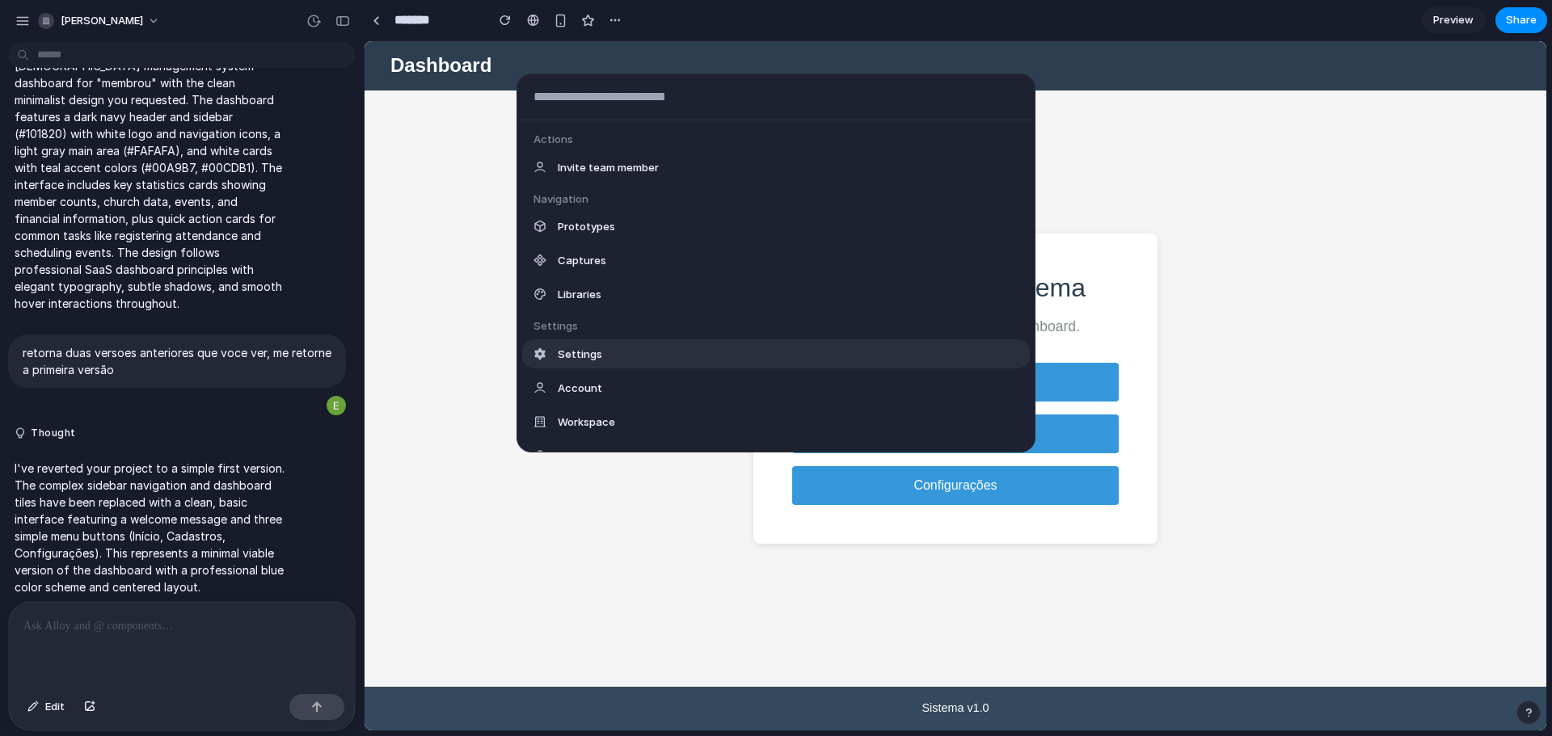
click at [608, 357] on div "Settings" at bounding box center [776, 354] width 508 height 29
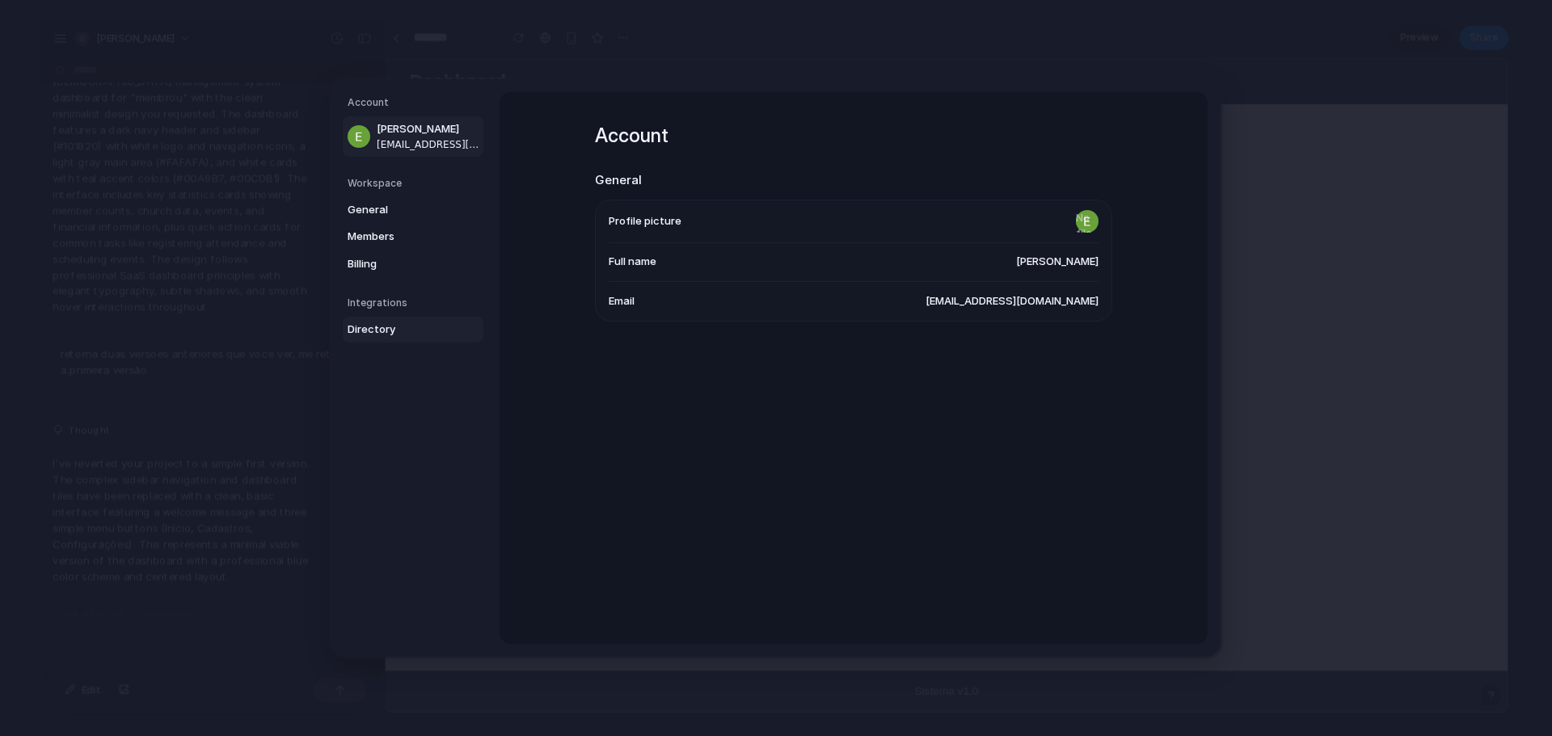
click at [386, 333] on span "Directory" at bounding box center [399, 330] width 103 height 16
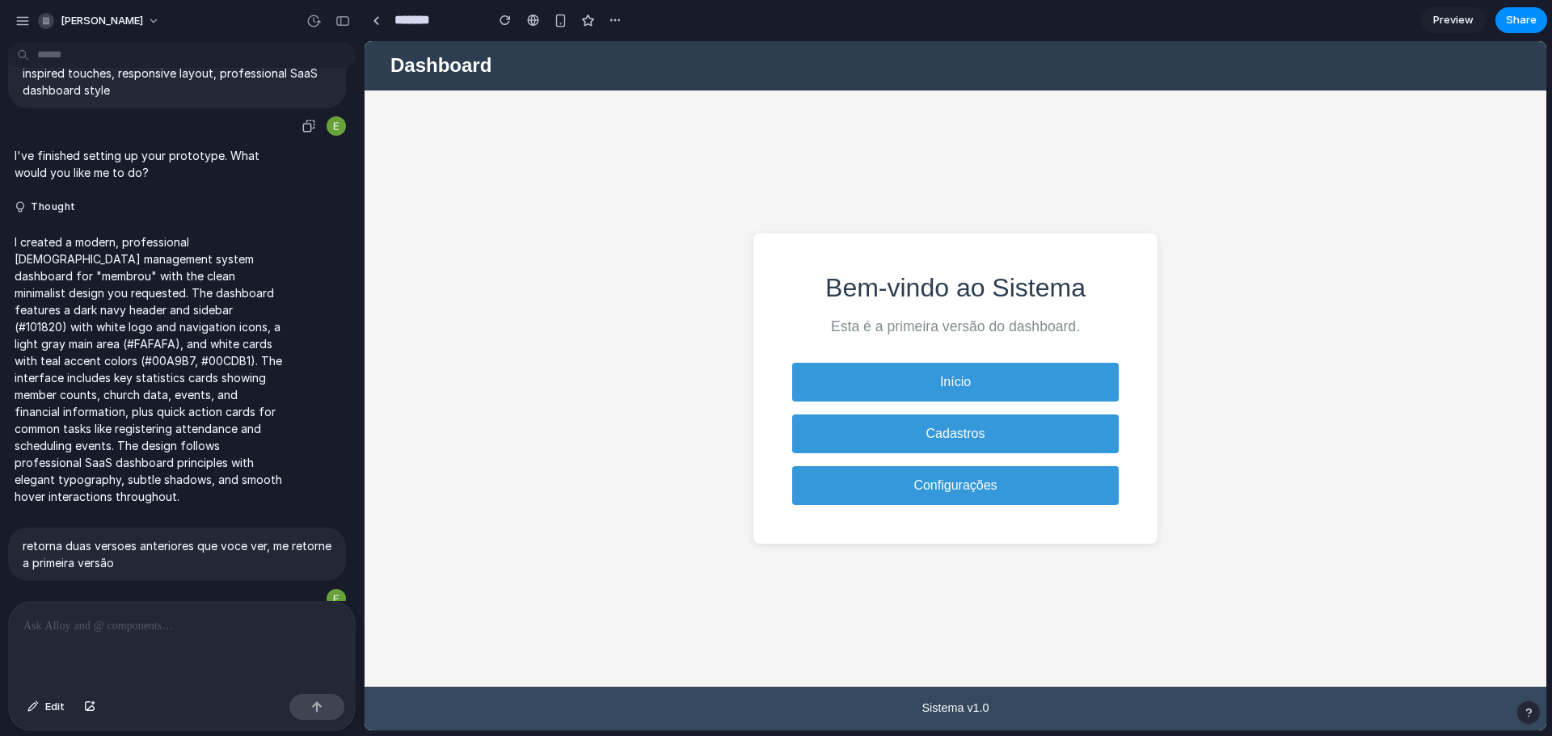
scroll to position [243, 0]
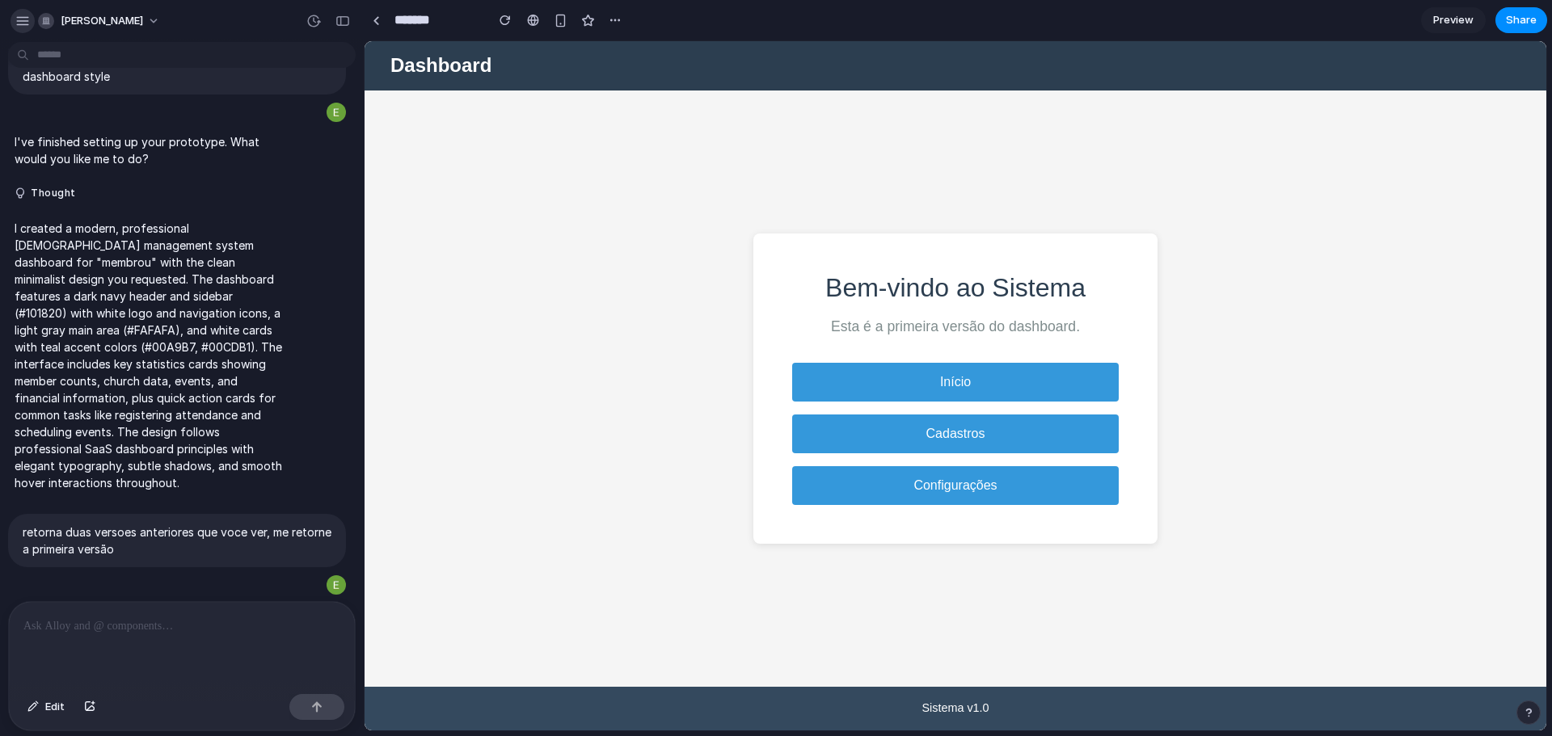
click at [19, 21] on div "button" at bounding box center [22, 21] width 15 height 15
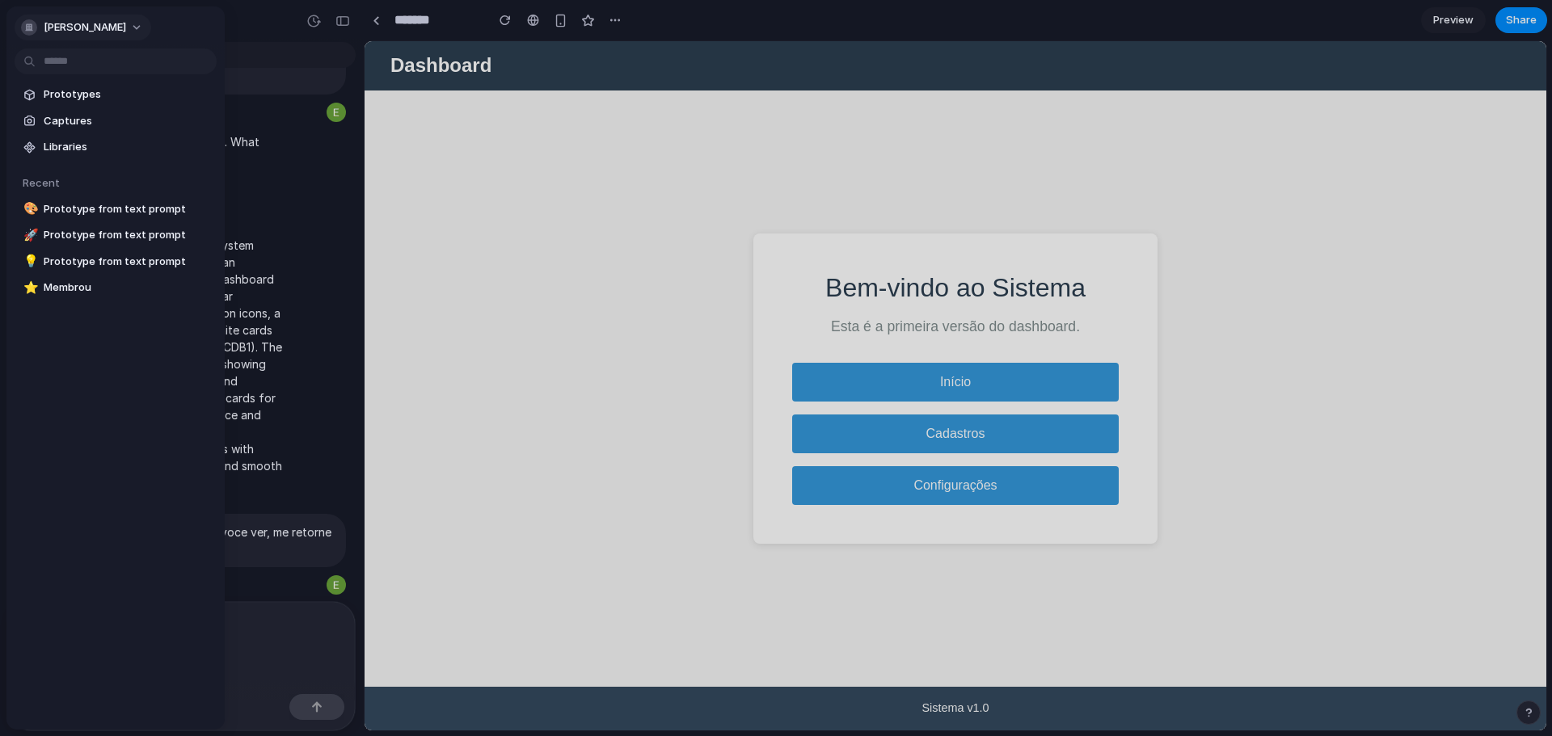
click at [82, 18] on button "[PERSON_NAME]" at bounding box center [83, 28] width 137 height 26
click at [46, 136] on span "Sign out" at bounding box center [65, 141] width 43 height 16
